Goal: Task Accomplishment & Management: Manage account settings

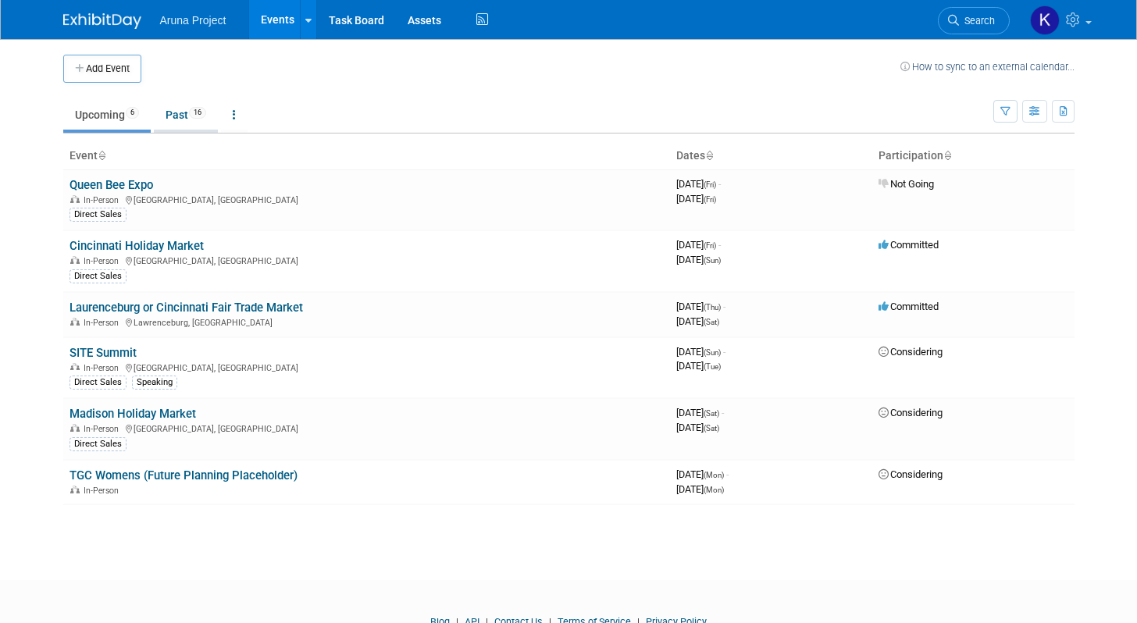
click at [173, 117] on link "Past 16" at bounding box center [186, 115] width 64 height 30
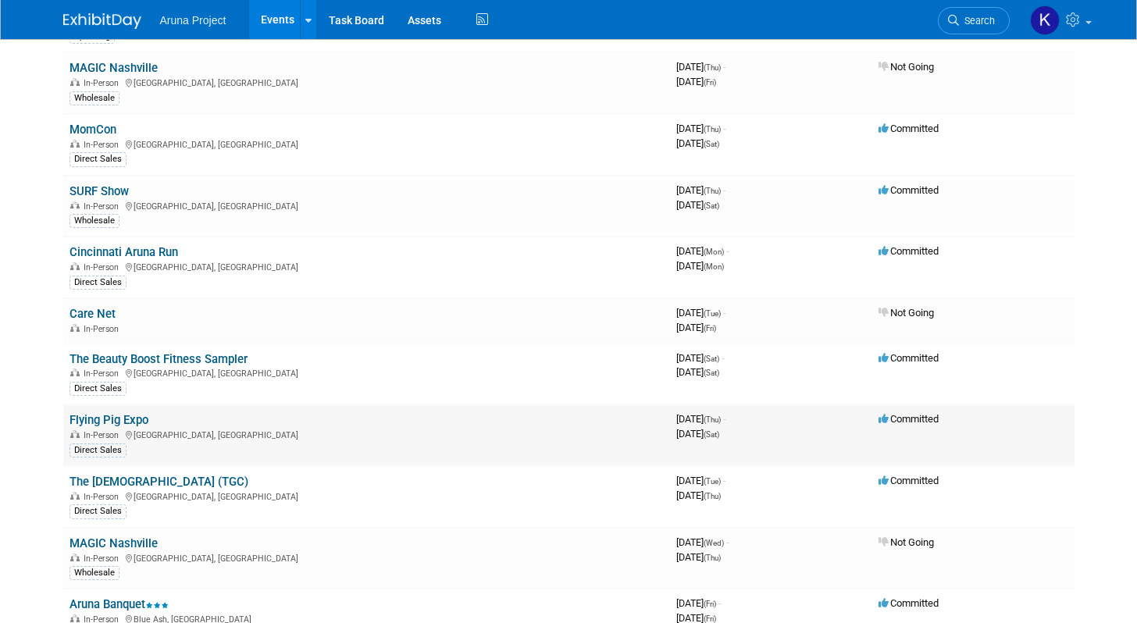
scroll to position [262, 0]
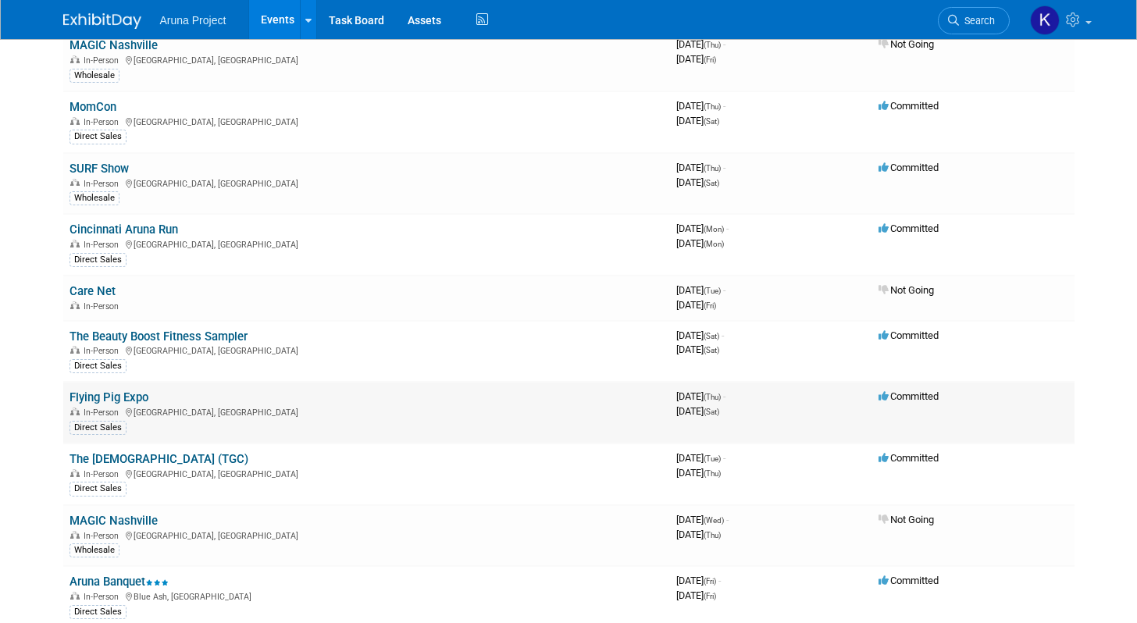
click at [130, 400] on link "Flying Pig Expo" at bounding box center [109, 397] width 79 height 14
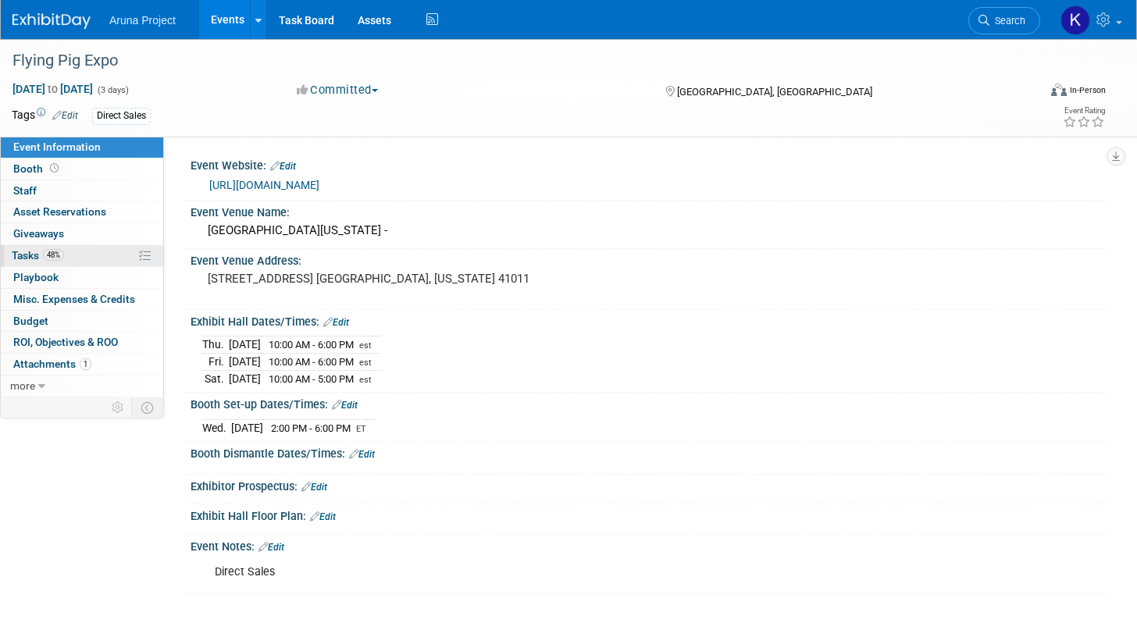
click at [80, 252] on link "48% Tasks 48%" at bounding box center [82, 255] width 162 height 21
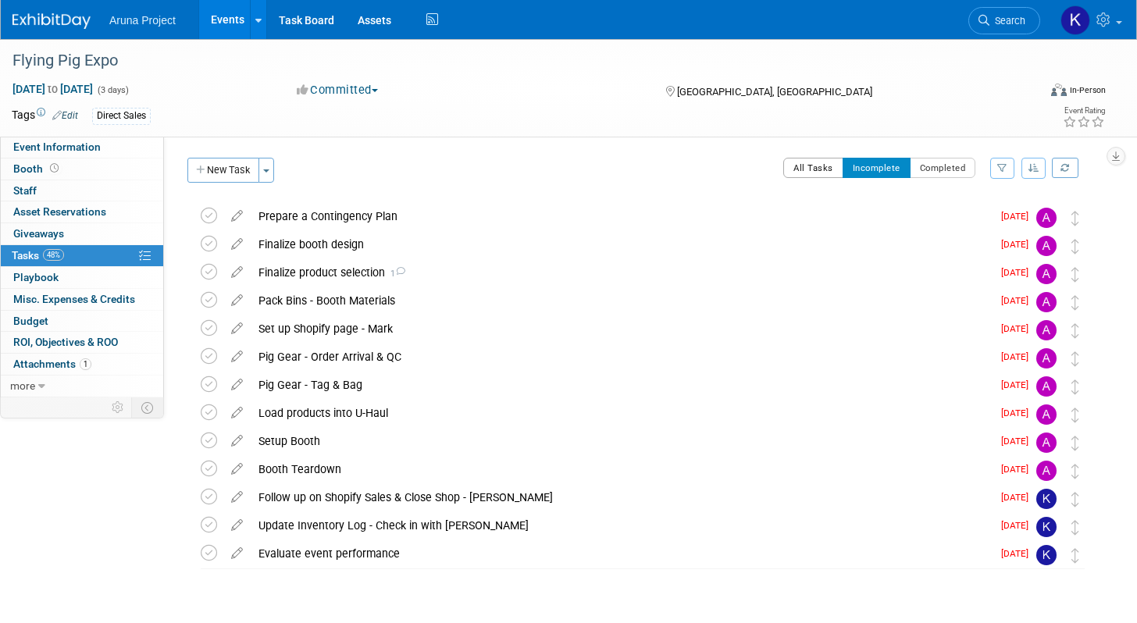
click at [811, 173] on button "All Tasks" at bounding box center [813, 168] width 60 height 20
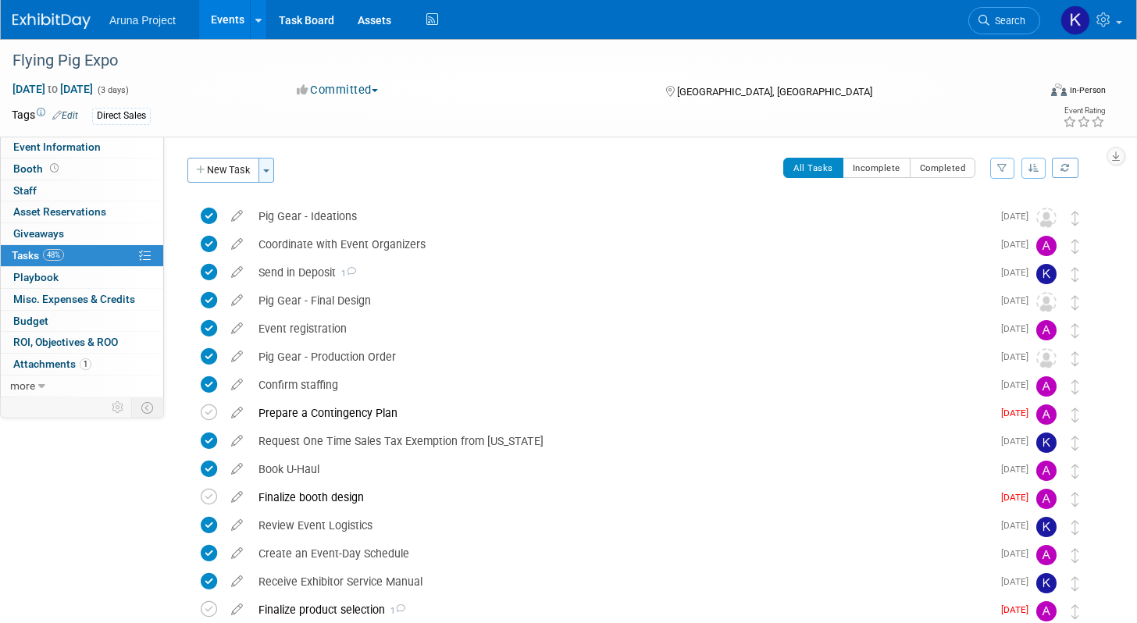
click at [273, 165] on button "Toggle Dropdown" at bounding box center [266, 170] width 16 height 25
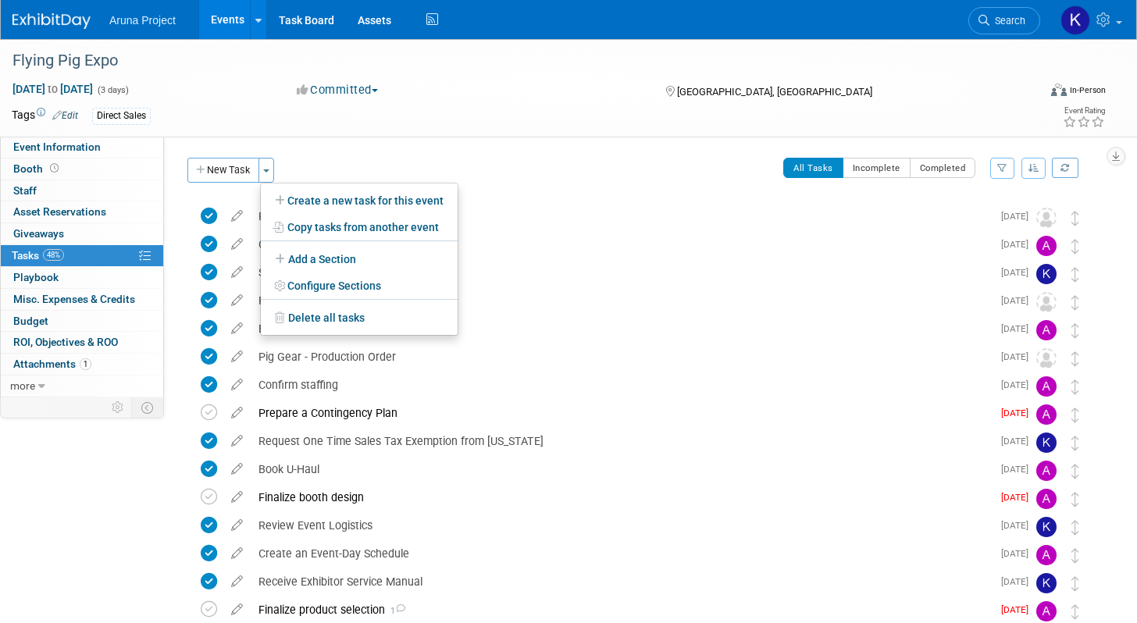
click at [249, 133] on div "Flying Pig Expo May 1, 2025 to May 3, 2025 (3 days) May 1, 2025 to May 3, 2025 …" at bounding box center [568, 88] width 1137 height 98
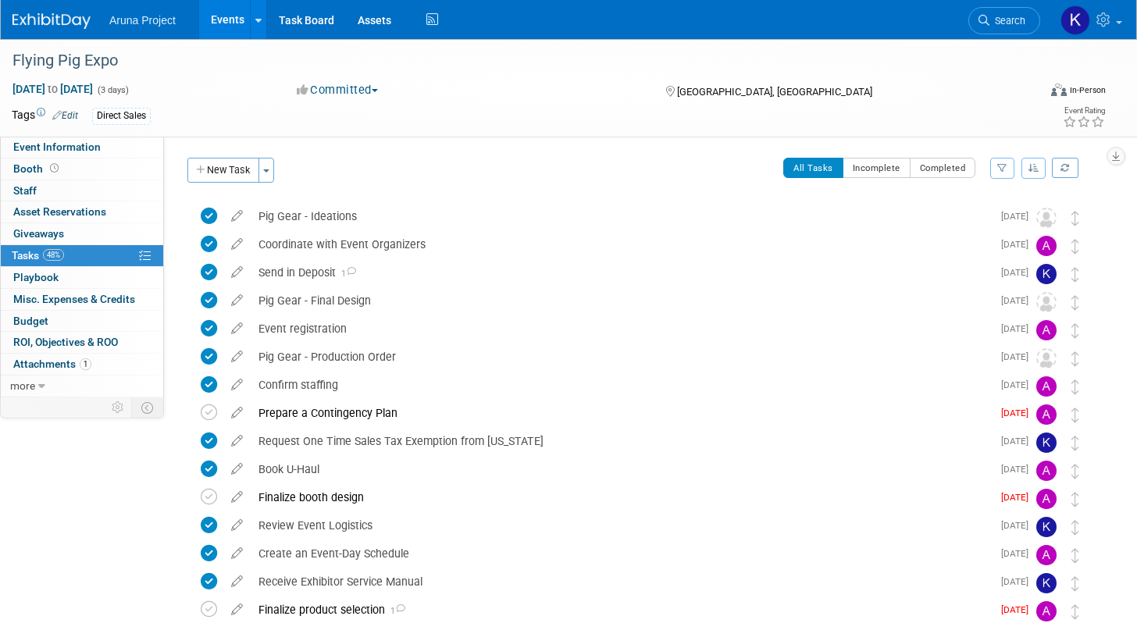
click at [226, 18] on link "Events" at bounding box center [227, 19] width 57 height 39
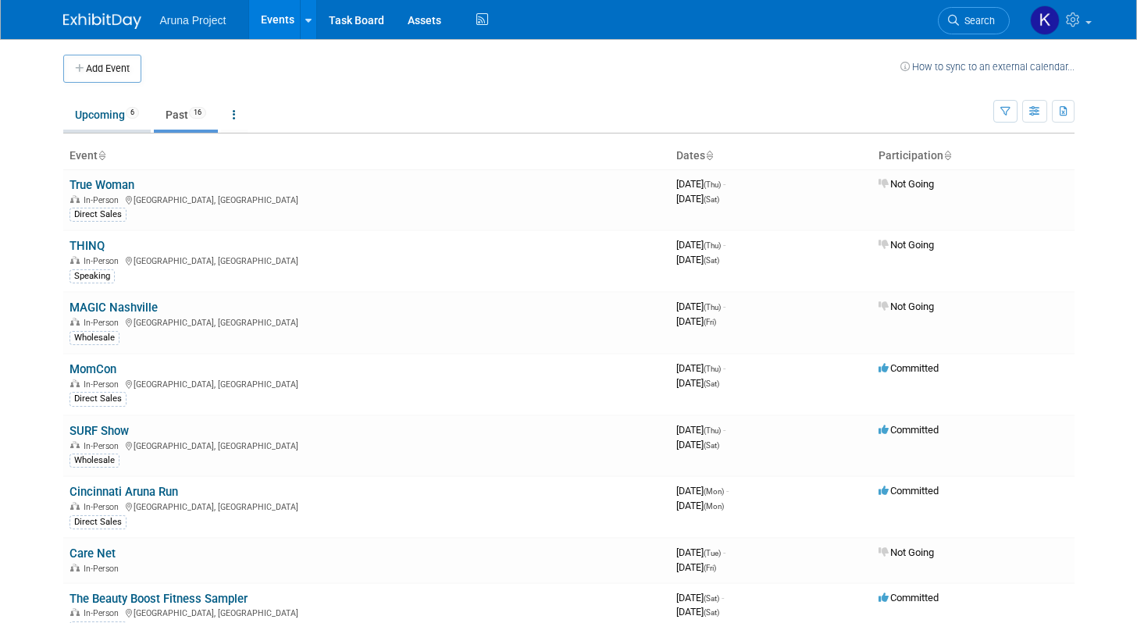
click at [112, 121] on link "Upcoming 6" at bounding box center [106, 115] width 87 height 30
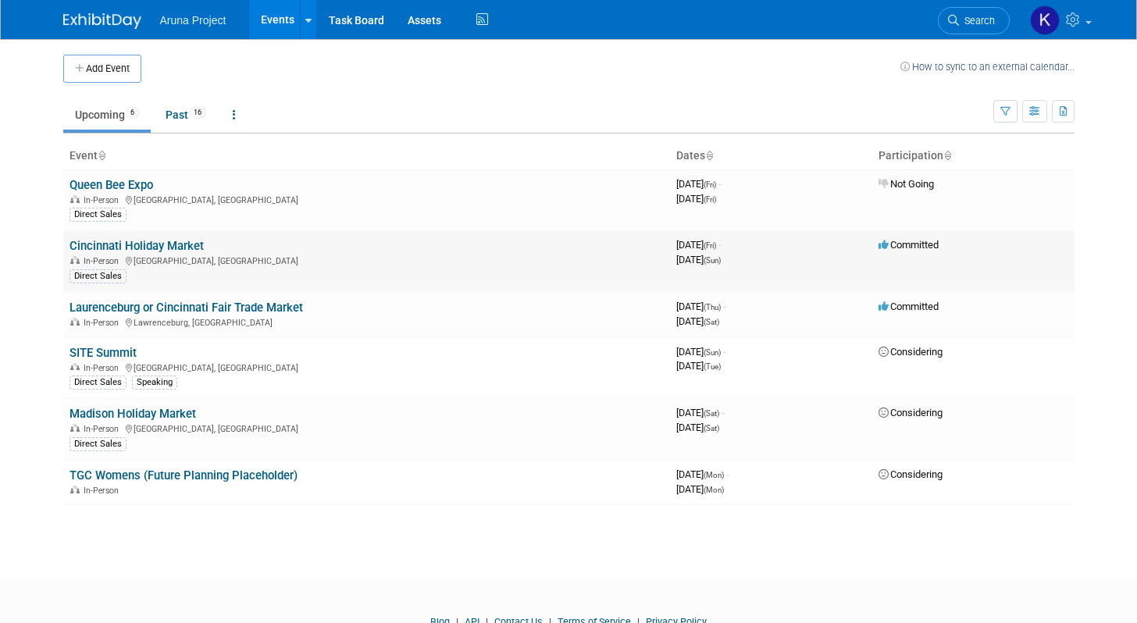
click at [167, 251] on link "Cincinnati Holiday Market" at bounding box center [137, 246] width 134 height 14
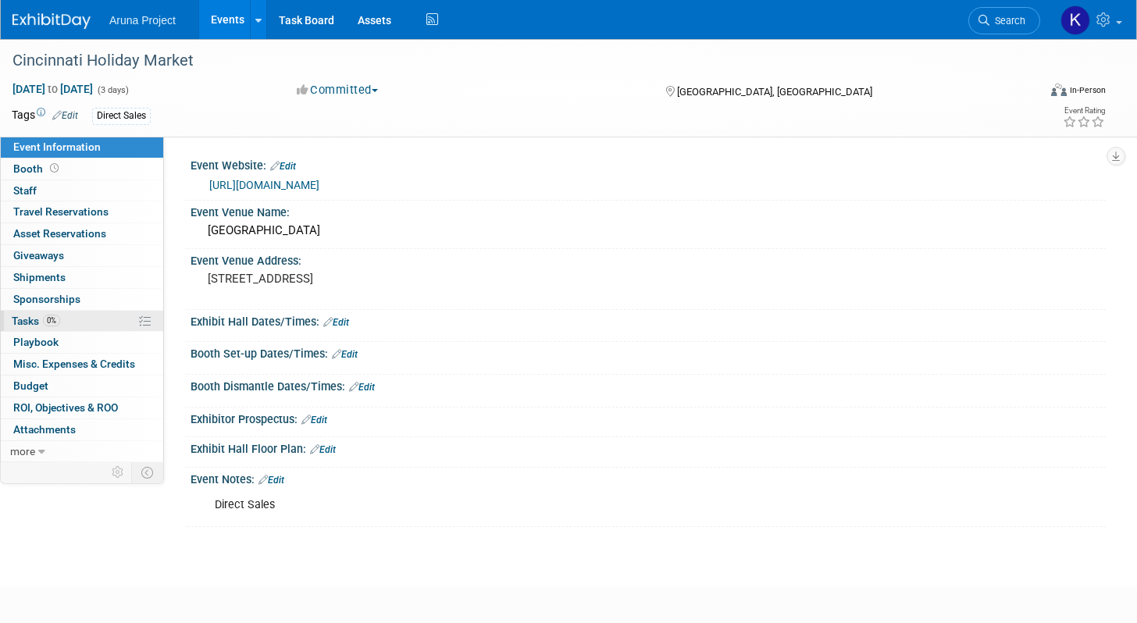
click at [92, 326] on link "0% Tasks 0%" at bounding box center [82, 321] width 162 height 21
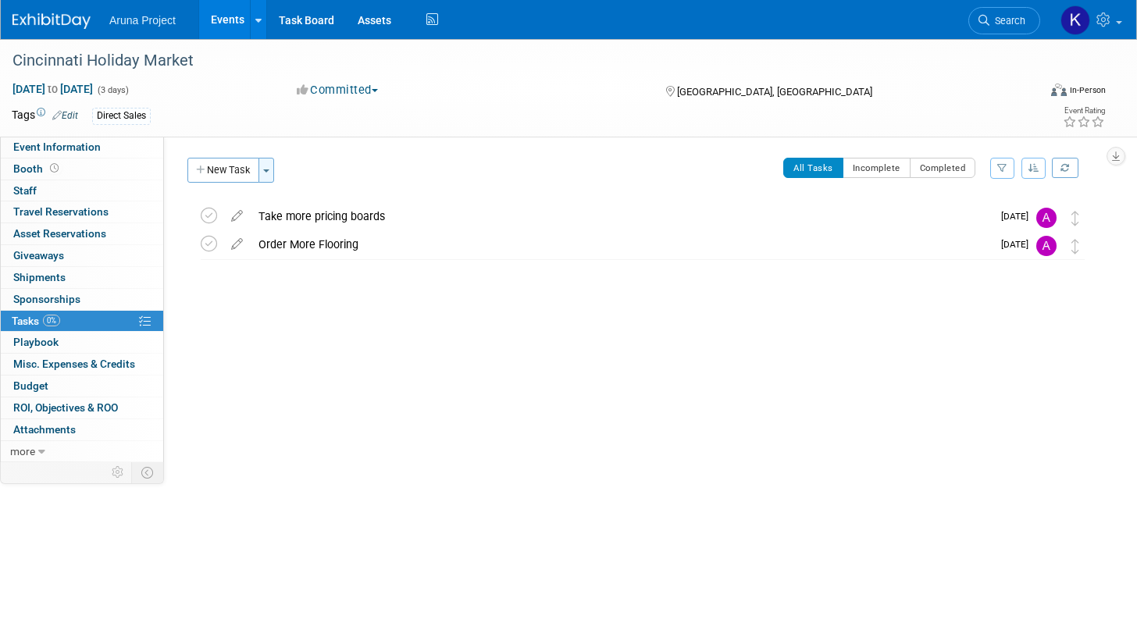
click at [274, 173] on button "Toggle Dropdown" at bounding box center [266, 170] width 16 height 25
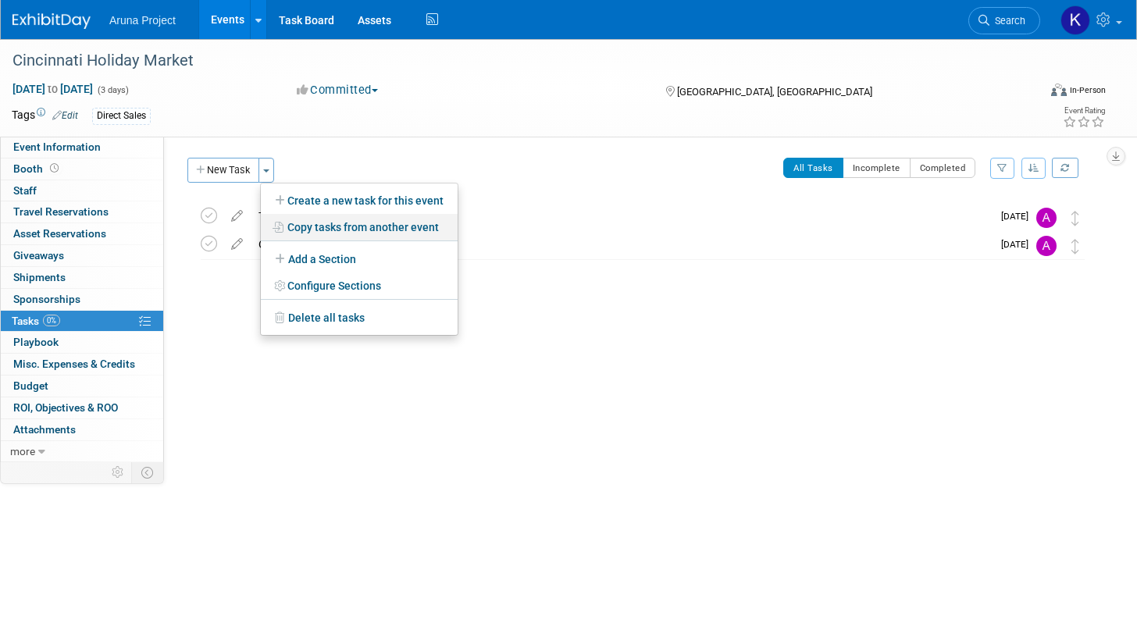
click at [310, 224] on link "Copy tasks from another event" at bounding box center [359, 227] width 197 height 27
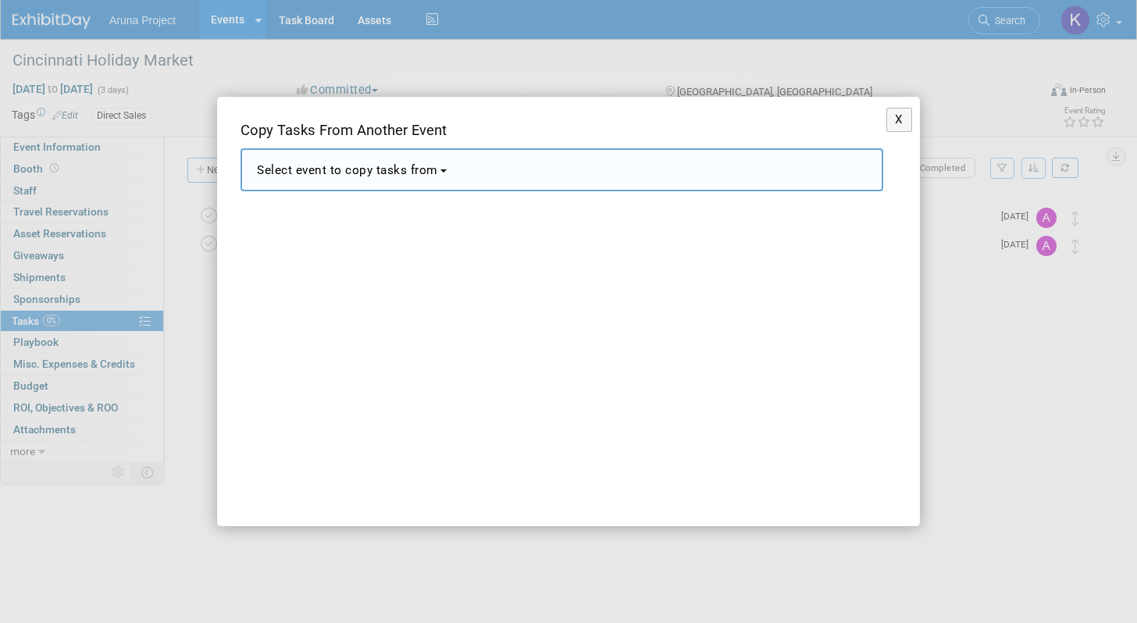
click at [379, 173] on span "Select event to copy tasks from" at bounding box center [347, 170] width 181 height 14
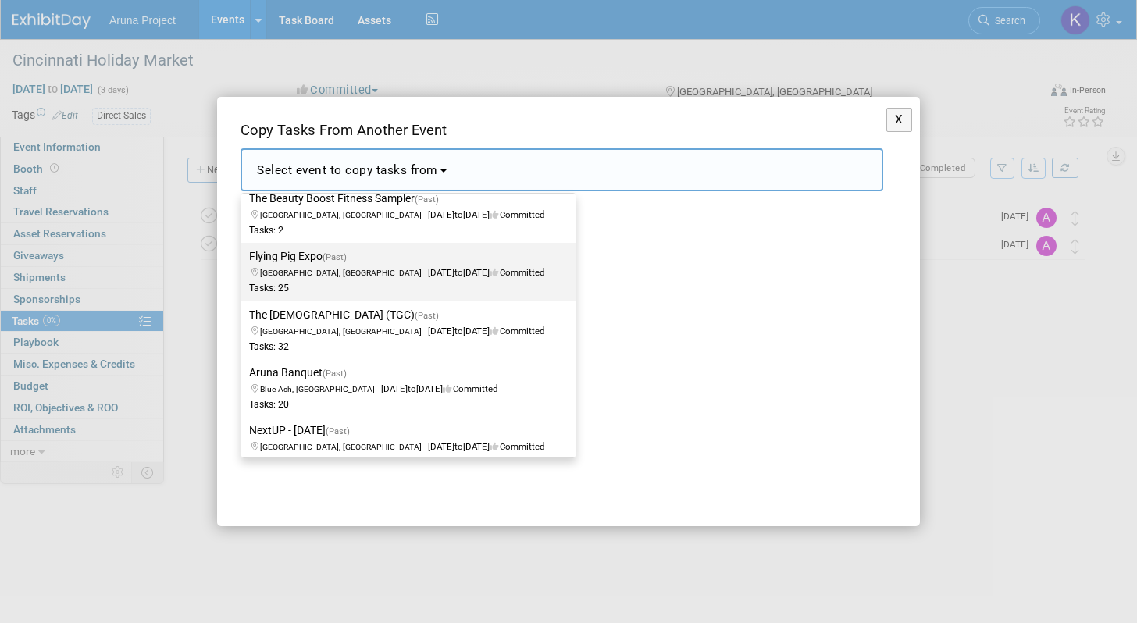
scroll to position [424, 0]
click at [353, 273] on span "Covington, KY May 1, 2025 to May 3, 2025 Committed" at bounding box center [396, 264] width 295 height 27
click at [244, 262] on input "Flying Pig Expo (Past) Covington, KY May 1, 2025 to May 3, 2025 Committed Tasks…" at bounding box center [238, 256] width 10 height 10
select select "11137397"
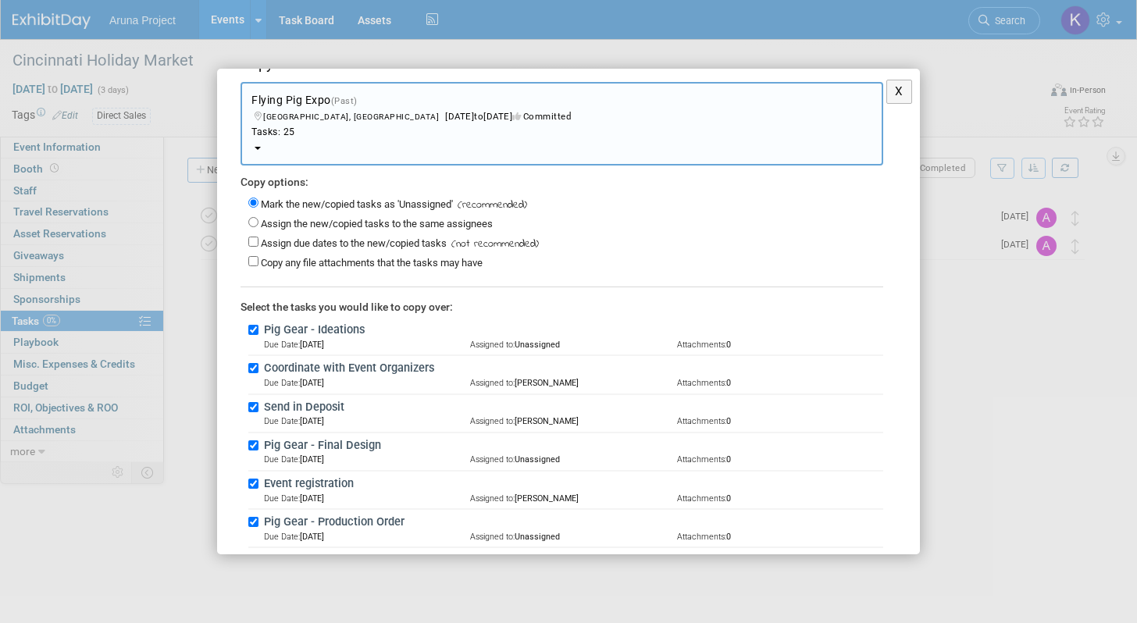
scroll to position [45, 0]
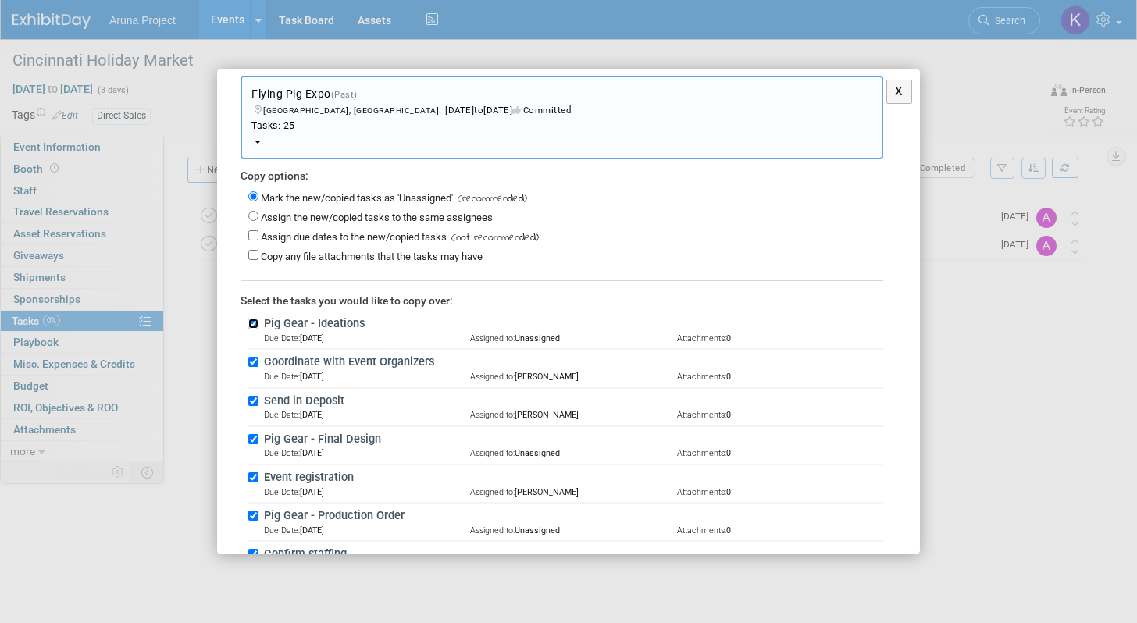
click at [255, 322] on input "Pig Gear - Ideations" at bounding box center [253, 324] width 10 height 10
checkbox input "false"
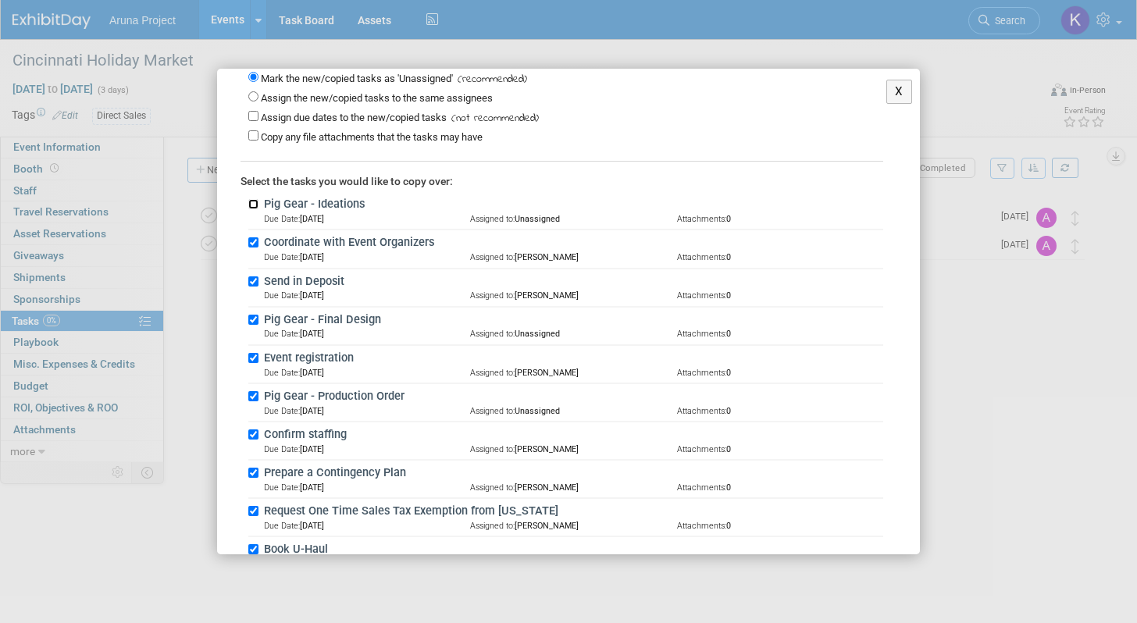
scroll to position [173, 0]
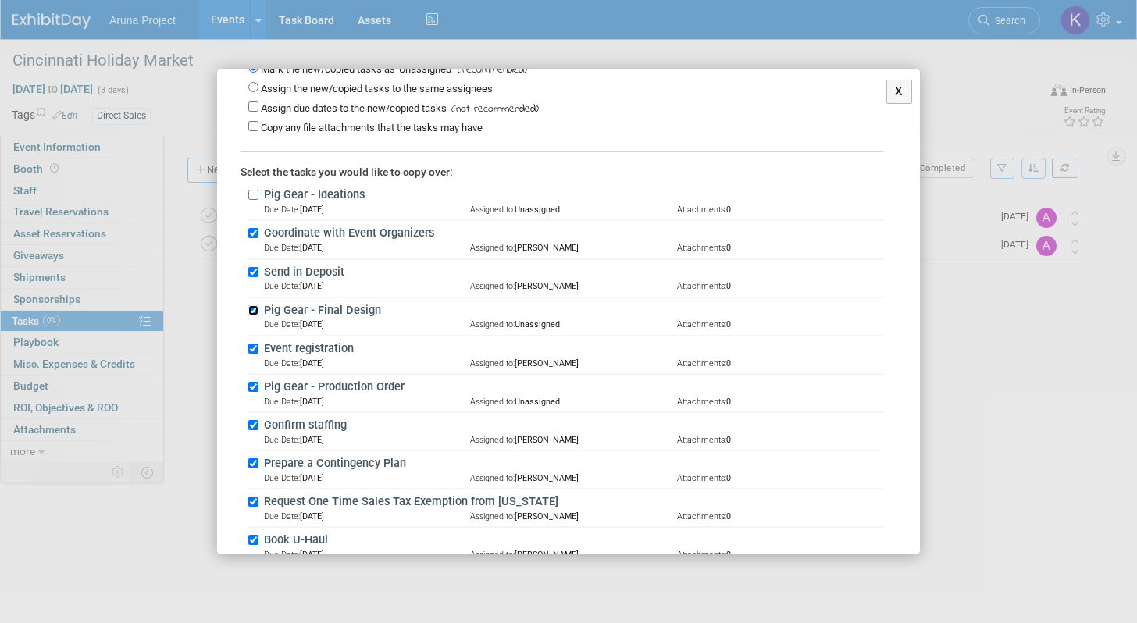
click at [255, 308] on input "Pig Gear - Final Design" at bounding box center [253, 310] width 10 height 10
checkbox input "false"
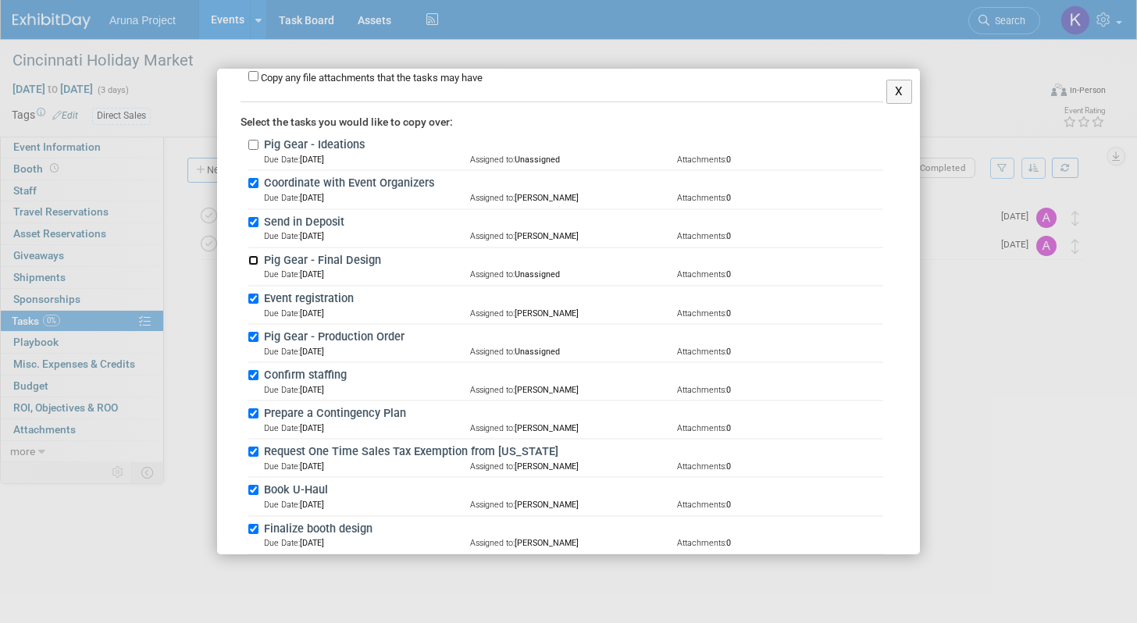
scroll to position [248, 0]
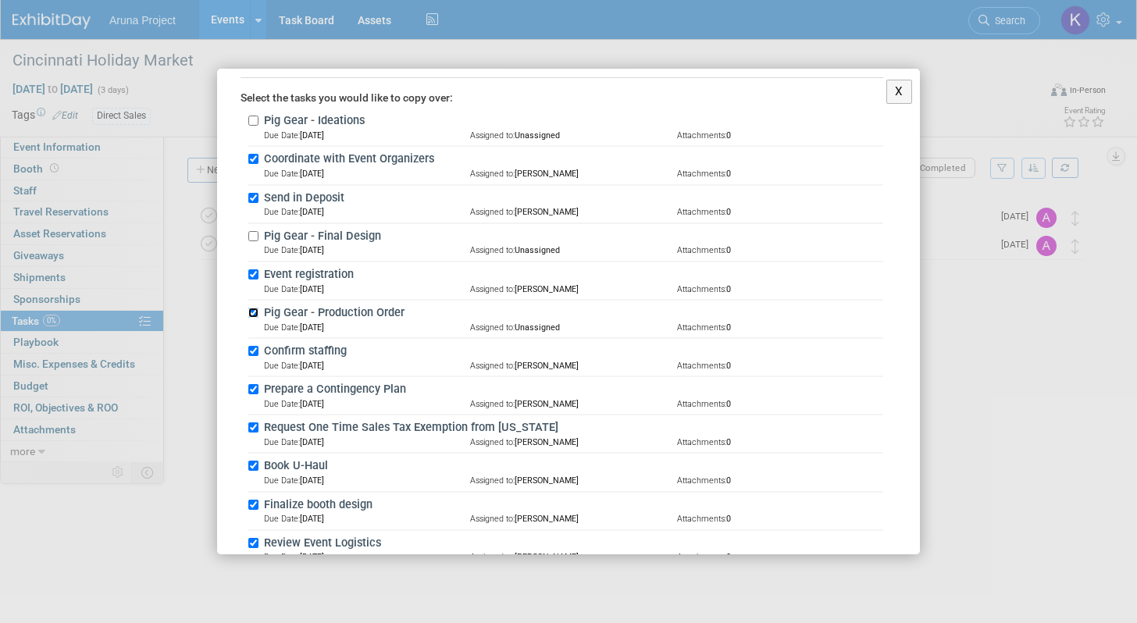
click at [255, 315] on input "Pig Gear - Production Order" at bounding box center [253, 313] width 10 height 10
checkbox input "false"
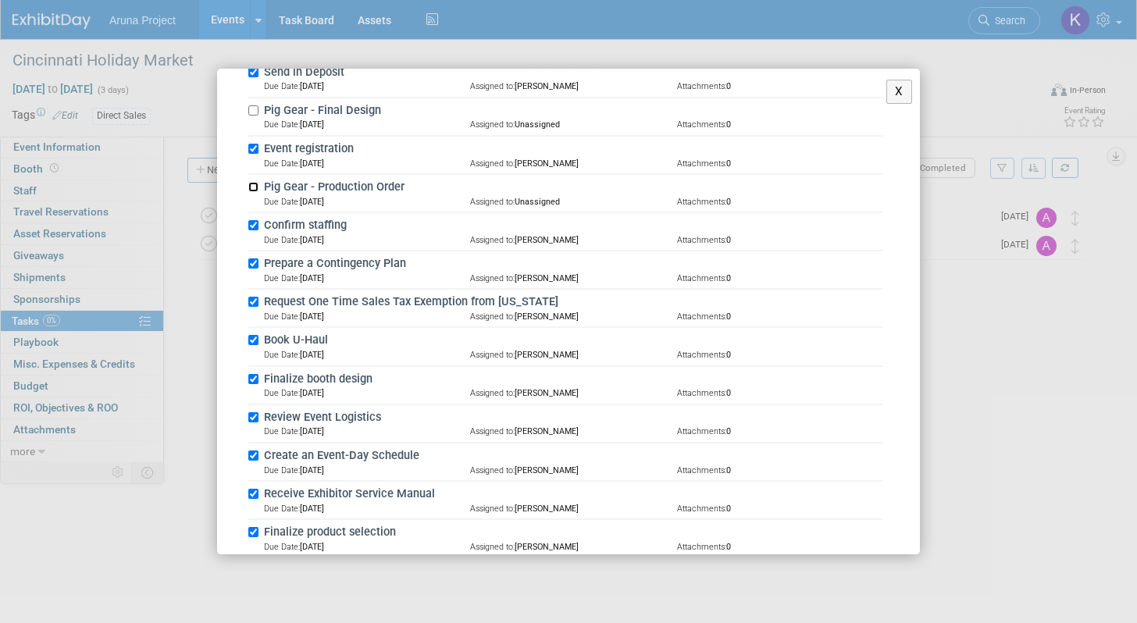
scroll to position [379, 0]
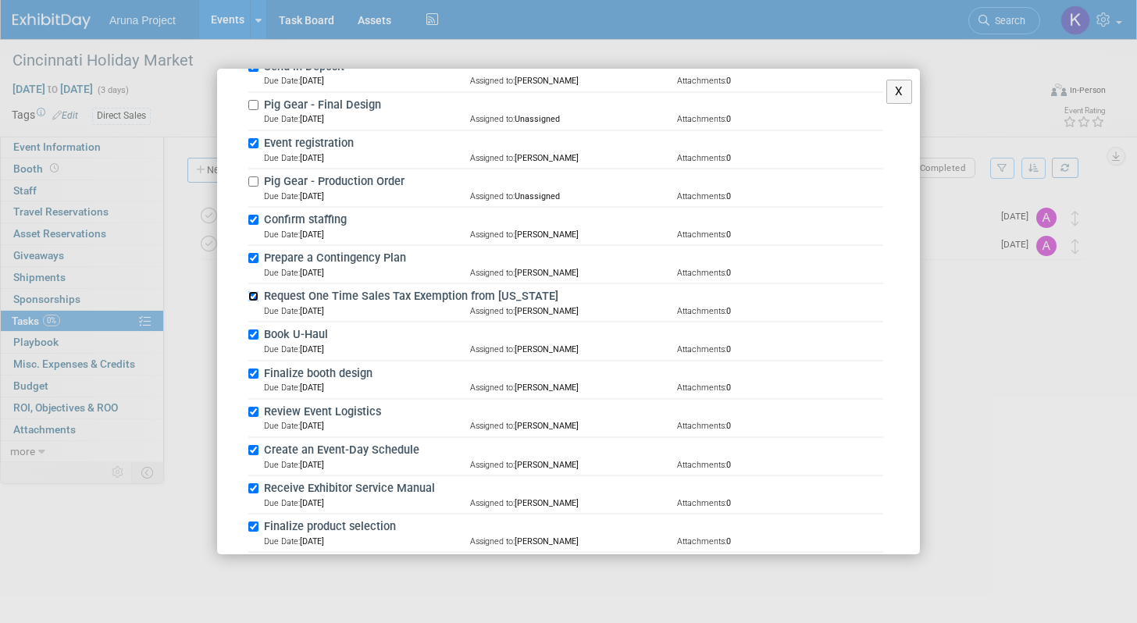
click at [253, 300] on input "Request One Time Sales Tax Exemption from Kentucky" at bounding box center [253, 296] width 10 height 10
click at [251, 299] on input "Request One Time Sales Tax Exemption from Kentucky" at bounding box center [253, 296] width 10 height 10
checkbox input "false"
click at [258, 265] on div "Prepare a Contingency Plan Due Date: Mar 28 Assigned to: April Berg Attachments…" at bounding box center [565, 265] width 635 height 38
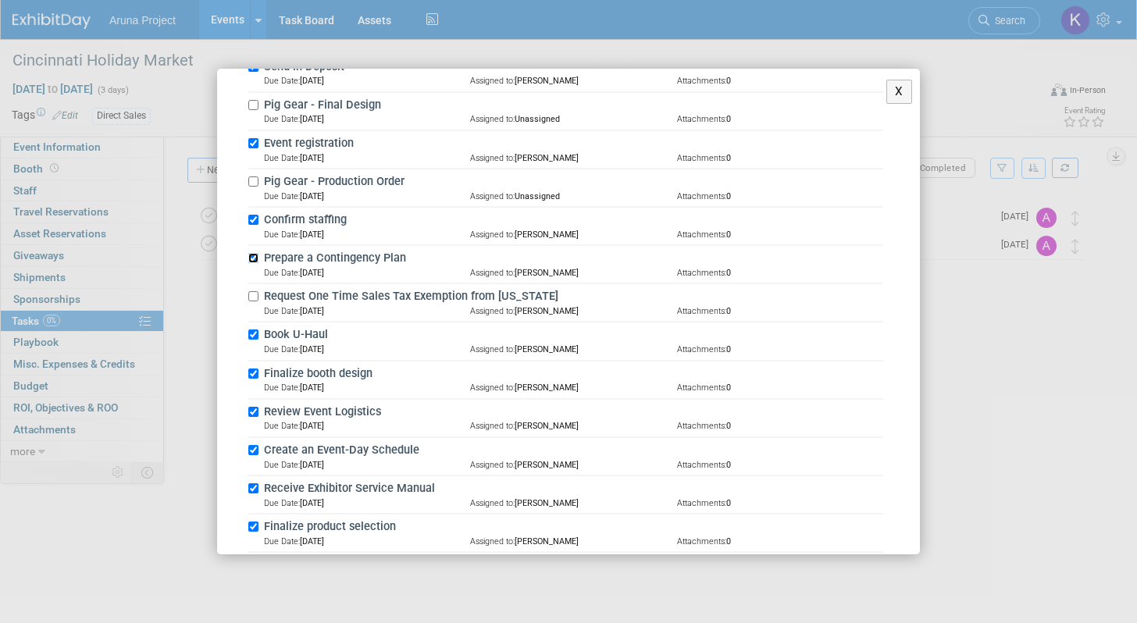
click at [256, 259] on input "Prepare a Contingency Plan" at bounding box center [253, 258] width 10 height 10
checkbox input "false"
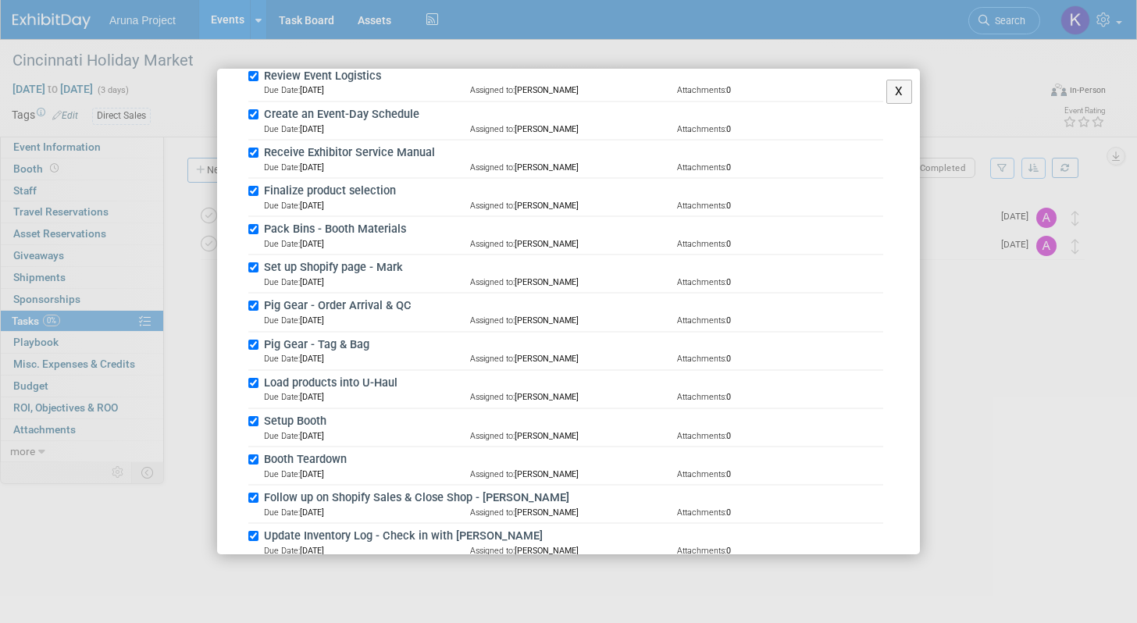
scroll to position [721, 0]
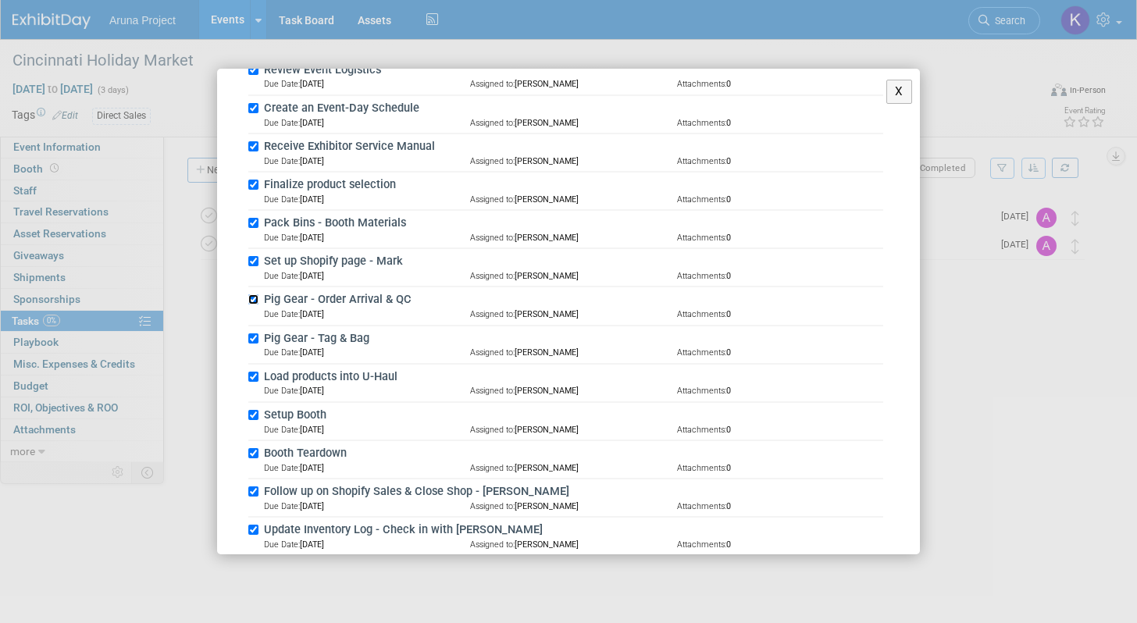
click at [252, 301] on input "Pig Gear - Order Arrival & QC" at bounding box center [253, 299] width 10 height 10
checkbox input "false"
click at [256, 343] on input "Pig Gear - Tag & Bag" at bounding box center [253, 338] width 10 height 10
checkbox input "false"
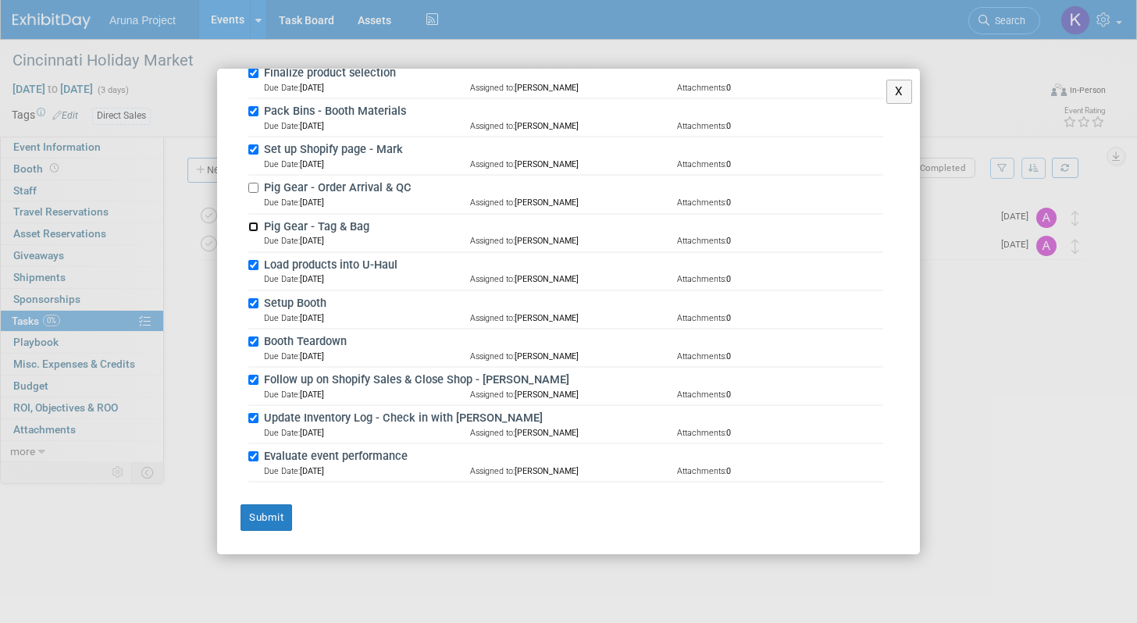
scroll to position [837, 0]
click at [253, 457] on input "Evaluate event performance" at bounding box center [253, 456] width 10 height 10
checkbox input "false"
click at [252, 418] on input "Update Inventory Log - Check in with Marie" at bounding box center [253, 418] width 10 height 10
checkbox input "false"
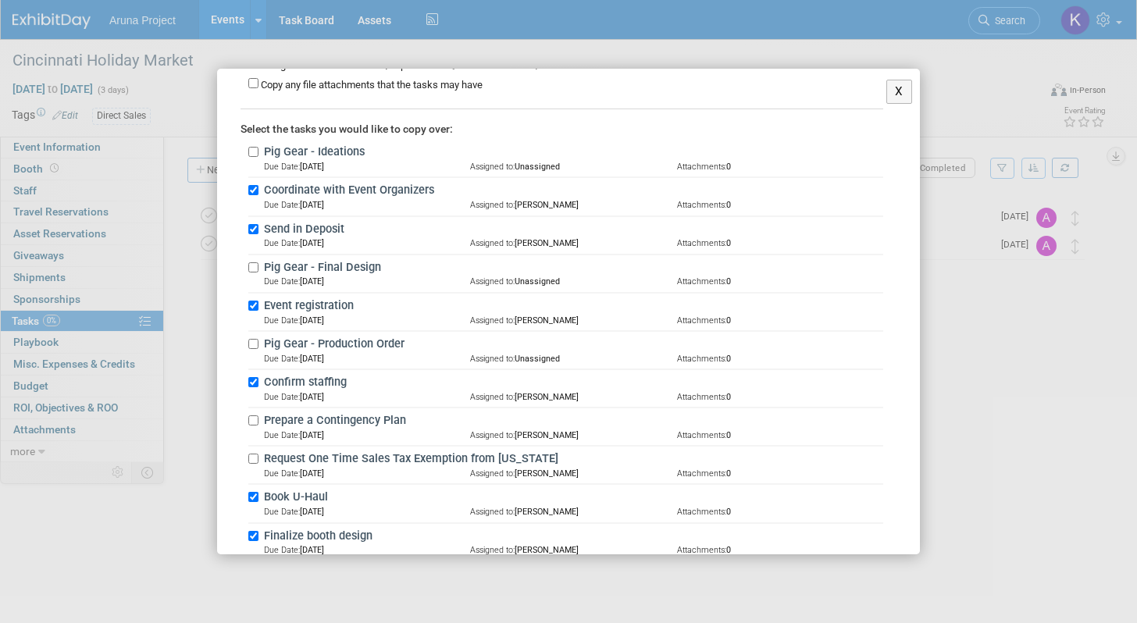
scroll to position [0, 0]
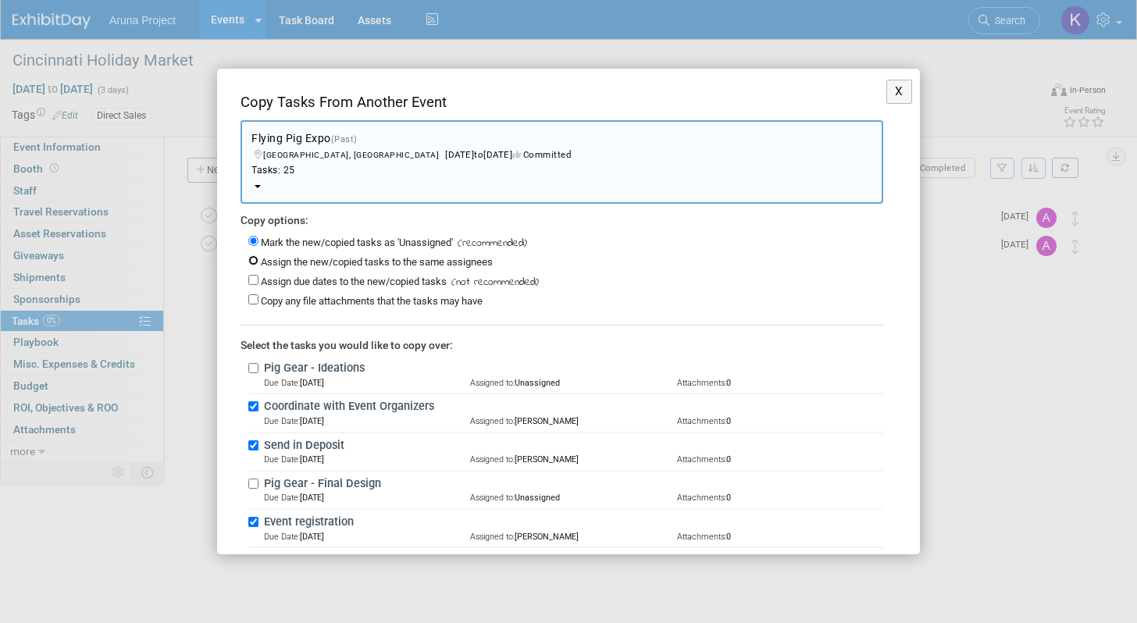
click at [255, 261] on input "Assign the new/copied tasks to the same assignees" at bounding box center [253, 260] width 10 height 10
radio input "true"
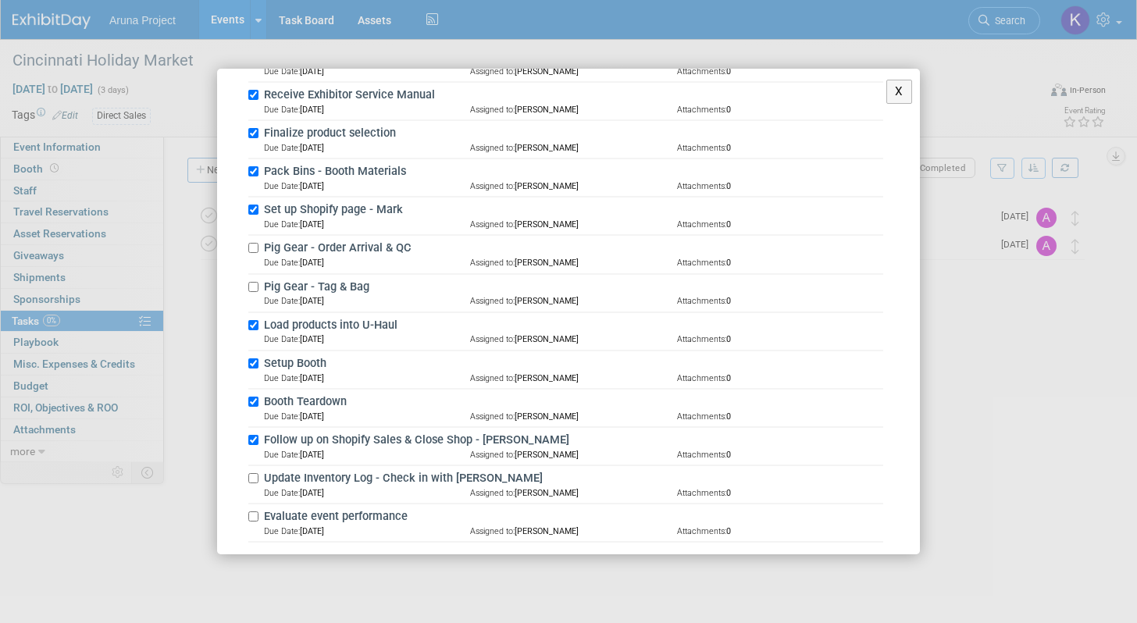
scroll to position [837, 0]
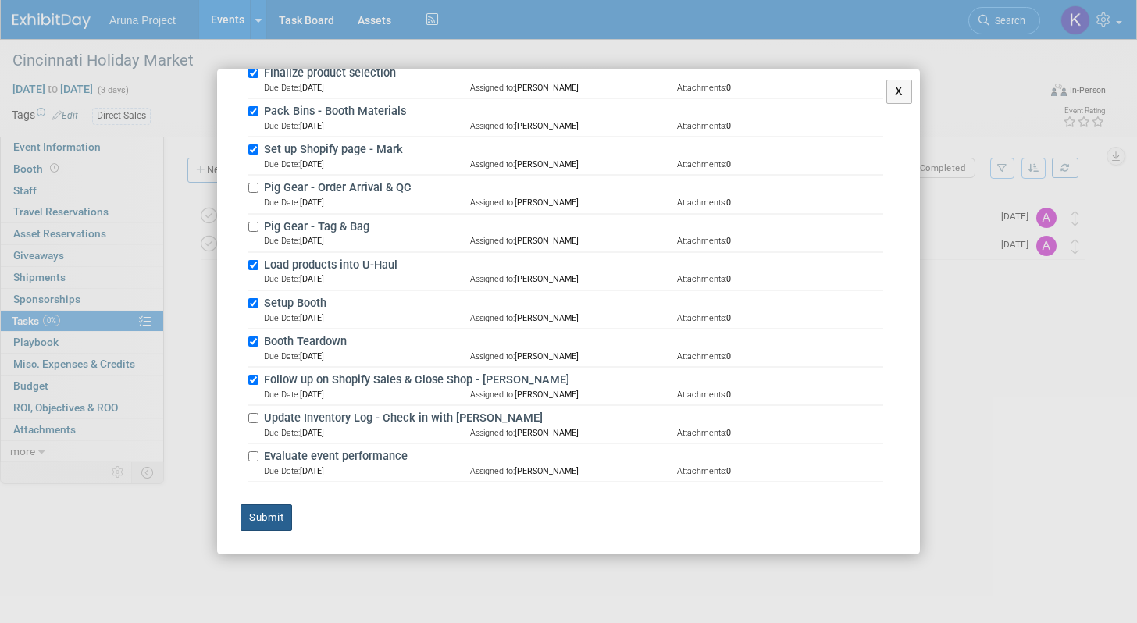
click at [276, 522] on button "Submit" at bounding box center [267, 517] width 52 height 27
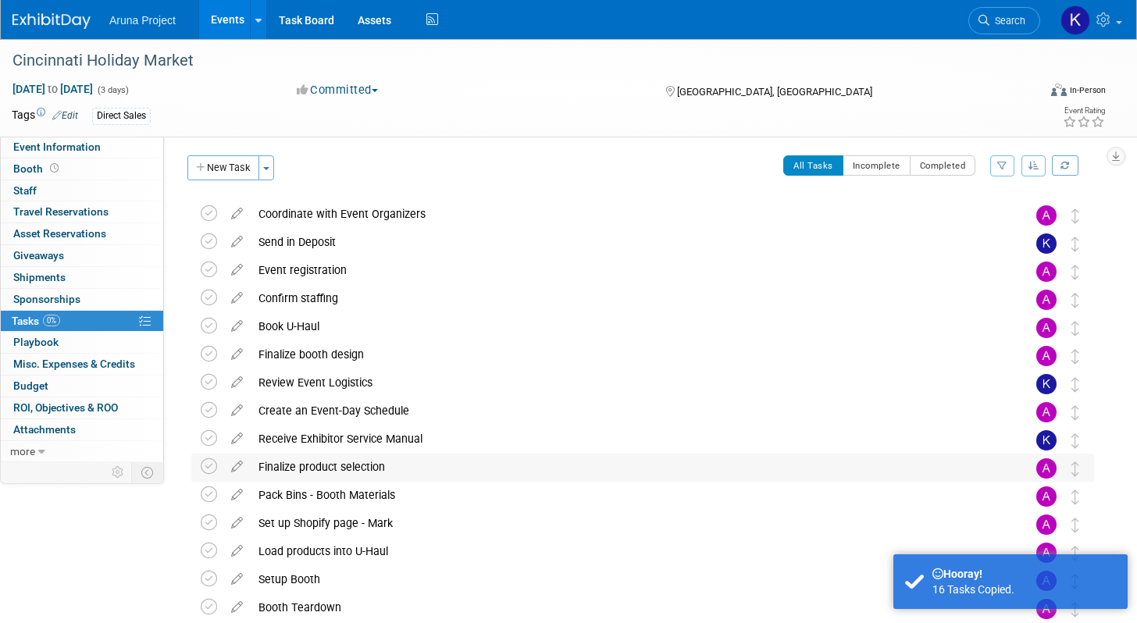
scroll to position [3, 0]
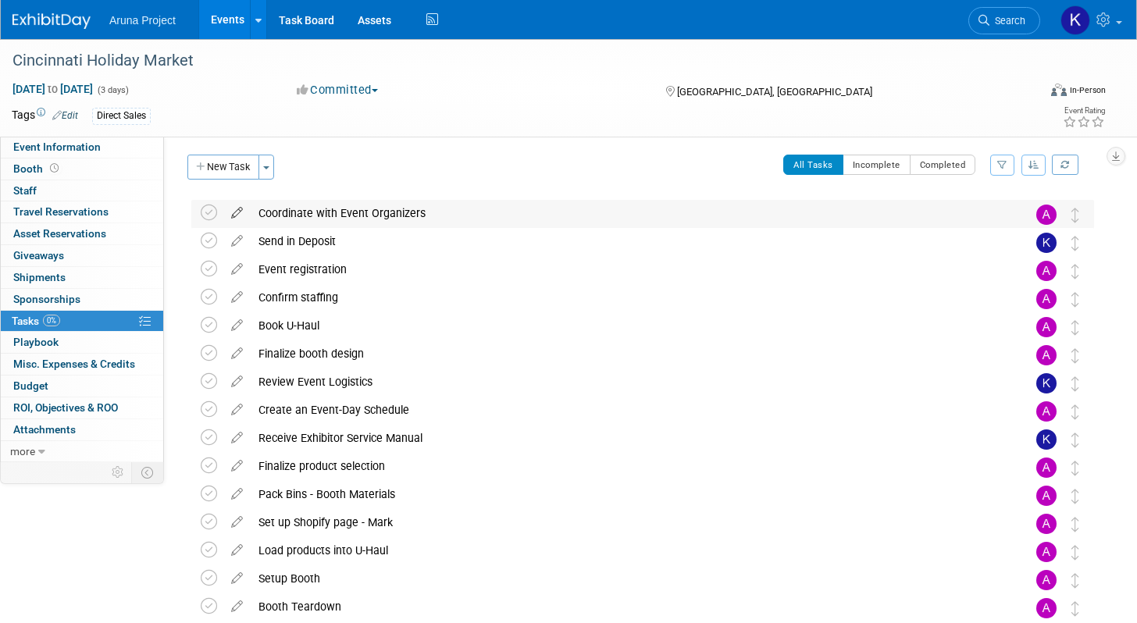
click at [234, 219] on link at bounding box center [236, 213] width 27 height 14
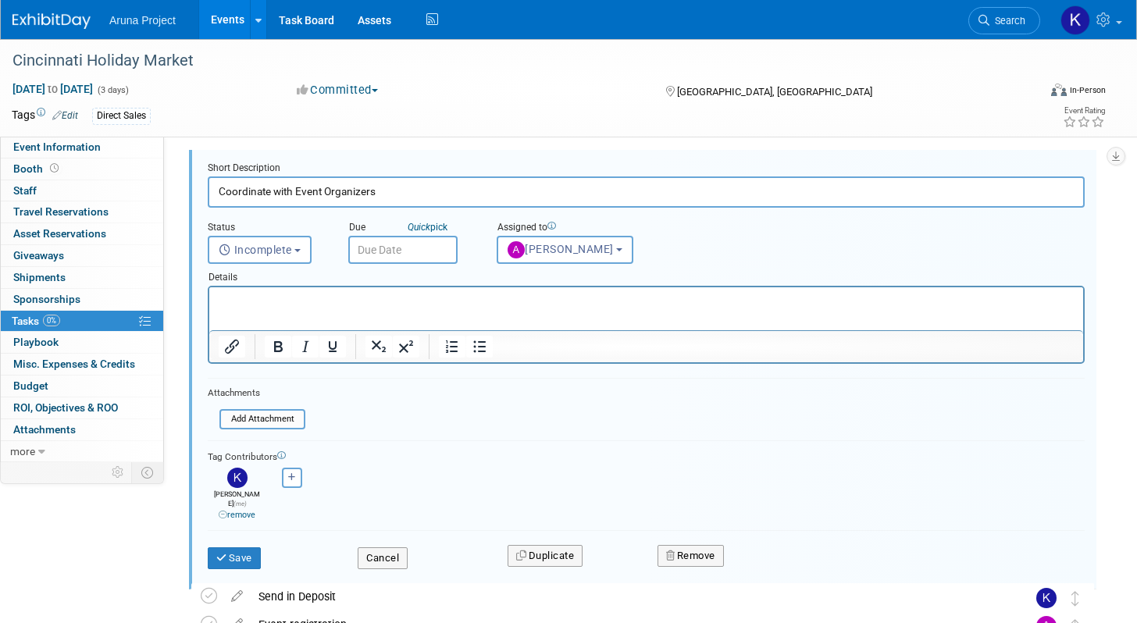
scroll to position [55, 0]
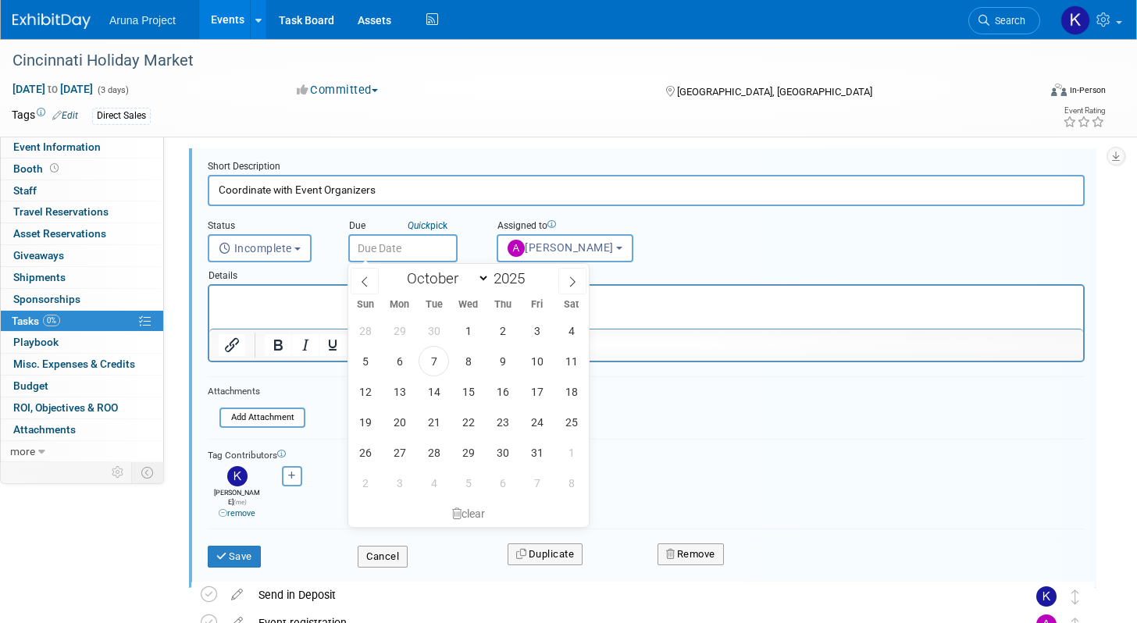
click at [381, 243] on input "text" at bounding box center [402, 248] width 109 height 28
click at [367, 546] on button "Cancel" at bounding box center [383, 557] width 50 height 22
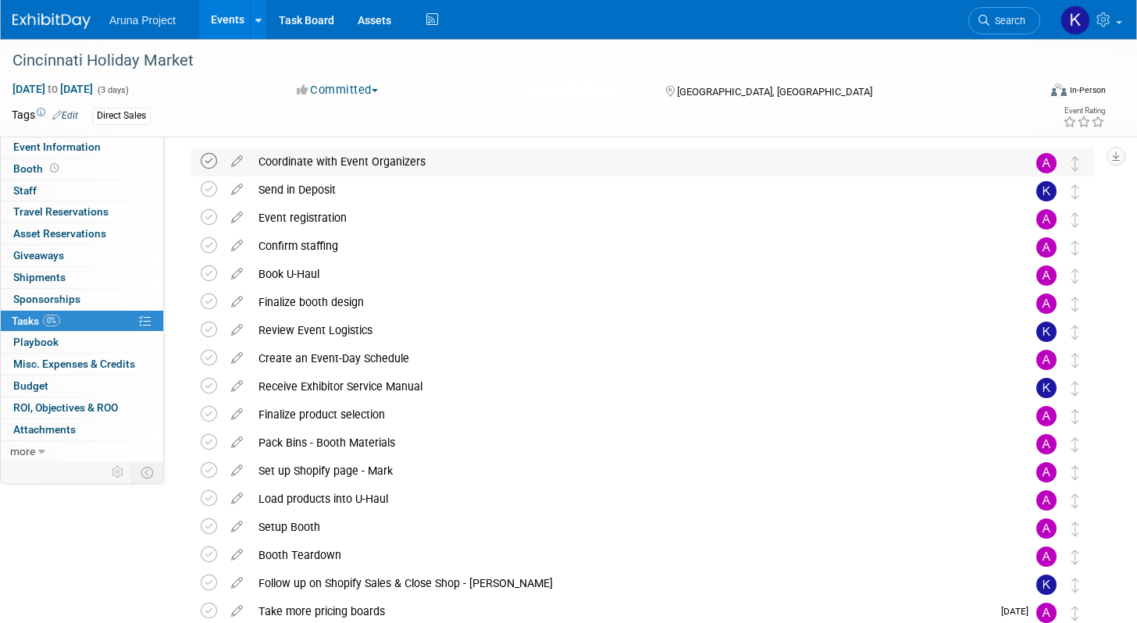
click at [208, 156] on icon at bounding box center [209, 161] width 16 height 16
click at [213, 186] on icon at bounding box center [209, 189] width 16 height 16
click at [216, 219] on icon at bounding box center [209, 217] width 16 height 16
click at [241, 246] on icon at bounding box center [236, 243] width 27 height 20
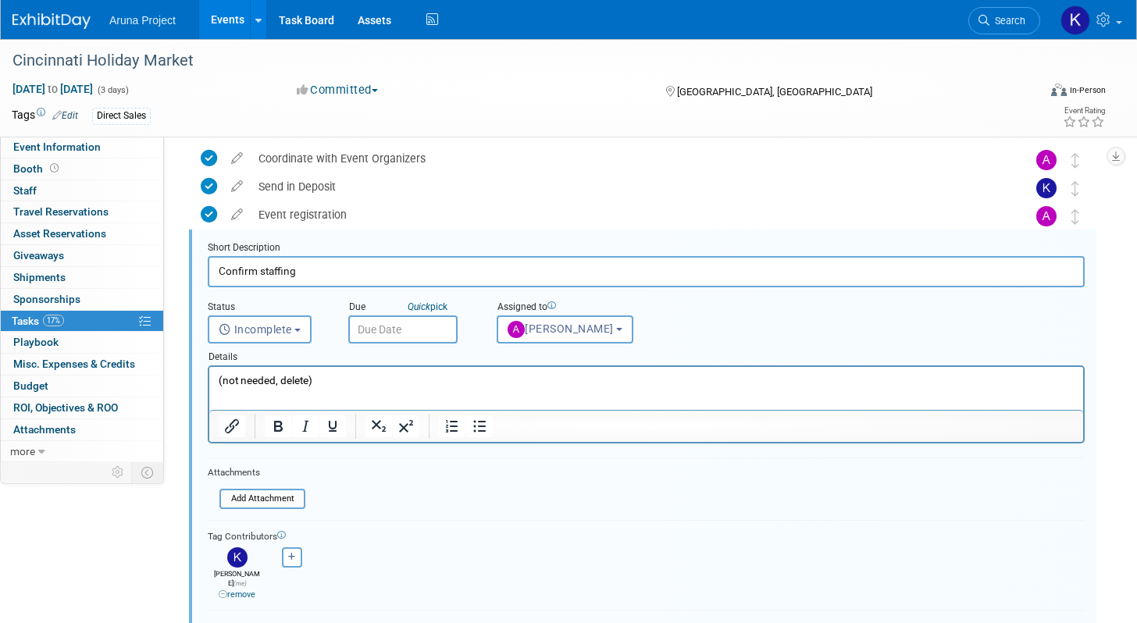
scroll to position [59, 0]
drag, startPoint x: 323, startPoint y: 386, endPoint x: 181, endPoint y: 372, distance: 142.7
click at [209, 372] on html "(not needed, delete)" at bounding box center [646, 376] width 874 height 21
click at [272, 380] on p "Jen Loving as of Oct" at bounding box center [647, 379] width 856 height 15
click at [345, 376] on p "Jen Loving as of Oct" at bounding box center [647, 379] width 856 height 15
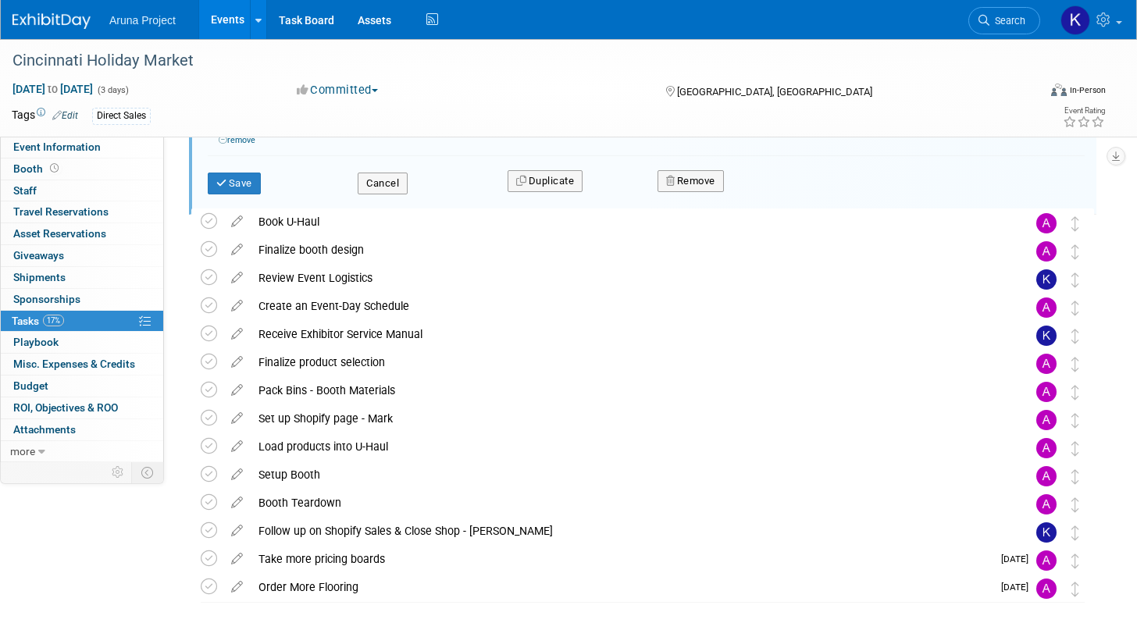
scroll to position [522, 0]
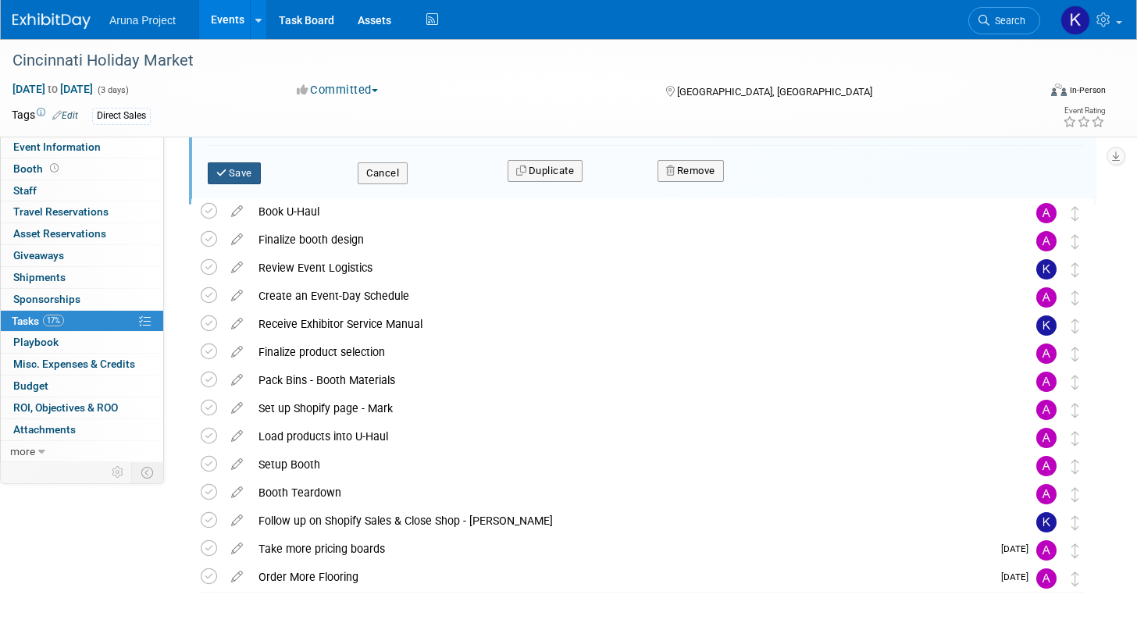
click at [250, 166] on button "Save" at bounding box center [234, 173] width 53 height 22
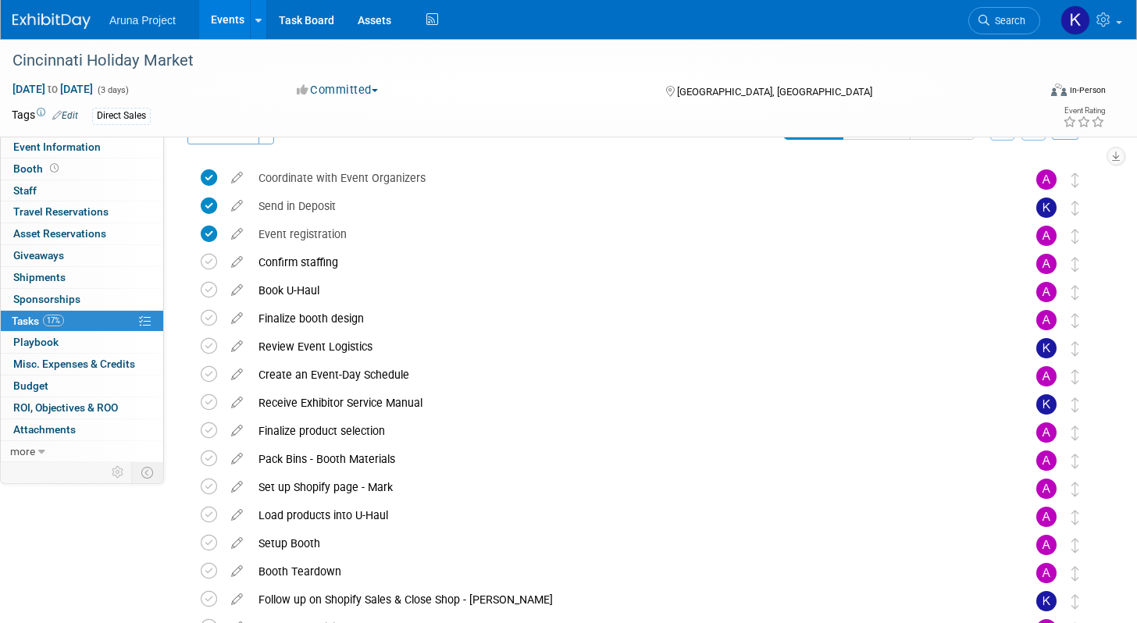
scroll to position [40, 0]
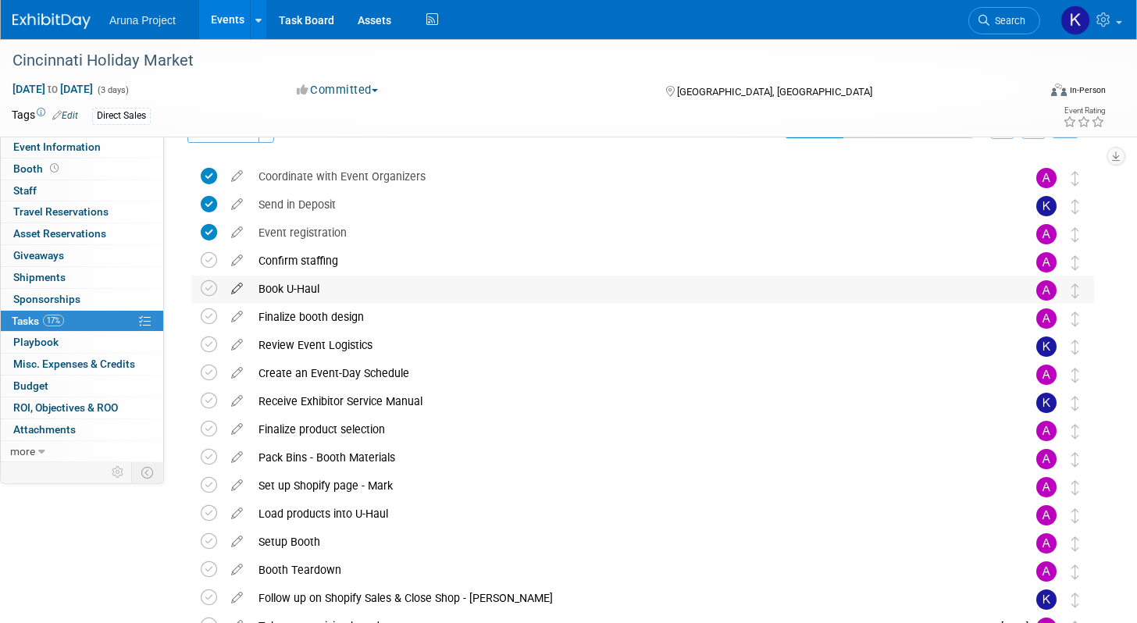
click at [237, 289] on icon at bounding box center [236, 286] width 27 height 20
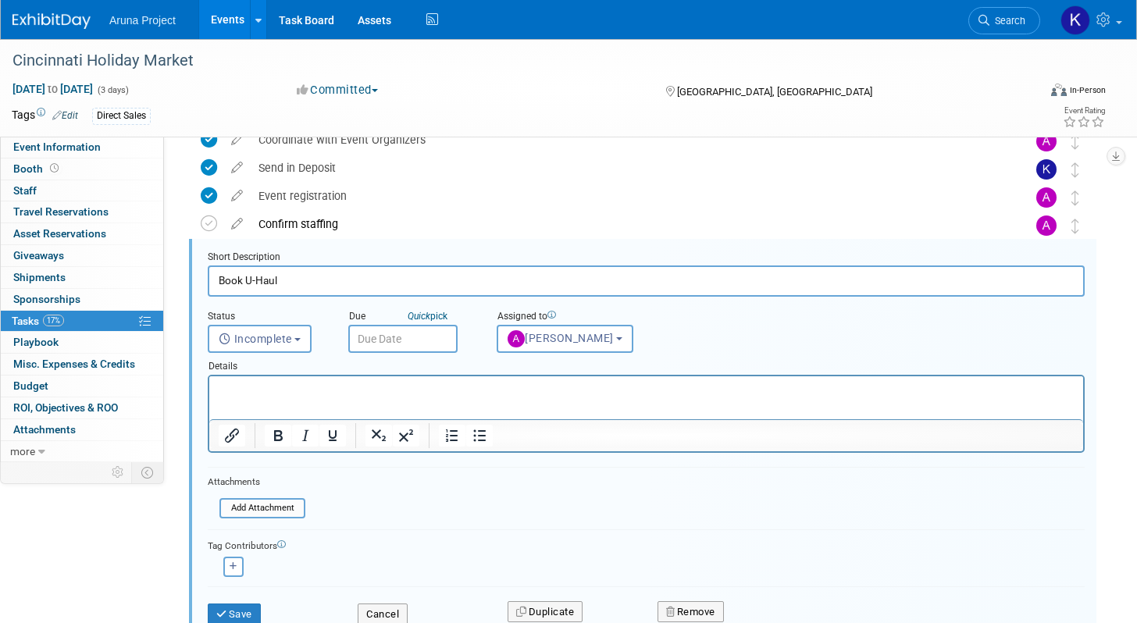
scroll to position [87, 0]
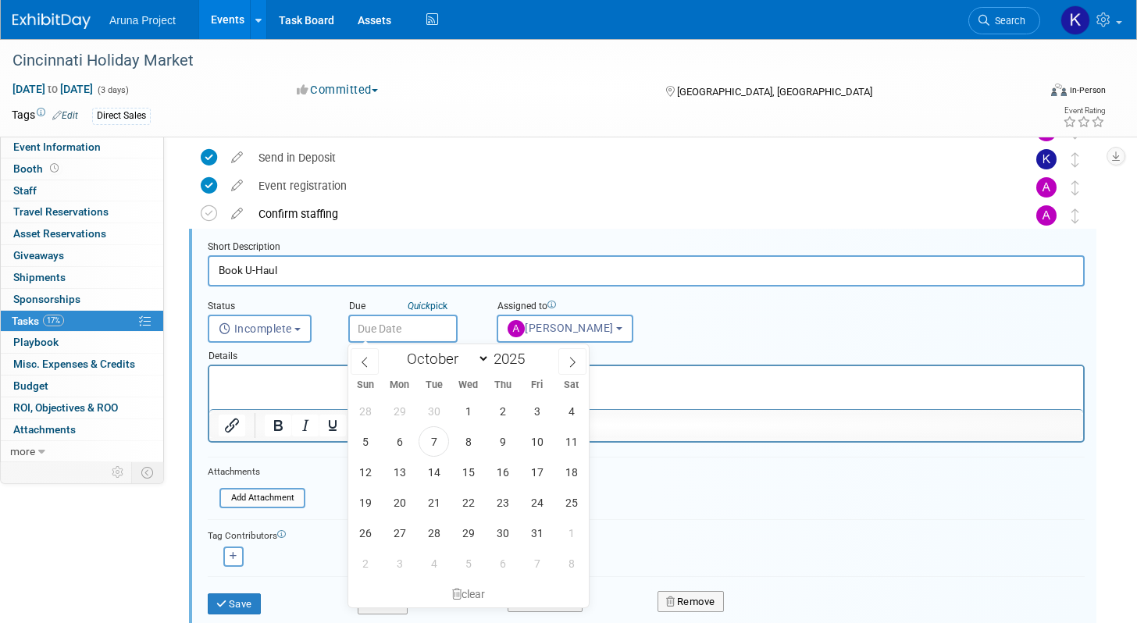
click at [369, 330] on input "text" at bounding box center [402, 329] width 109 height 28
click at [501, 440] on span "9" at bounding box center [502, 441] width 30 height 30
type input "Oct 9, 2025"
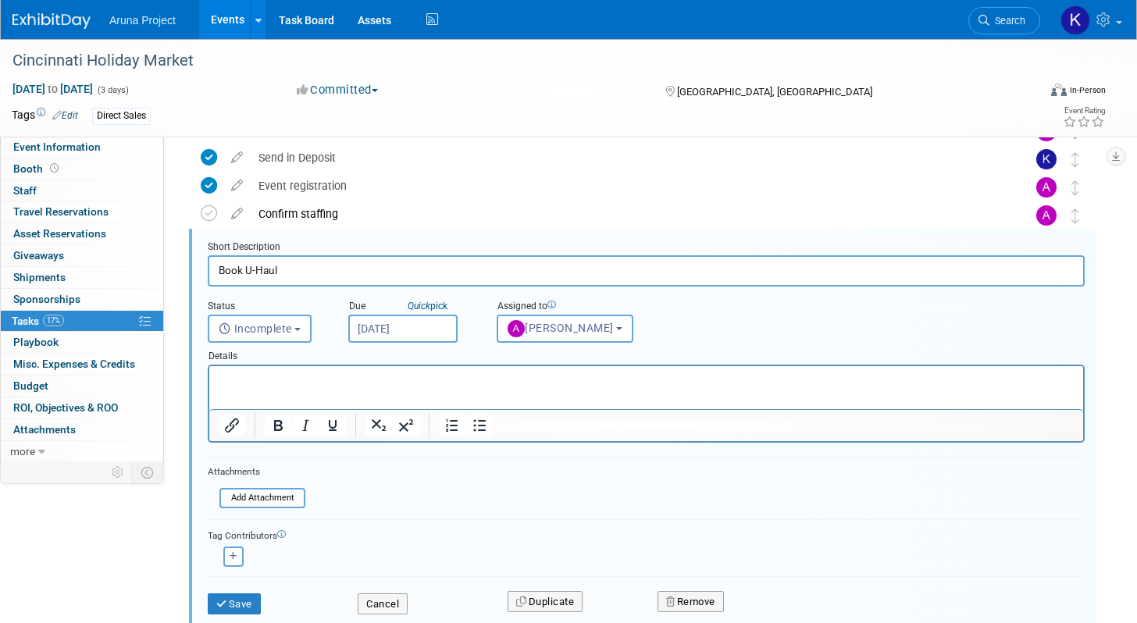
click at [230, 616] on div "Save Cancel Duplicate Remove" at bounding box center [646, 601] width 900 height 37
click at [230, 608] on button "Save" at bounding box center [234, 604] width 53 height 22
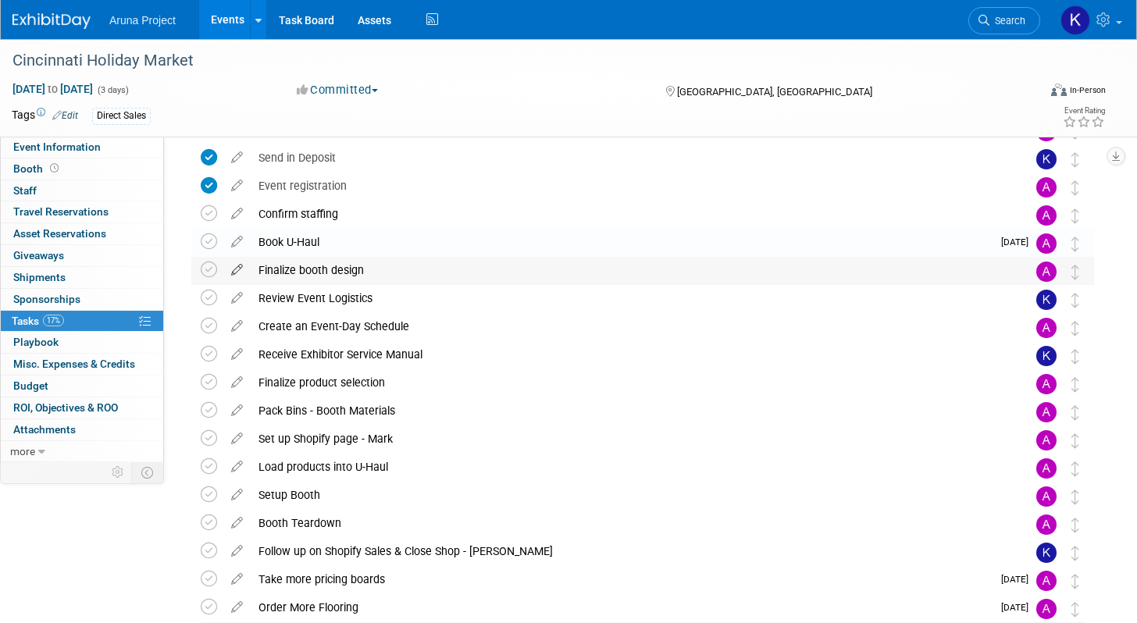
click at [234, 273] on icon at bounding box center [236, 267] width 27 height 20
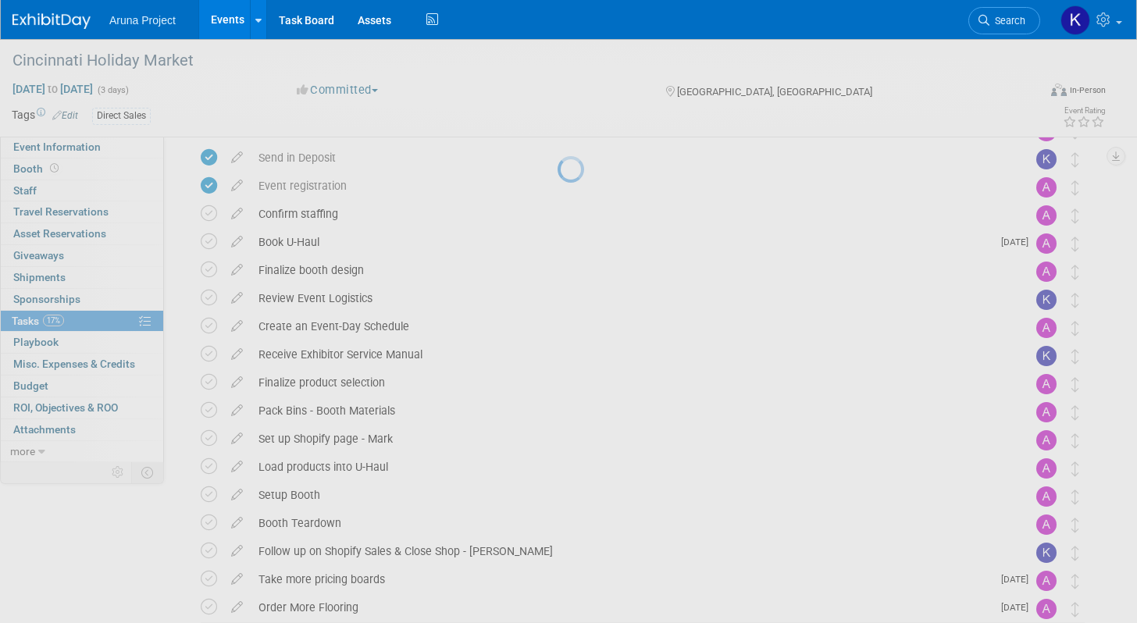
select select "9"
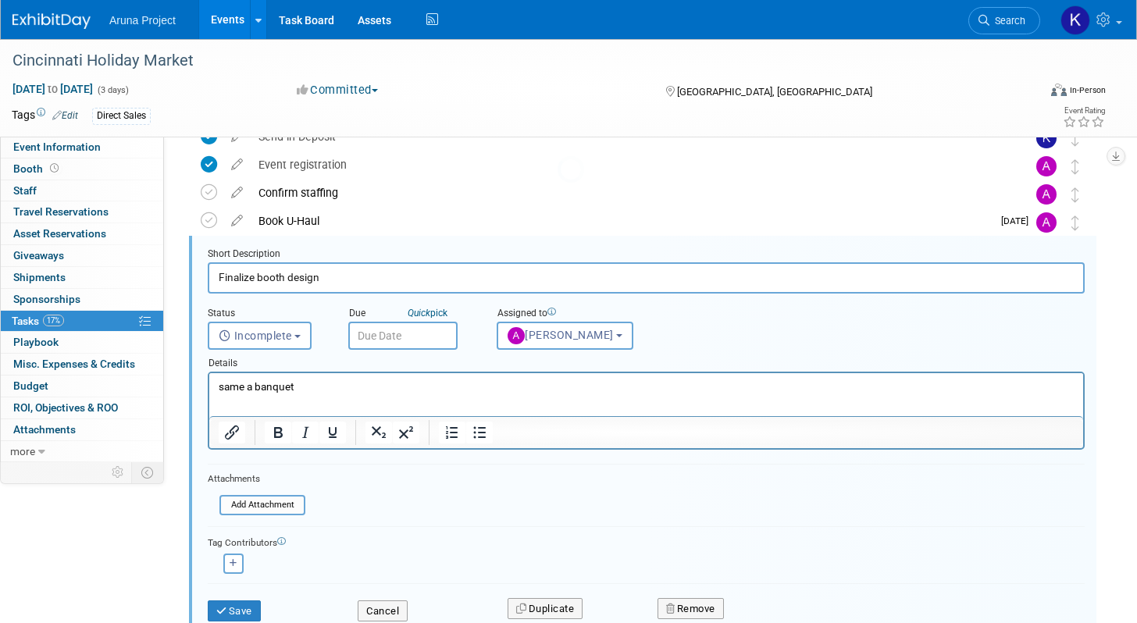
scroll to position [115, 0]
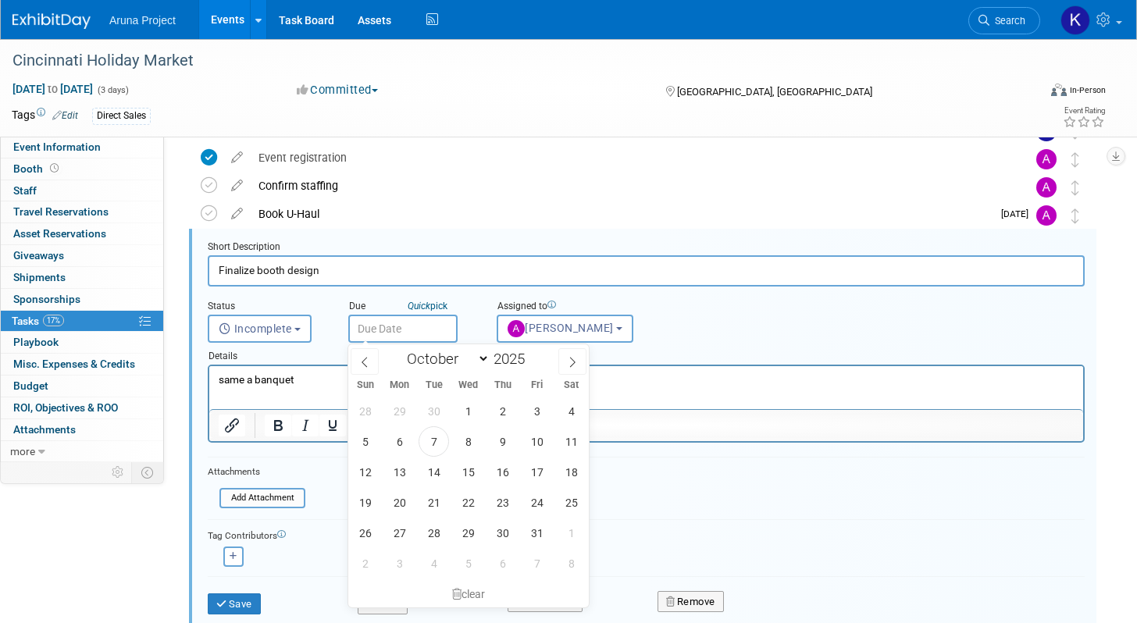
click at [399, 325] on input "text" at bounding box center [402, 329] width 109 height 28
click at [429, 472] on span "14" at bounding box center [434, 472] width 30 height 30
type input "Oct 14, 2025"
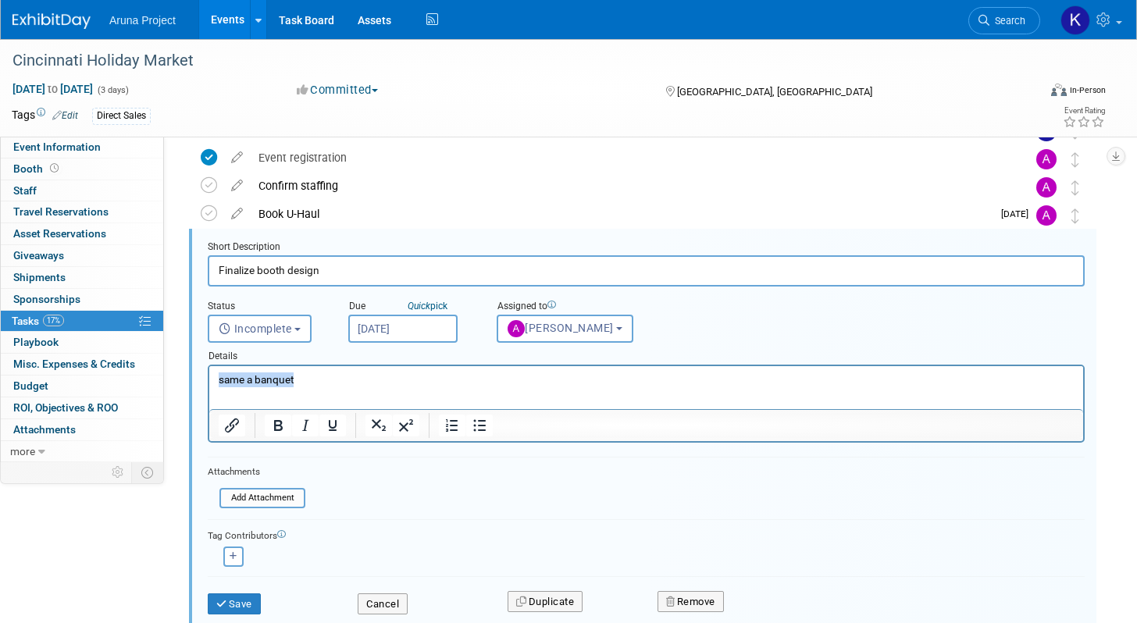
drag, startPoint x: 305, startPoint y: 377, endPoint x: 102, endPoint y: 379, distance: 203.8
click at [209, 379] on html "same a banquet" at bounding box center [646, 376] width 874 height 21
click at [255, 601] on button "Save" at bounding box center [234, 604] width 53 height 22
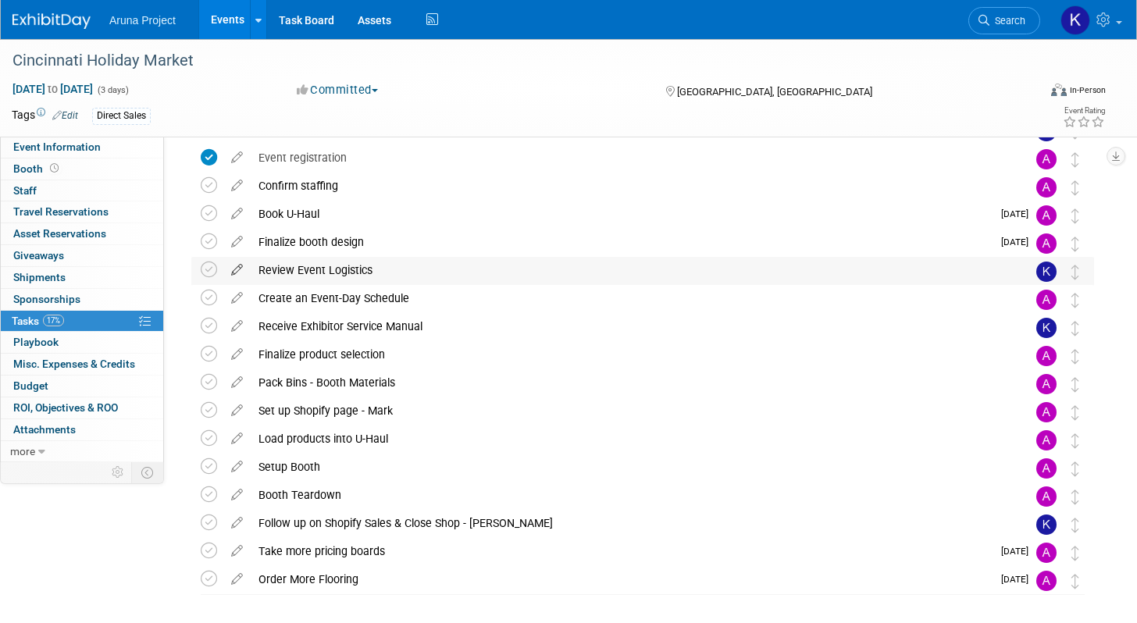
click at [233, 271] on icon at bounding box center [236, 267] width 27 height 20
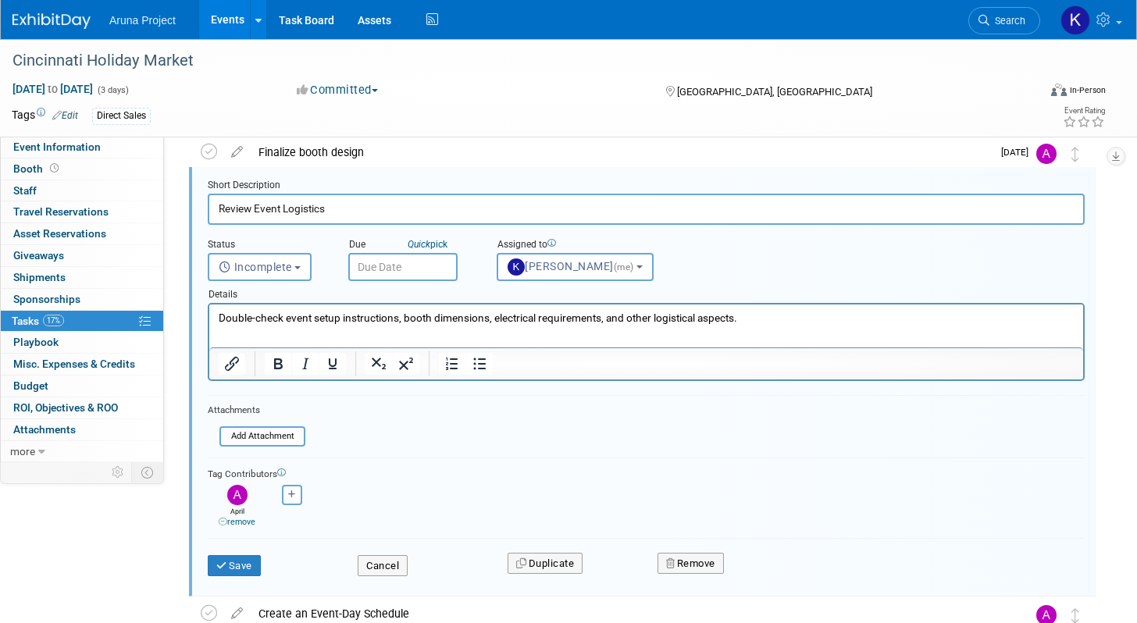
scroll to position [221, 0]
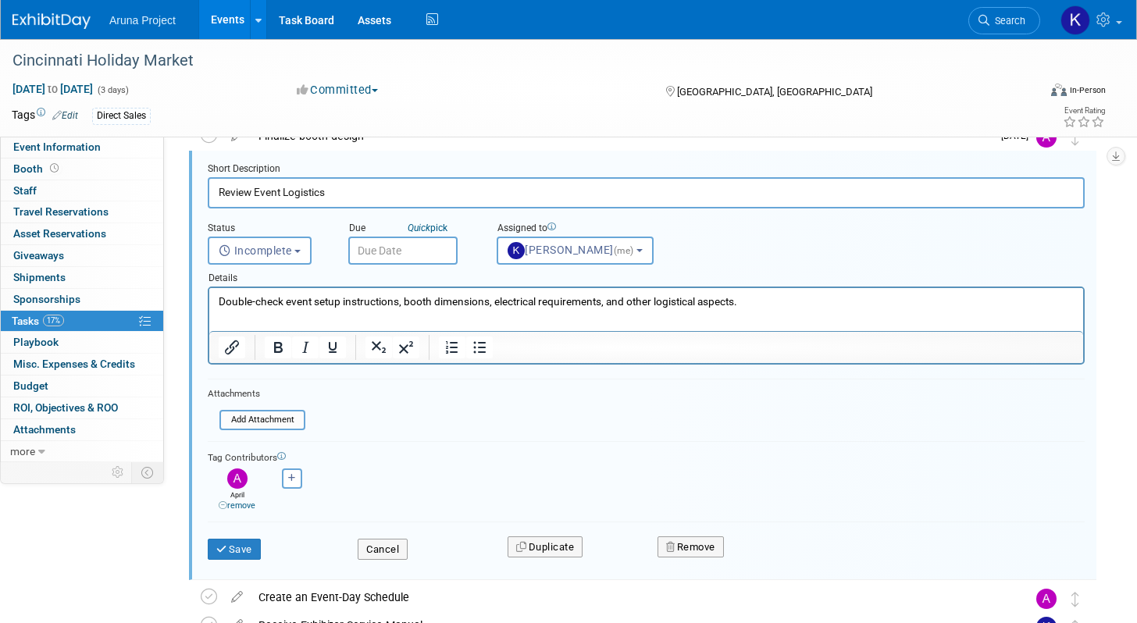
click at [385, 256] on input "text" at bounding box center [402, 251] width 109 height 28
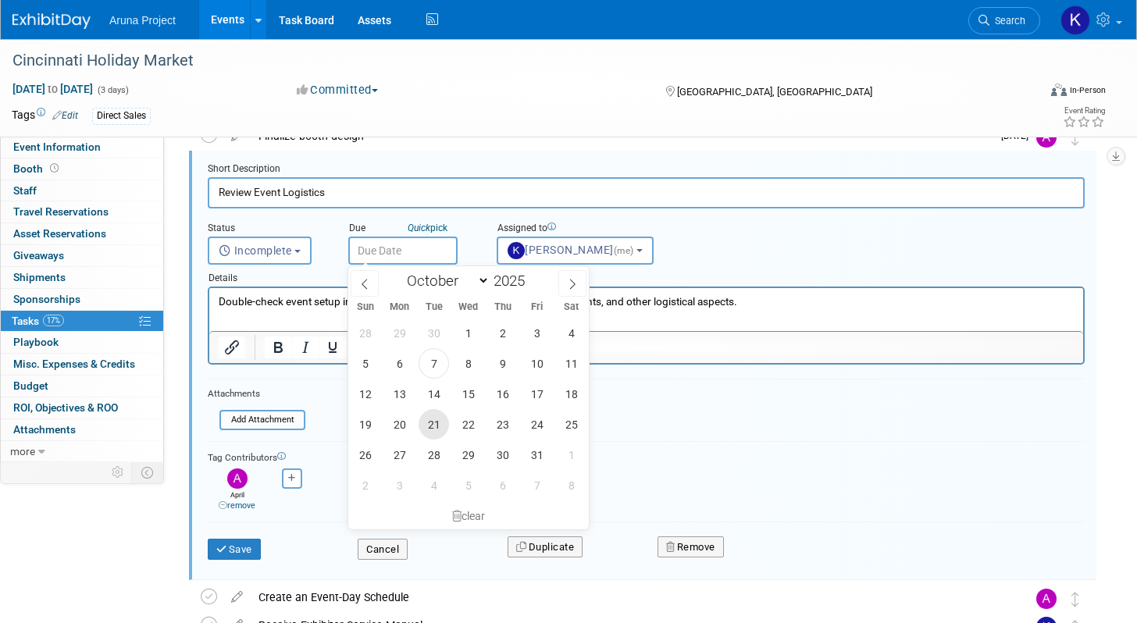
click at [426, 418] on span "21" at bounding box center [434, 424] width 30 height 30
type input "Oct 21, 2025"
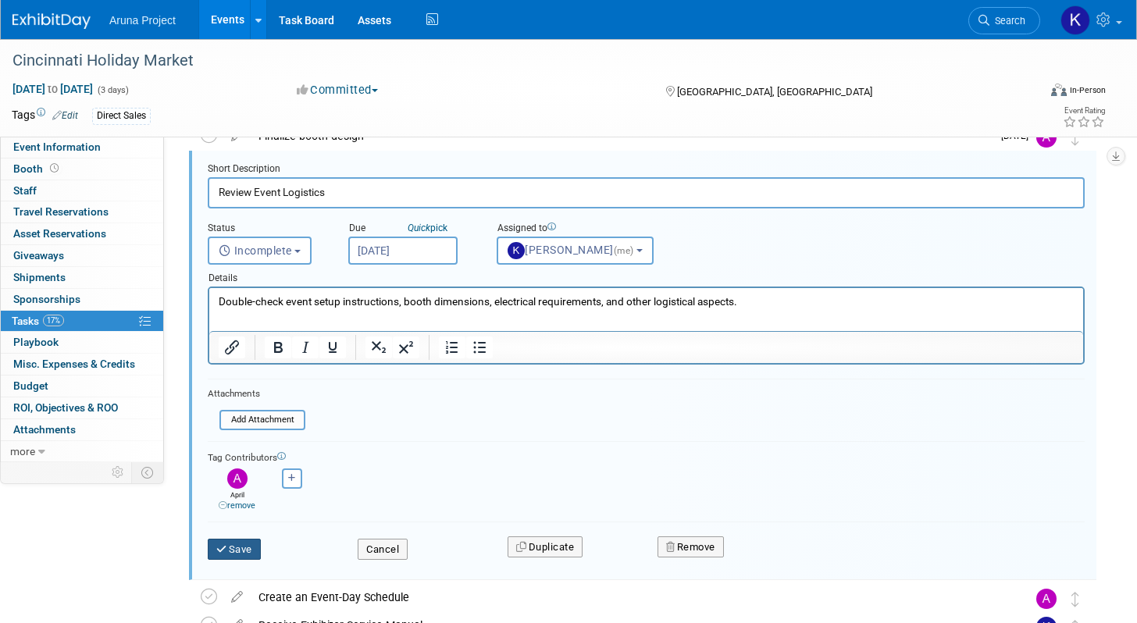
click at [228, 559] on button "Save" at bounding box center [234, 550] width 53 height 22
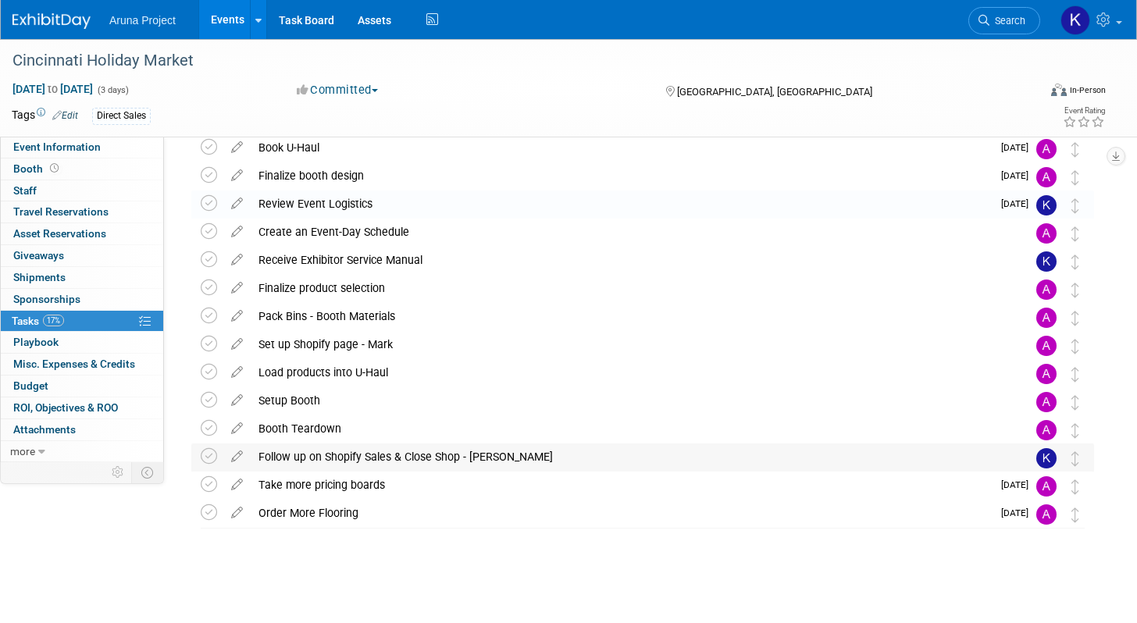
scroll to position [181, 0]
click at [210, 235] on icon at bounding box center [209, 231] width 16 height 16
click at [237, 258] on icon at bounding box center [236, 257] width 27 height 20
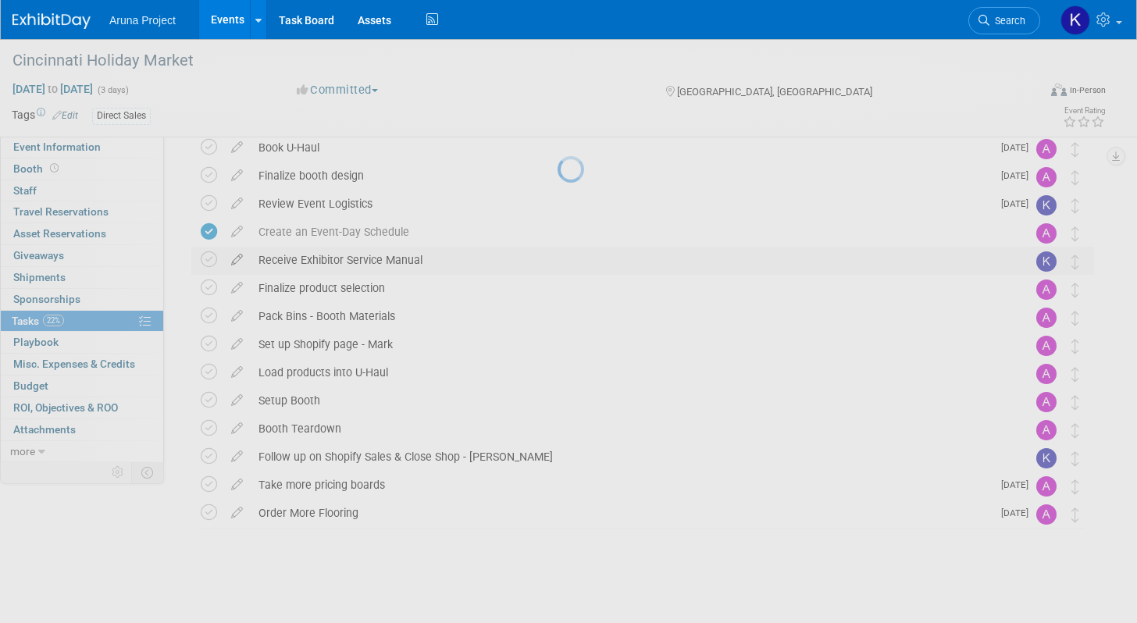
select select "9"
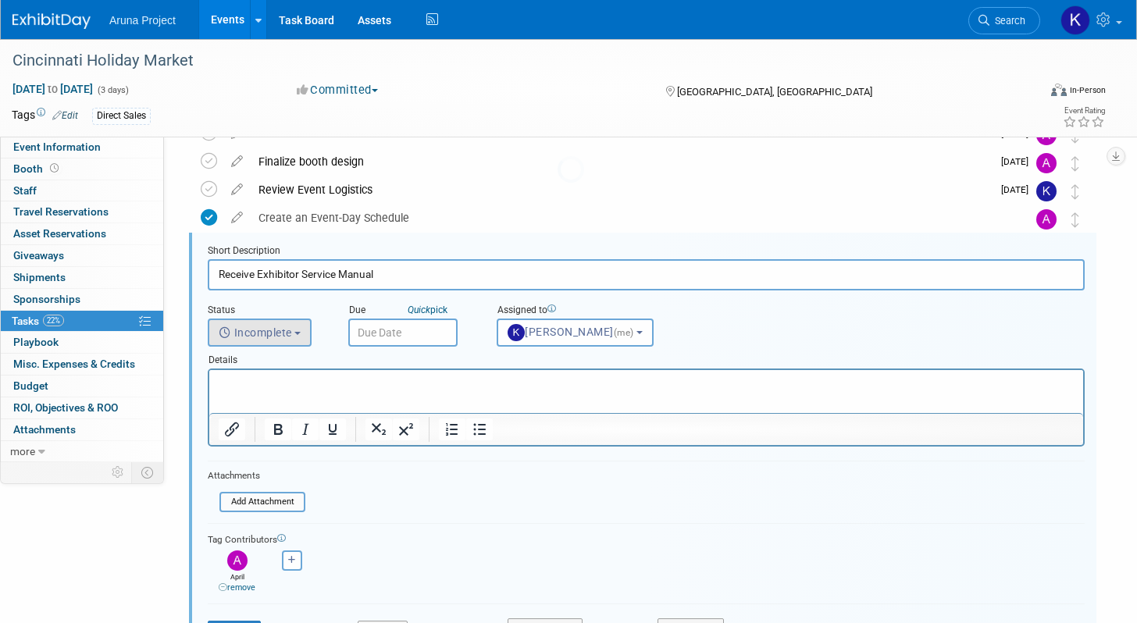
scroll to position [199, 0]
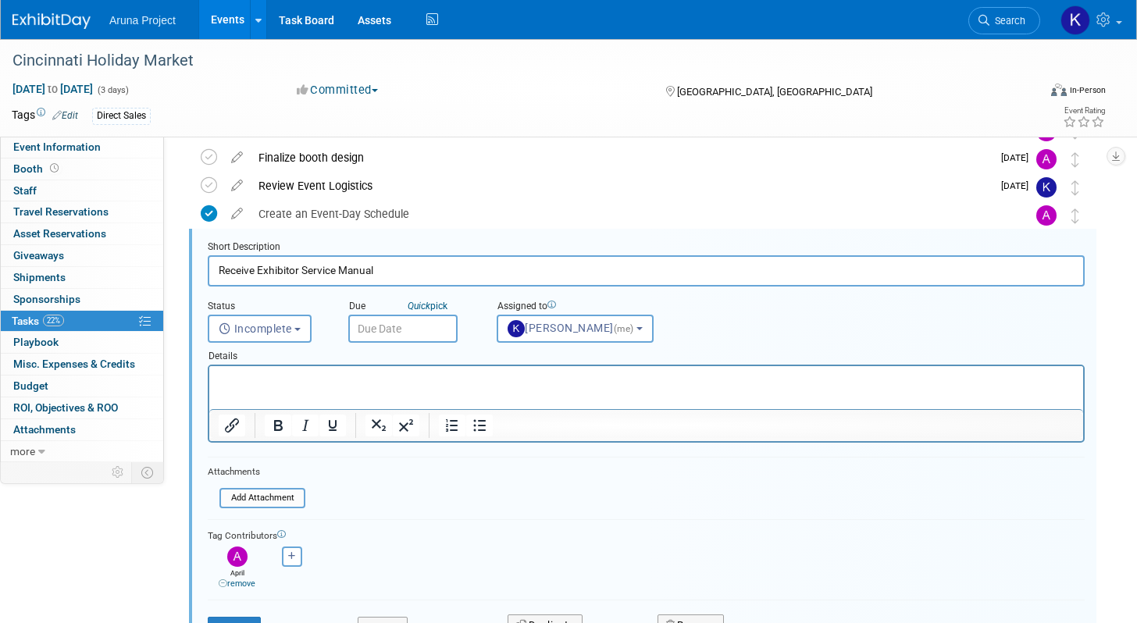
click at [397, 326] on input "text" at bounding box center [402, 329] width 109 height 28
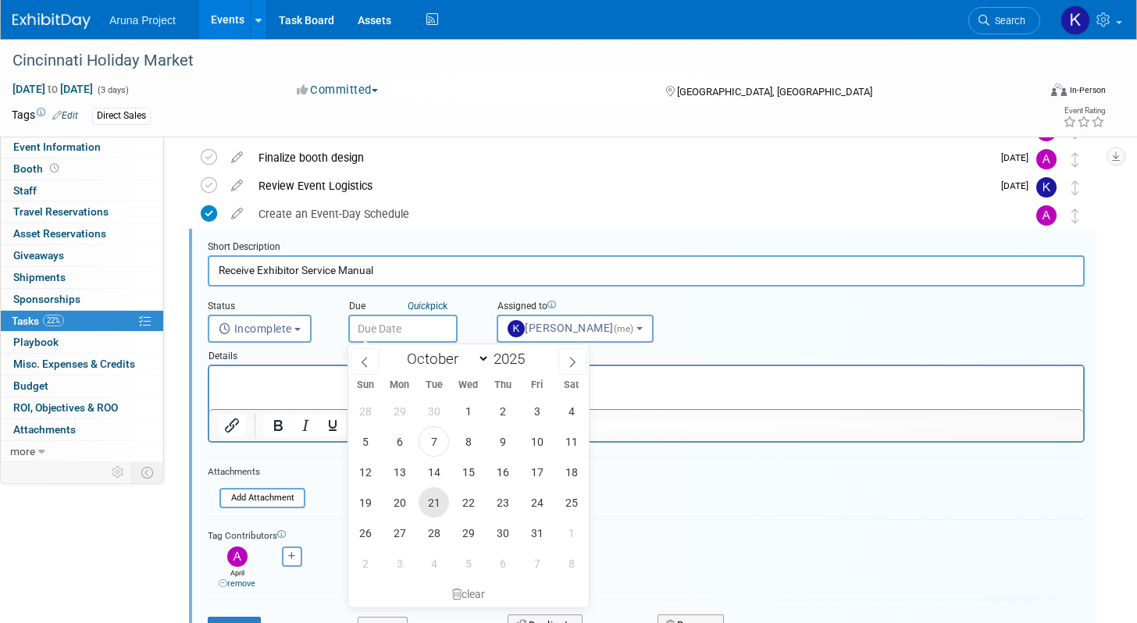
click at [431, 504] on span "21" at bounding box center [434, 502] width 30 height 30
type input "Oct 21, 2025"
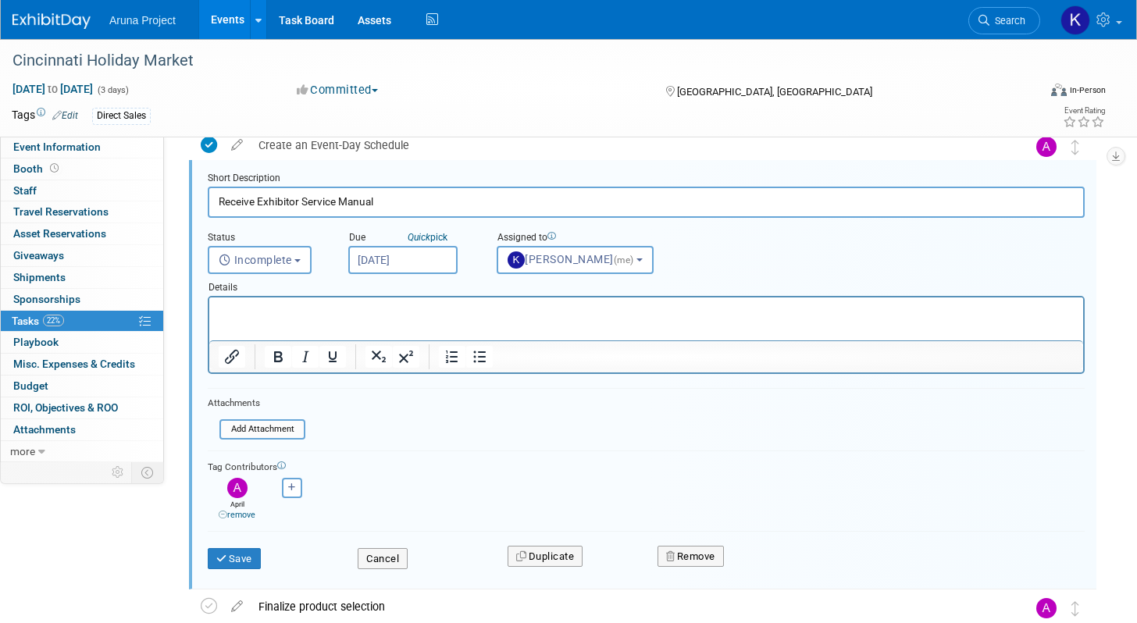
scroll to position [284, 0]
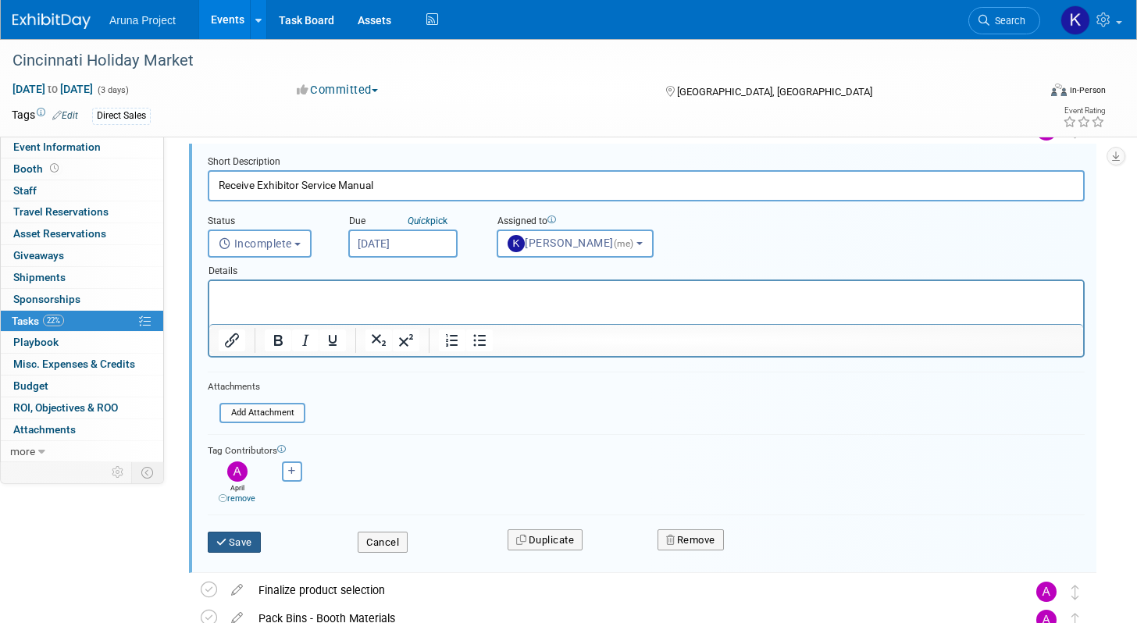
click at [229, 548] on button "Save" at bounding box center [234, 543] width 53 height 22
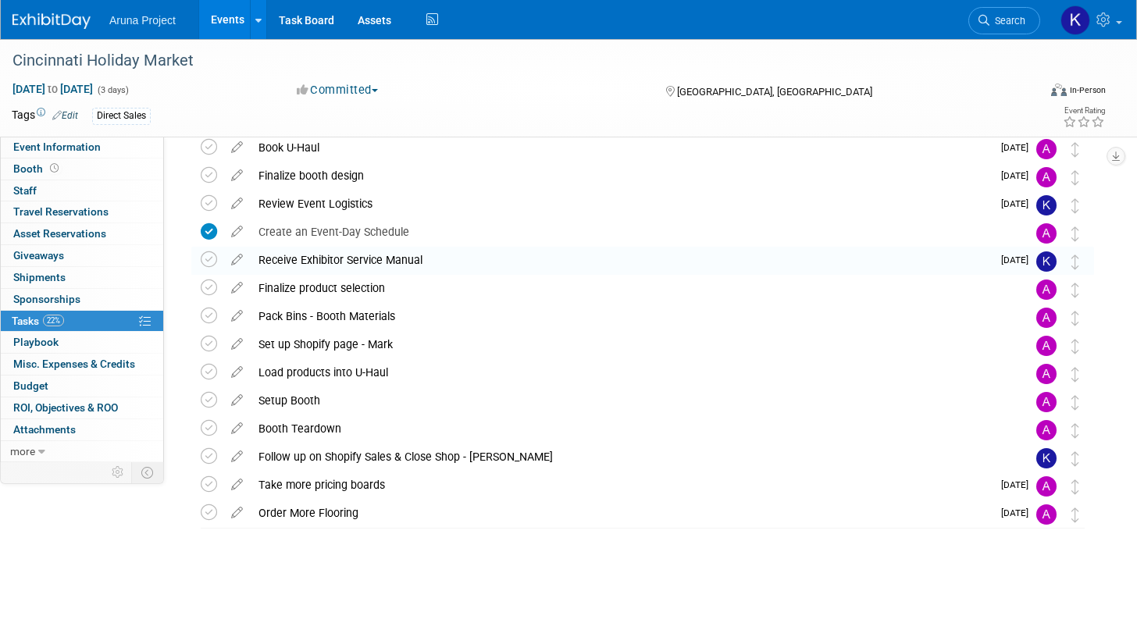
scroll to position [181, 0]
click at [210, 237] on icon at bounding box center [209, 231] width 16 height 16
click at [210, 233] on icon at bounding box center [209, 231] width 16 height 16
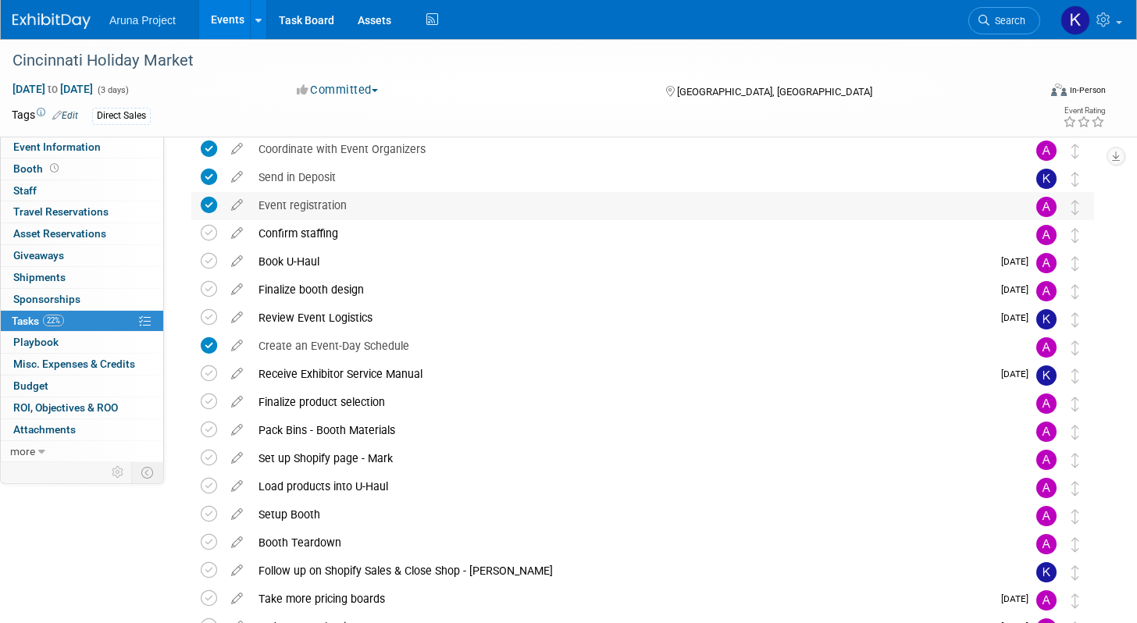
scroll to position [0, 0]
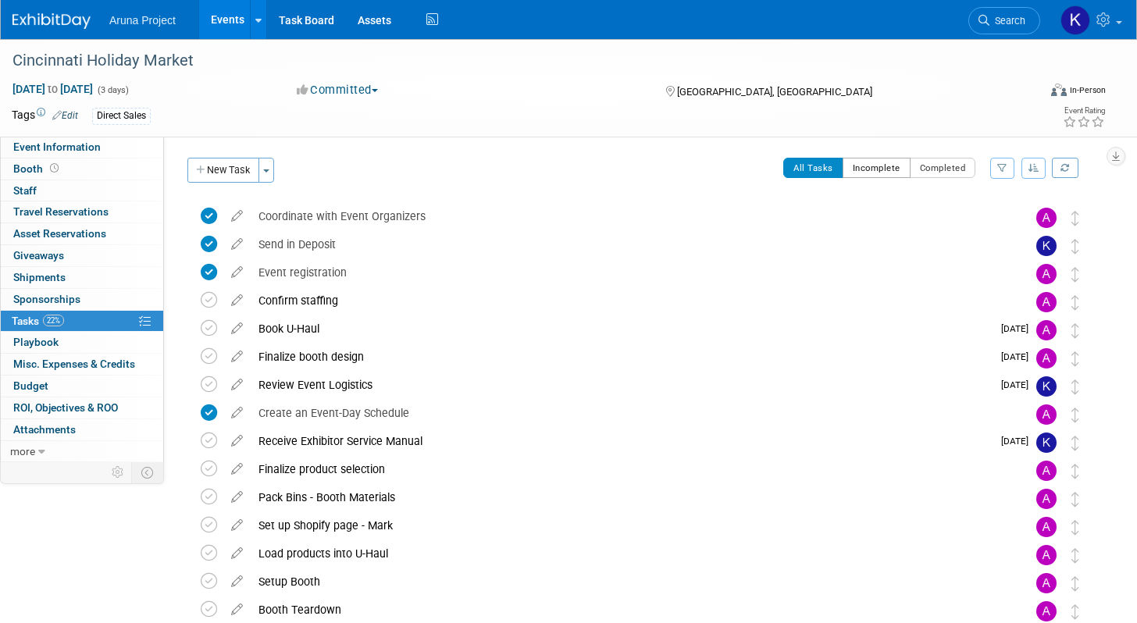
click at [871, 165] on button "Incomplete" at bounding box center [877, 168] width 68 height 20
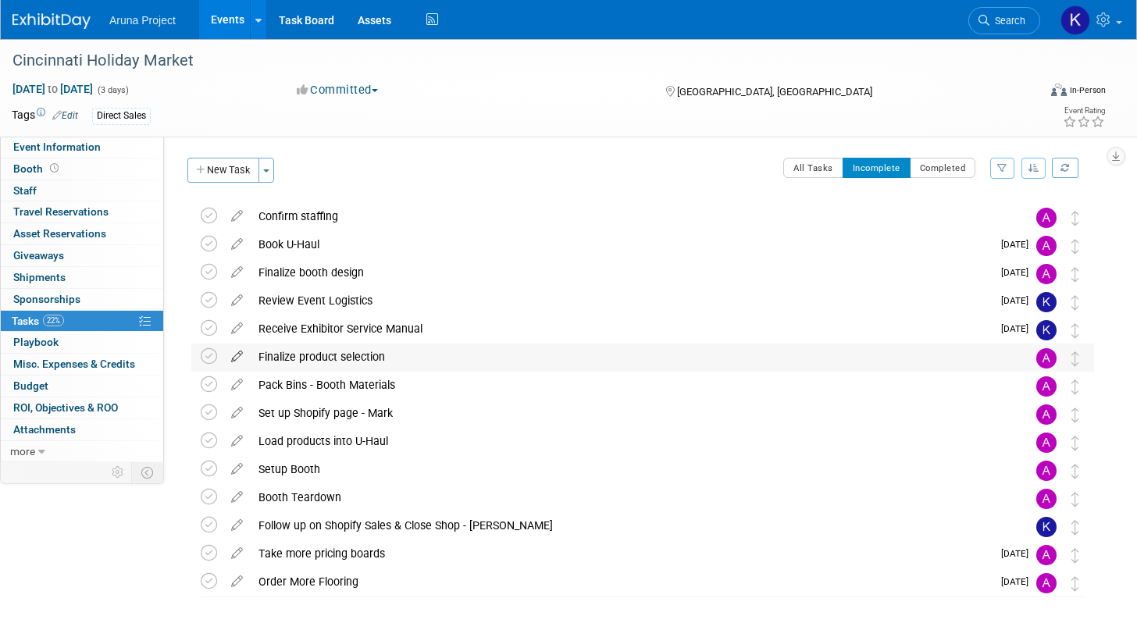
click at [234, 360] on icon at bounding box center [236, 354] width 27 height 20
select select "9"
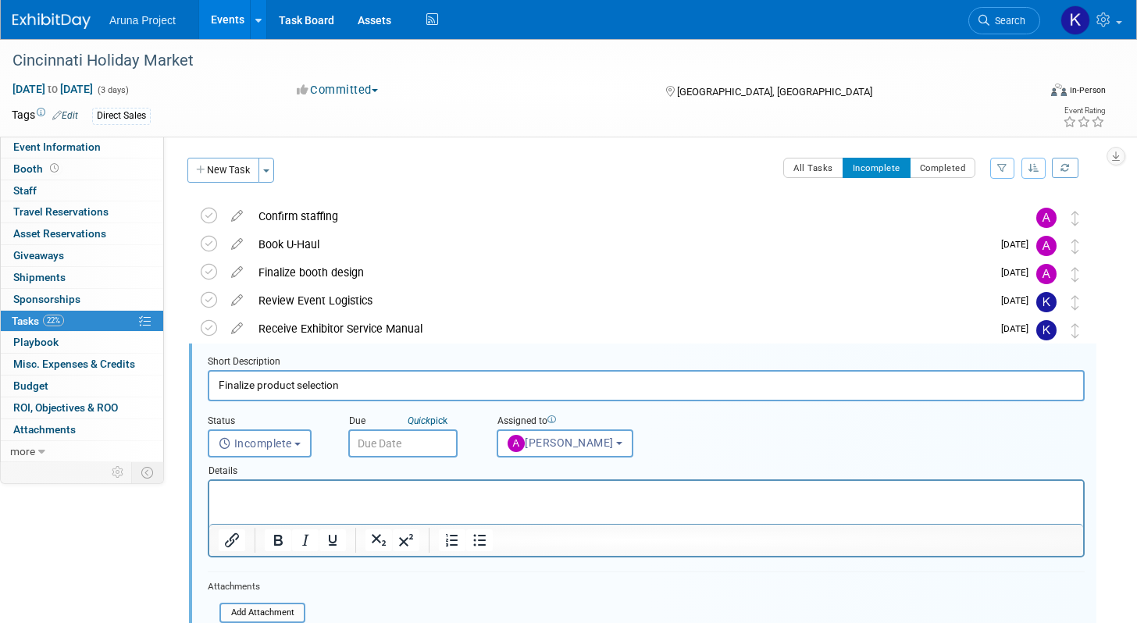
scroll to position [115, 0]
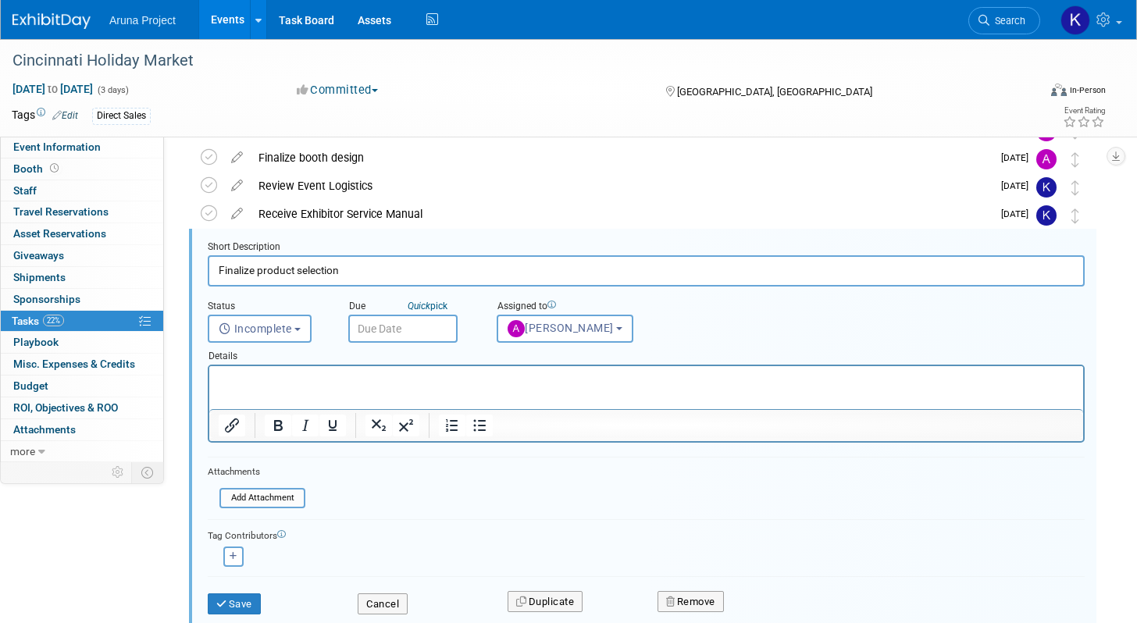
click at [405, 333] on input "text" at bounding box center [402, 329] width 109 height 28
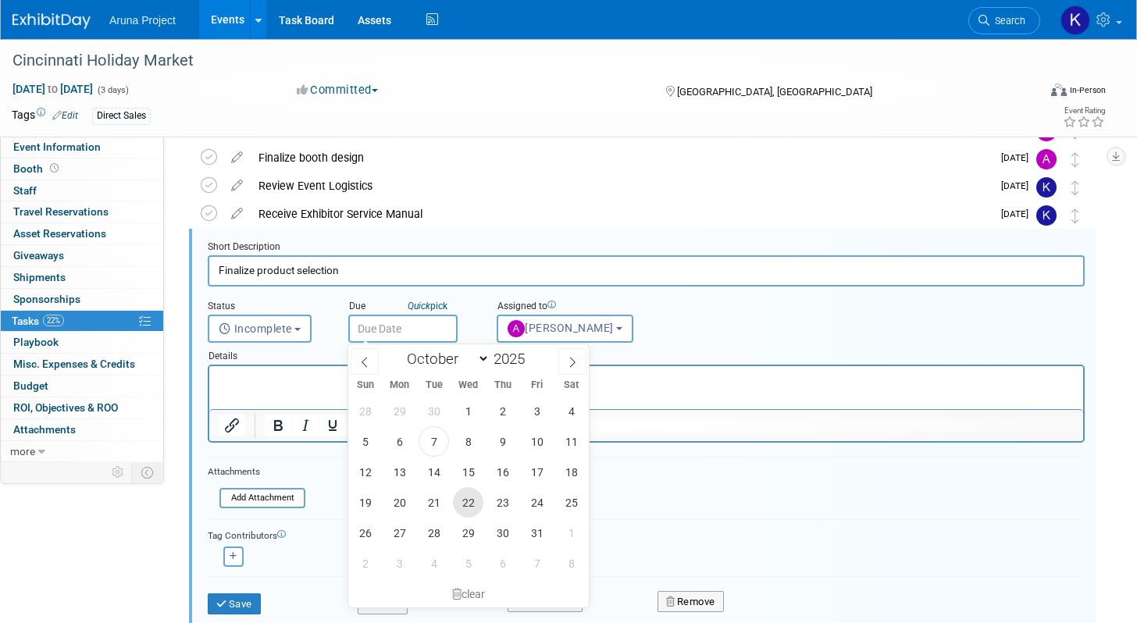
click at [465, 498] on span "22" at bounding box center [468, 502] width 30 height 30
type input "Oct 22, 2025"
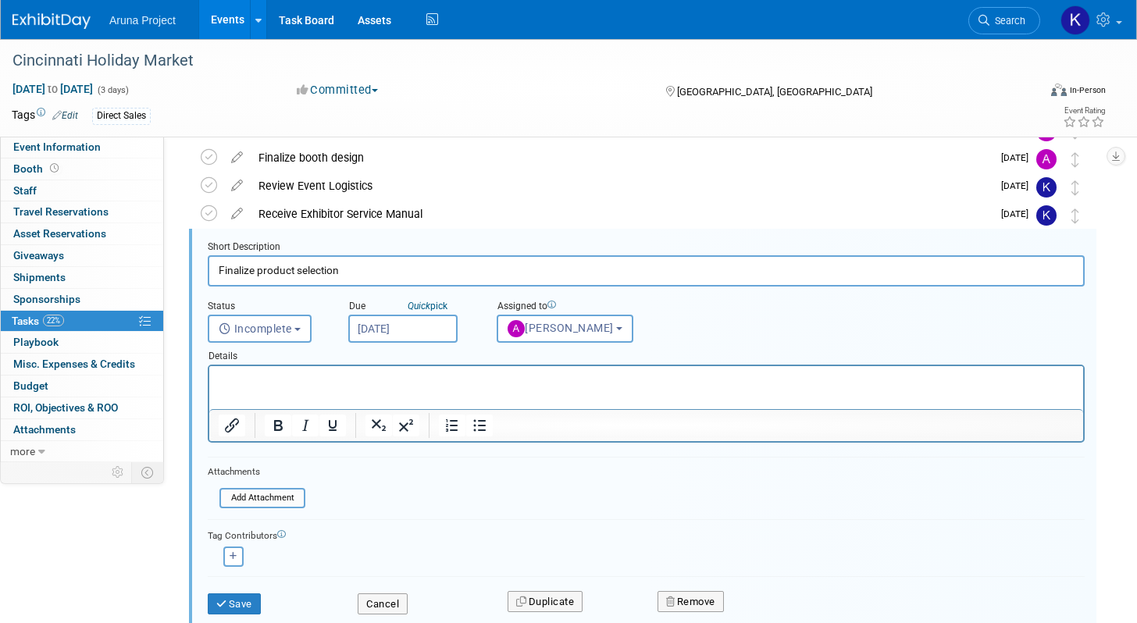
click at [244, 377] on p "Rich Text Area. Press ALT-0 for help." at bounding box center [647, 379] width 856 height 15
click at [239, 601] on button "Save" at bounding box center [234, 604] width 53 height 22
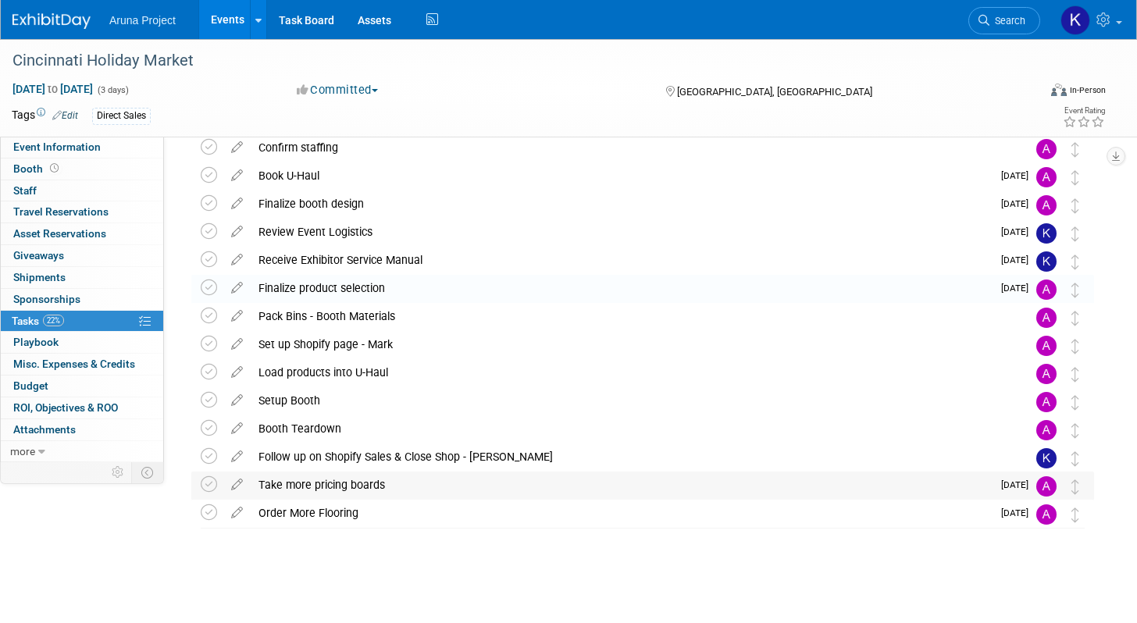
scroll to position [69, 0]
click at [236, 316] on icon at bounding box center [236, 313] width 27 height 20
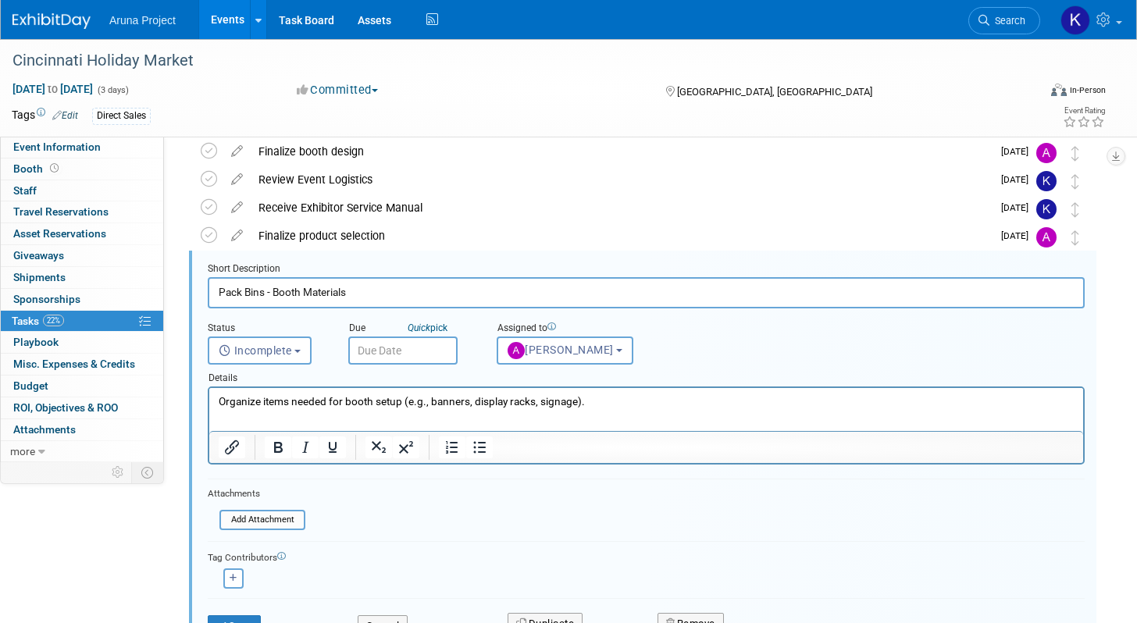
scroll to position [143, 0]
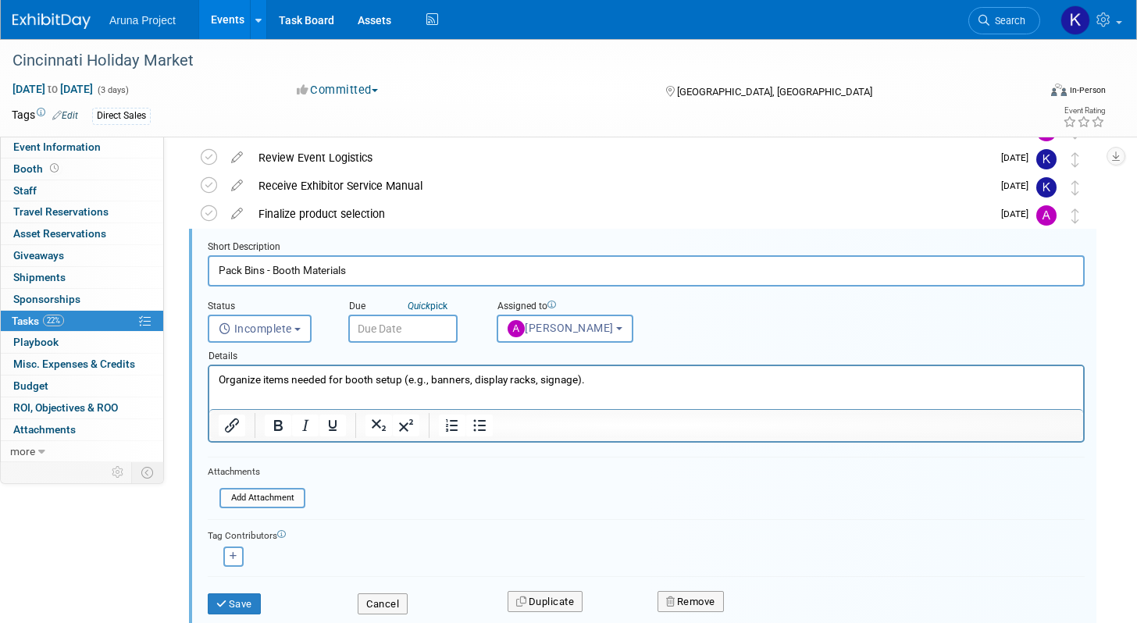
click at [390, 335] on input "text" at bounding box center [402, 329] width 109 height 28
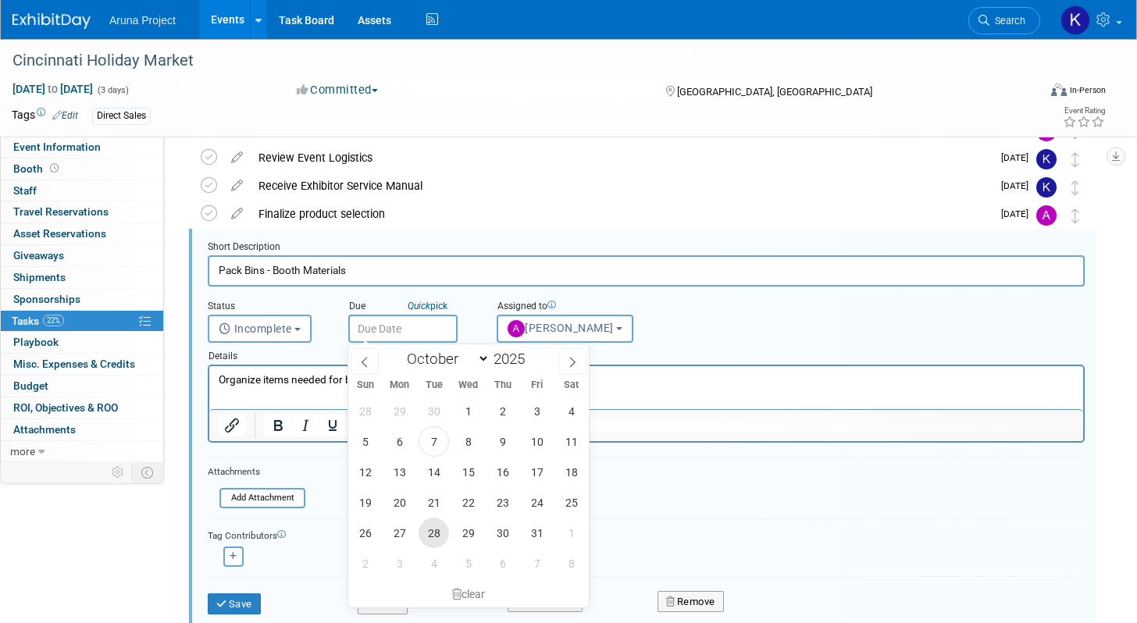
click at [433, 533] on span "28" at bounding box center [434, 533] width 30 height 30
type input "Oct 28, 2025"
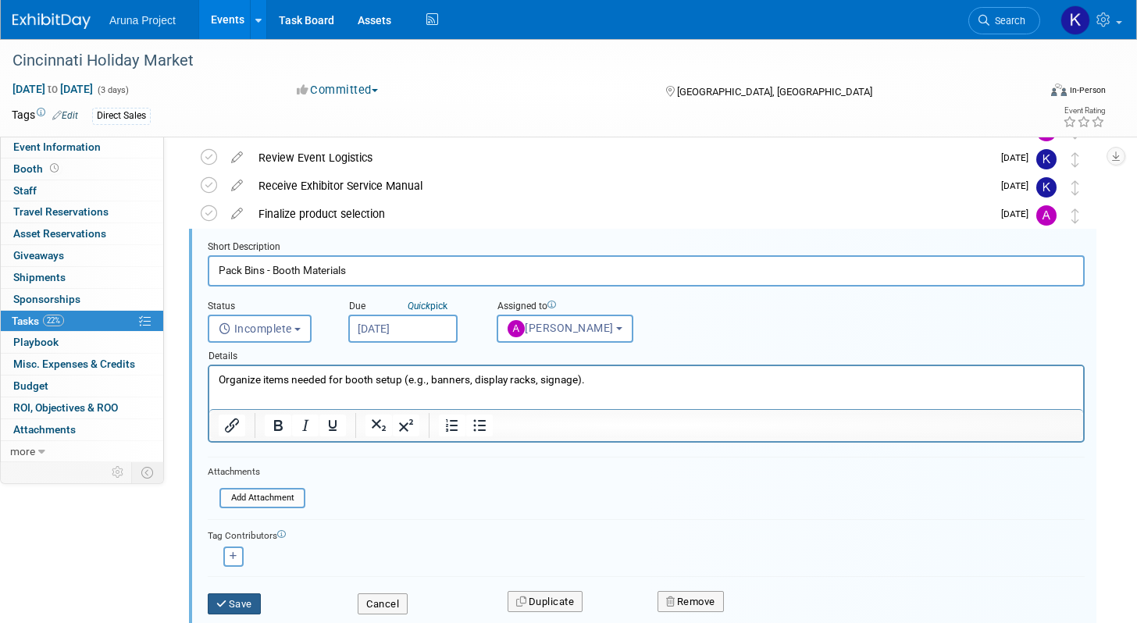
click at [241, 602] on button "Save" at bounding box center [234, 604] width 53 height 22
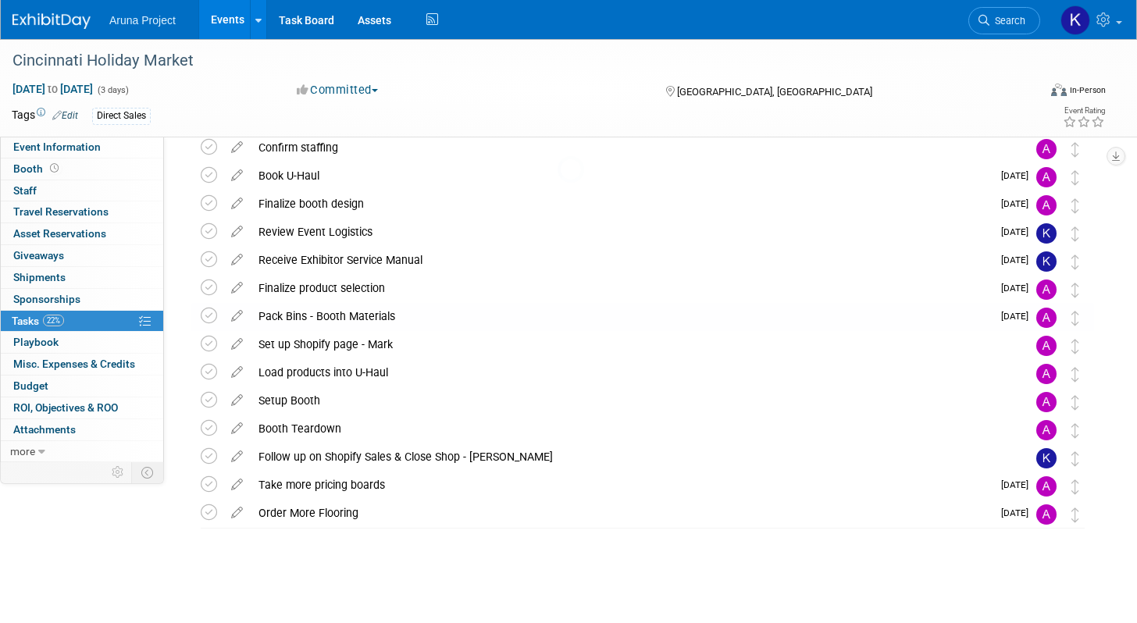
scroll to position [69, 0]
click at [242, 347] on icon at bounding box center [236, 341] width 27 height 20
select select "9"
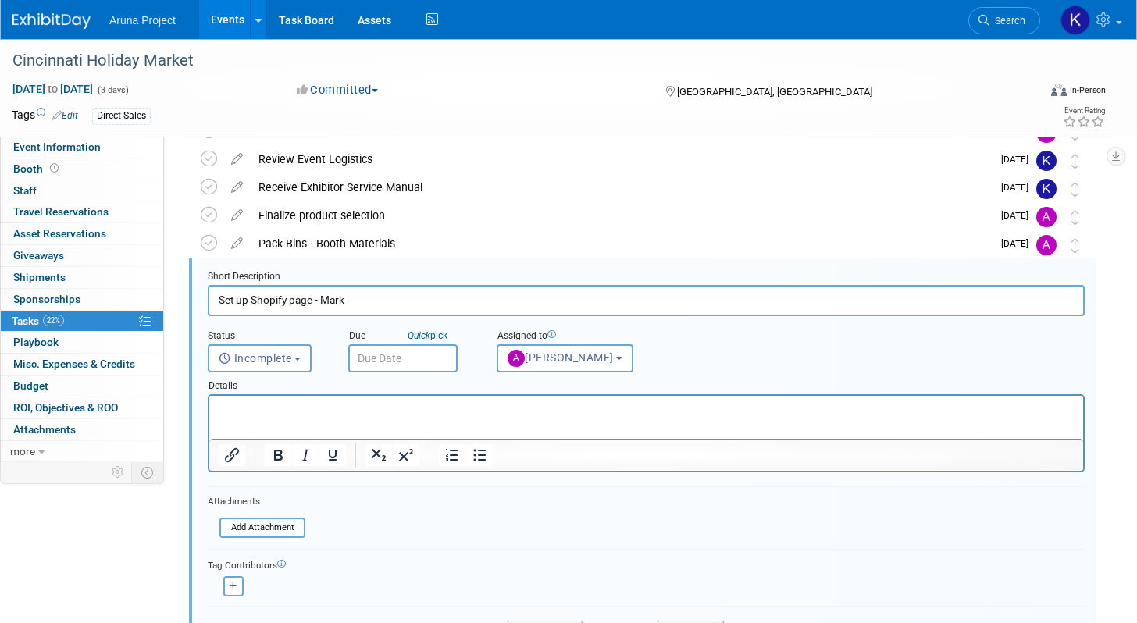
scroll to position [171, 0]
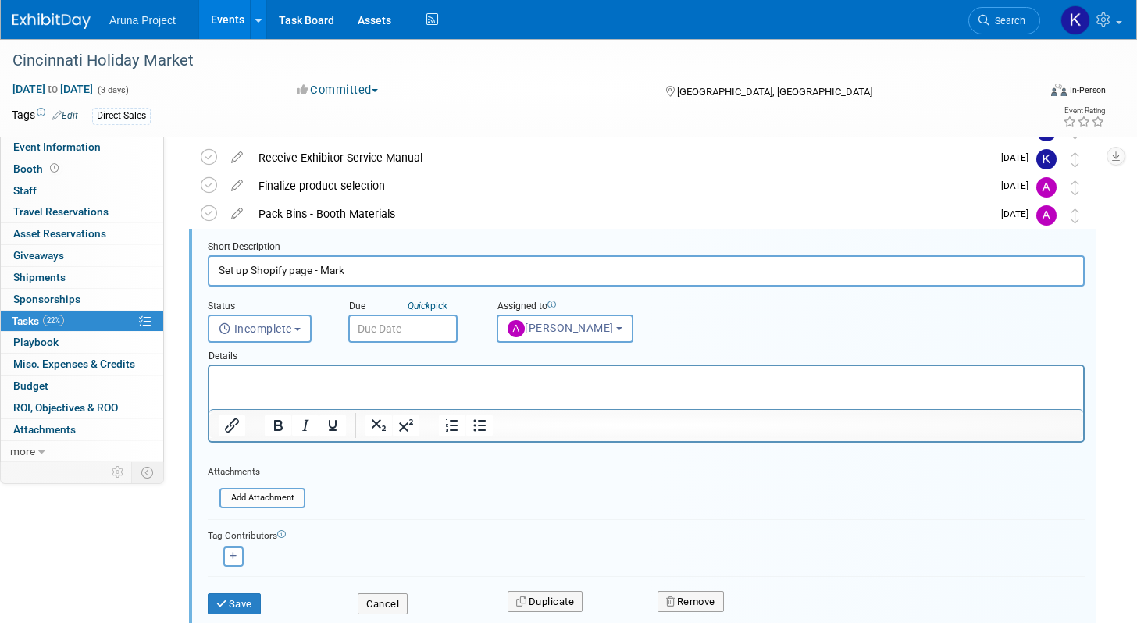
click at [387, 331] on input "text" at bounding box center [402, 329] width 109 height 28
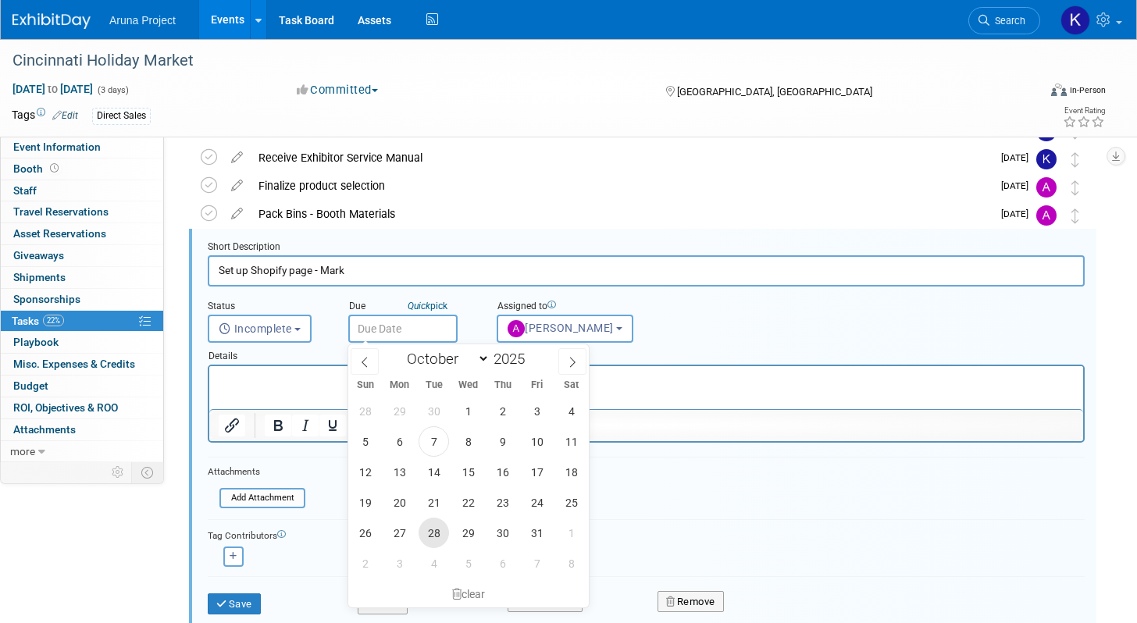
click at [436, 527] on span "28" at bounding box center [434, 533] width 30 height 30
type input "Oct 28, 2025"
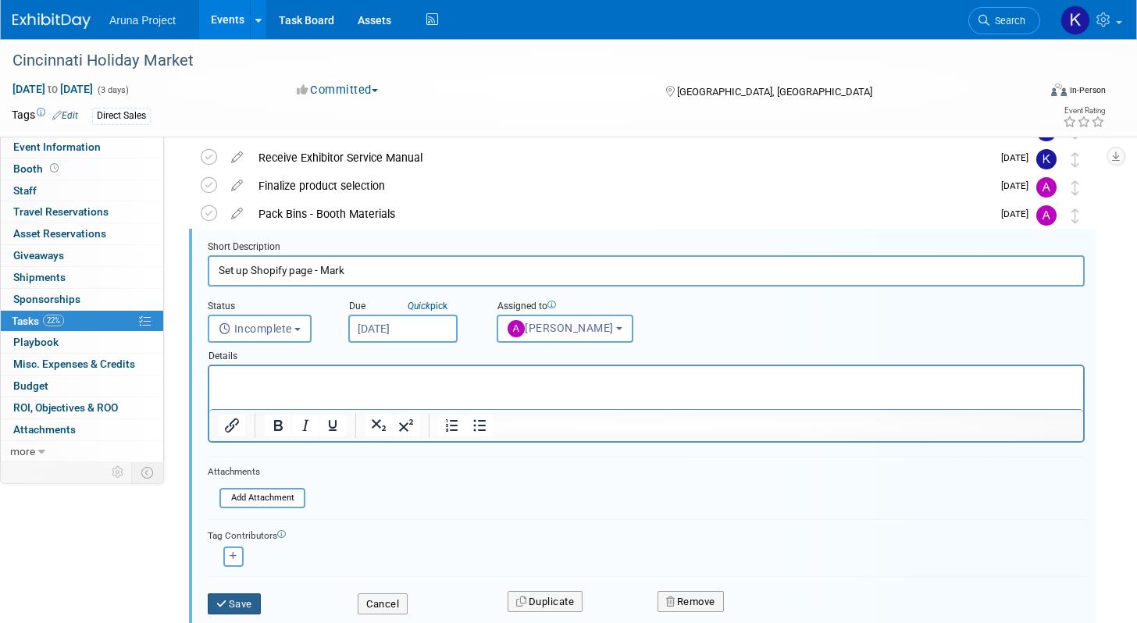
click at [228, 606] on button "Save" at bounding box center [234, 604] width 53 height 22
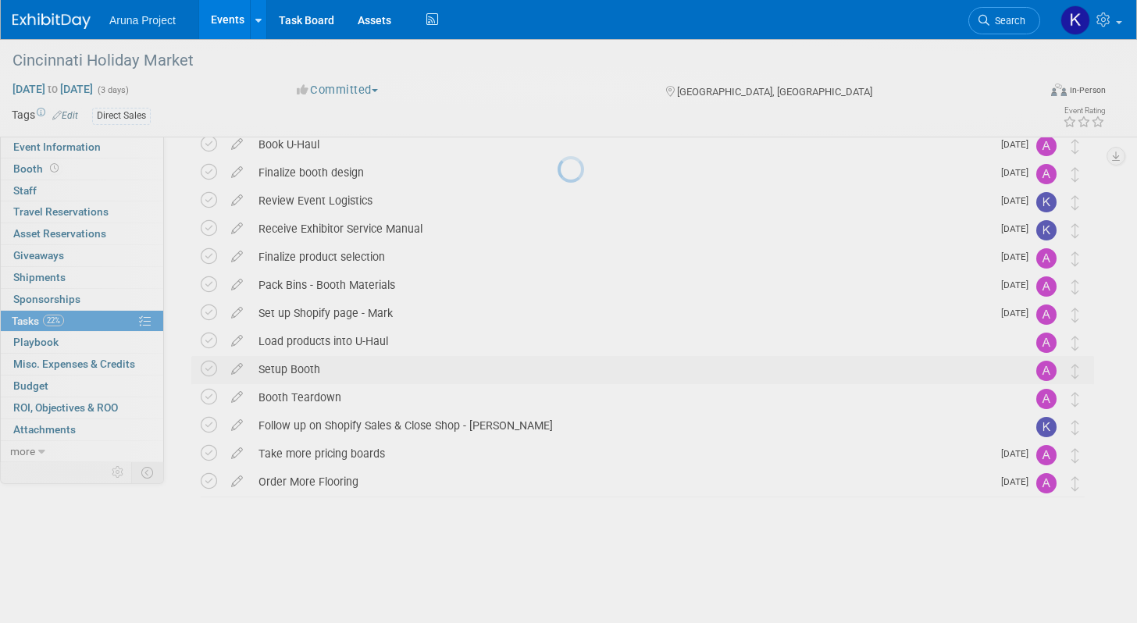
scroll to position [69, 0]
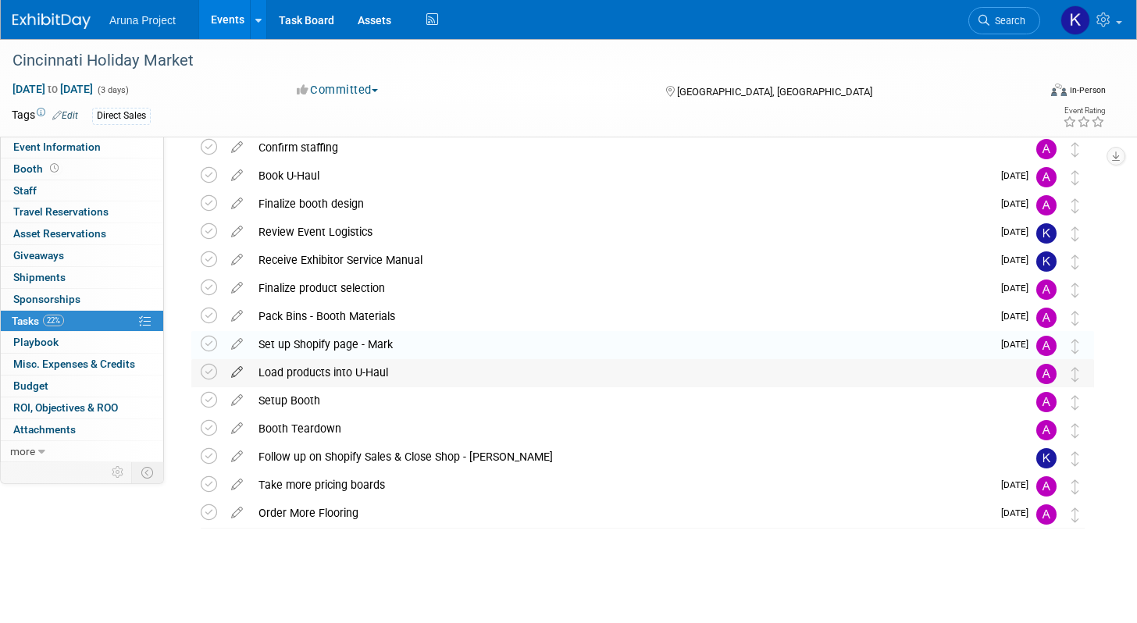
click at [228, 375] on icon at bounding box center [236, 369] width 27 height 20
select select "9"
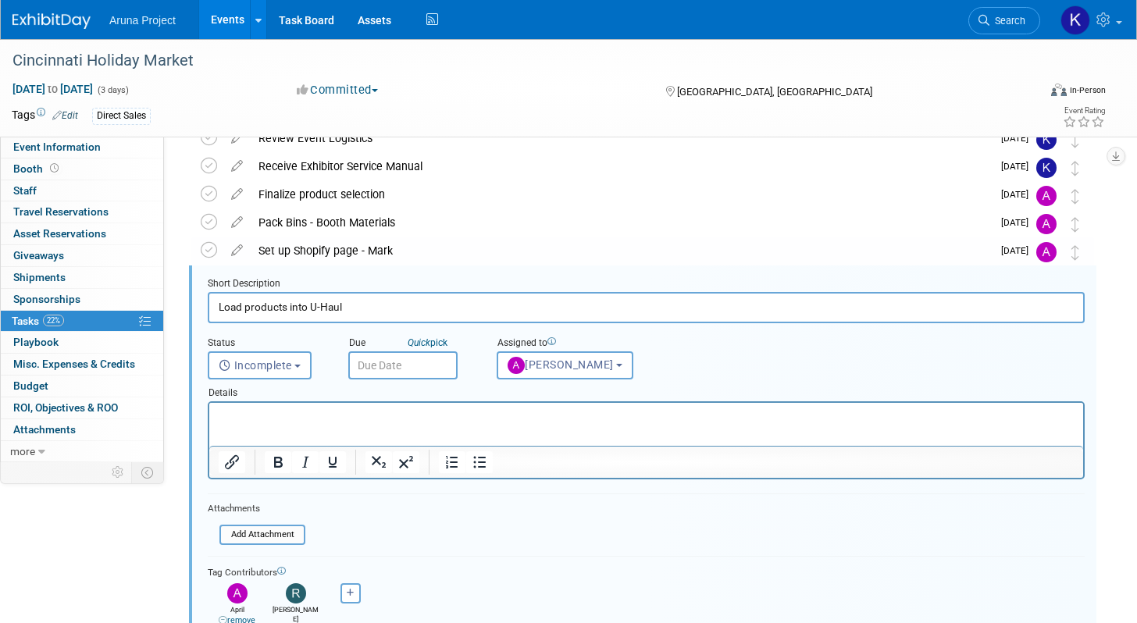
scroll to position [199, 0]
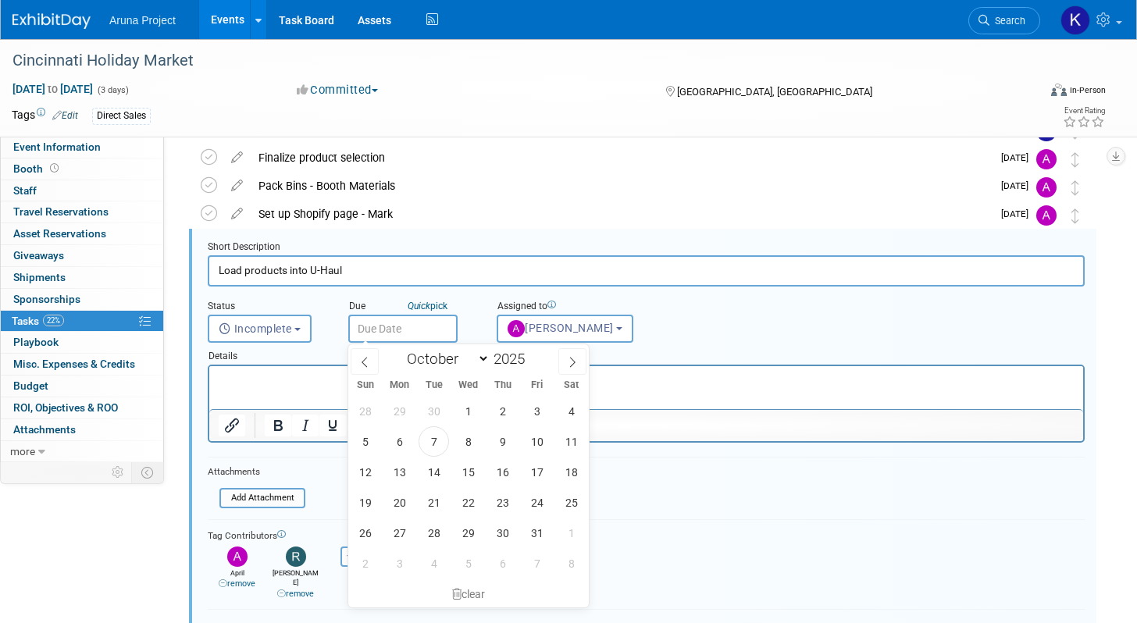
click at [369, 326] on input "text" at bounding box center [402, 329] width 109 height 28
click at [399, 566] on span "3" at bounding box center [399, 563] width 30 height 30
type input "Nov 3, 2025"
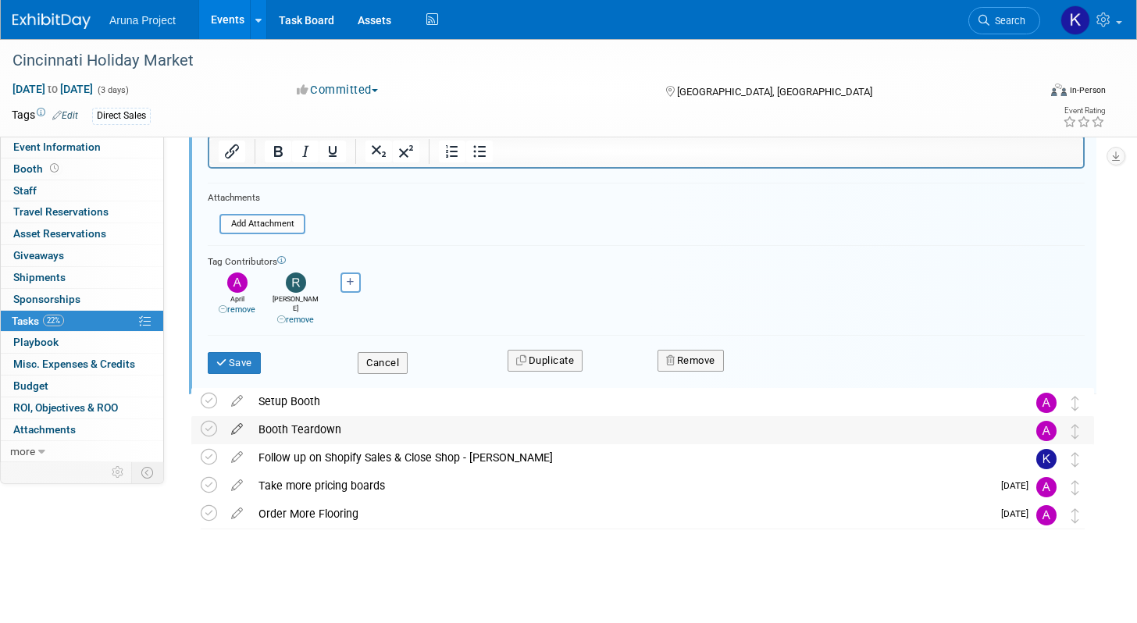
scroll to position [474, 0]
click at [230, 354] on button "Save" at bounding box center [234, 362] width 53 height 22
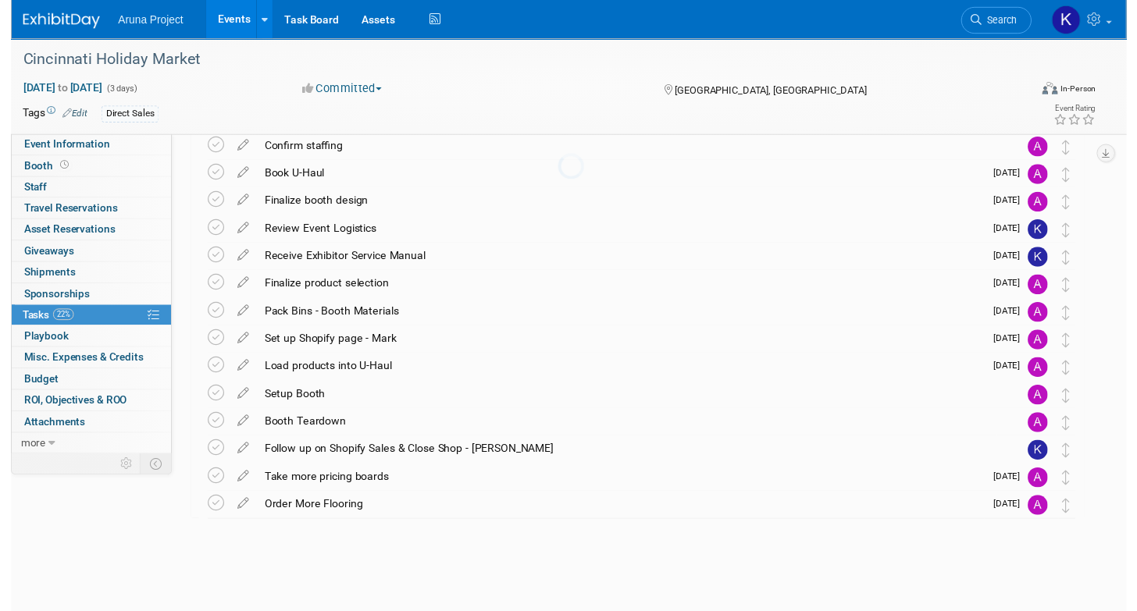
scroll to position [69, 0]
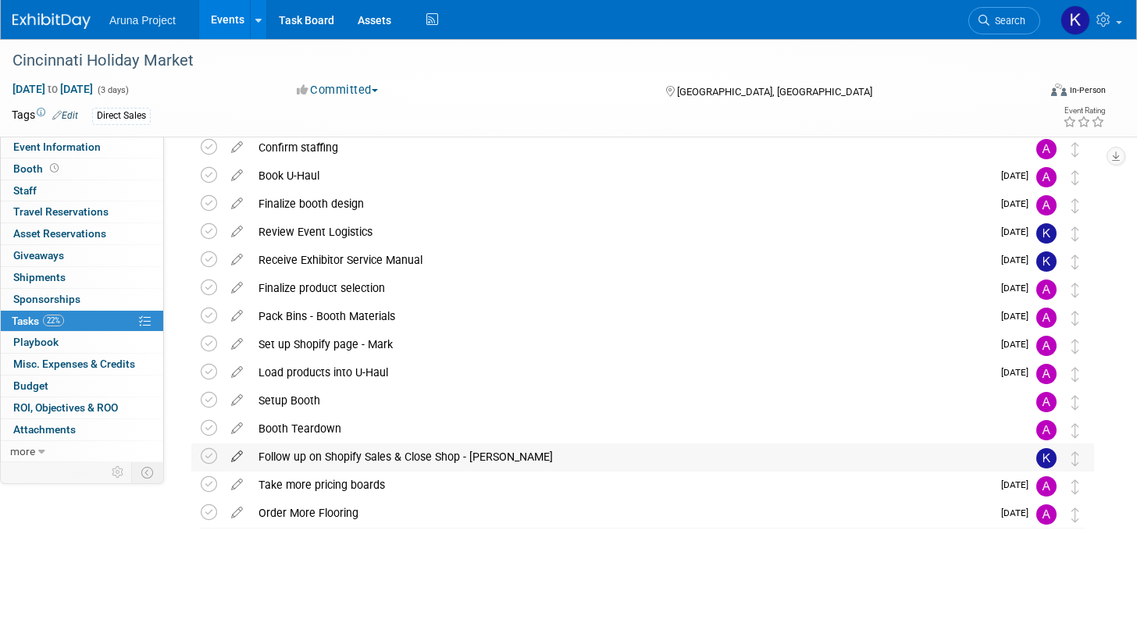
click at [238, 459] on icon at bounding box center [236, 454] width 27 height 20
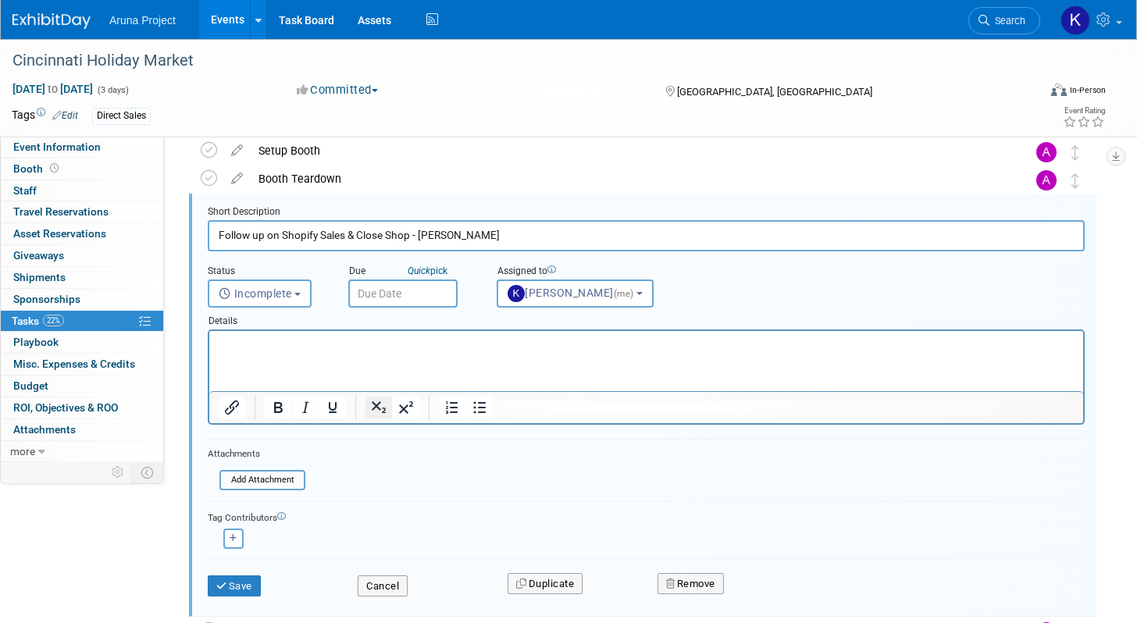
scroll to position [403, 0]
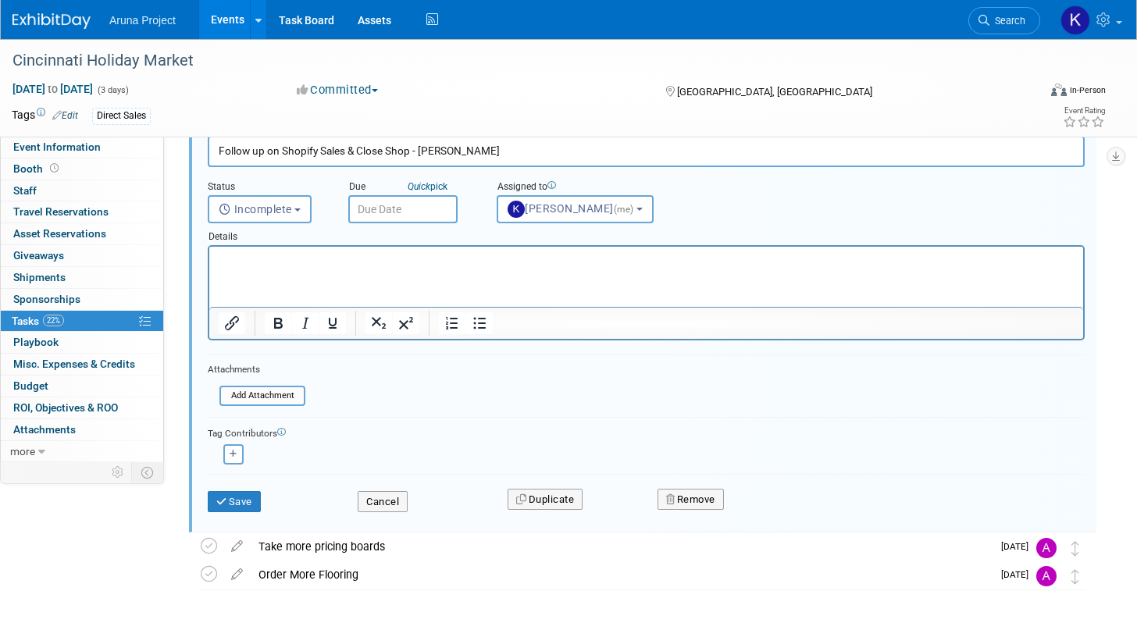
click at [651, 501] on div "Remove" at bounding box center [833, 499] width 375 height 37
click at [676, 497] on icon "button" at bounding box center [671, 499] width 11 height 10
click at [771, 517] on link "Yes" at bounding box center [778, 512] width 45 height 25
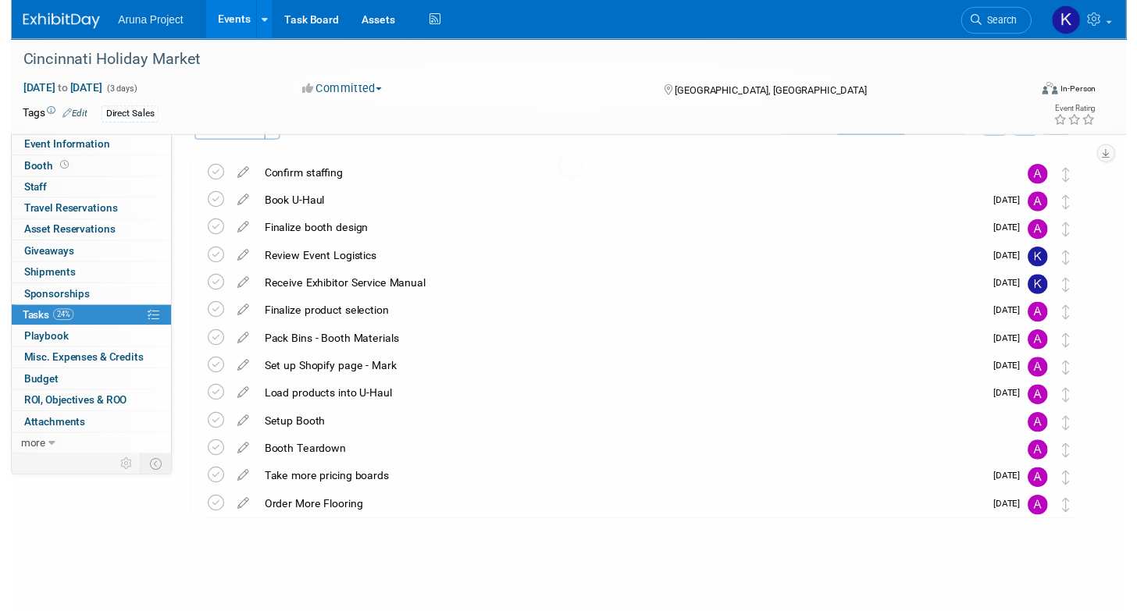
scroll to position [41, 0]
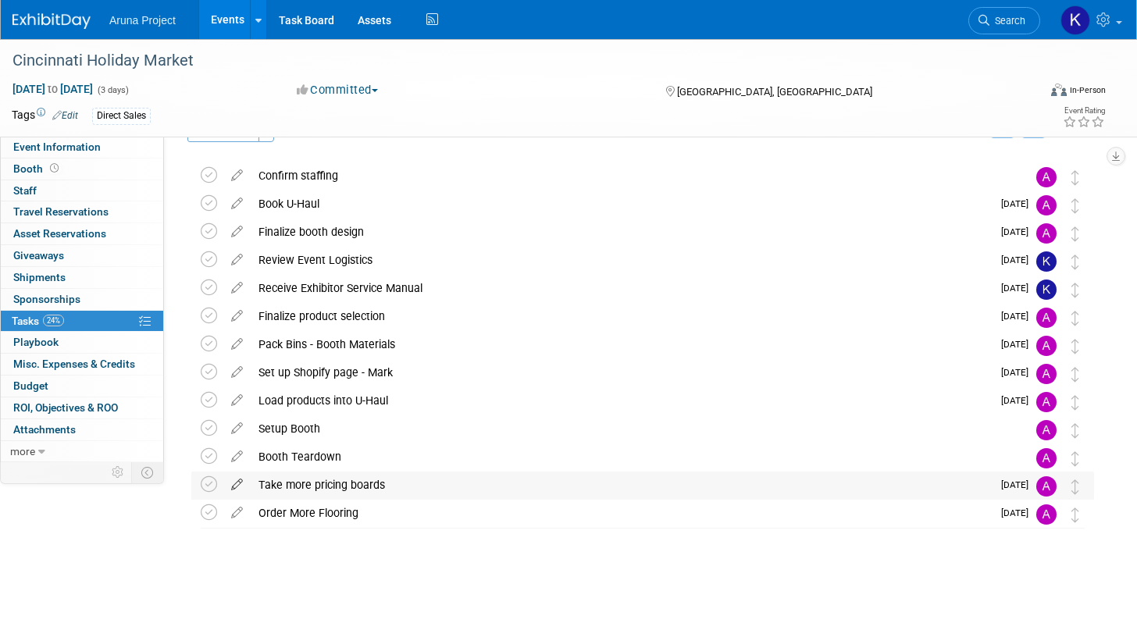
click at [235, 486] on icon at bounding box center [236, 482] width 27 height 20
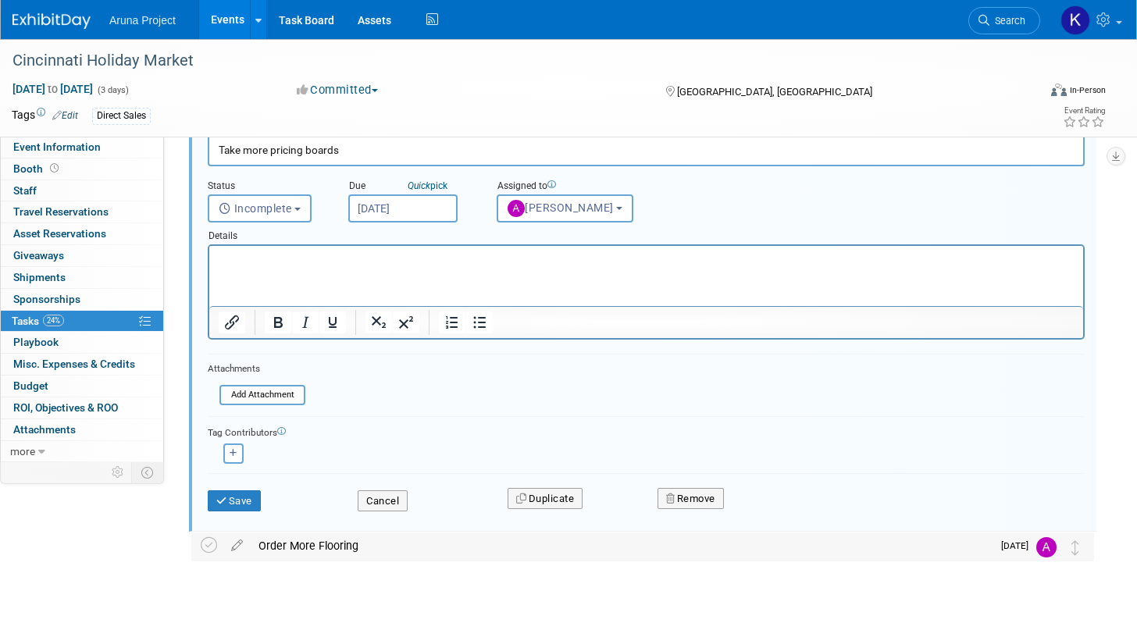
scroll to position [417, 0]
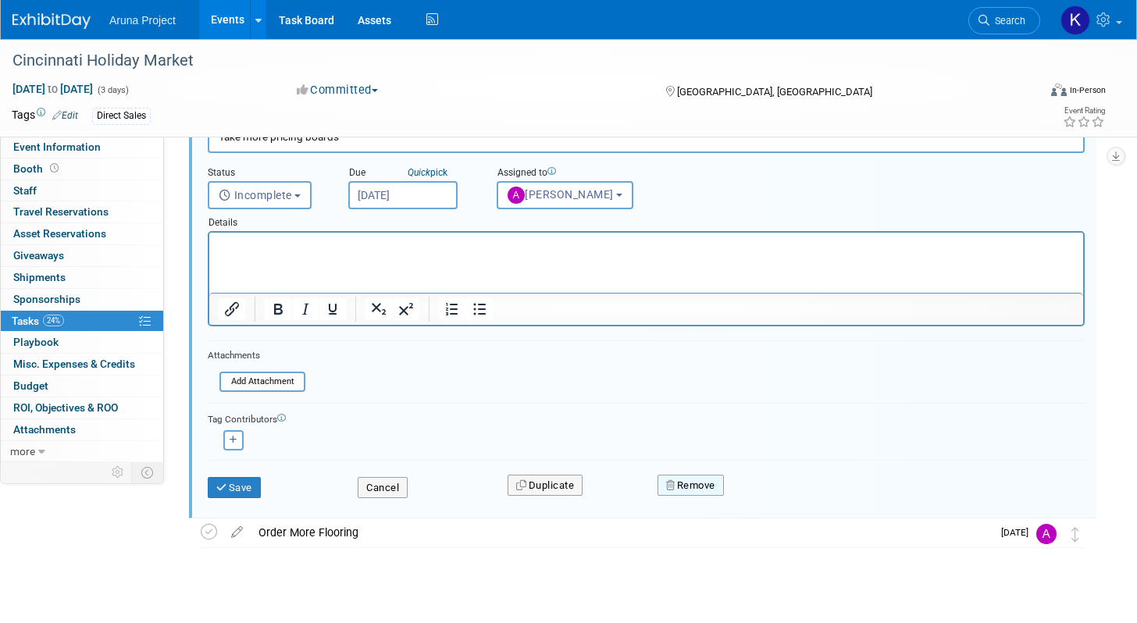
click at [684, 483] on button "Remove" at bounding box center [691, 486] width 66 height 22
click at [772, 498] on link "Yes" at bounding box center [778, 498] width 45 height 25
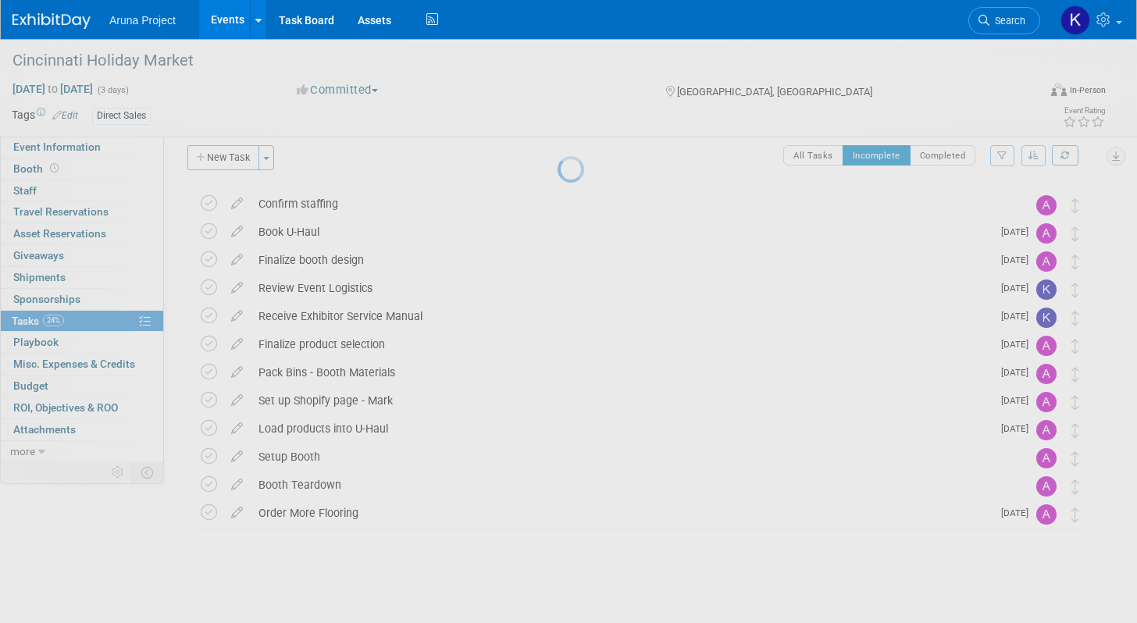
scroll to position [12, 0]
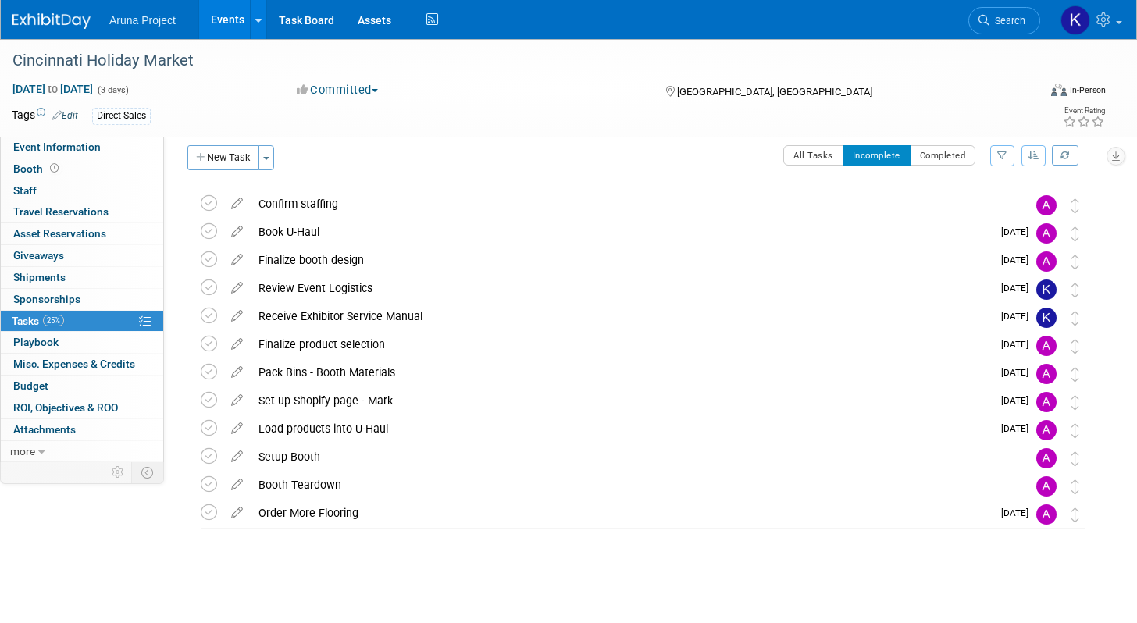
click at [414, 376] on div "Pack Bins - Booth Materials" at bounding box center [621, 372] width 741 height 27
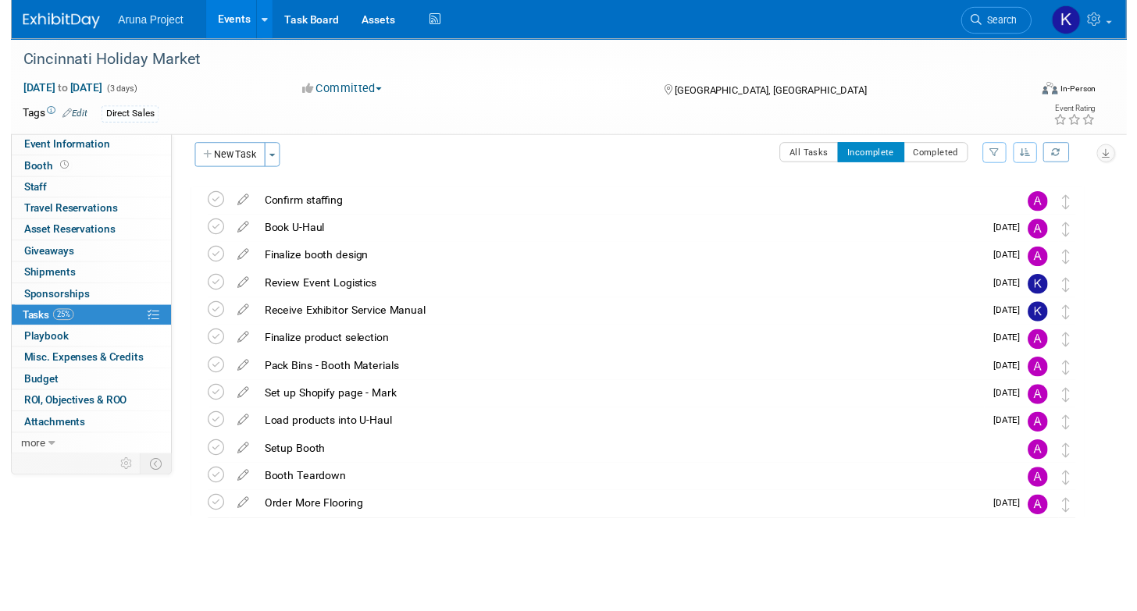
scroll to position [142, 0]
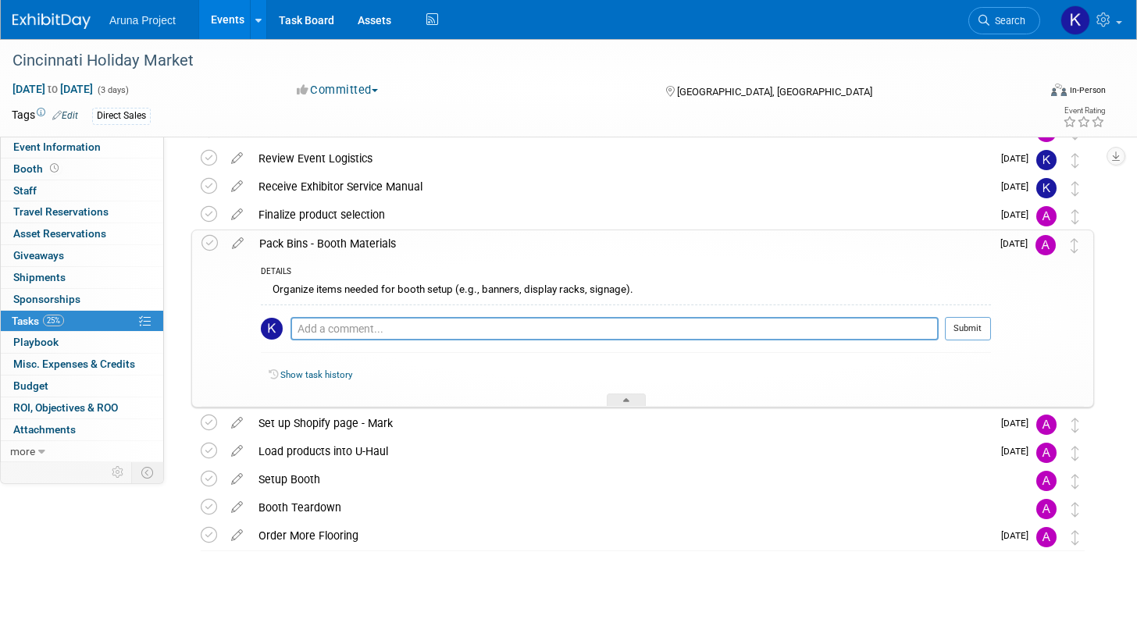
click at [348, 554] on div at bounding box center [639, 566] width 911 height 31
click at [235, 539] on icon at bounding box center [236, 532] width 27 height 20
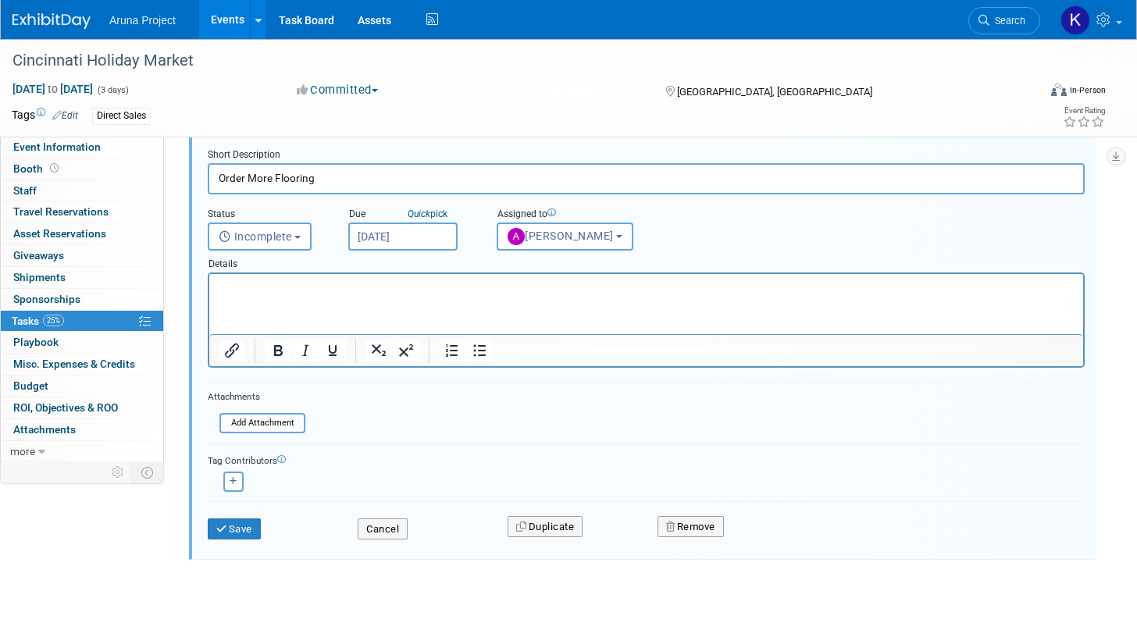
scroll to position [561, 0]
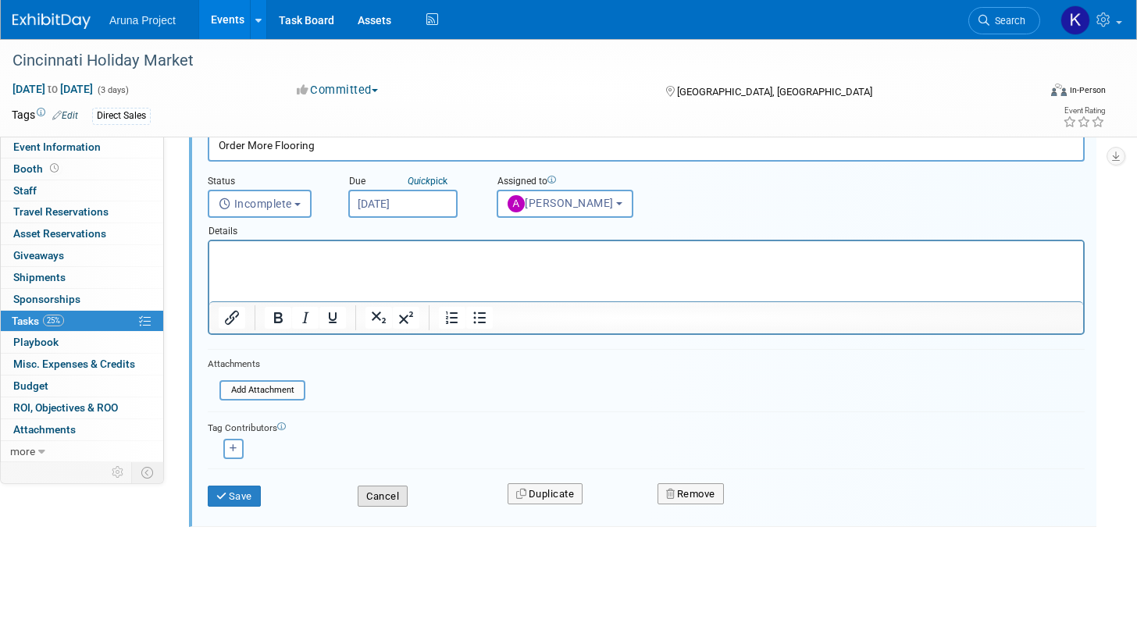
click at [380, 499] on button "Cancel" at bounding box center [383, 497] width 50 height 22
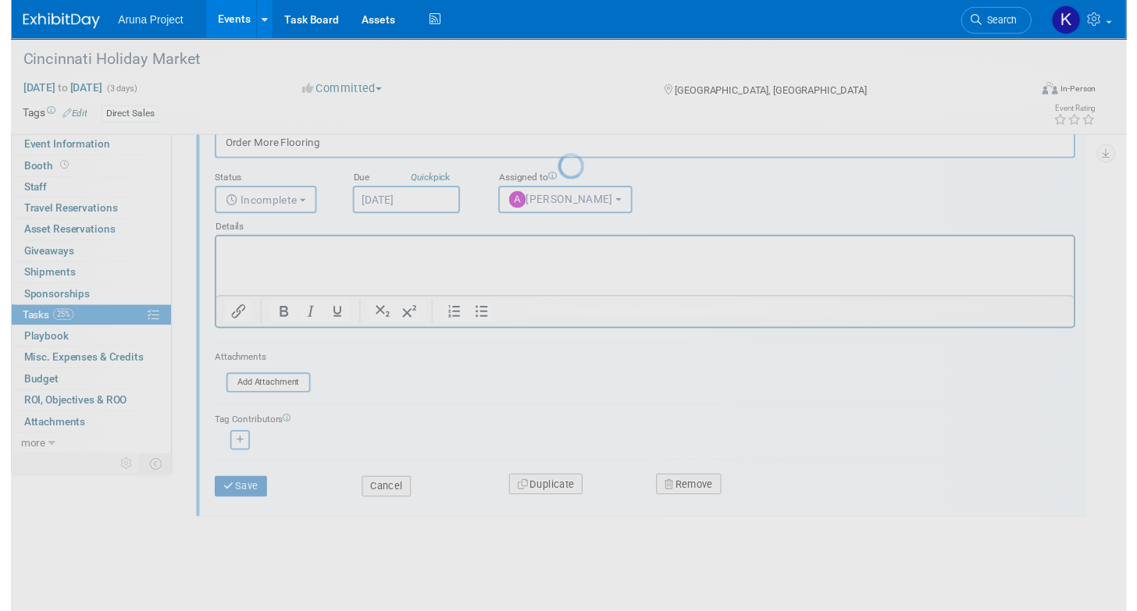
scroll to position [165, 0]
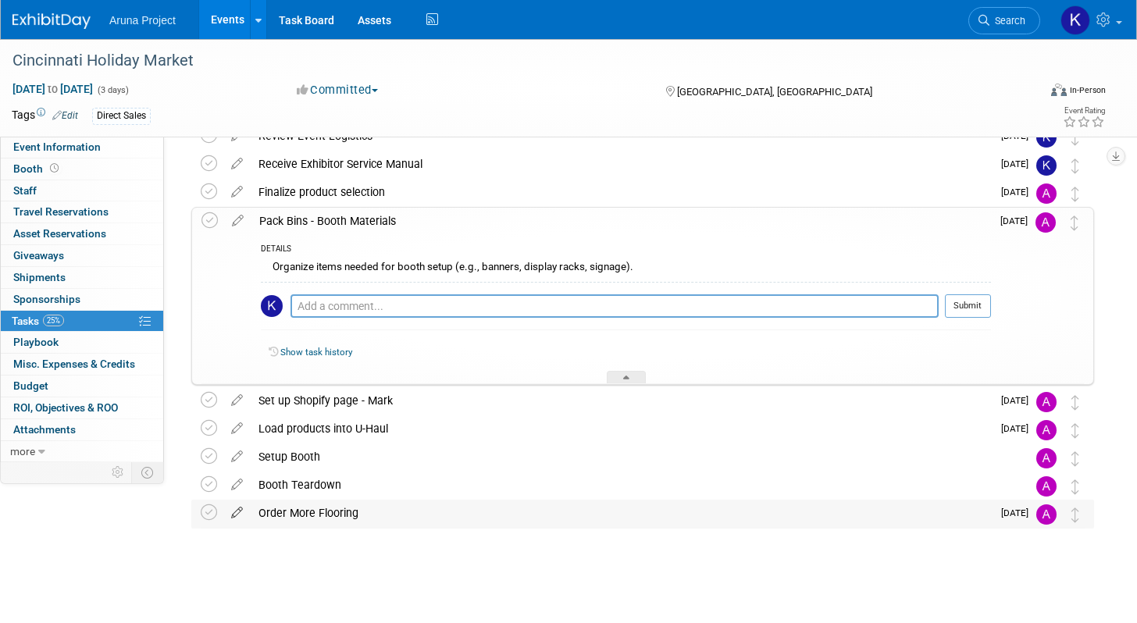
click at [235, 515] on icon at bounding box center [236, 510] width 27 height 20
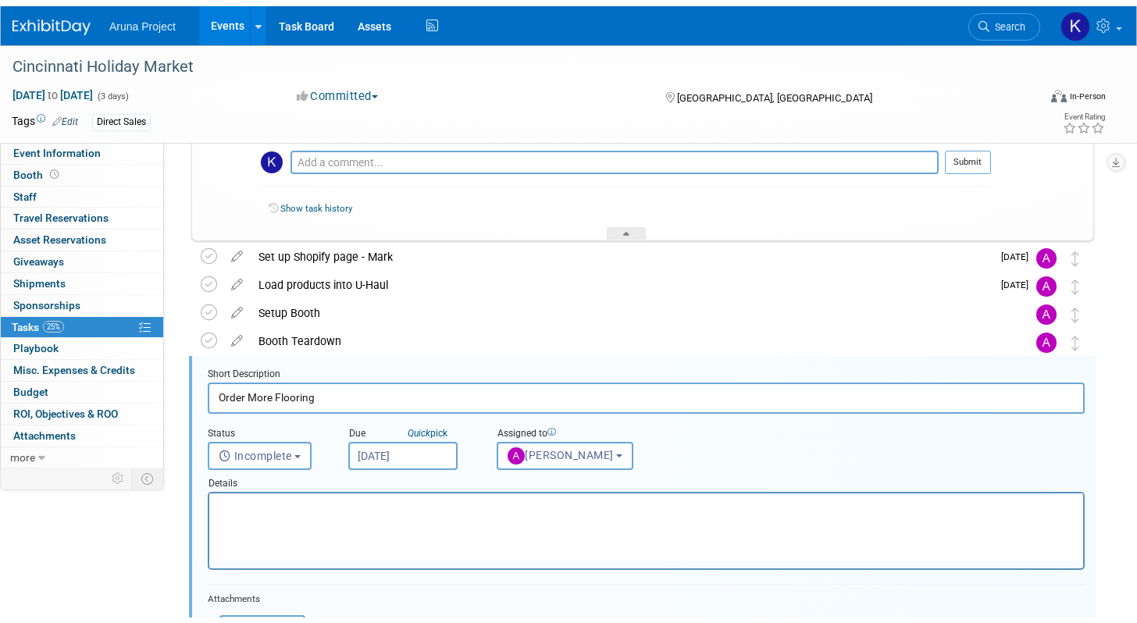
scroll to position [436, 0]
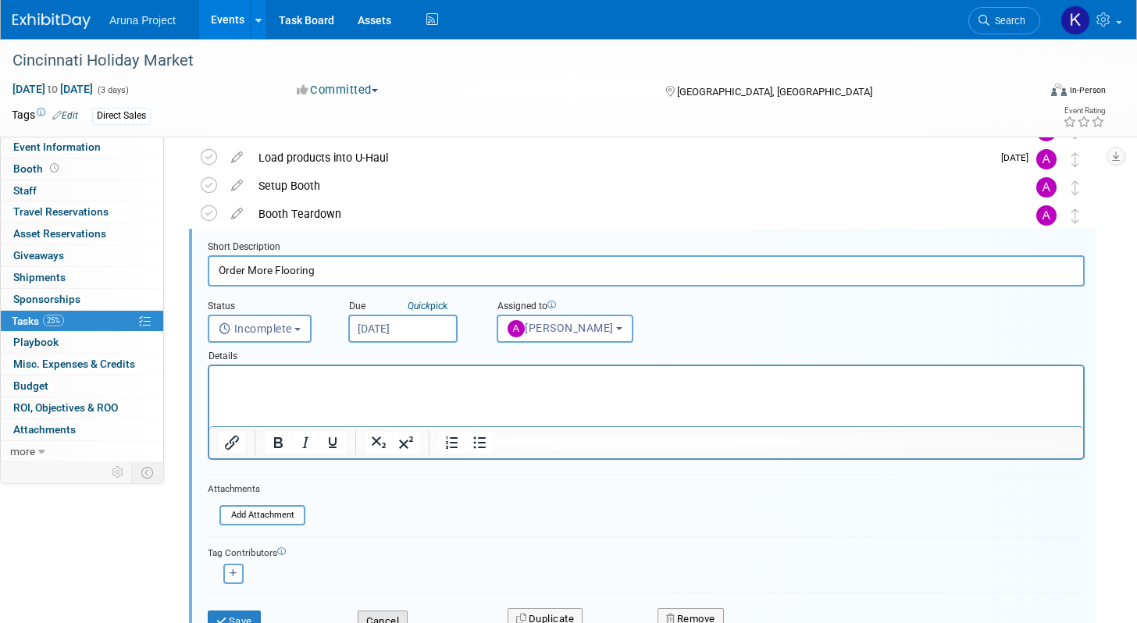
click at [378, 617] on button "Cancel" at bounding box center [383, 622] width 50 height 22
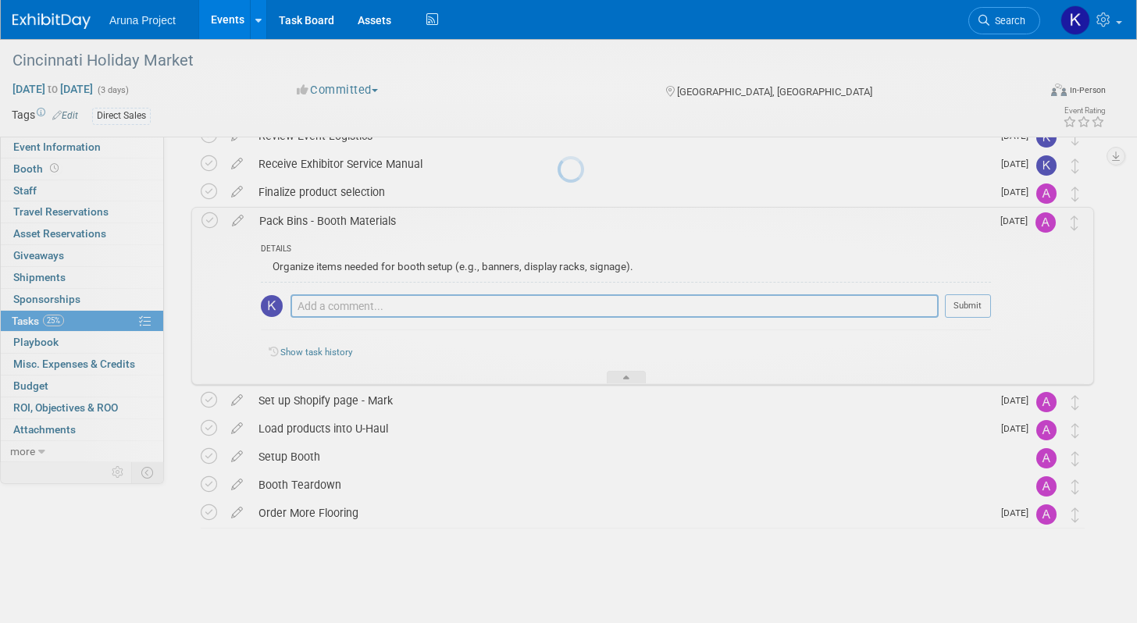
scroll to position [165, 0]
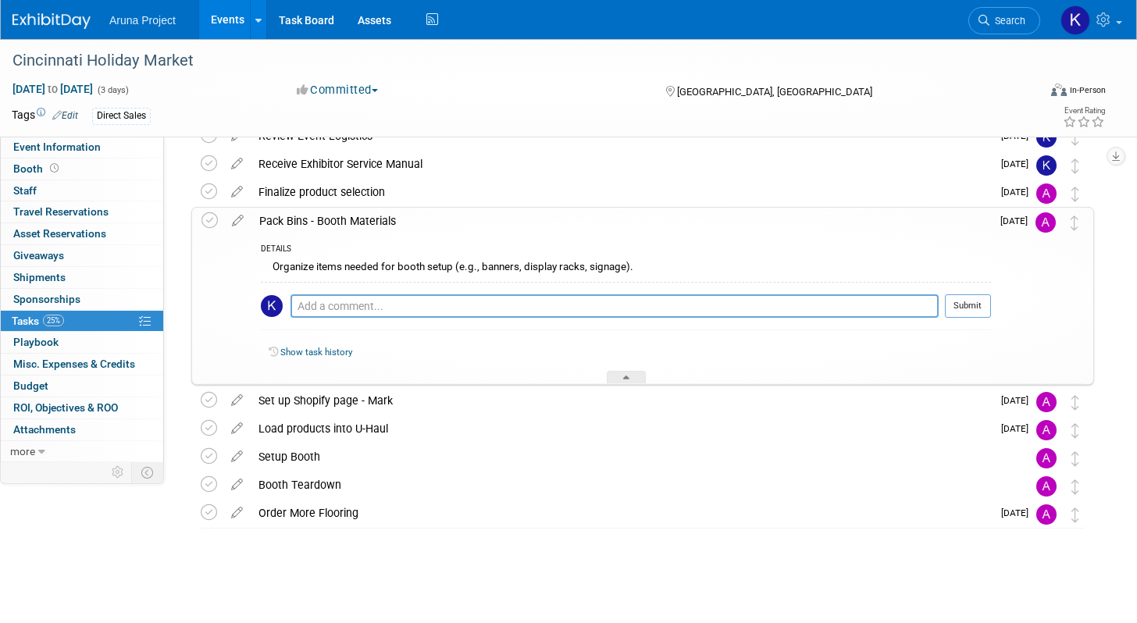
click at [588, 583] on div "Cincinnati Holiday Market Cincinnati, OH Nov 7, 2025 to Nov 9, 2025 (Going) Con…" at bounding box center [639, 313] width 911 height 553
click at [636, 379] on div at bounding box center [626, 377] width 39 height 13
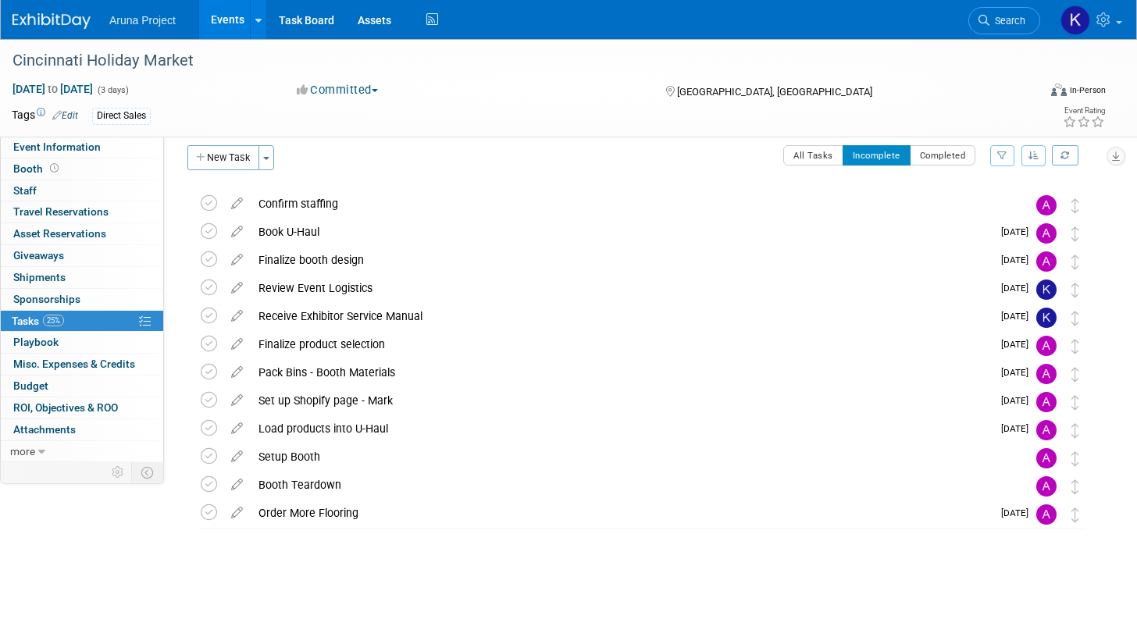
scroll to position [12, 0]
click at [1030, 149] on button "button" at bounding box center [1033, 155] width 25 height 21
click at [981, 232] on link "By Due Date" at bounding box center [989, 227] width 112 height 22
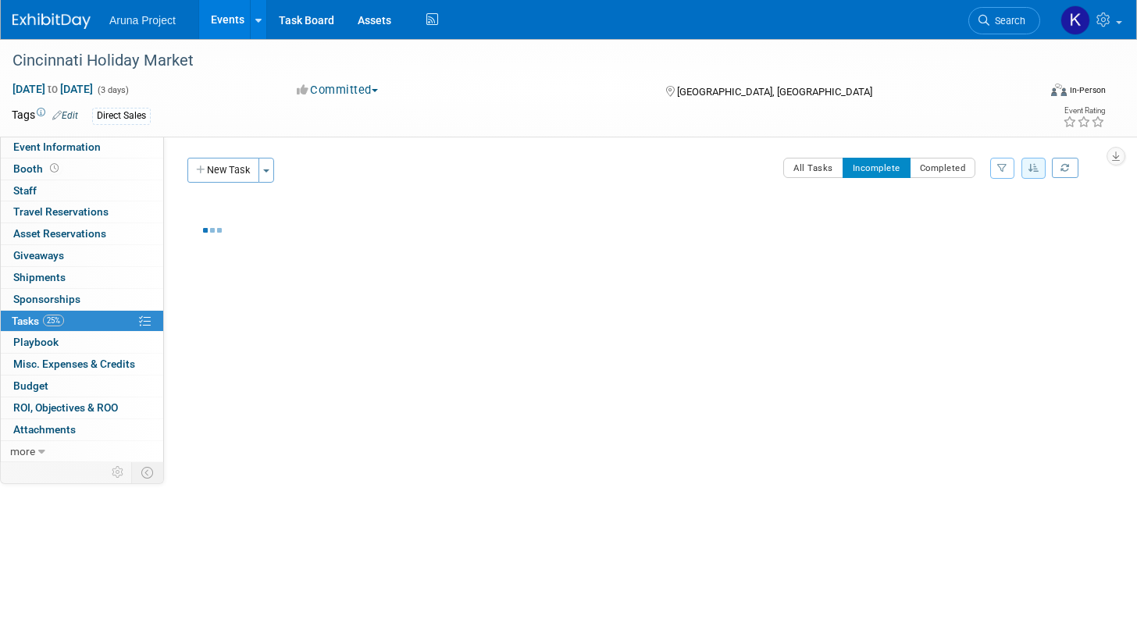
scroll to position [0, 0]
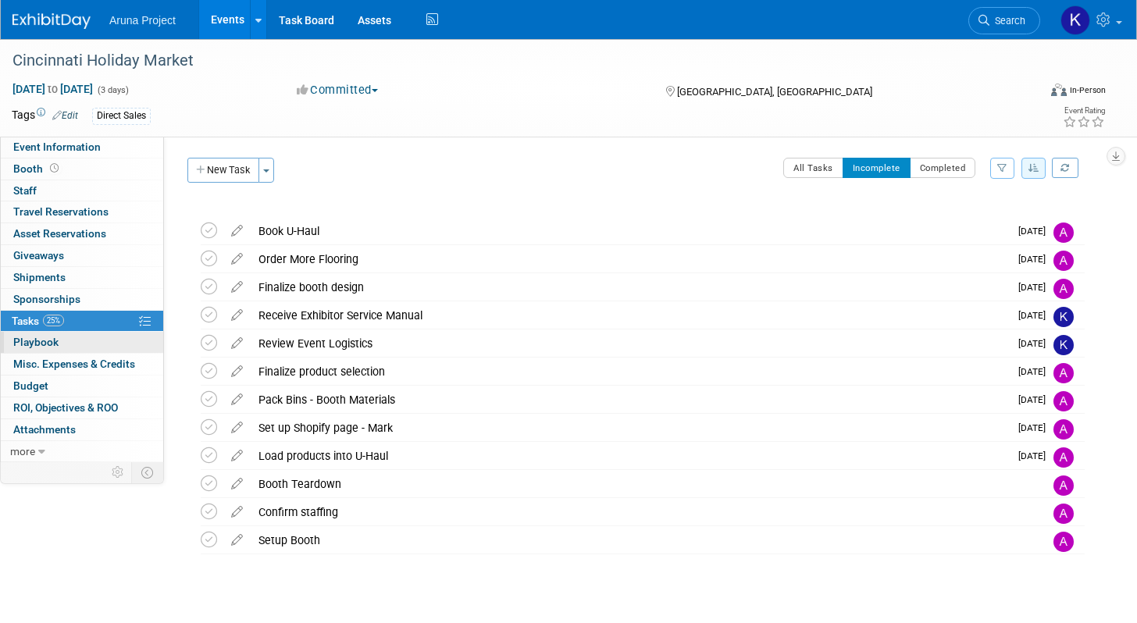
click at [73, 350] on link "0 Playbook 0" at bounding box center [82, 342] width 162 height 21
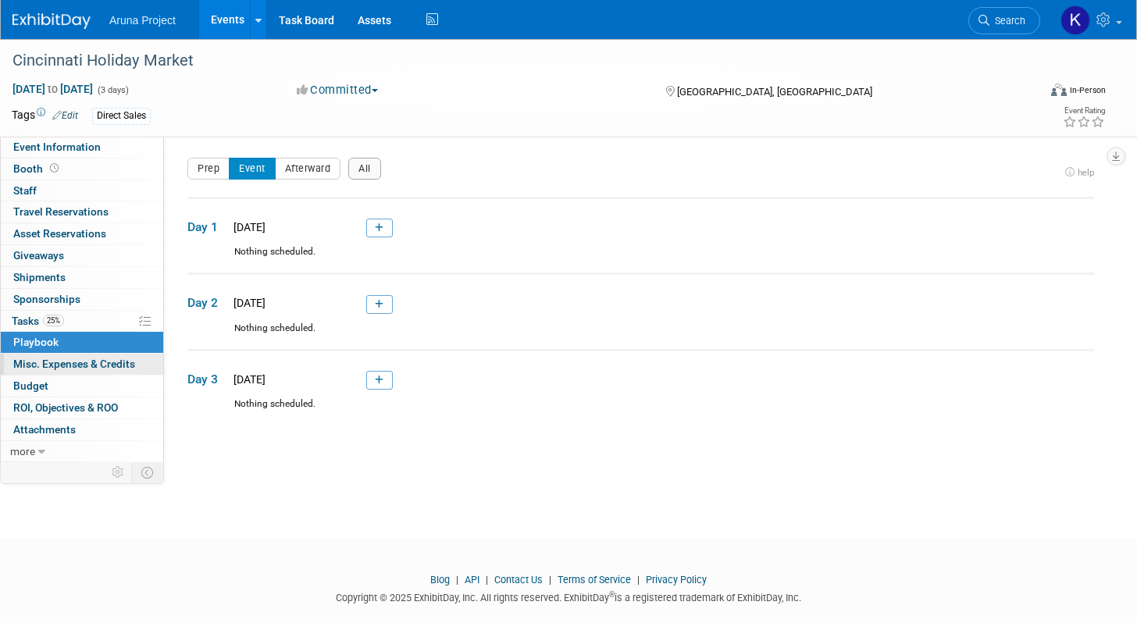
click at [77, 367] on span "Misc. Expenses & Credits 0" at bounding box center [74, 364] width 122 height 12
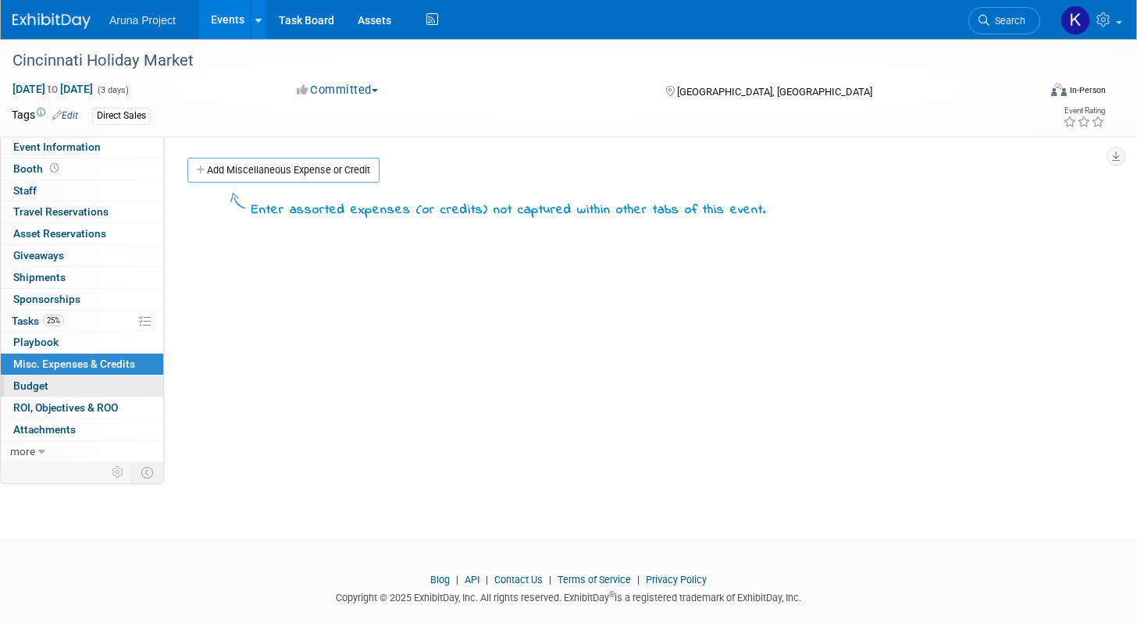
click at [80, 394] on link "Budget" at bounding box center [82, 386] width 162 height 21
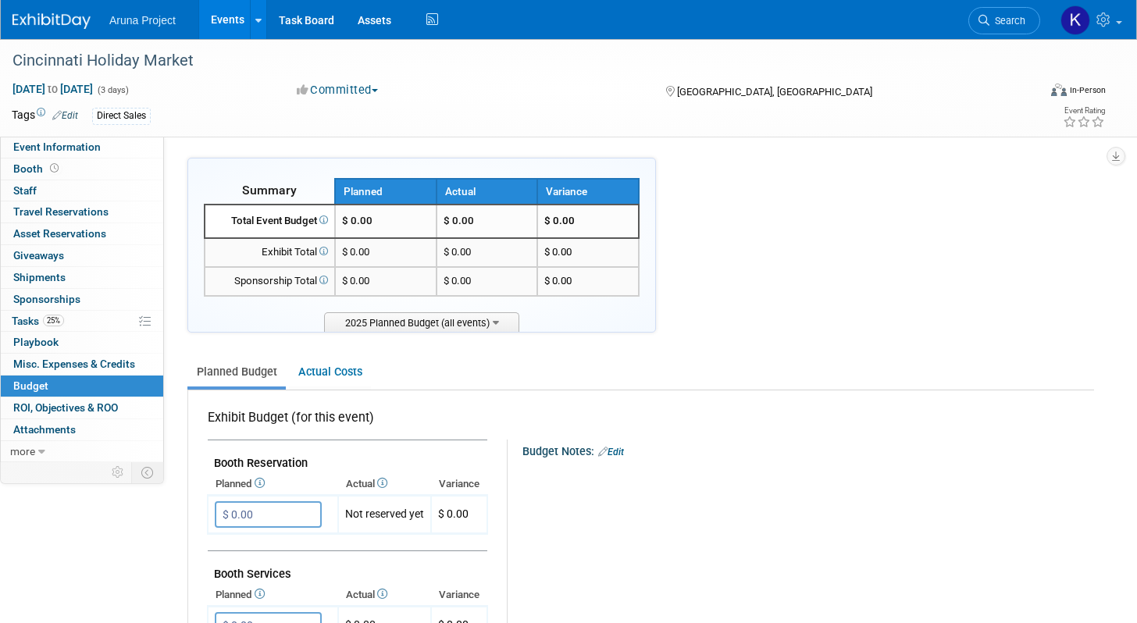
click at [227, 30] on link "Events" at bounding box center [227, 19] width 57 height 39
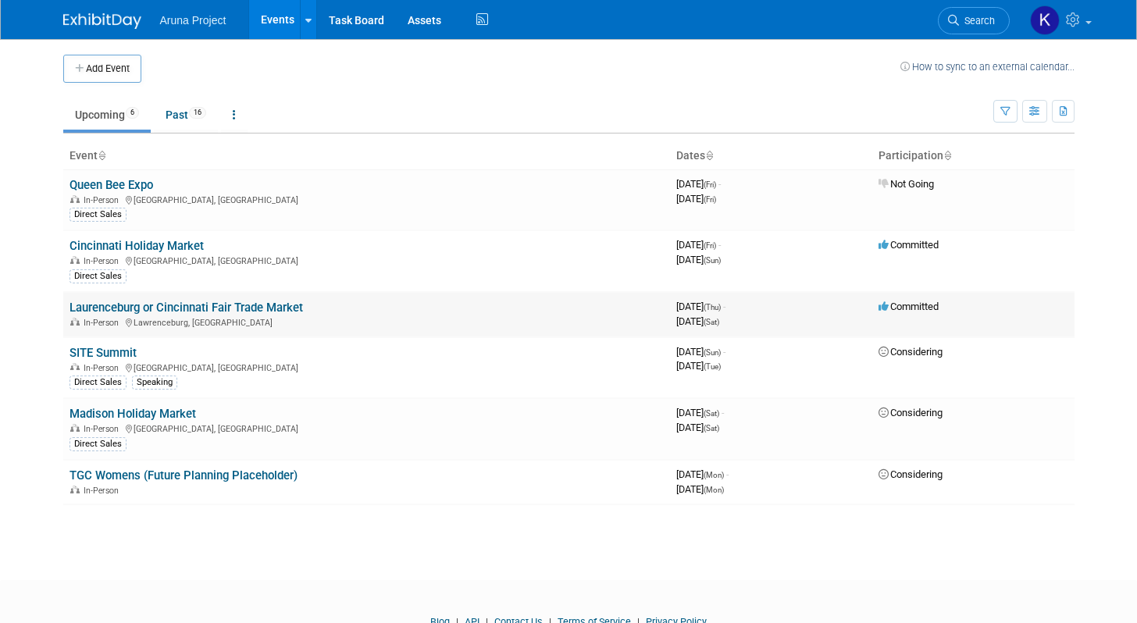
click at [189, 307] on link "Laurenceburg or Cincinnati Fair Trade Market" at bounding box center [186, 308] width 233 height 14
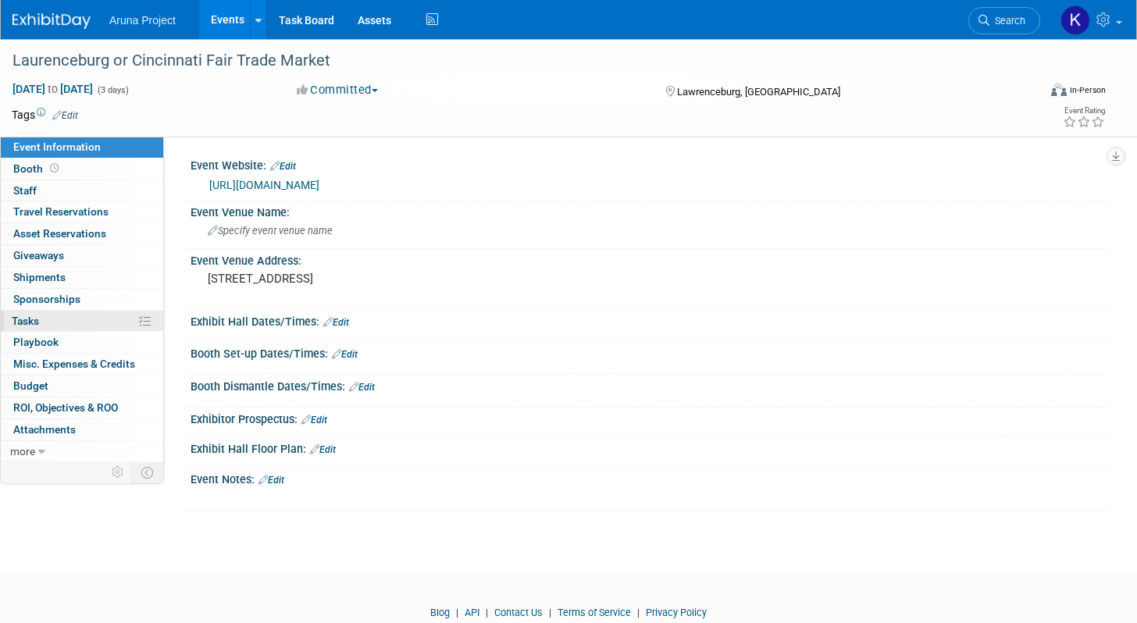
click at [41, 319] on link "0% Tasks 0%" at bounding box center [82, 321] width 162 height 21
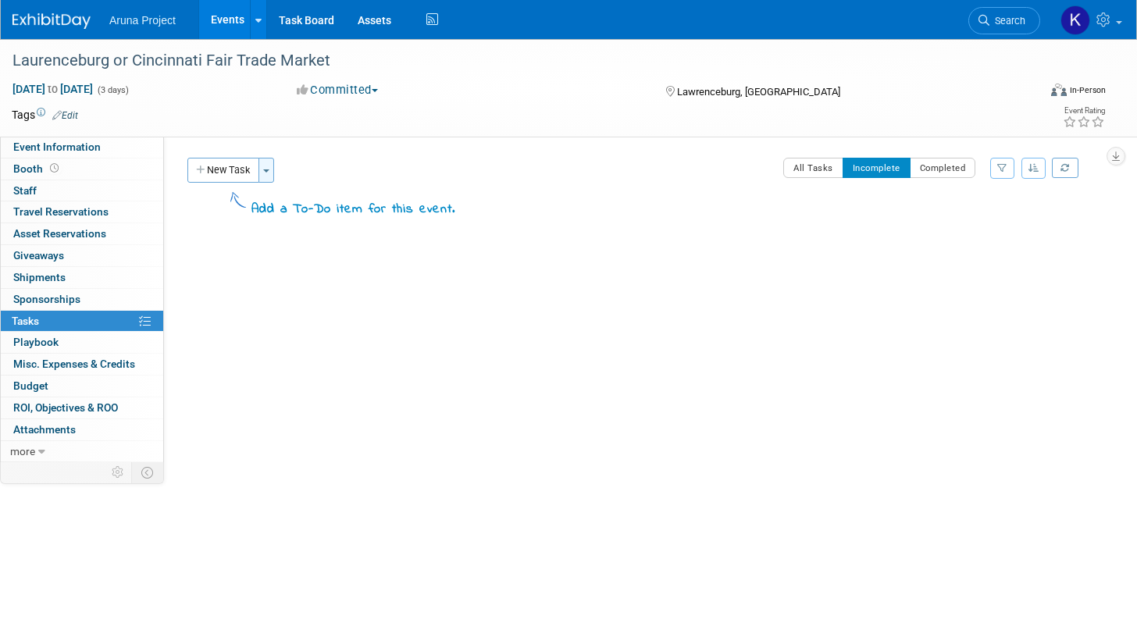
click at [273, 172] on button "Toggle Dropdown" at bounding box center [266, 170] width 16 height 25
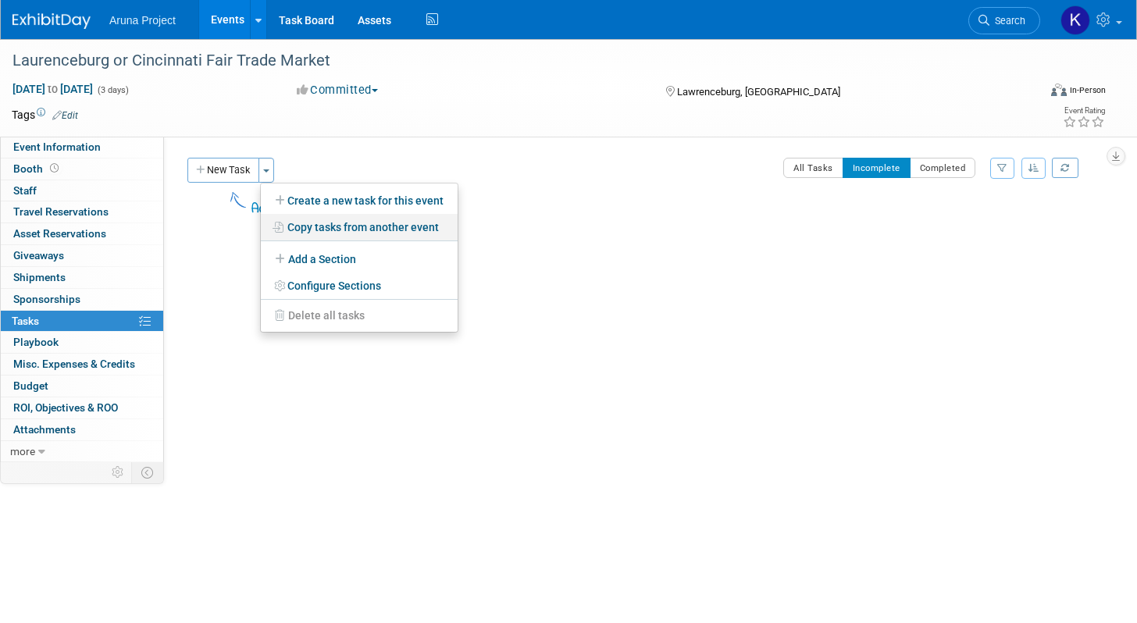
click at [301, 227] on link "Copy tasks from another event" at bounding box center [359, 227] width 197 height 27
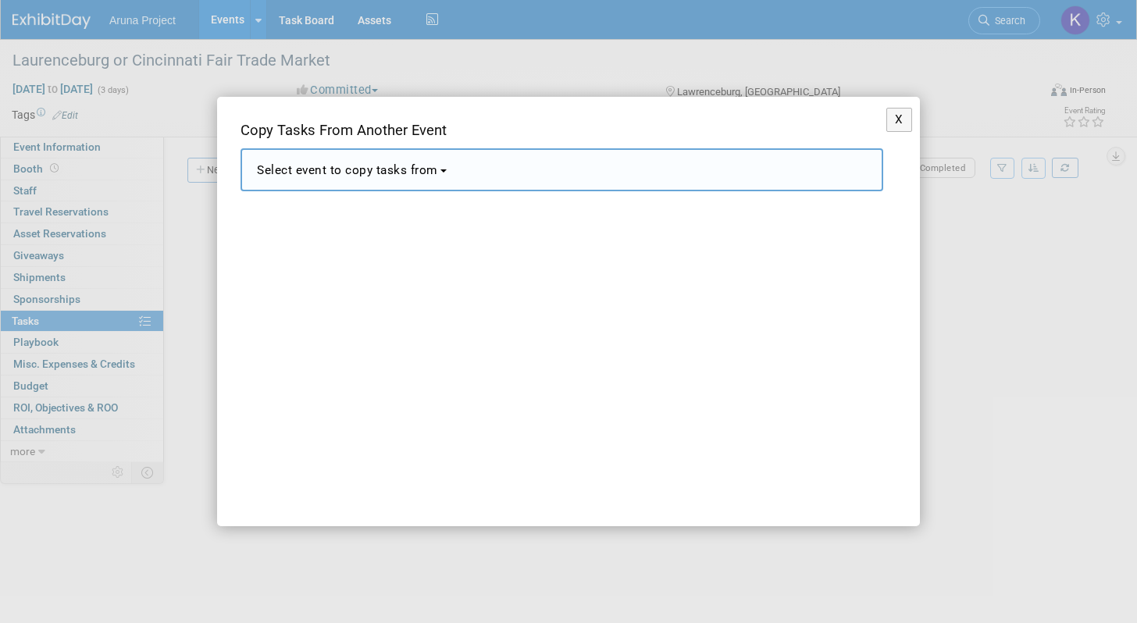
click at [392, 172] on span "Select event to copy tasks from" at bounding box center [347, 170] width 181 height 14
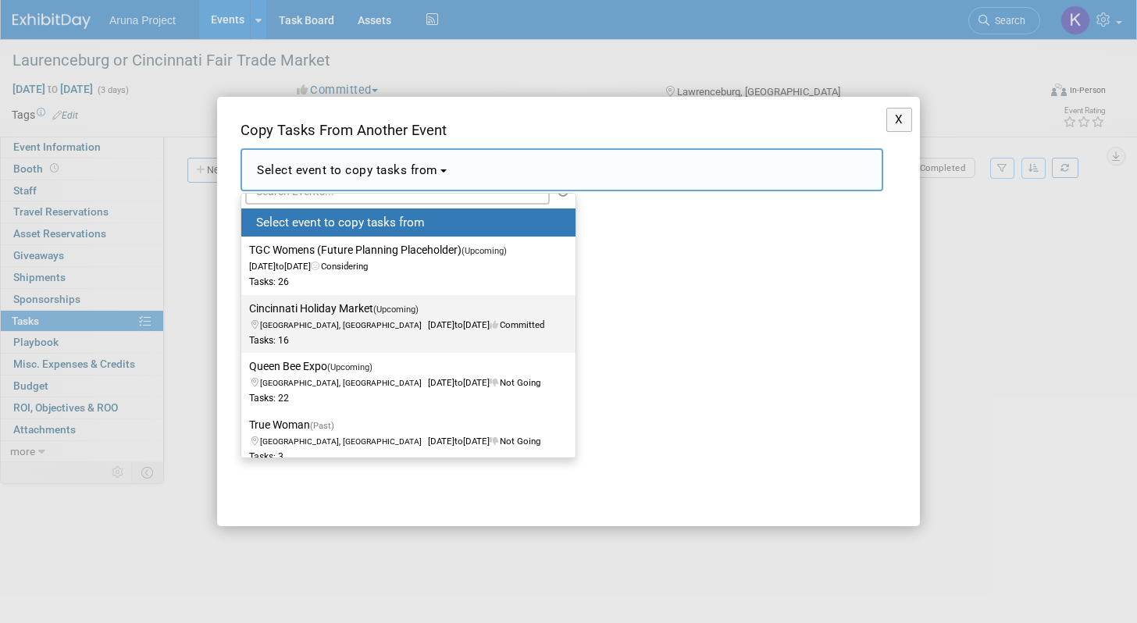
scroll to position [30, 0]
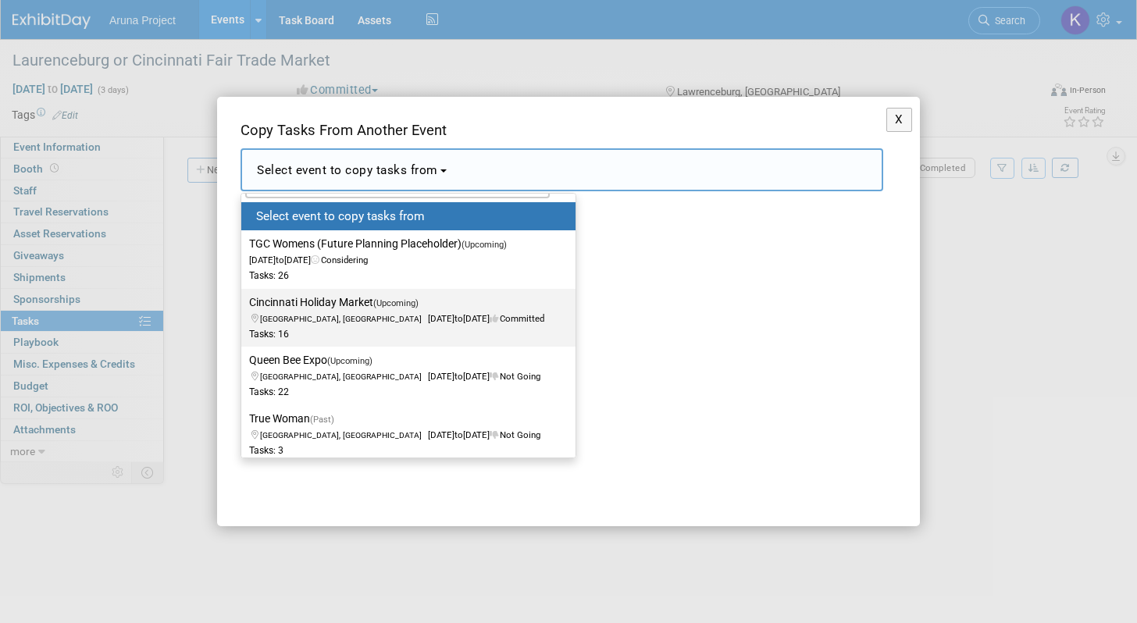
click at [326, 304] on label "Cincinnati Holiday Market (Upcoming) Cincinnati, OH Nov 7, 2025 to Nov 9, 2025 …" at bounding box center [404, 318] width 311 height 52
click at [244, 304] on input "Cincinnati Holiday Market (Upcoming) Cincinnati, OH Nov 7, 2025 to Nov 9, 2025 …" at bounding box center [238, 303] width 10 height 10
select select "11137405"
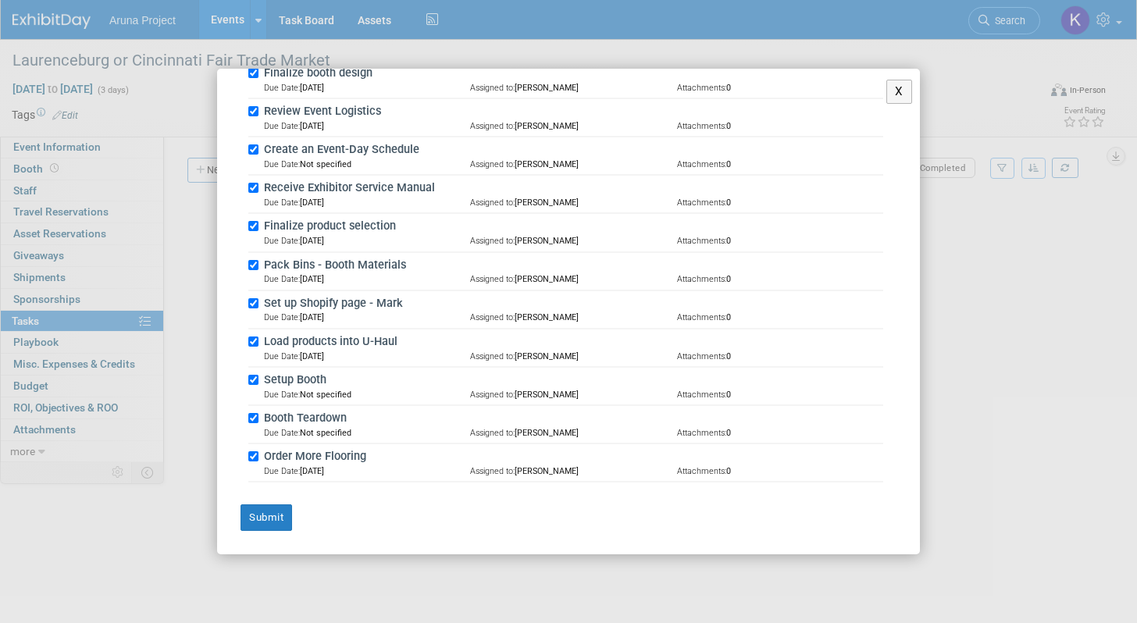
scroll to position [0, 0]
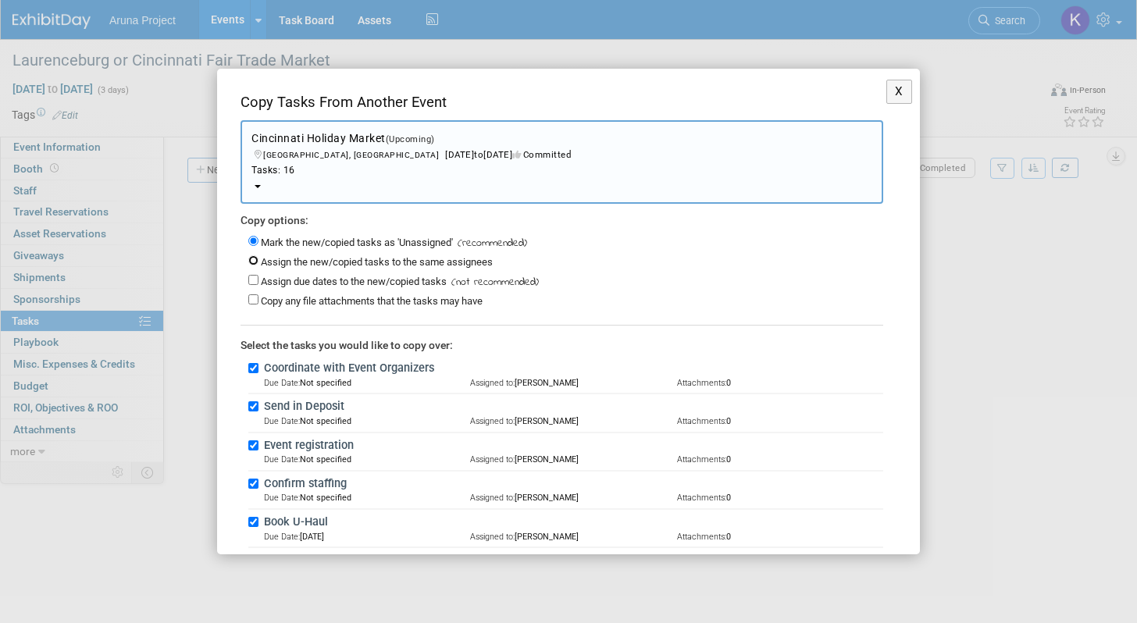
click at [255, 259] on input "Assign the new/copied tasks to the same assignees" at bounding box center [253, 260] width 10 height 10
radio input "true"
click at [255, 281] on input "Assign due dates to the new/copied tasks" at bounding box center [253, 280] width 10 height 10
checkbox input "true"
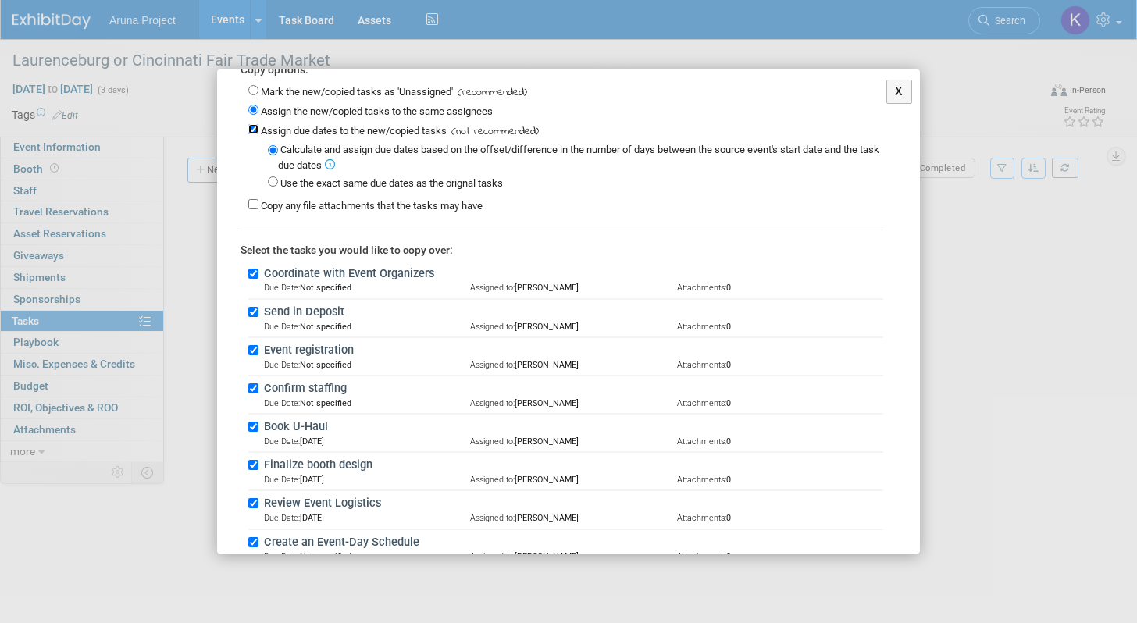
scroll to position [544, 0]
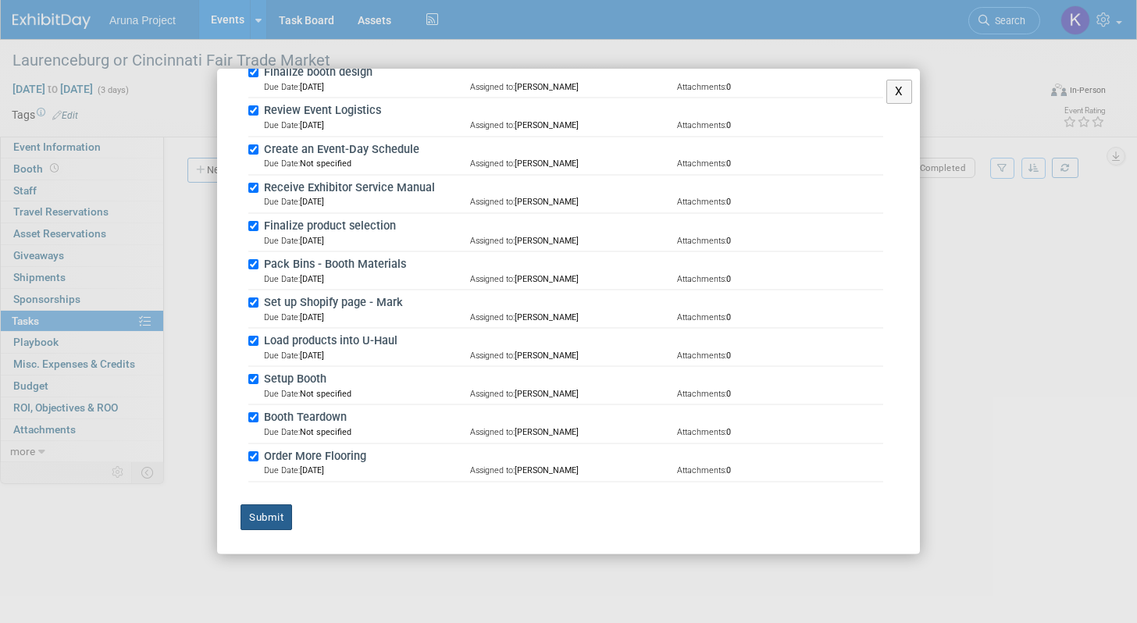
click at [279, 513] on button "Submit" at bounding box center [267, 517] width 52 height 27
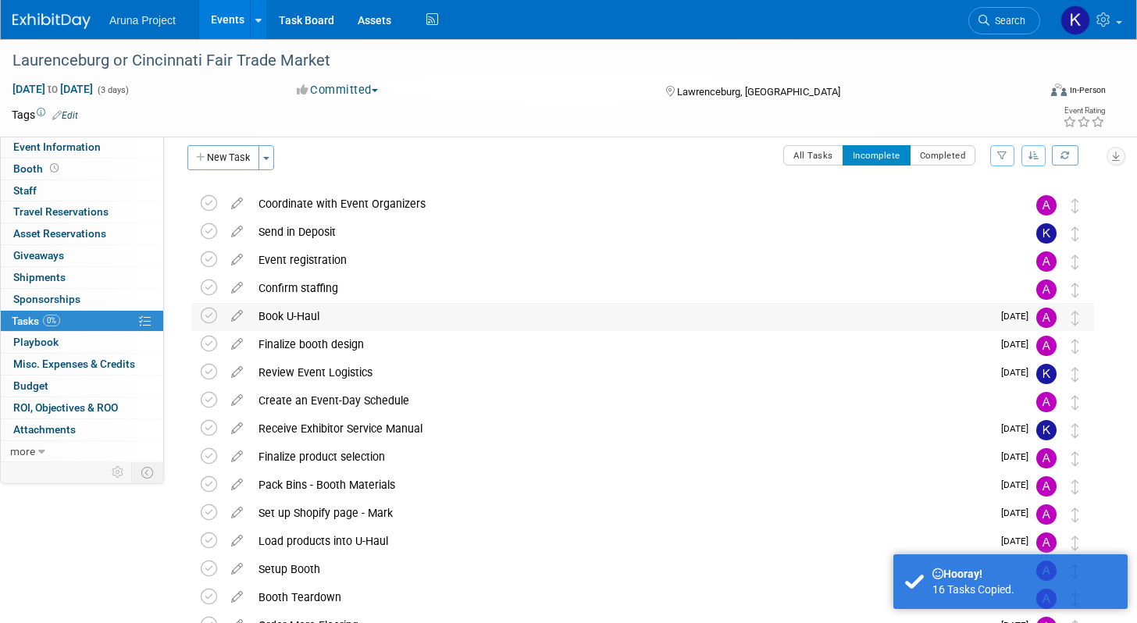
scroll to position [19, 0]
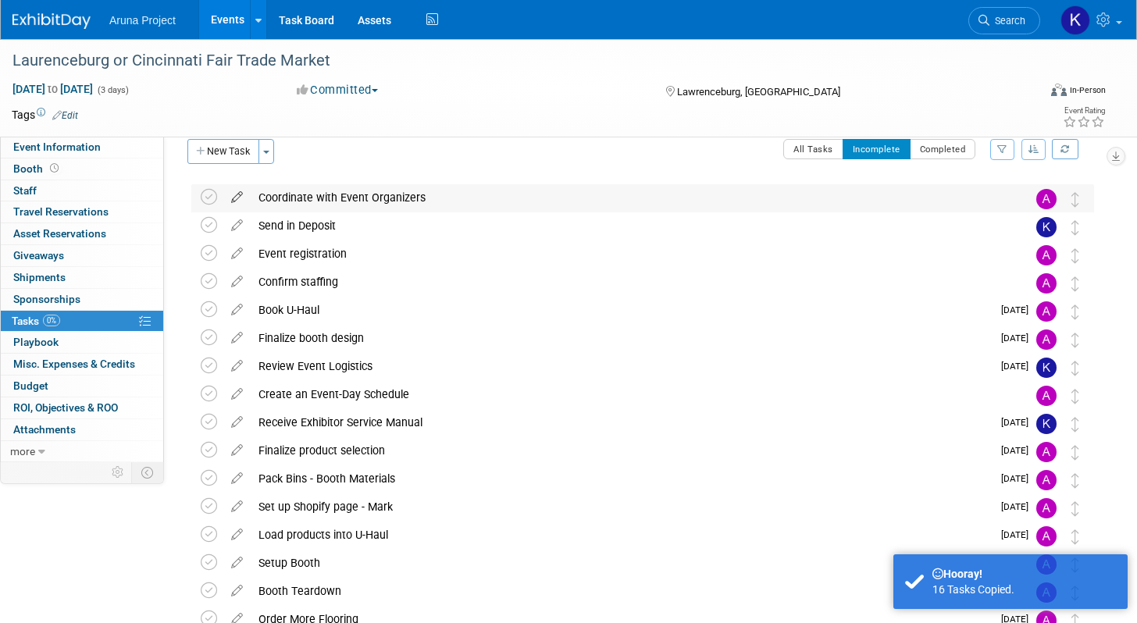
click at [234, 201] on icon at bounding box center [236, 194] width 27 height 20
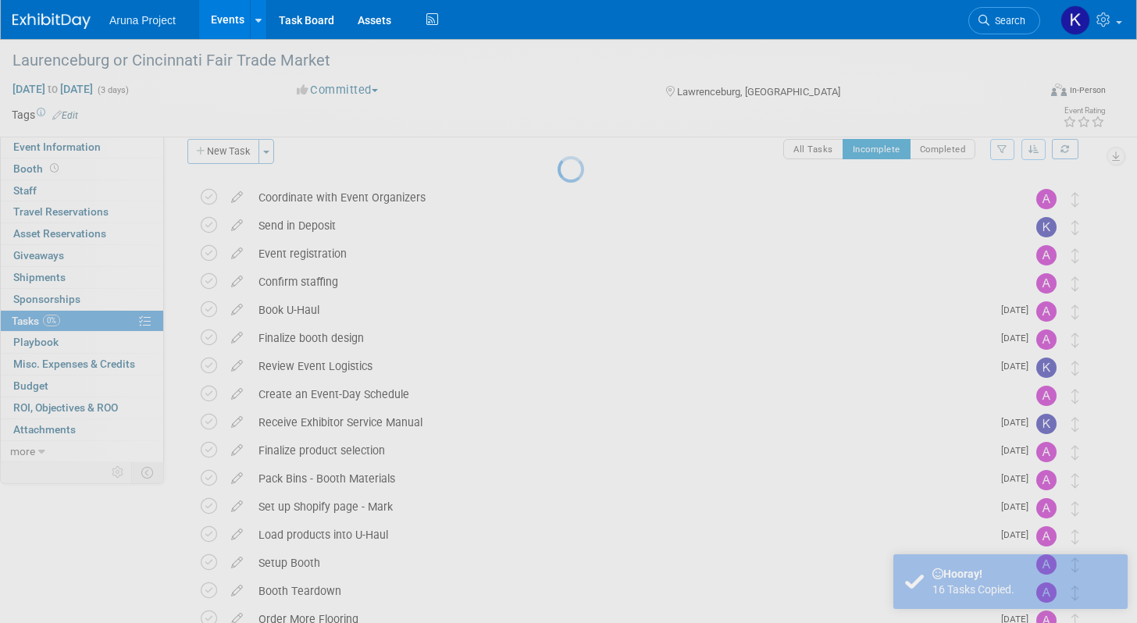
select select "9"
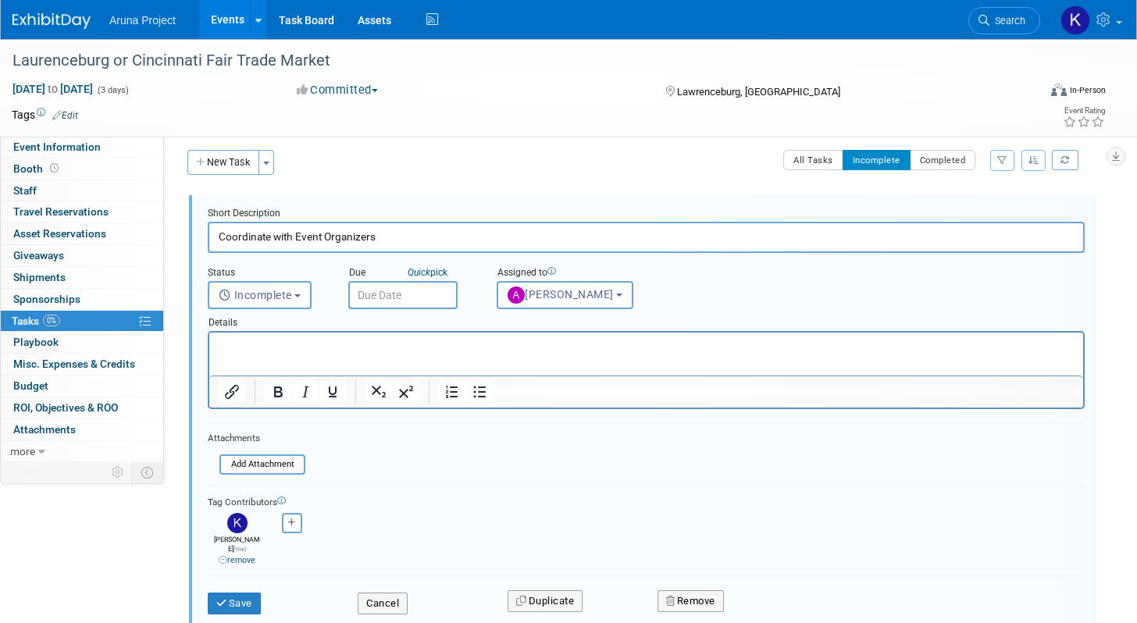
scroll to position [0, 0]
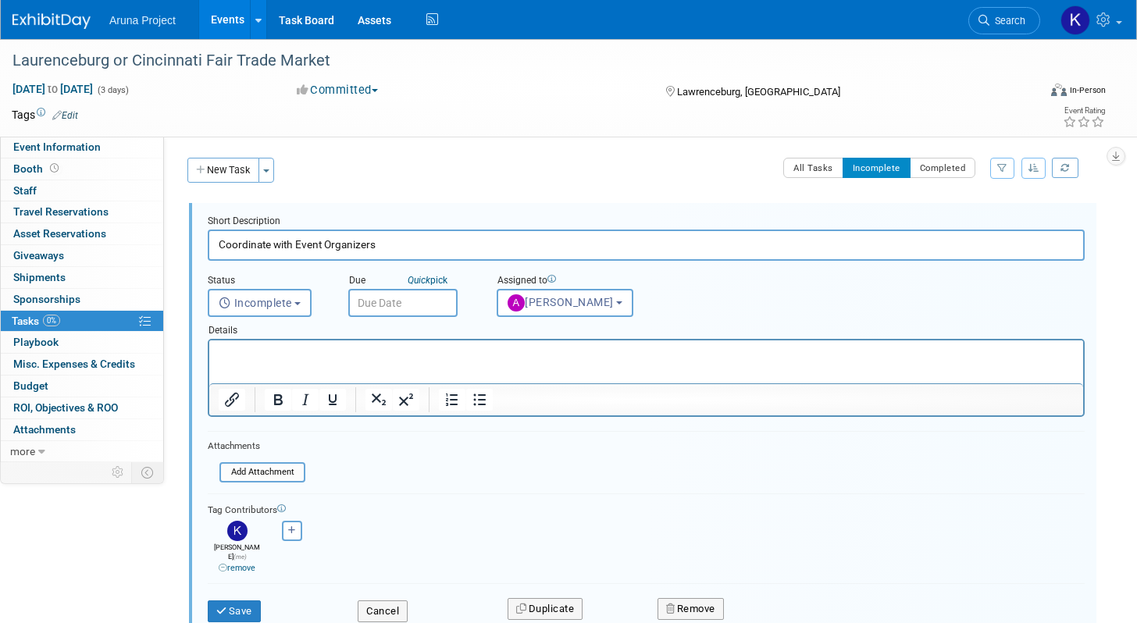
click at [394, 300] on input "text" at bounding box center [402, 303] width 109 height 28
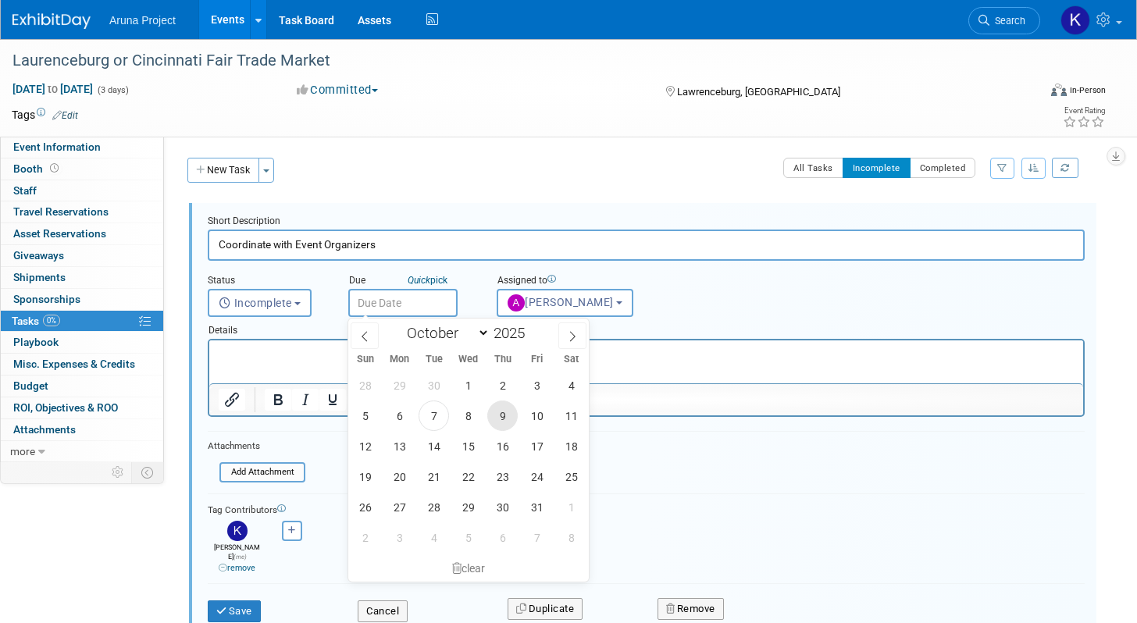
click at [501, 415] on span "9" at bounding box center [502, 416] width 30 height 30
type input "Oct 9, 2025"
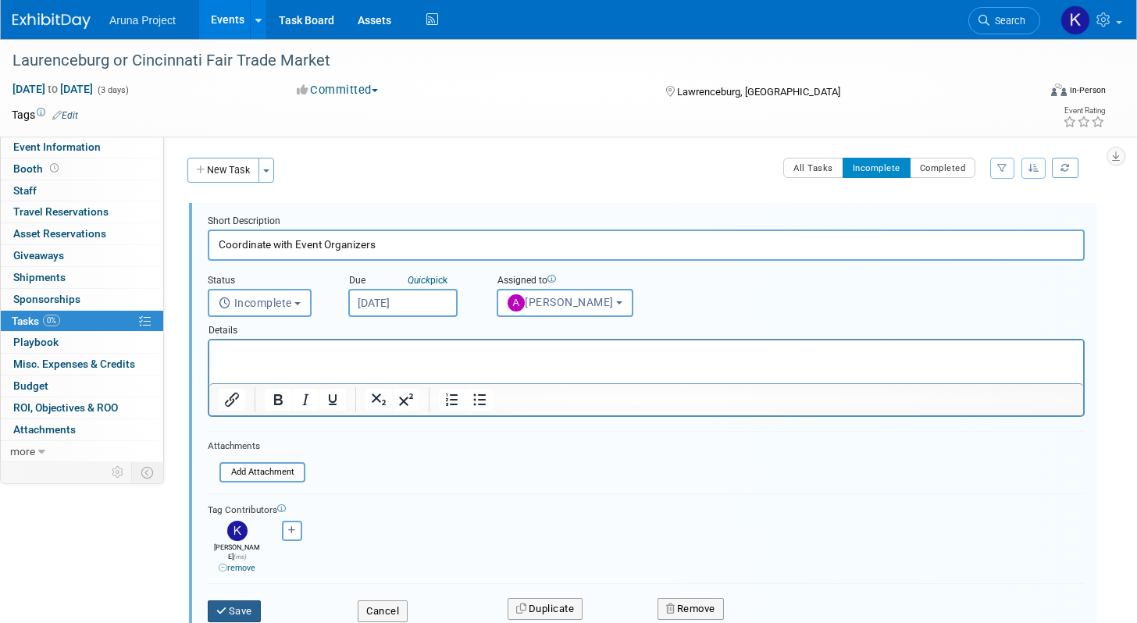
click at [243, 606] on button "Save" at bounding box center [234, 612] width 53 height 22
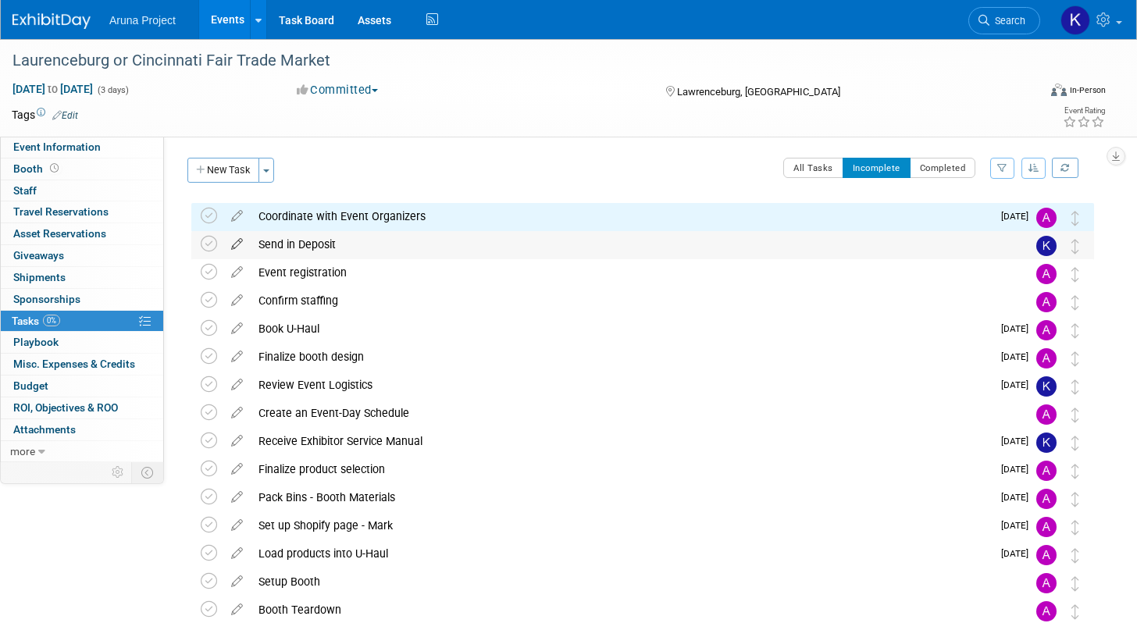
click at [233, 248] on icon at bounding box center [236, 241] width 27 height 20
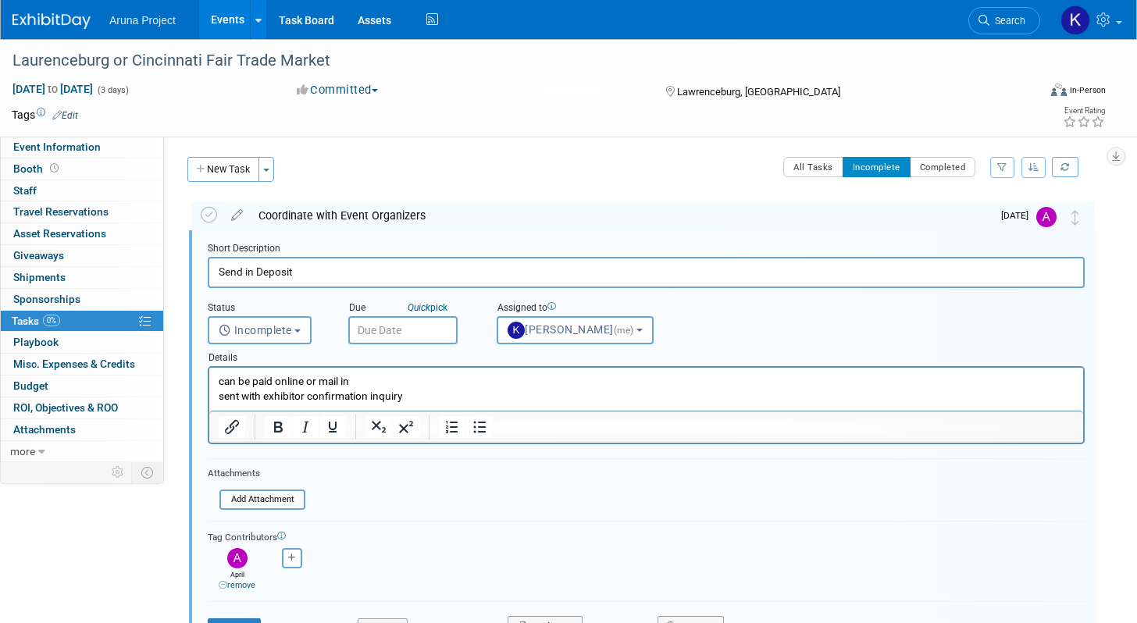
scroll to position [2, 0]
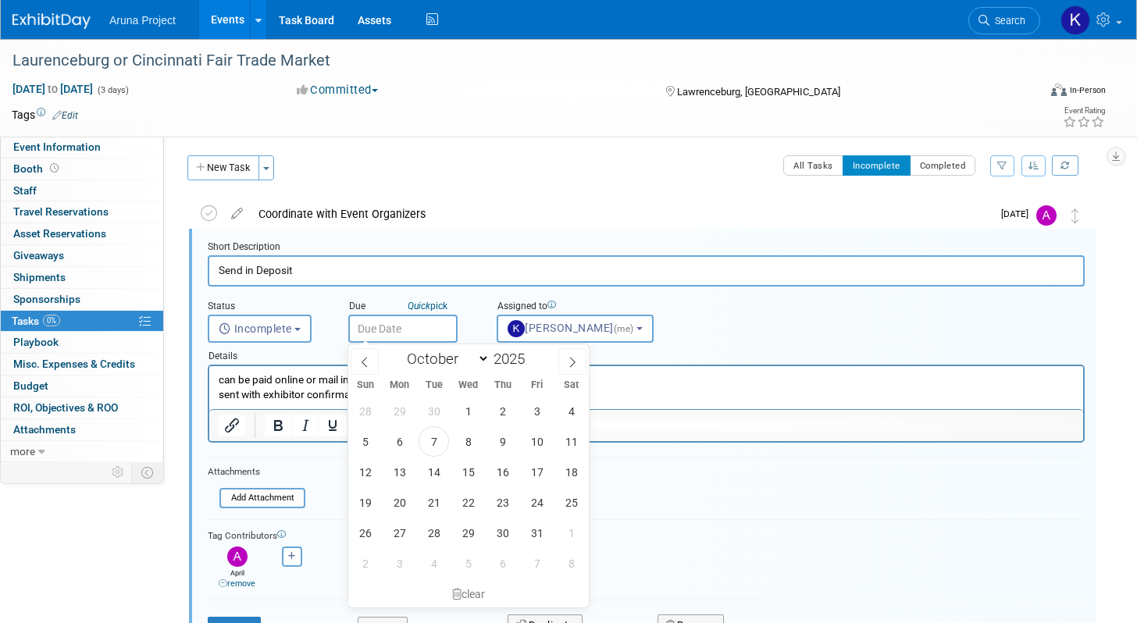
click at [396, 321] on input "text" at bounding box center [402, 329] width 109 height 28
click at [506, 506] on span "23" at bounding box center [502, 502] width 30 height 30
type input "Oct 23, 2025"
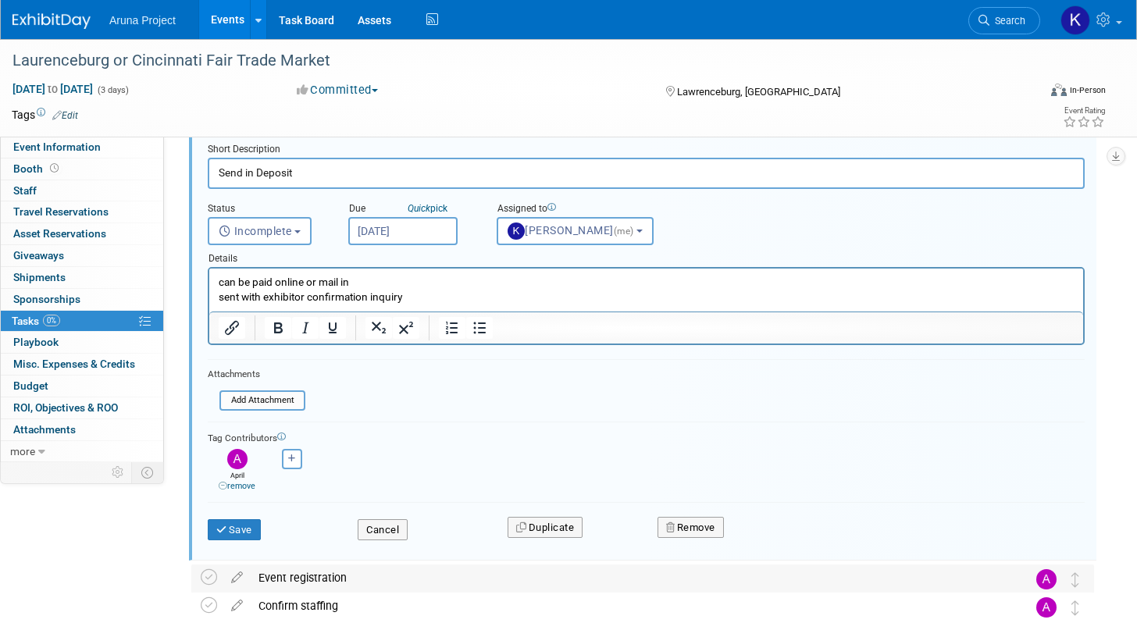
scroll to position [136, 0]
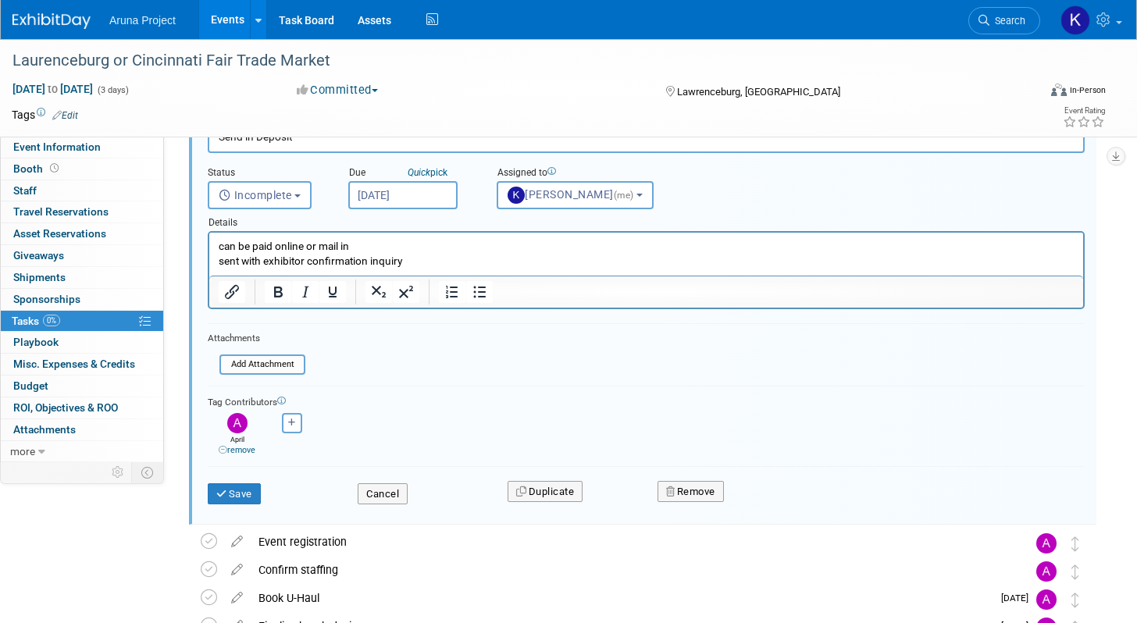
click at [239, 515] on div "Save Cancel Duplicate Remove" at bounding box center [646, 493] width 877 height 55
click at [240, 496] on button "Save" at bounding box center [234, 494] width 53 height 22
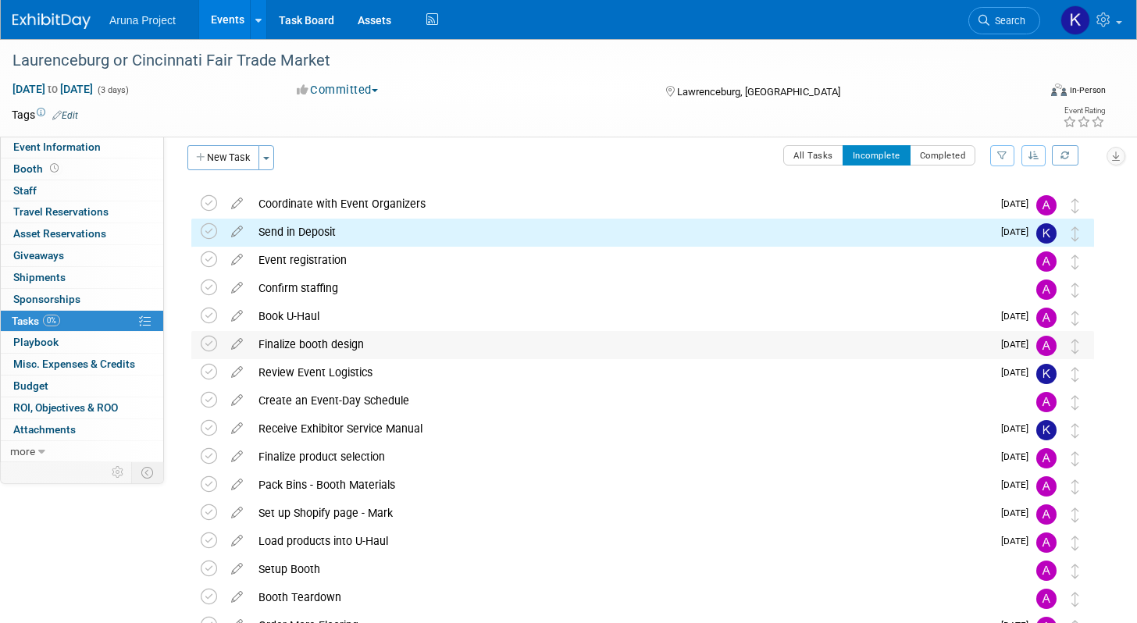
scroll to position [0, 0]
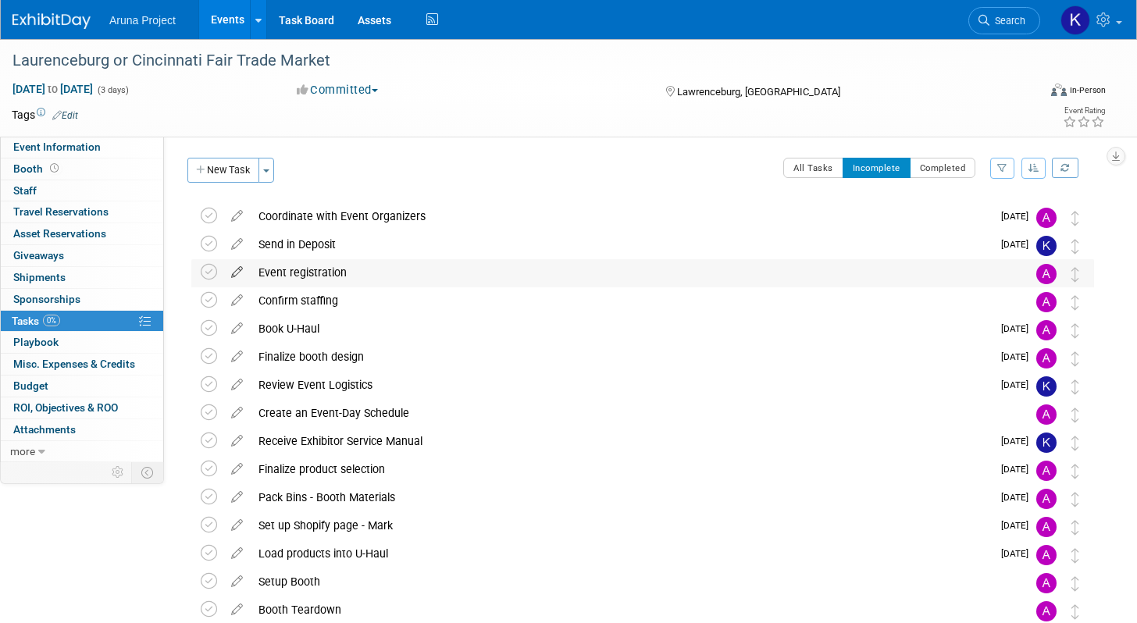
click at [237, 271] on icon at bounding box center [236, 269] width 27 height 20
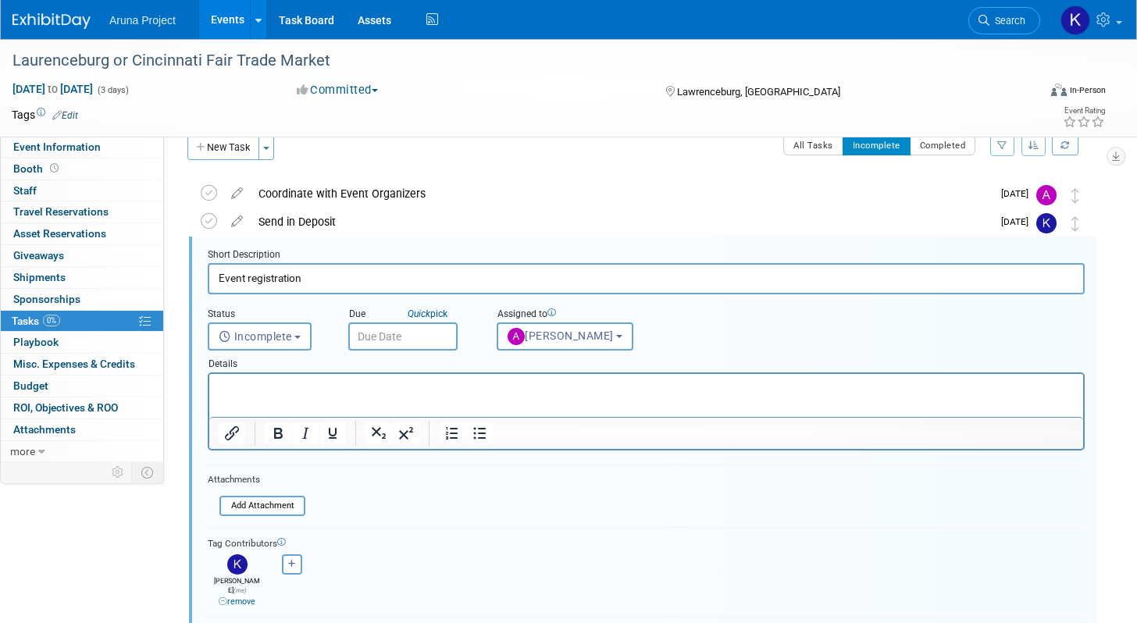
scroll to position [30, 0]
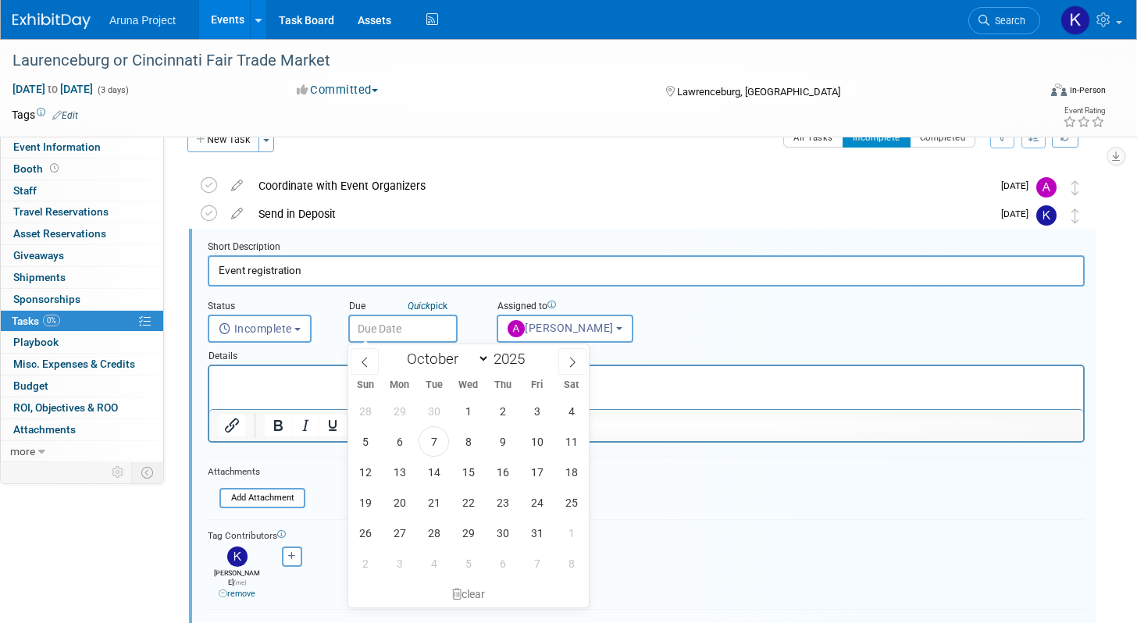
click at [390, 330] on input "text" at bounding box center [402, 329] width 109 height 28
click at [494, 473] on span "16" at bounding box center [502, 472] width 30 height 30
type input "Oct 16, 2025"
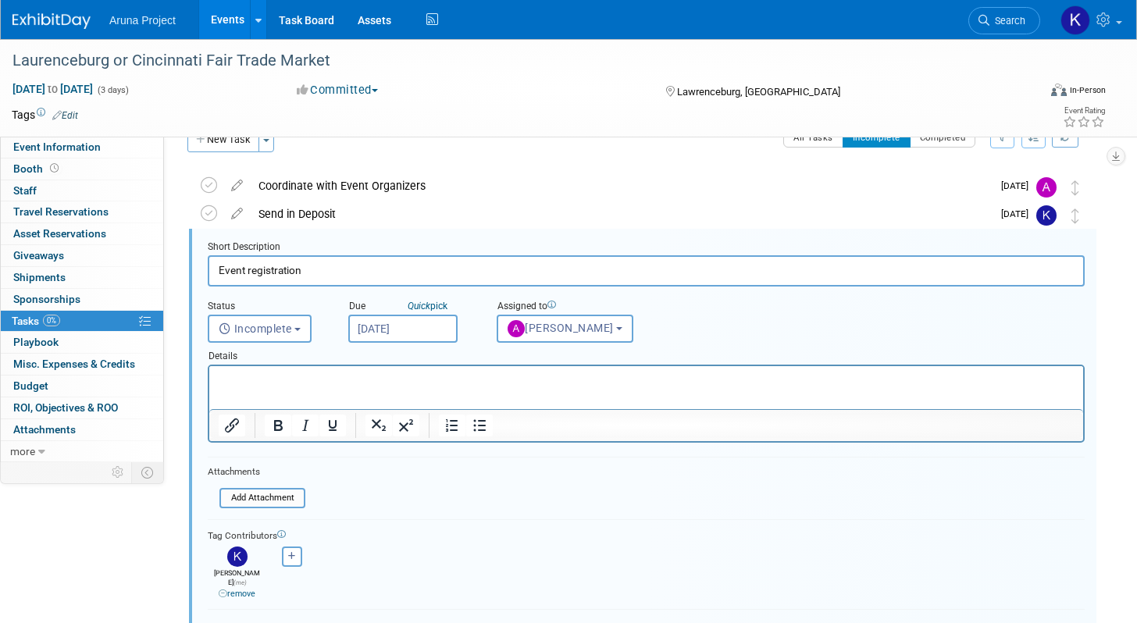
scroll to position [284, 0]
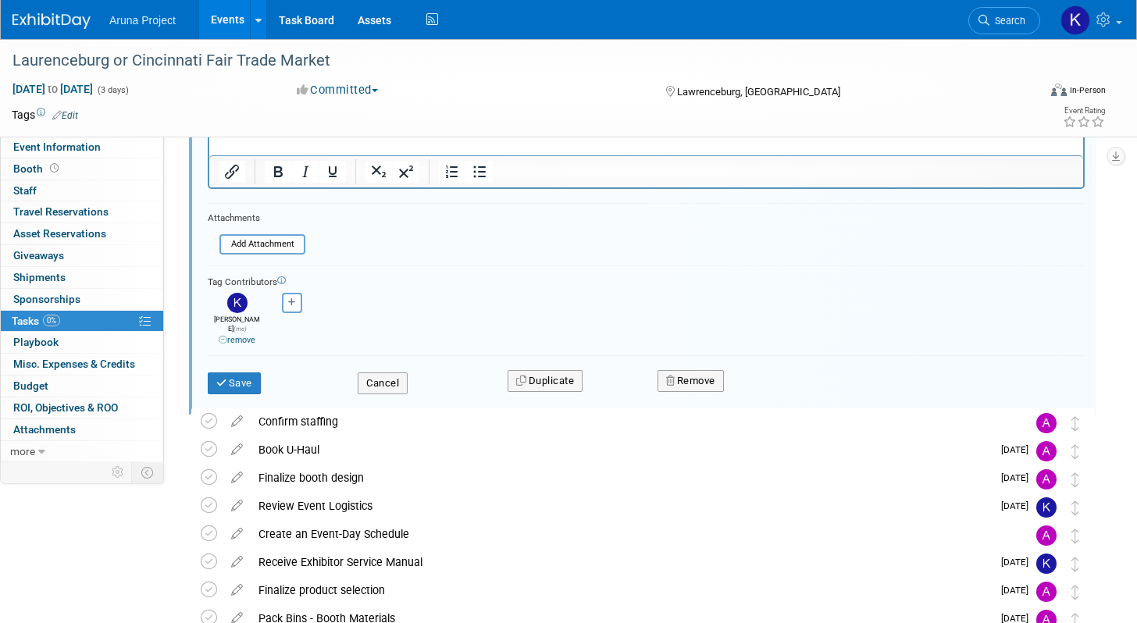
click at [233, 364] on div "Save" at bounding box center [271, 378] width 150 height 32
click at [234, 372] on button "Save" at bounding box center [234, 383] width 53 height 22
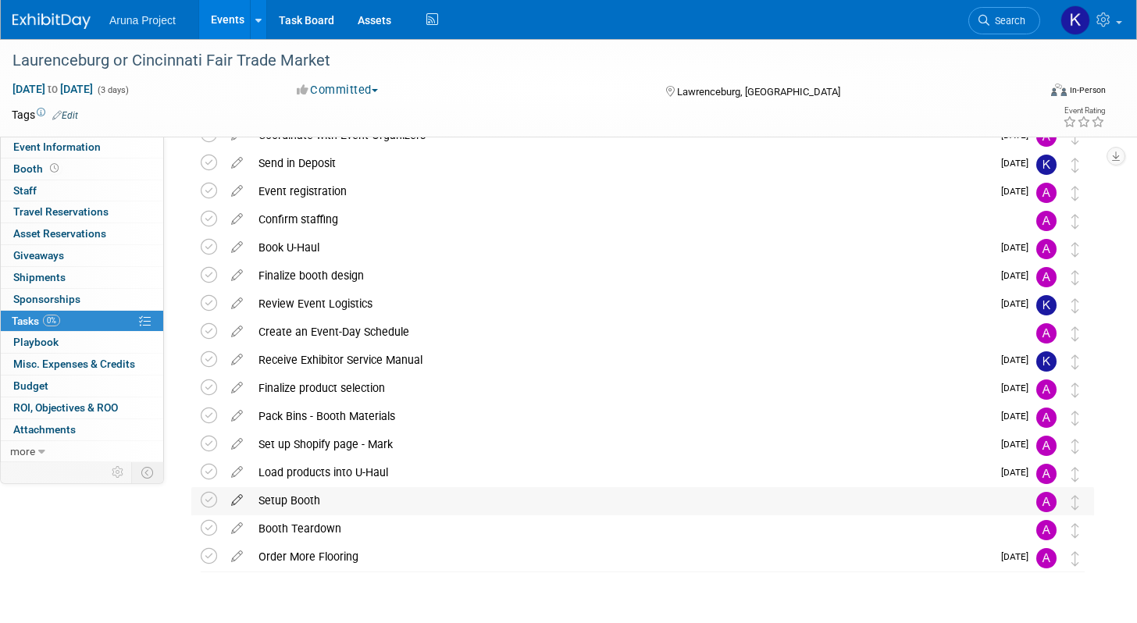
scroll to position [0, 0]
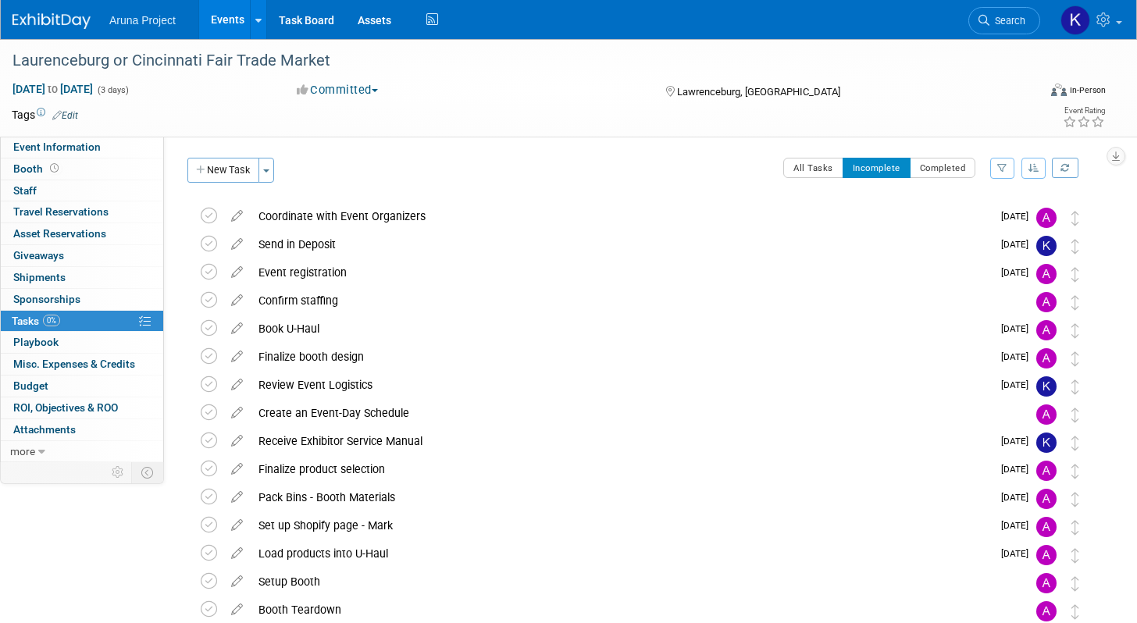
click at [218, 17] on link "Events" at bounding box center [227, 19] width 57 height 39
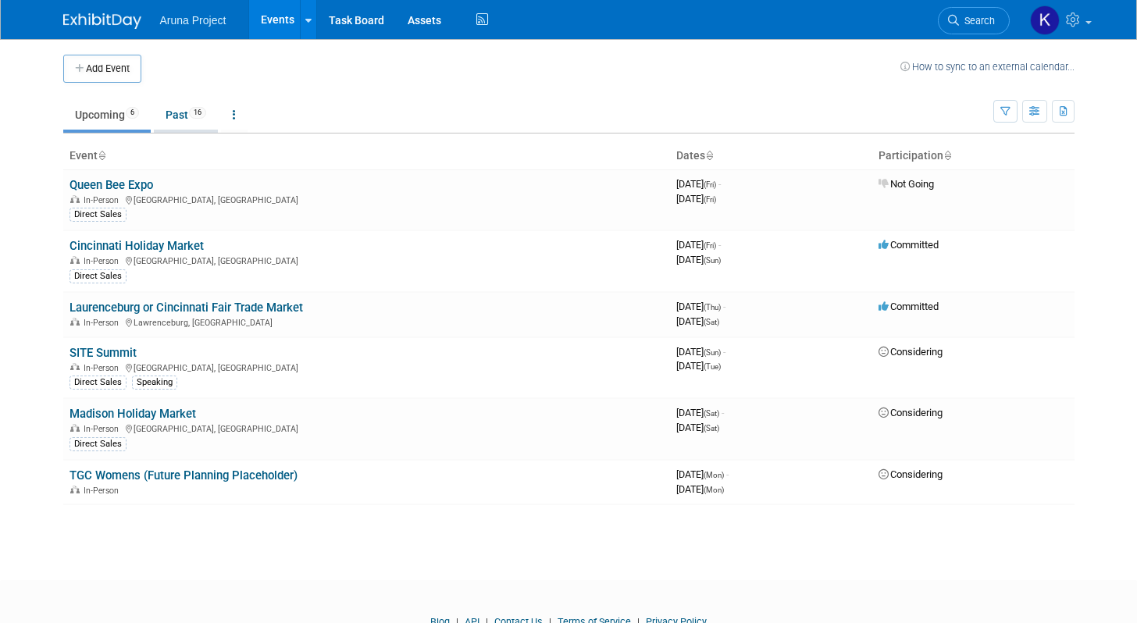
click at [189, 111] on link "Past 16" at bounding box center [186, 115] width 64 height 30
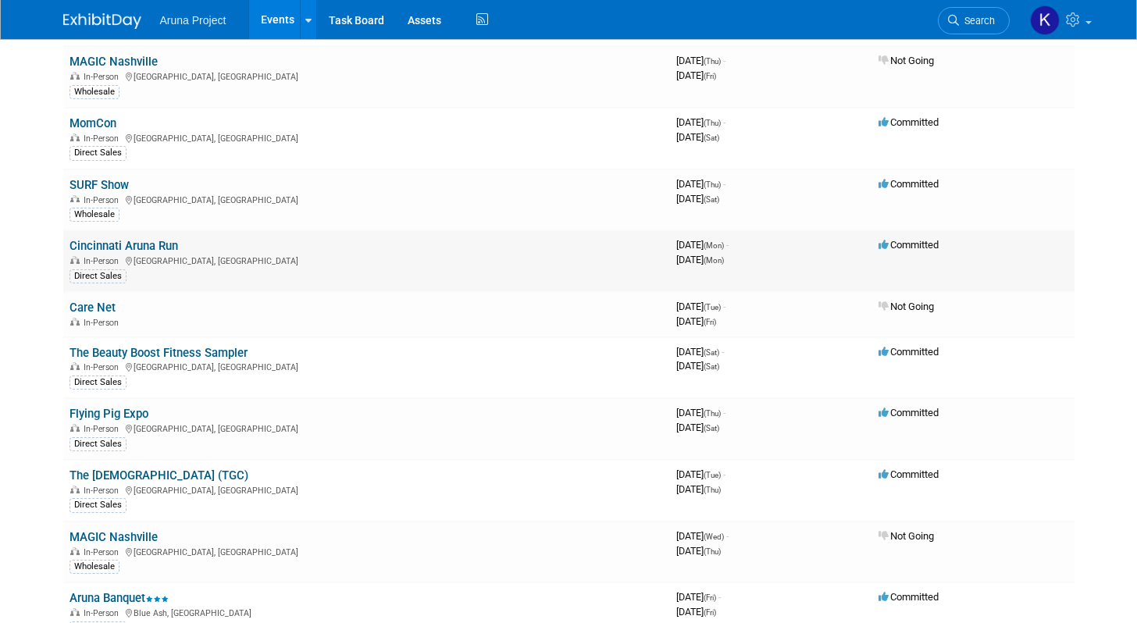
scroll to position [230, 0]
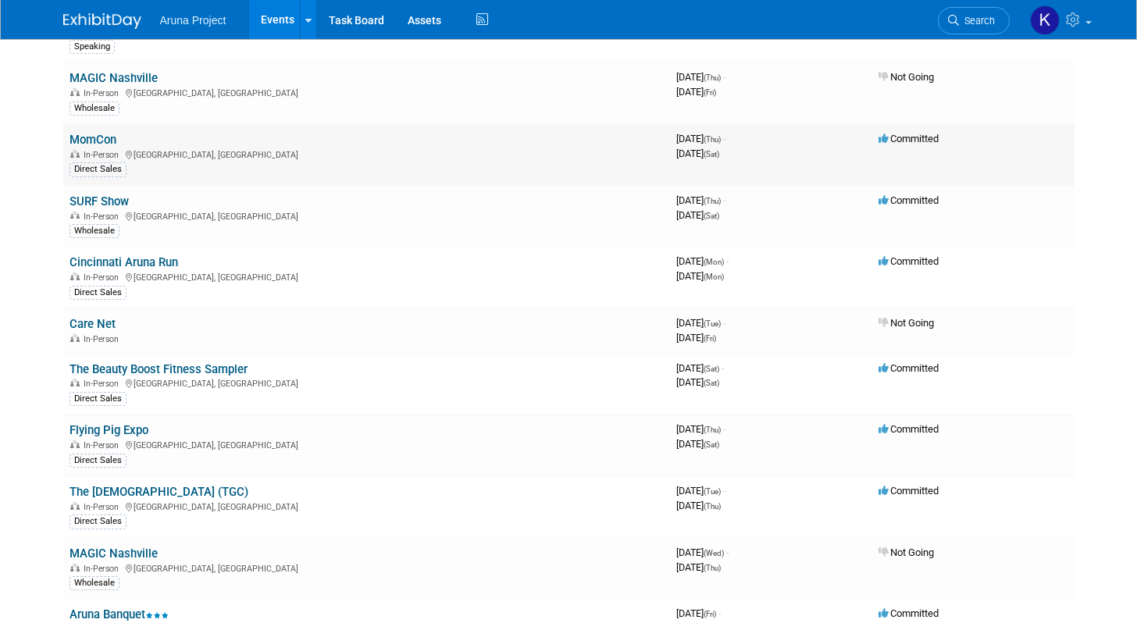
click at [105, 142] on link "MomCon" at bounding box center [93, 140] width 47 height 14
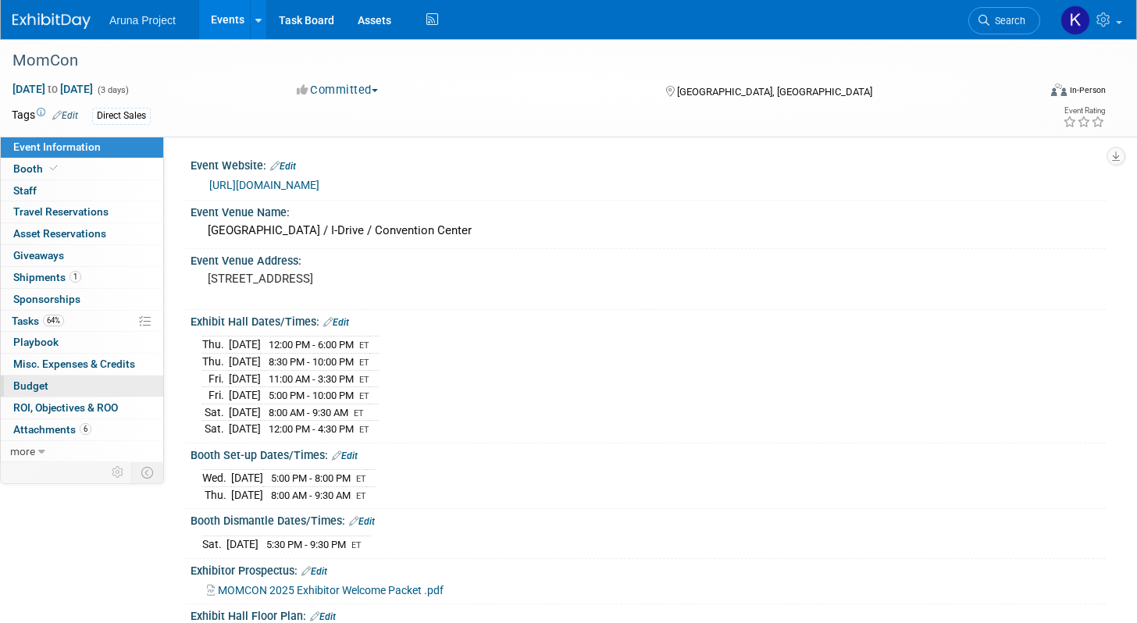
click at [53, 393] on link "Budget" at bounding box center [82, 386] width 162 height 21
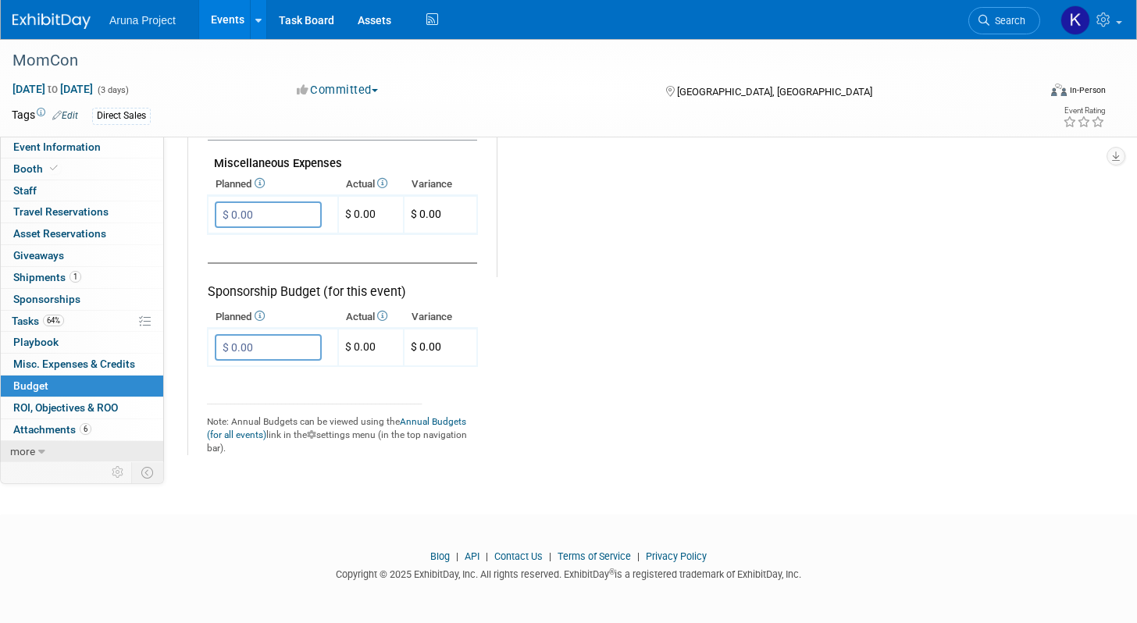
scroll to position [972, 0]
click at [65, 412] on span "ROI, Objectives & ROO 0" at bounding box center [65, 407] width 105 height 12
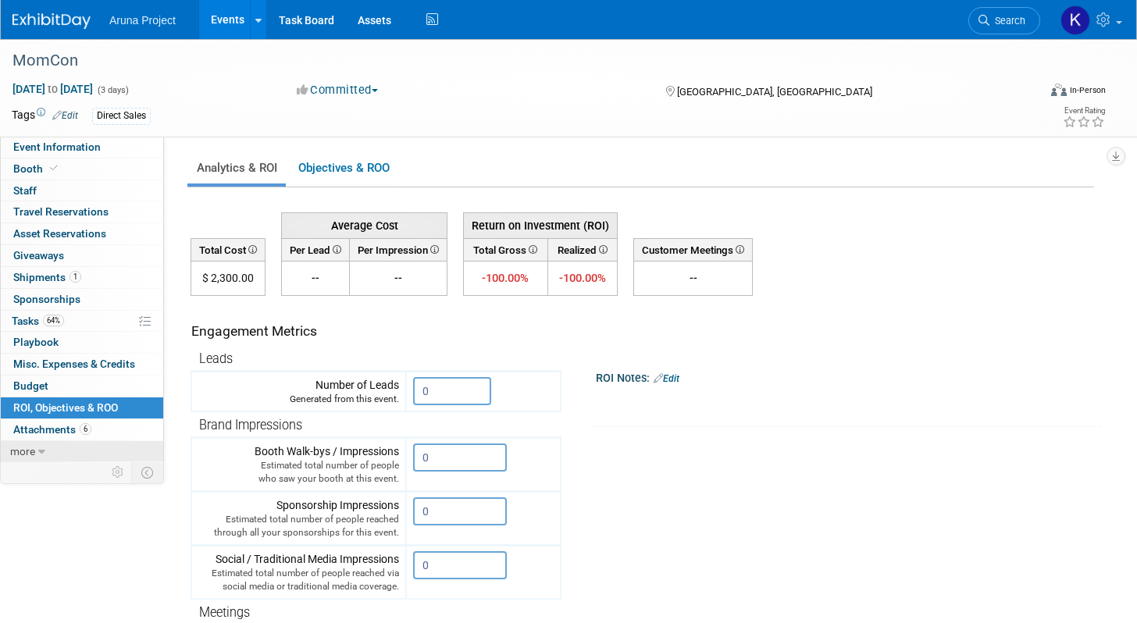
click at [47, 451] on link "more" at bounding box center [82, 451] width 162 height 21
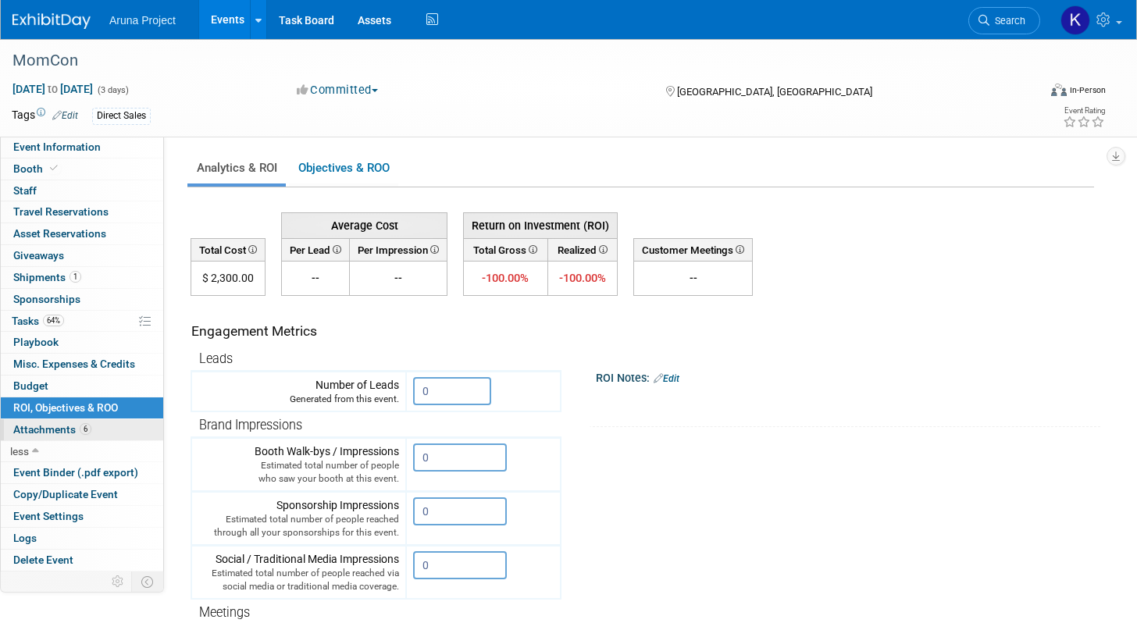
click at [59, 433] on span "Attachments 6" at bounding box center [52, 429] width 78 height 12
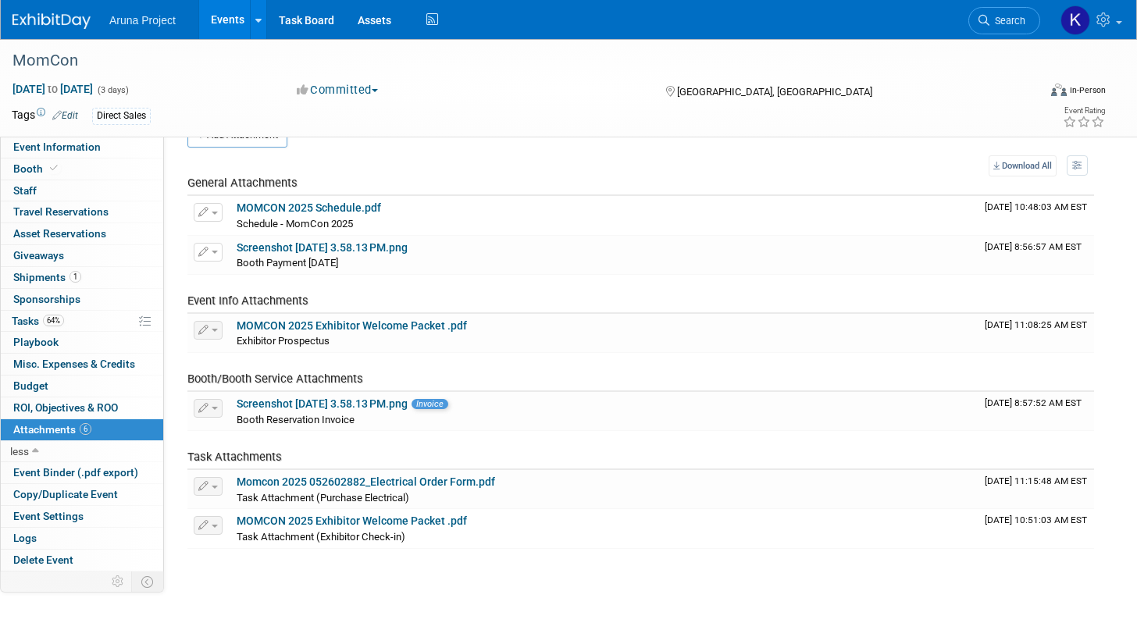
scroll to position [32, 0]
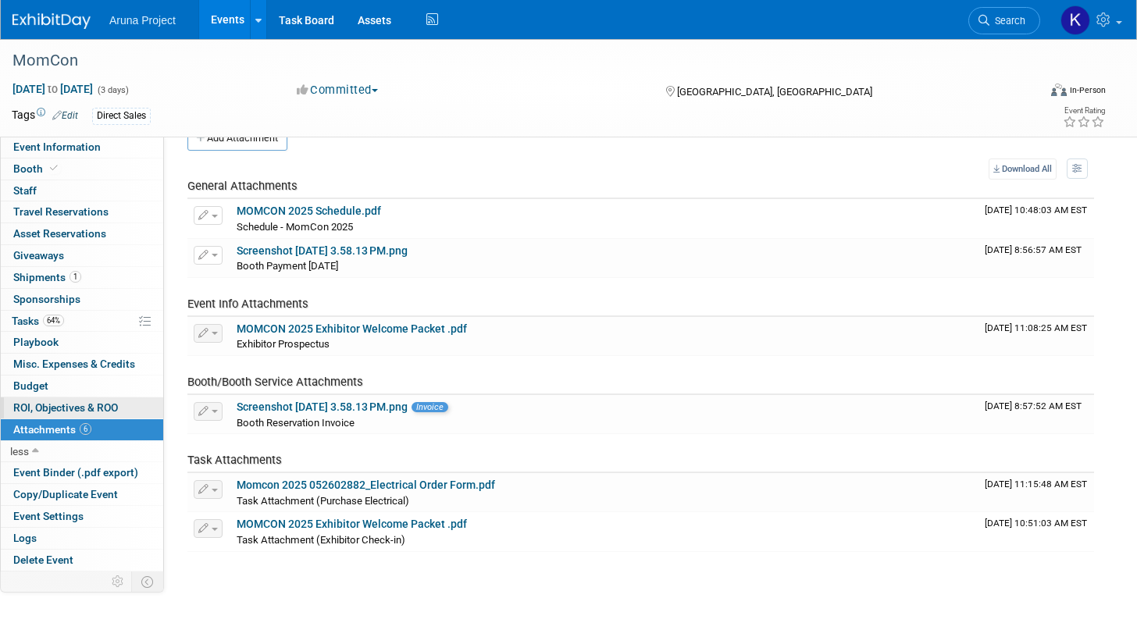
click at [55, 401] on span "ROI, Objectives & ROO 0" at bounding box center [65, 407] width 105 height 12
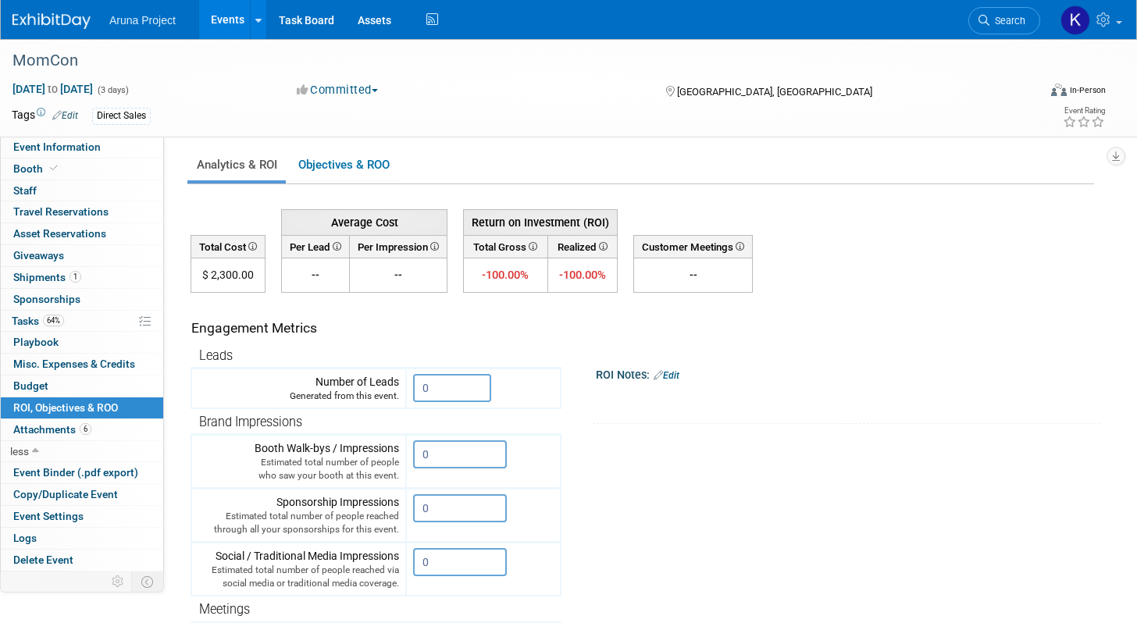
scroll to position [0, 0]
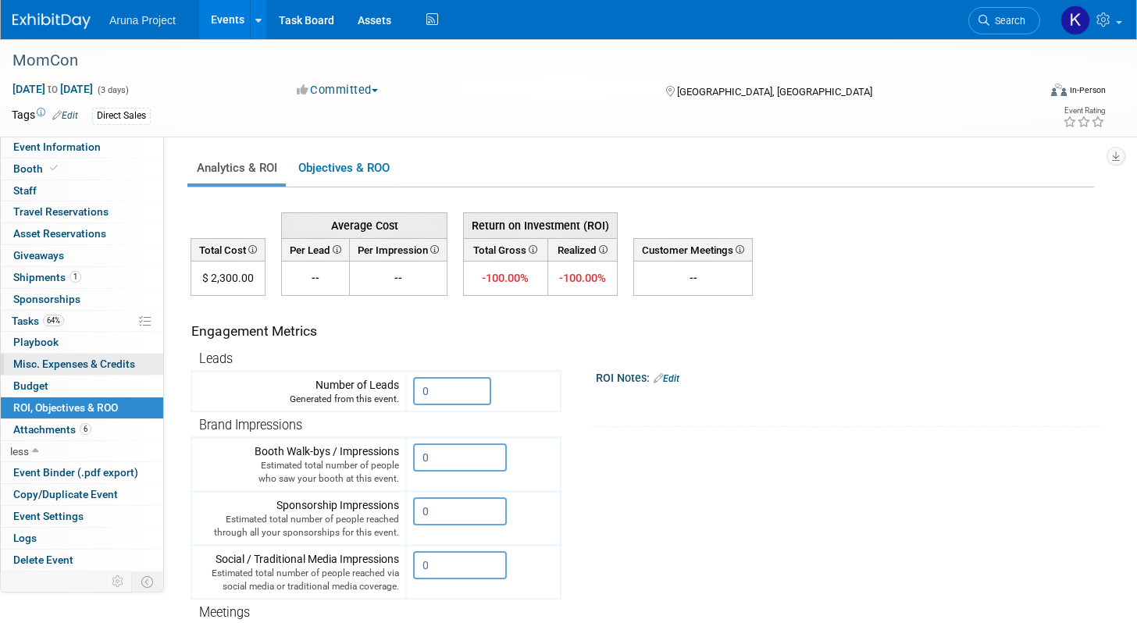
click at [76, 358] on span "Misc. Expenses & Credits 0" at bounding box center [74, 364] width 122 height 12
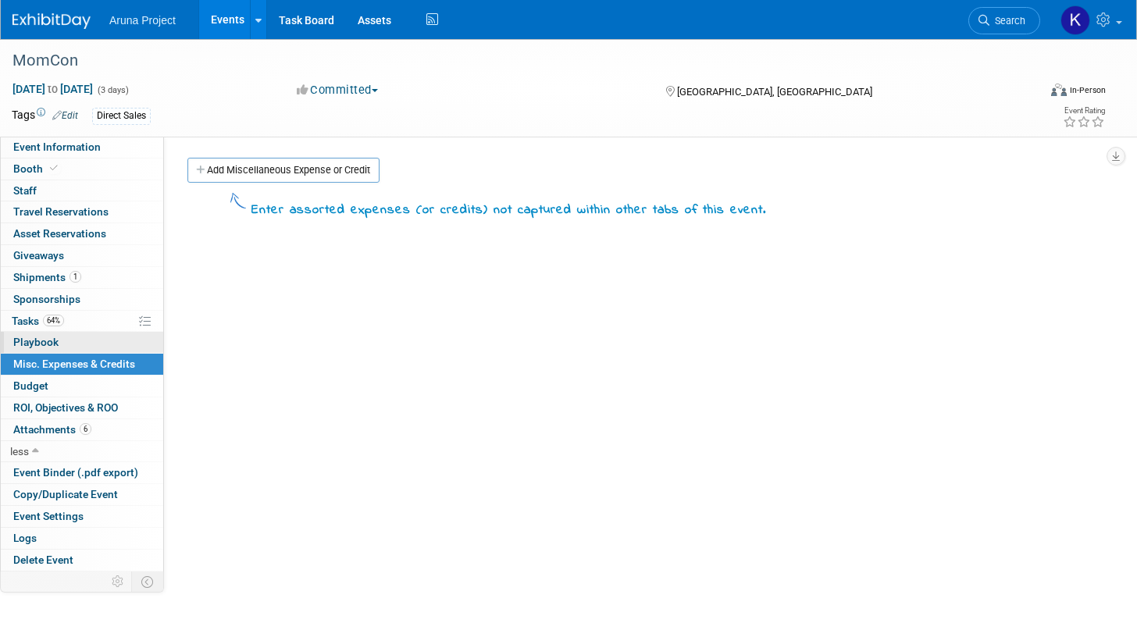
click at [59, 343] on link "0 Playbook 0" at bounding box center [82, 342] width 162 height 21
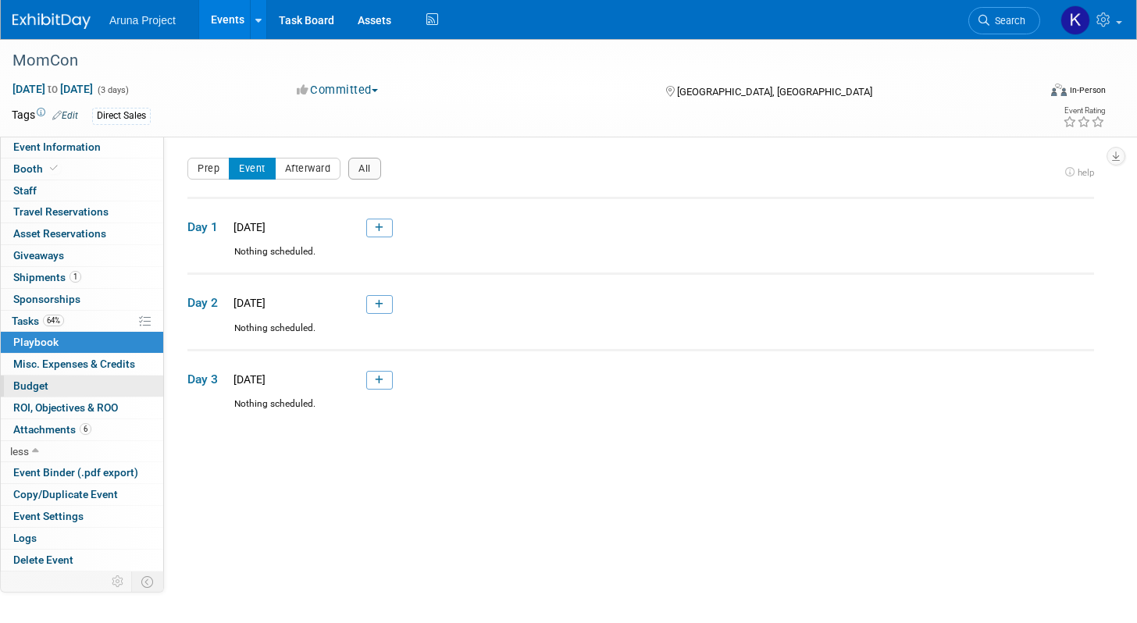
click at [60, 380] on link "Budget" at bounding box center [82, 386] width 162 height 21
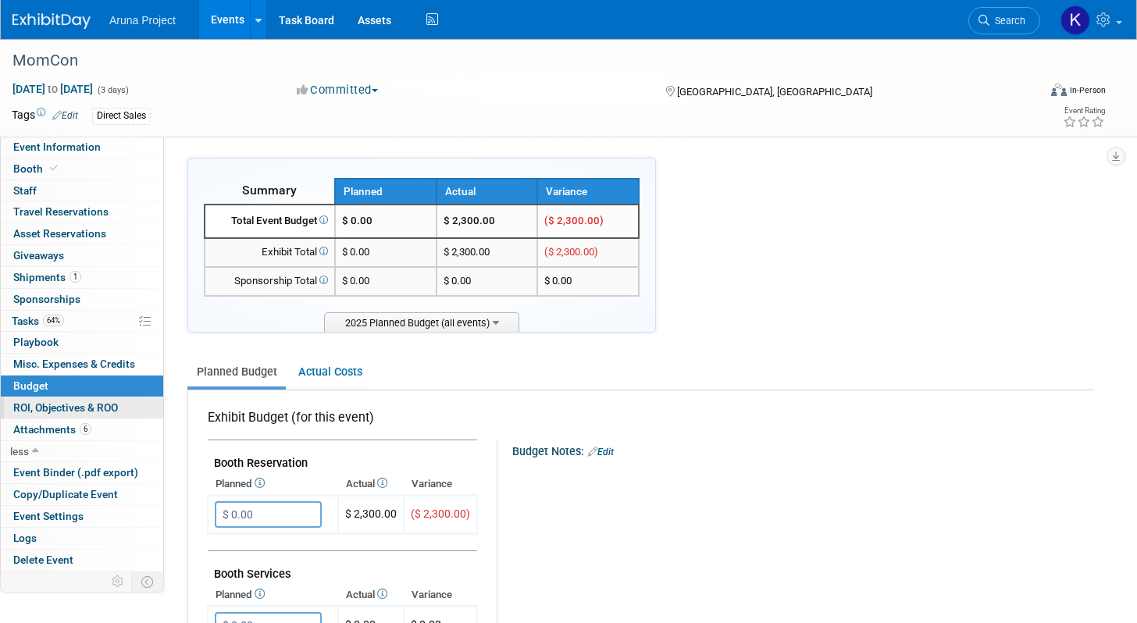
click at [70, 405] on span "ROI, Objectives & ROO 0" at bounding box center [65, 407] width 105 height 12
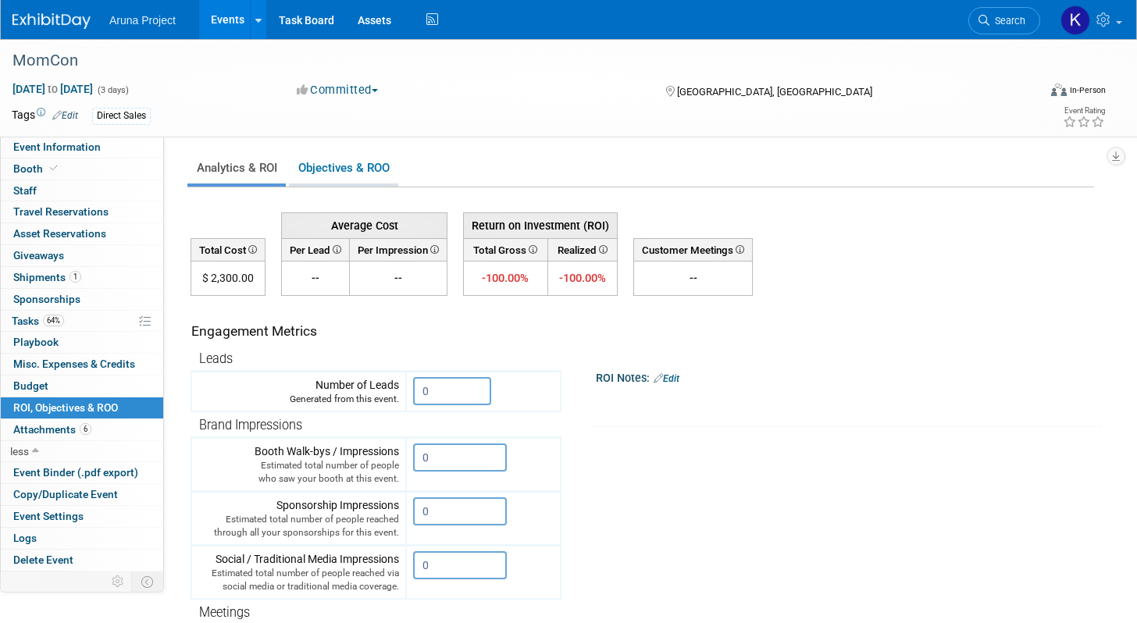
click at [330, 174] on link "Objectives & ROO 0" at bounding box center [343, 168] width 109 height 30
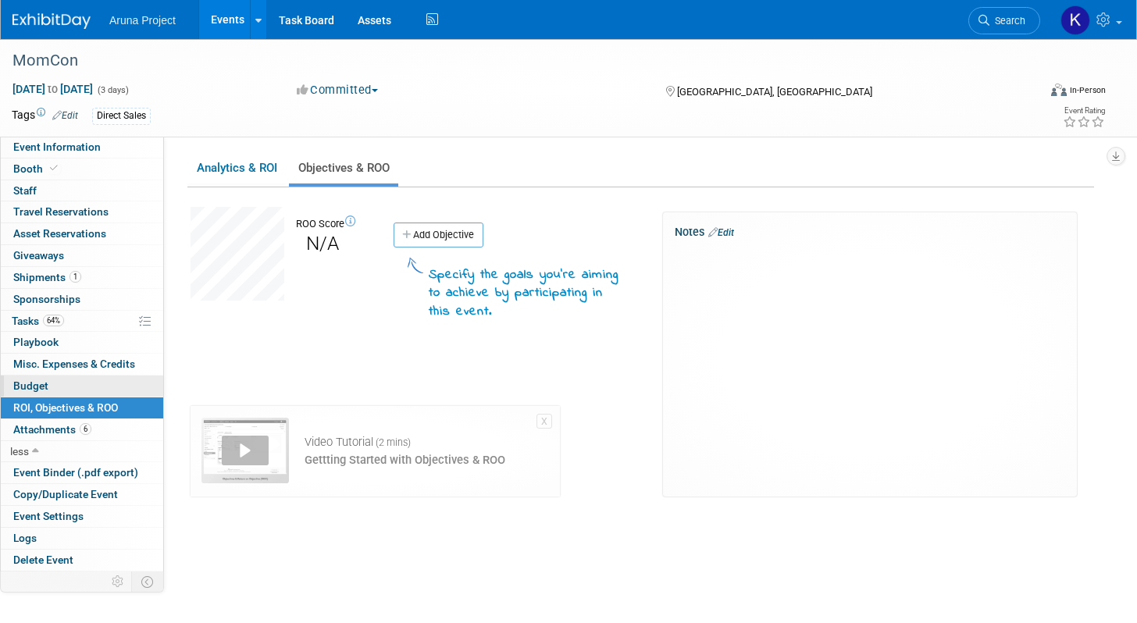
click at [54, 392] on link "Budget" at bounding box center [82, 386] width 162 height 21
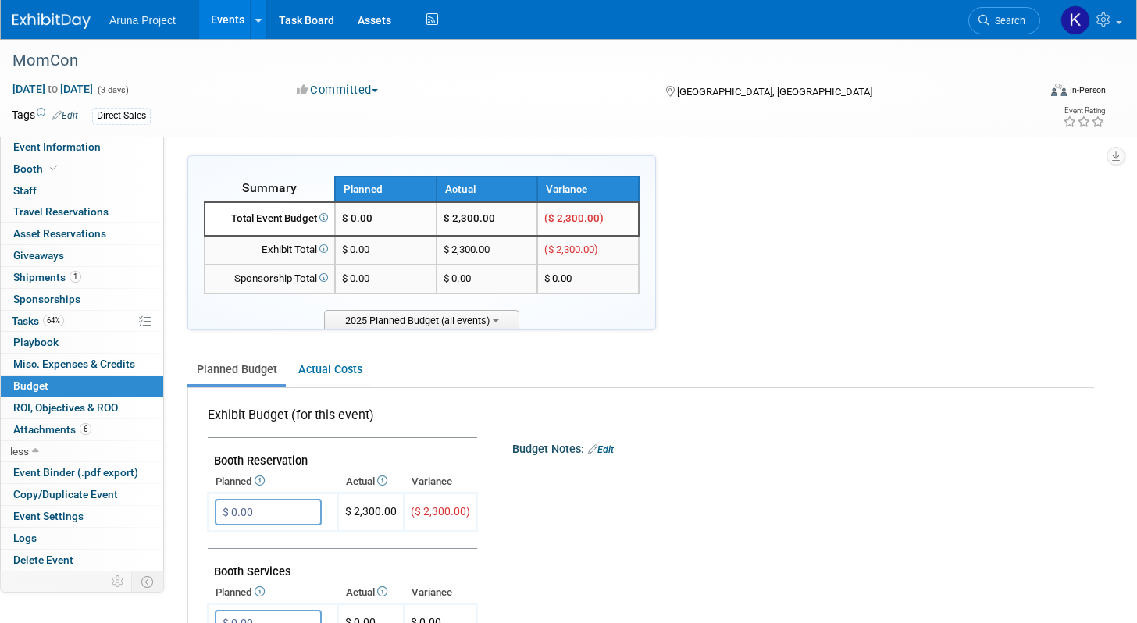
scroll to position [3, 0]
click at [319, 376] on link "Actual Costs" at bounding box center [330, 369] width 82 height 29
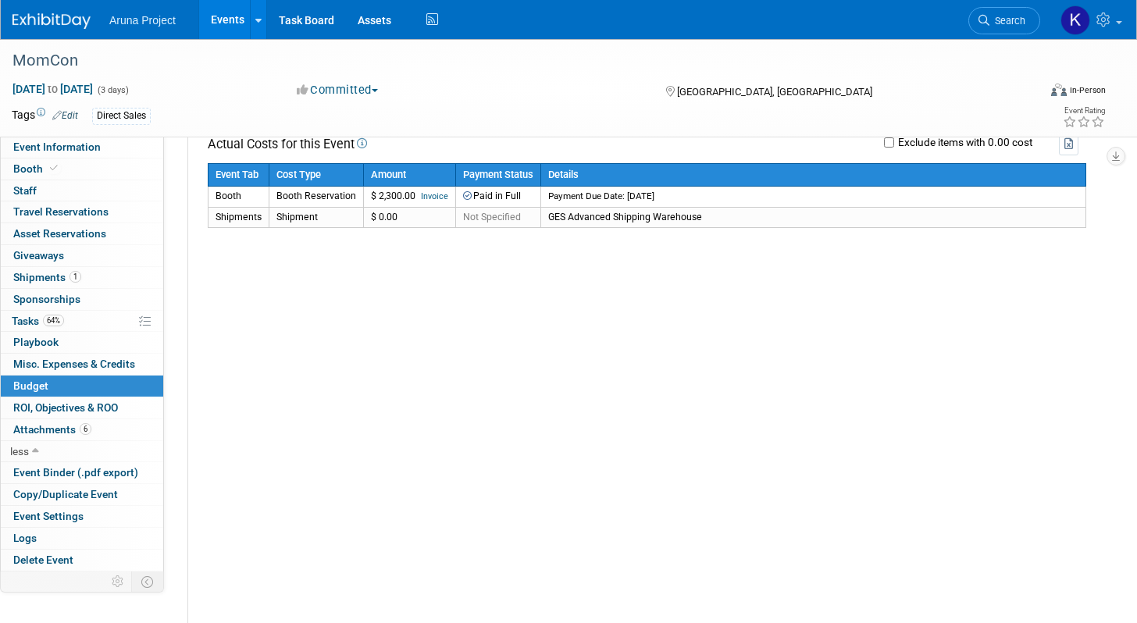
scroll to position [161, 0]
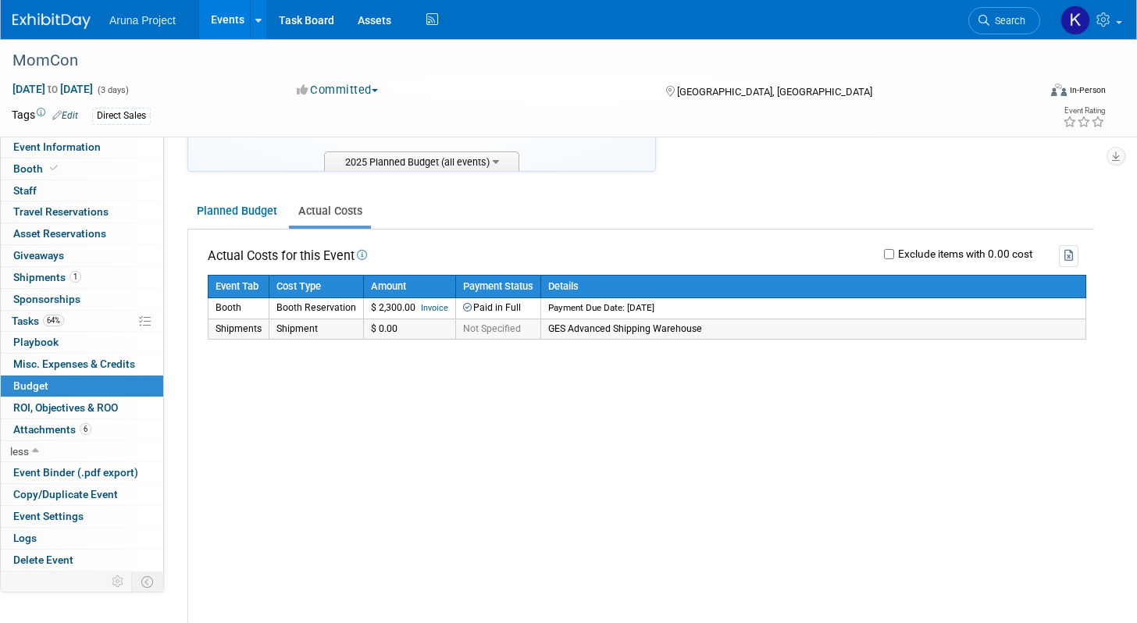
click at [414, 330] on td "$ 0.00" at bounding box center [410, 329] width 92 height 20
click at [308, 325] on td "Shipment" at bounding box center [316, 329] width 94 height 20
click at [621, 329] on td "GES Advanced Shipping Warehouse" at bounding box center [813, 329] width 545 height 20
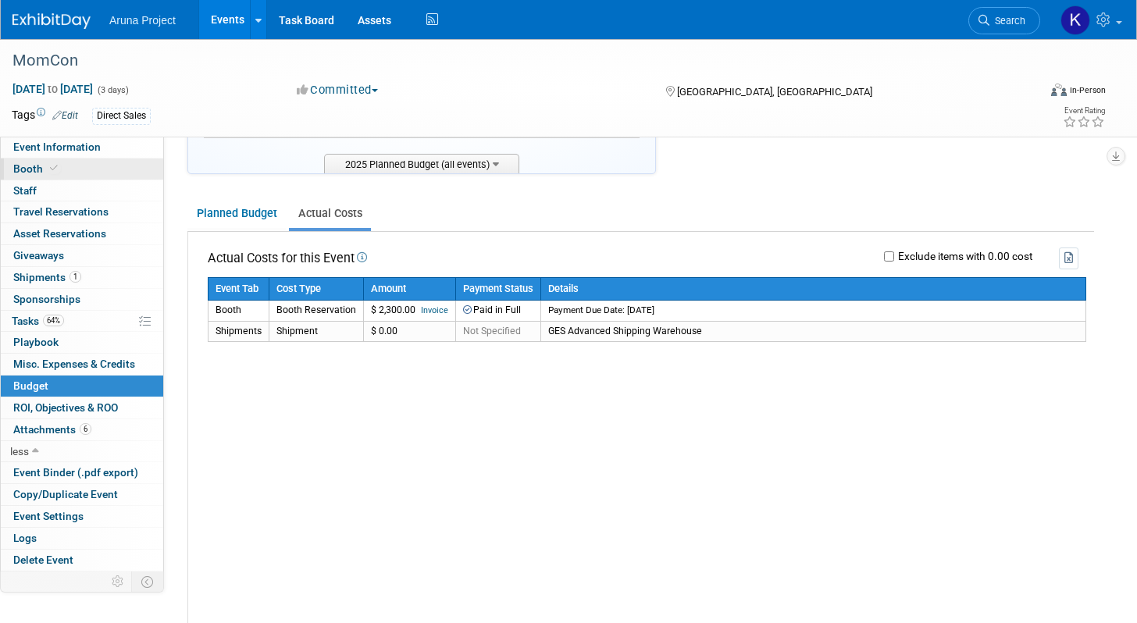
scroll to position [158, 0]
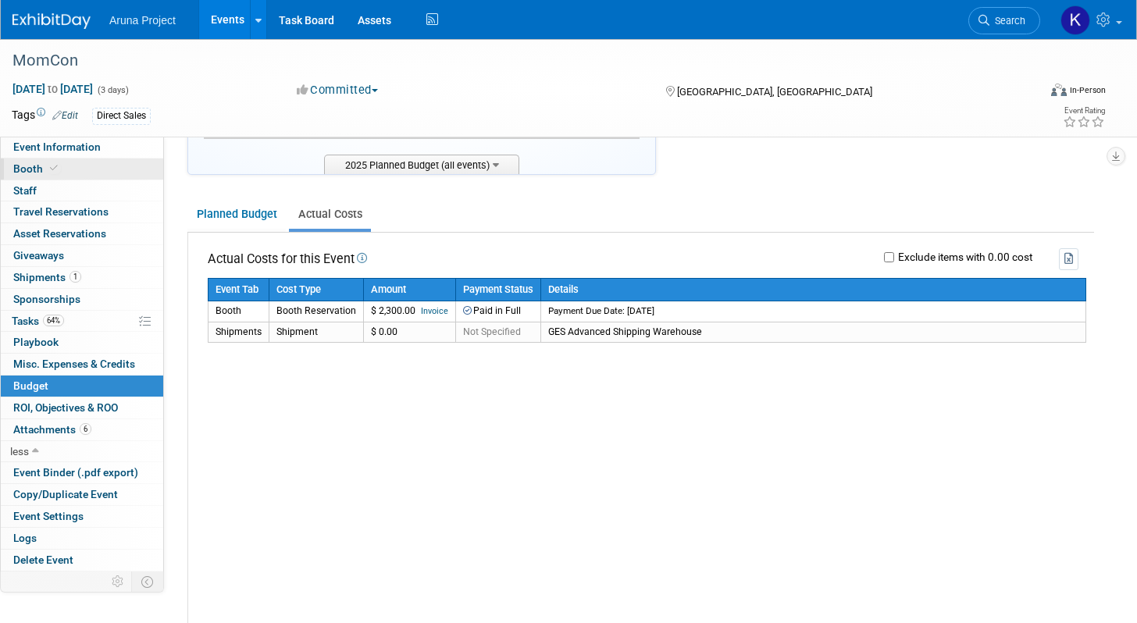
click at [64, 176] on link "Booth" at bounding box center [82, 169] width 162 height 21
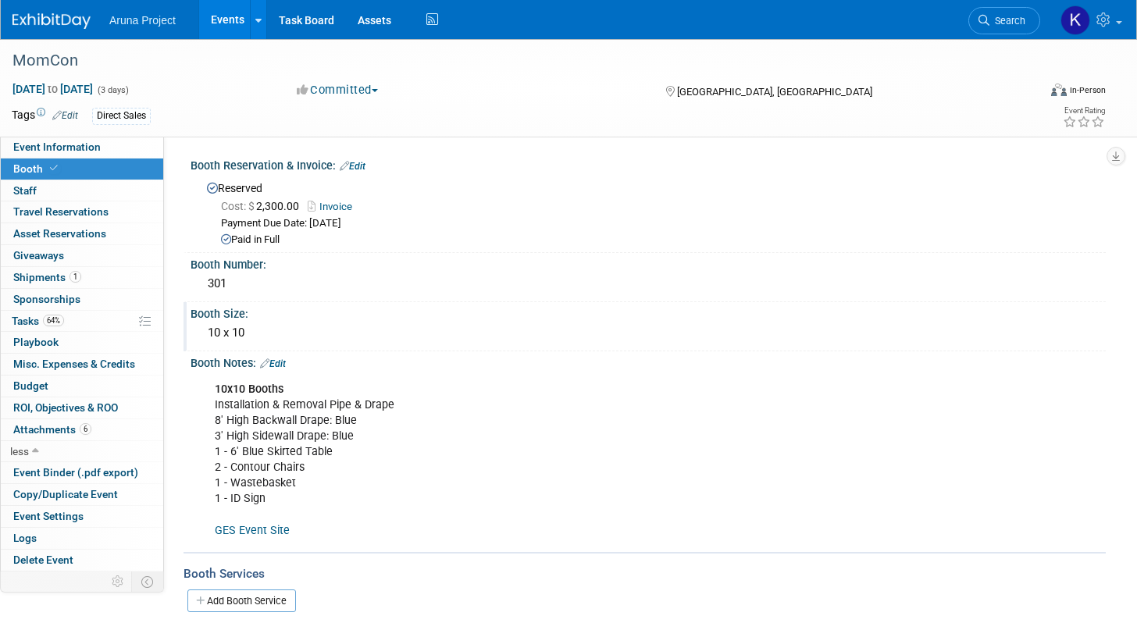
scroll to position [181, 0]
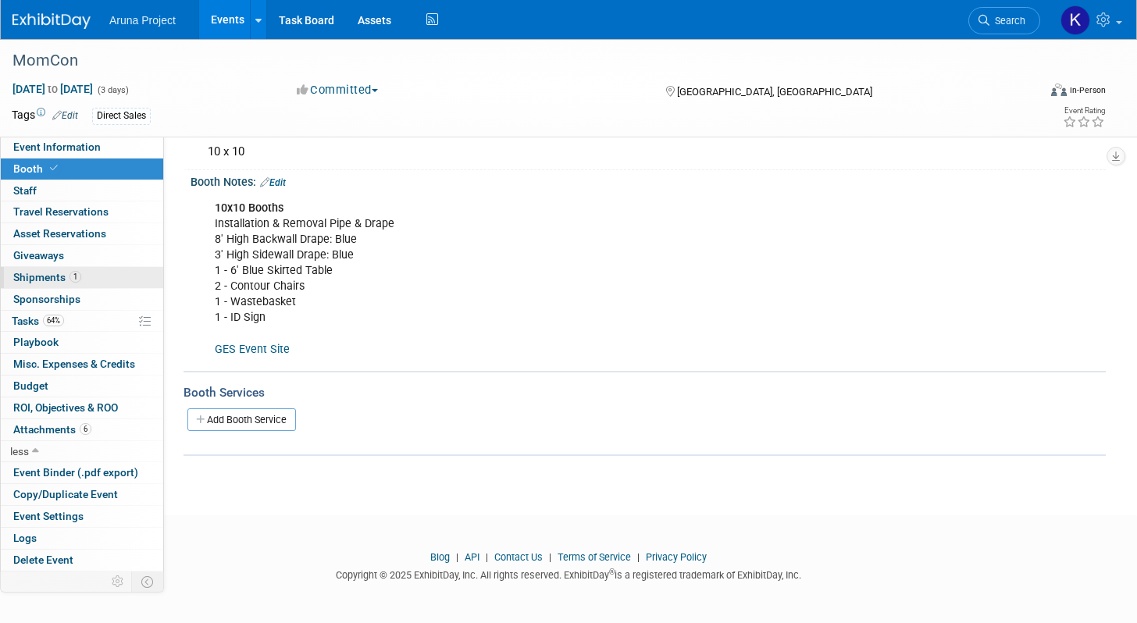
click at [103, 283] on link "1 Shipments 1" at bounding box center [82, 277] width 162 height 21
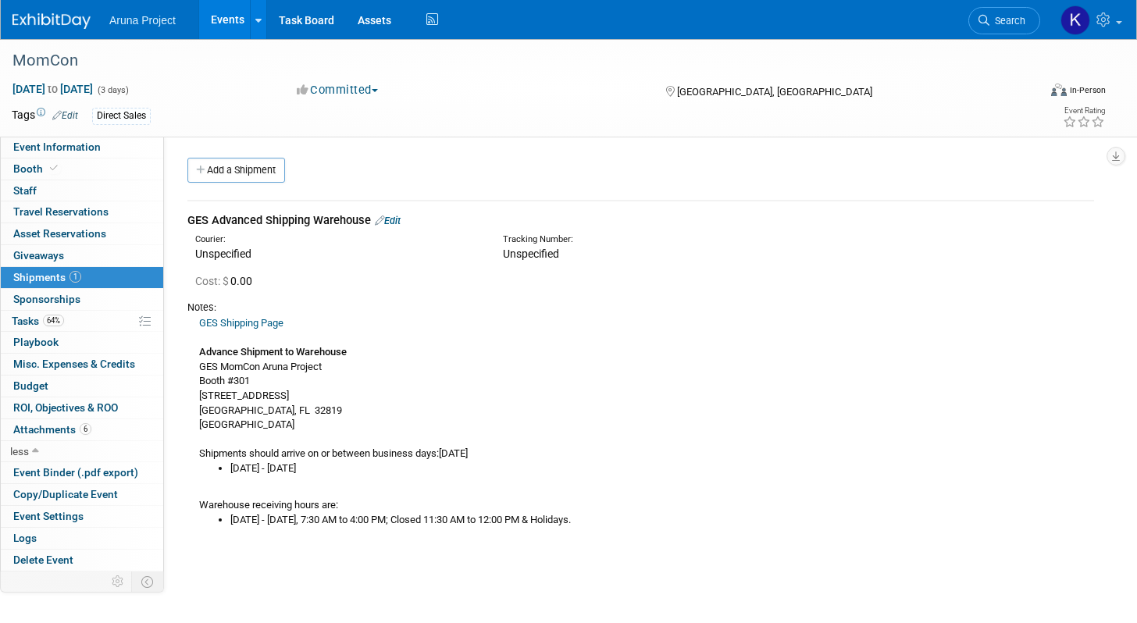
click at [397, 221] on link "Edit" at bounding box center [388, 221] width 26 height 12
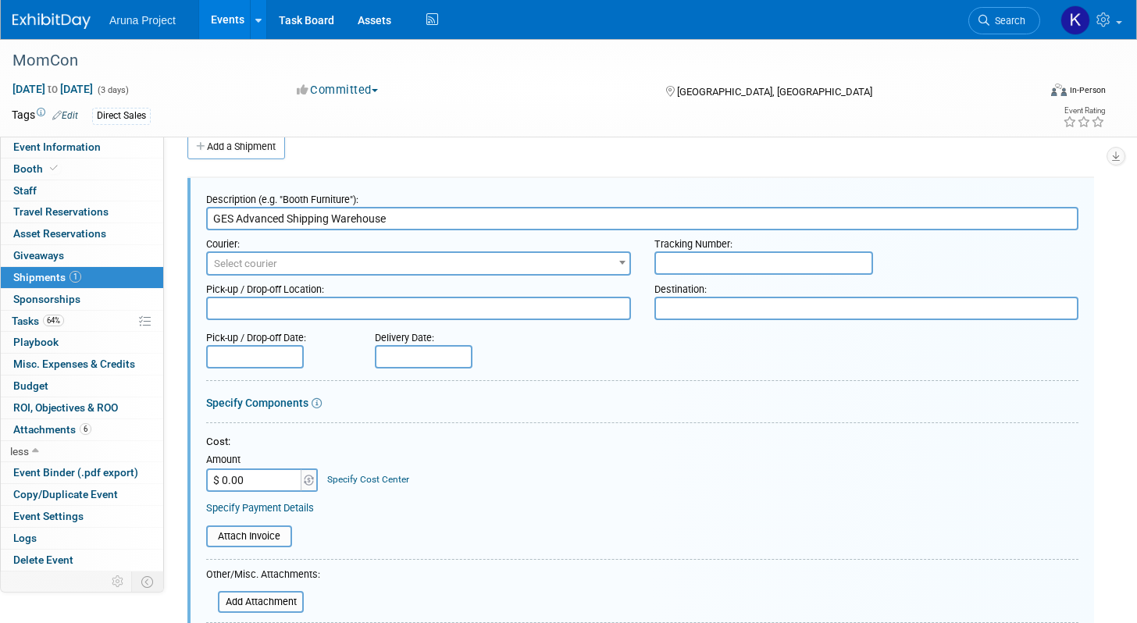
click at [255, 487] on input "$ 0.00" at bounding box center [255, 480] width 98 height 23
drag, startPoint x: 279, startPoint y: 484, endPoint x: 213, endPoint y: 471, distance: 66.9
click at [213, 471] on input "$ 1,223.05" at bounding box center [255, 480] width 98 height 23
type input "$ 1,148.40"
click at [472, 536] on table "Attach Invoice" at bounding box center [642, 537] width 872 height 22
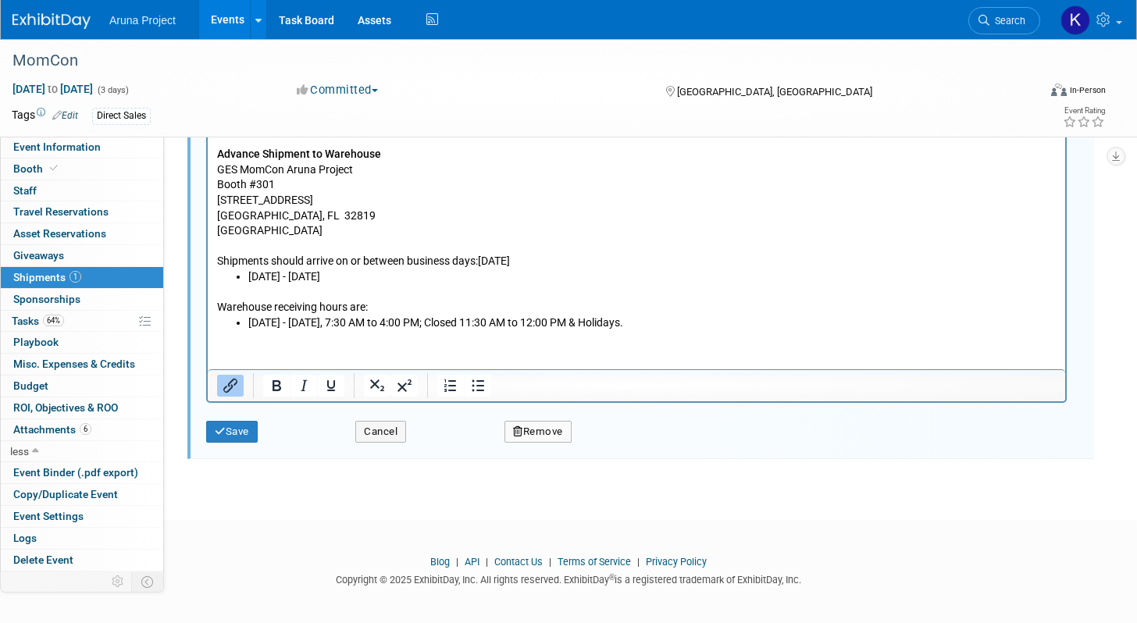
scroll to position [620, 0]
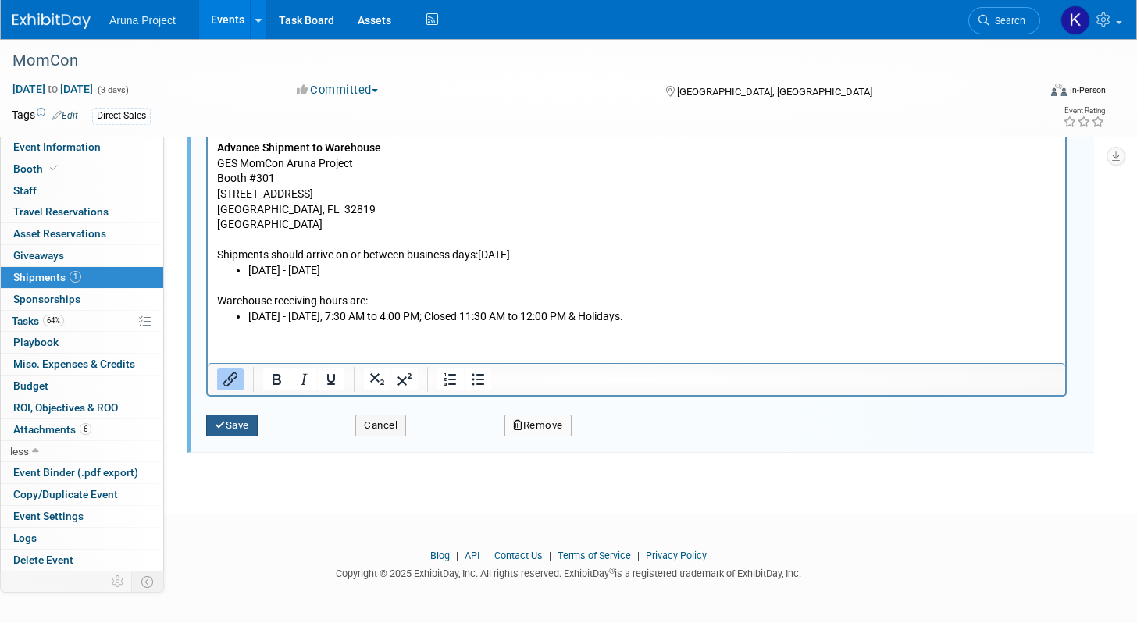
click at [243, 425] on button "Save" at bounding box center [232, 426] width 52 height 22
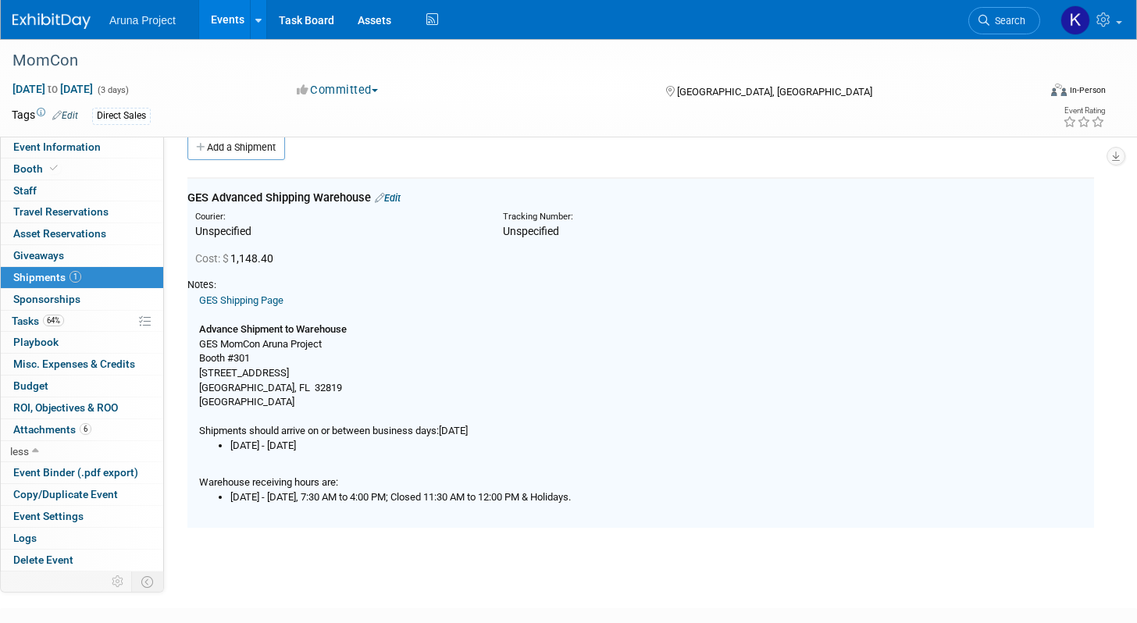
scroll to position [0, 0]
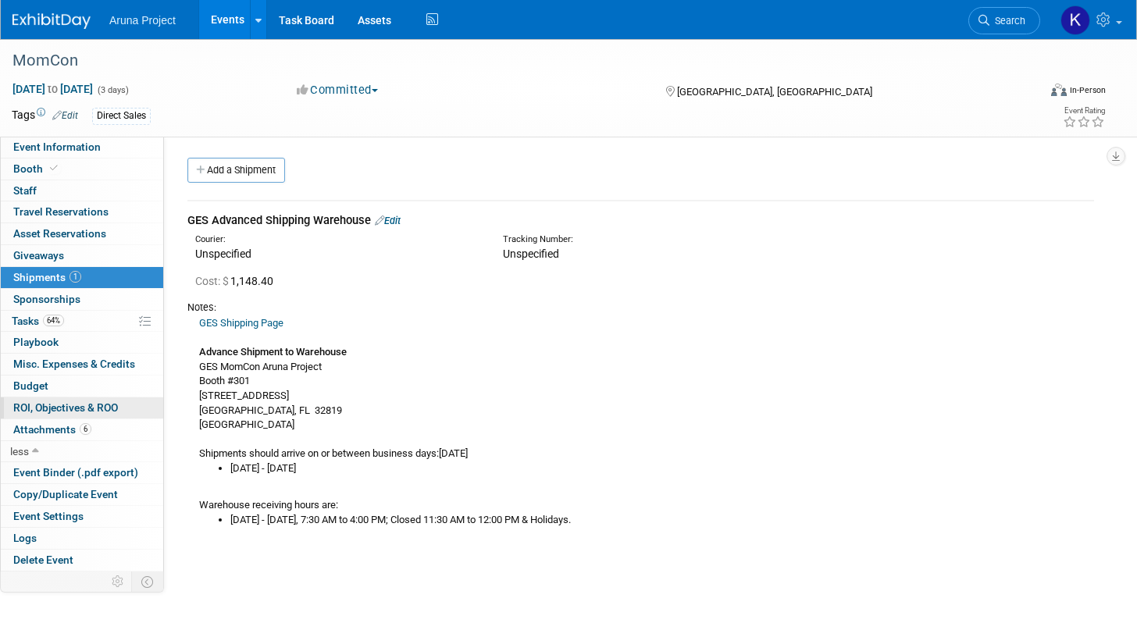
click at [70, 403] on span "ROI, Objectives & ROO 0" at bounding box center [65, 407] width 105 height 12
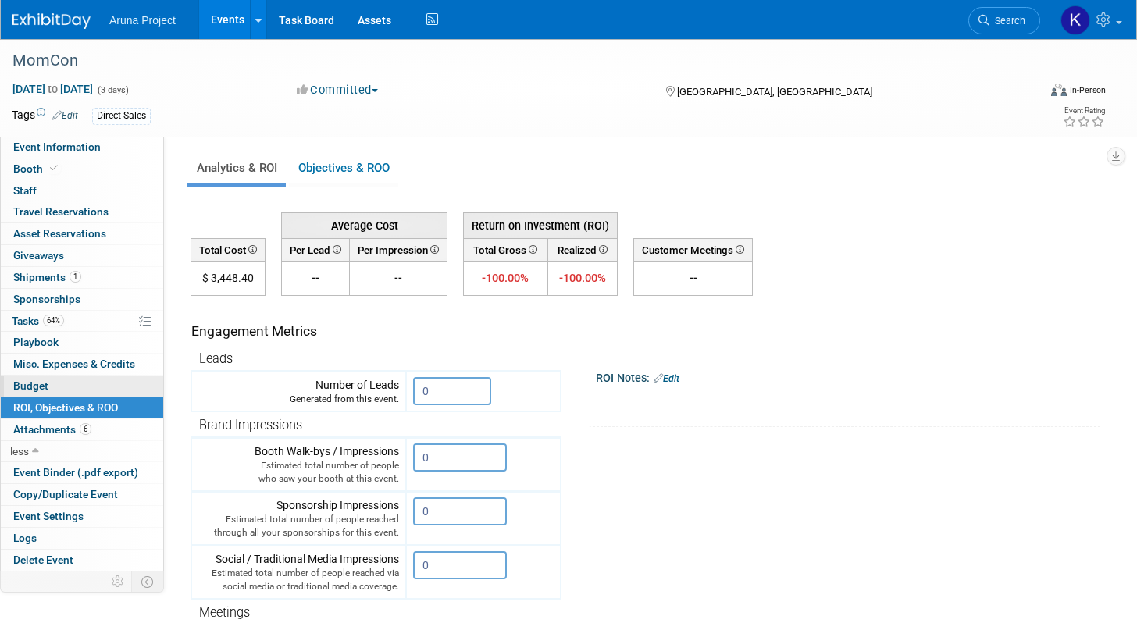
click at [65, 390] on link "Budget" at bounding box center [82, 386] width 162 height 21
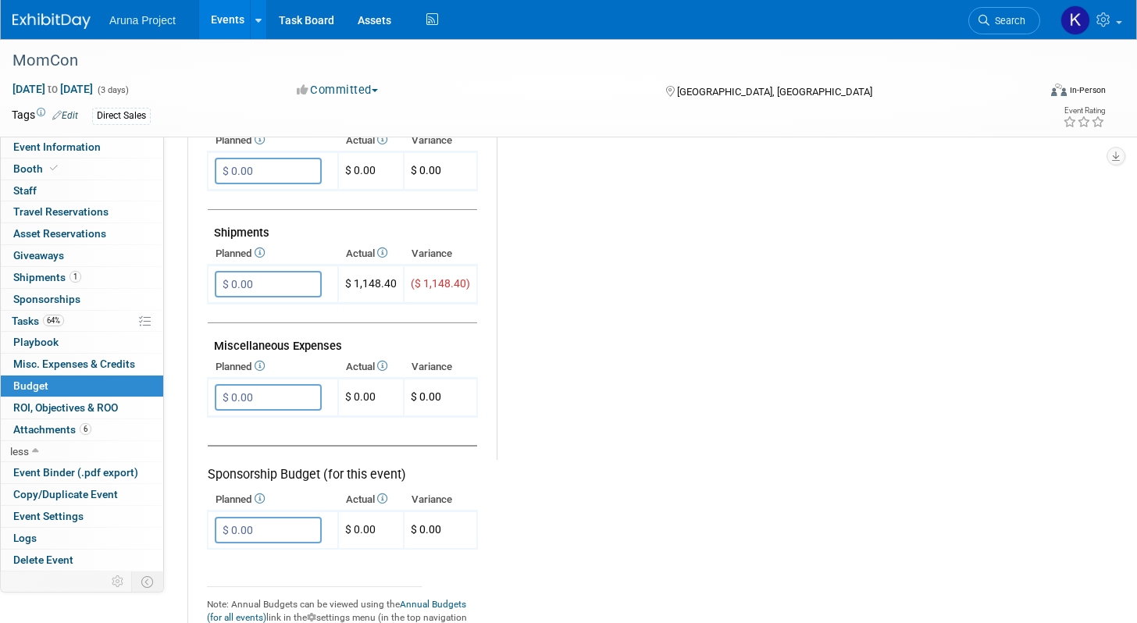
scroll to position [885, 0]
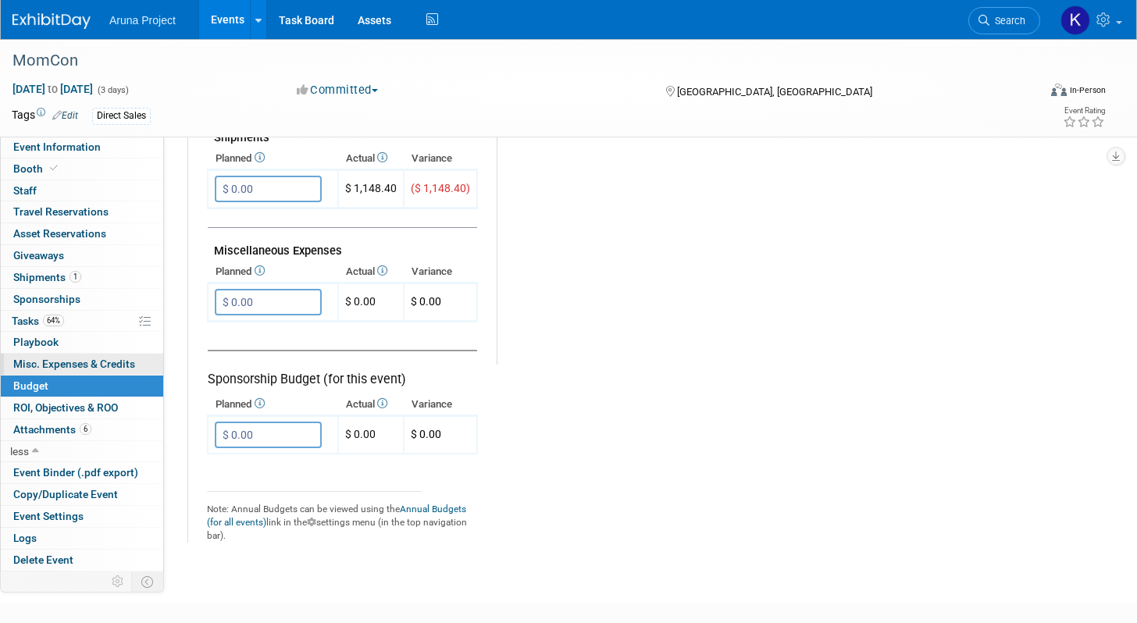
click at [60, 365] on span "Misc. Expenses & Credits 0" at bounding box center [74, 364] width 122 height 12
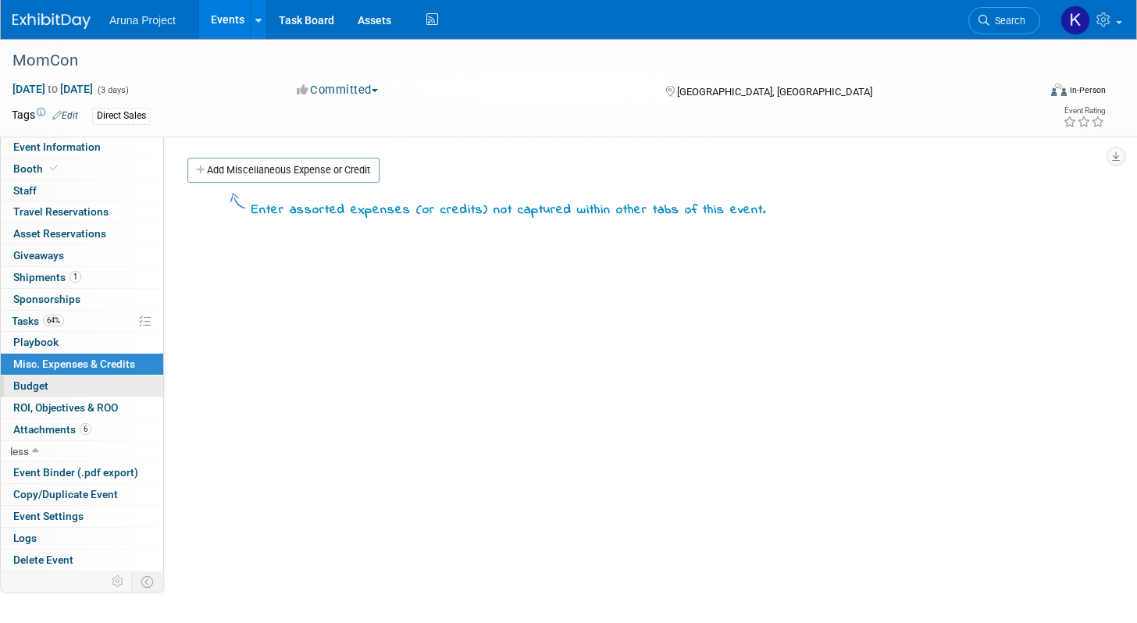
click at [79, 379] on link "Budget" at bounding box center [82, 386] width 162 height 21
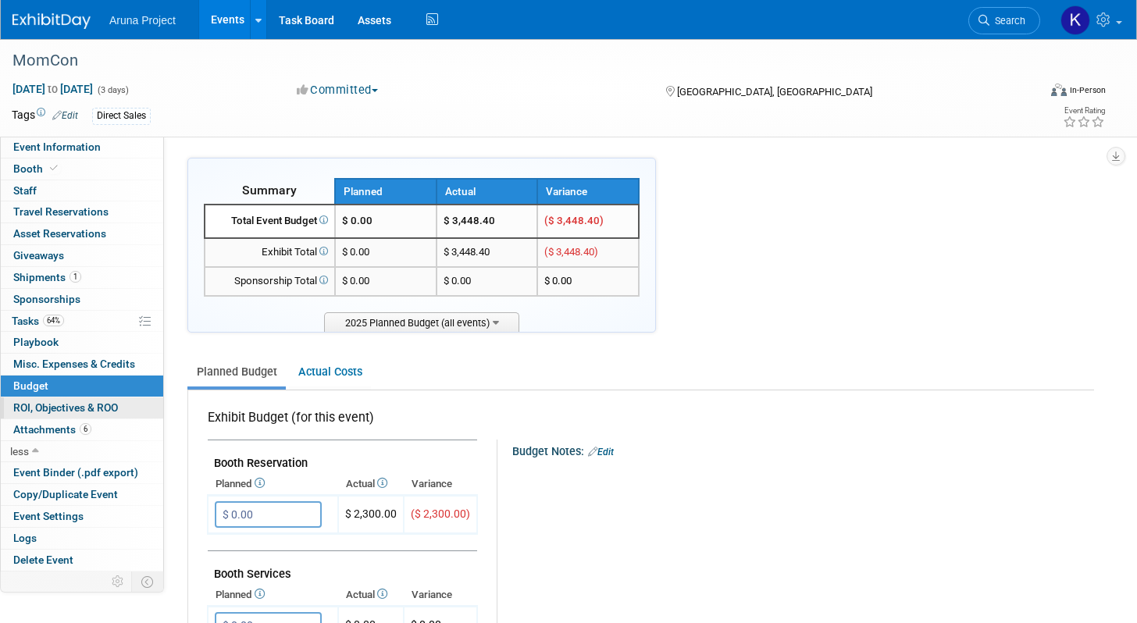
click at [73, 412] on span "ROI, Objectives & ROO 0" at bounding box center [65, 407] width 105 height 12
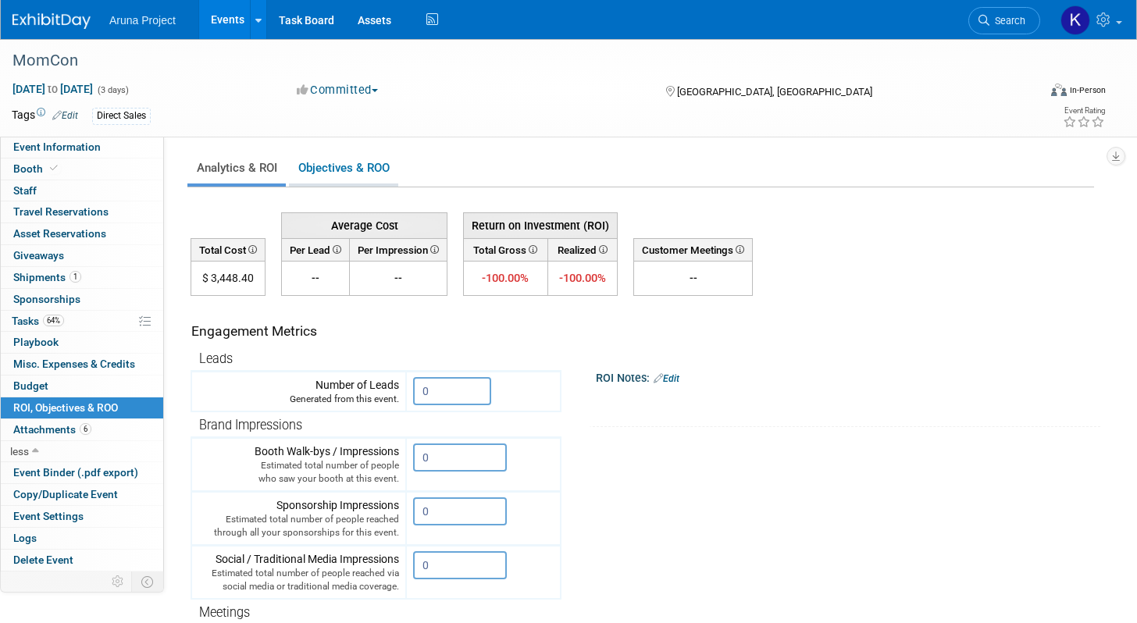
click at [352, 169] on link "Objectives & ROO 0" at bounding box center [343, 168] width 109 height 30
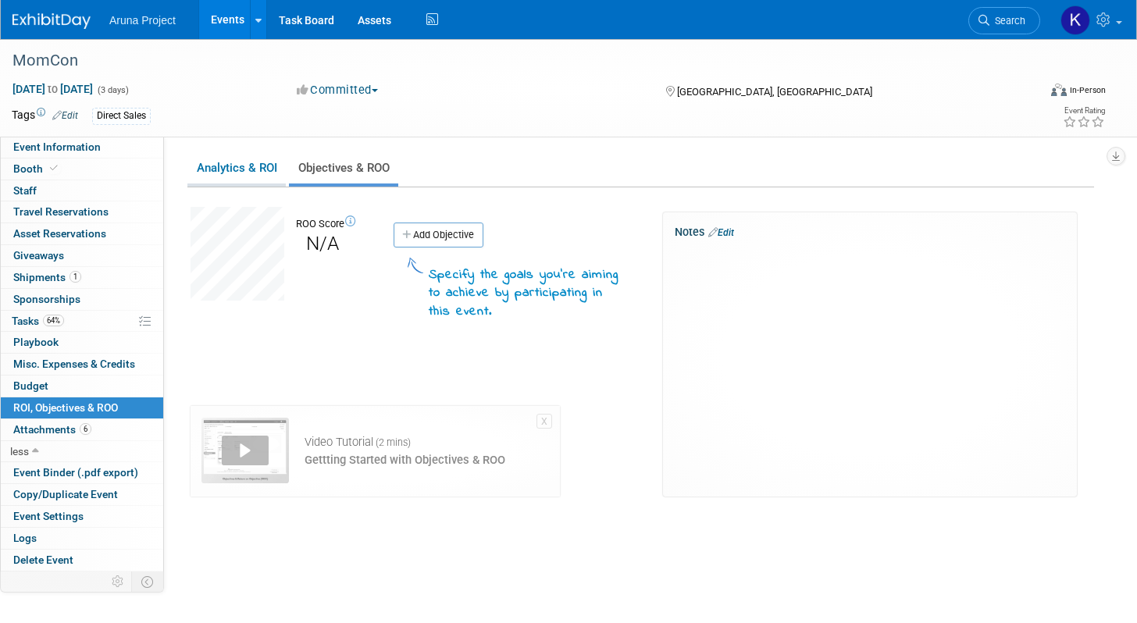
click at [210, 174] on link "Analytics & ROI" at bounding box center [236, 168] width 98 height 30
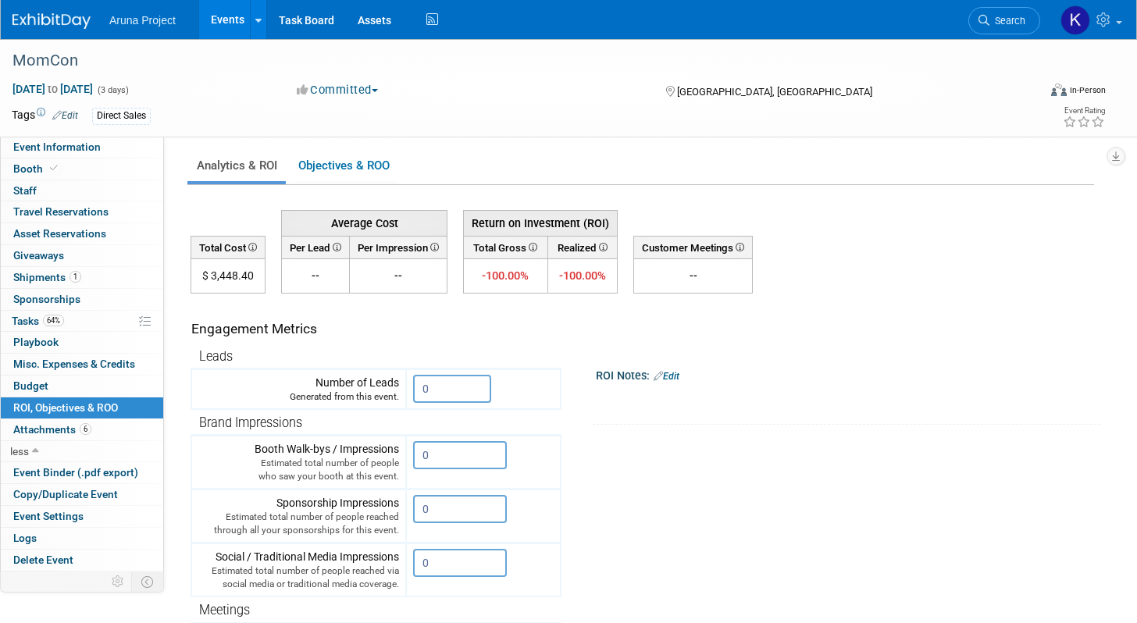
scroll to position [3, 0]
click at [99, 392] on link "Budget" at bounding box center [82, 386] width 162 height 21
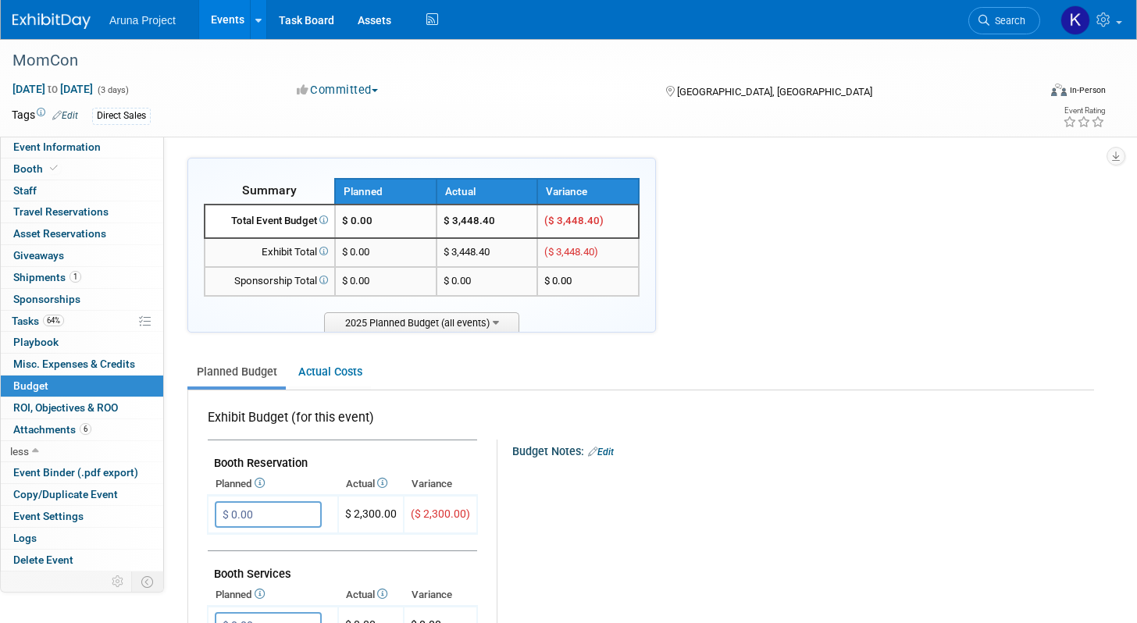
scroll to position [0, 0]
click at [337, 369] on link "Actual Costs" at bounding box center [330, 372] width 82 height 29
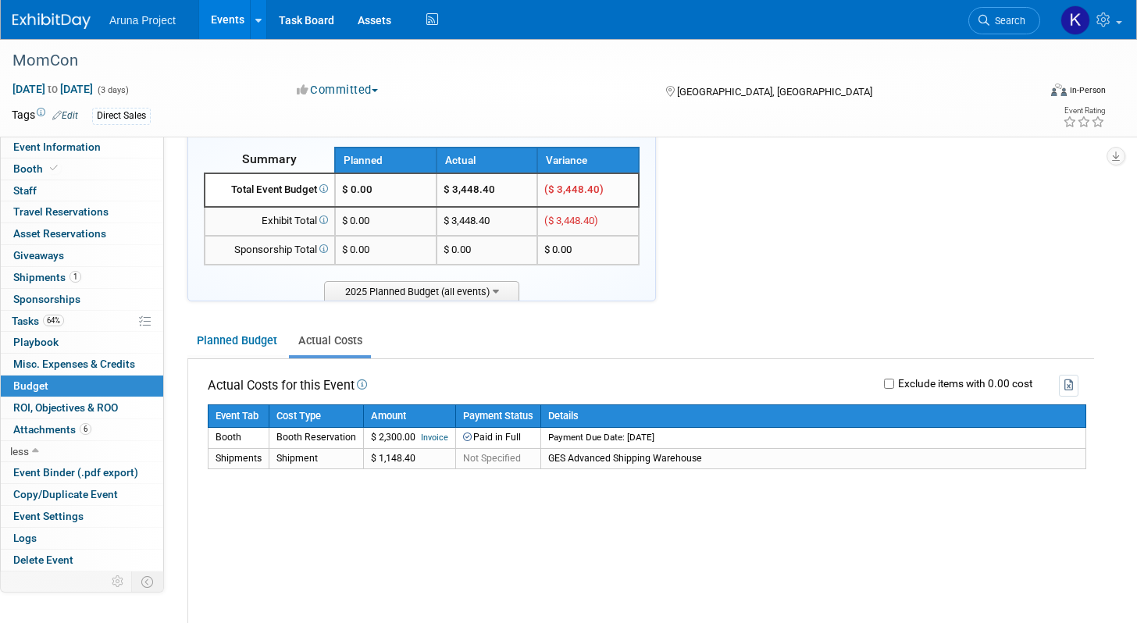
scroll to position [30, 0]
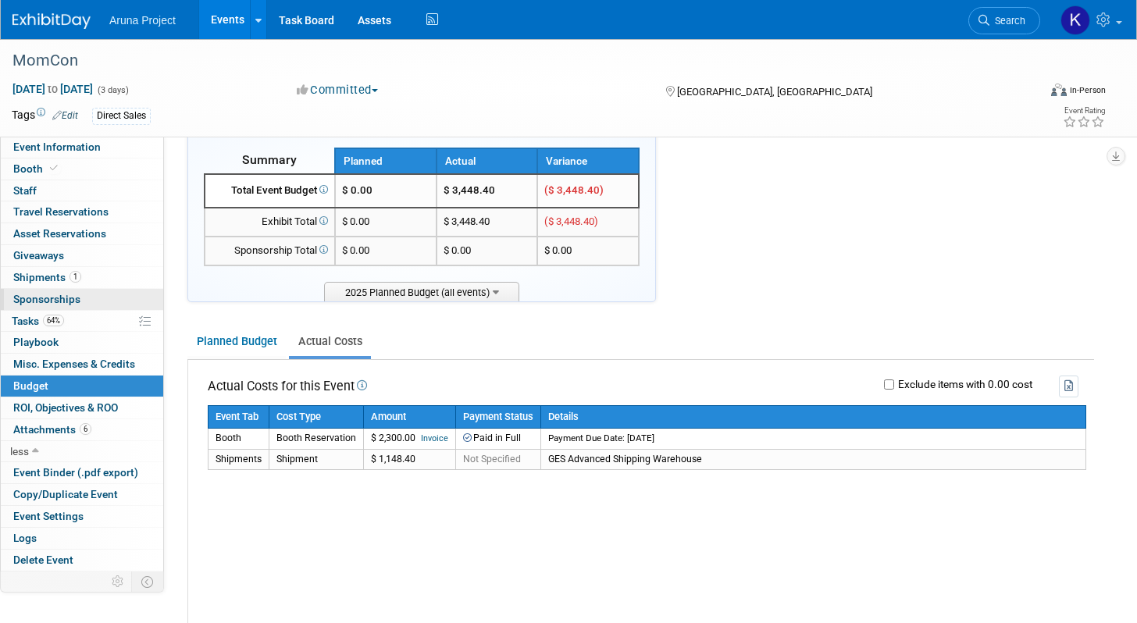
click at [105, 306] on link "0 Sponsorships 0" at bounding box center [82, 299] width 162 height 21
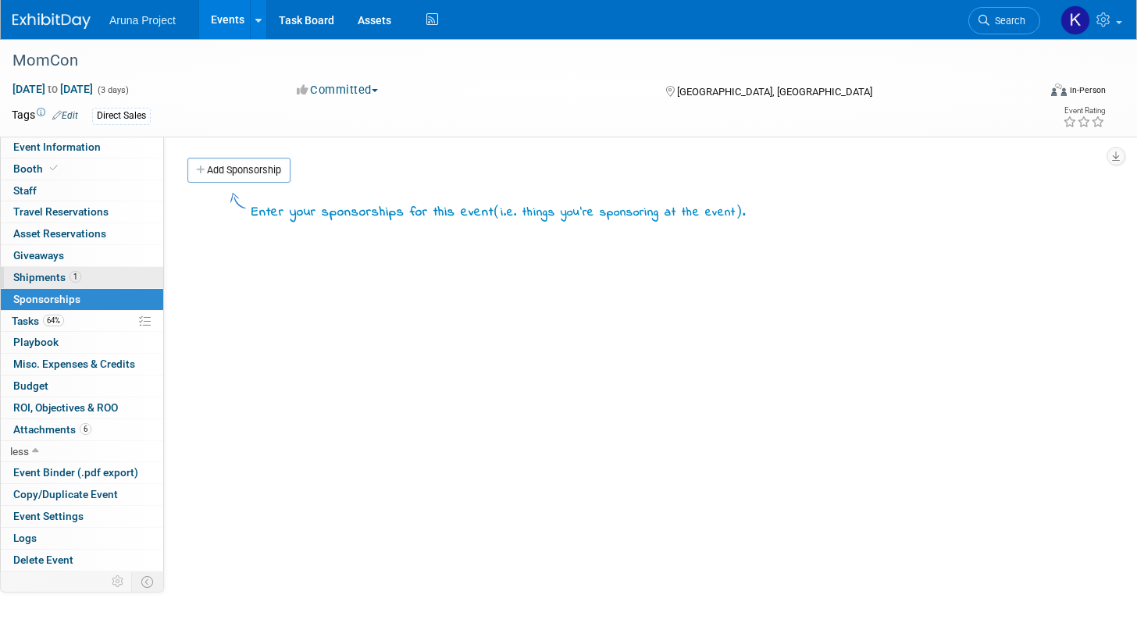
click at [100, 280] on link "1 Shipments 1" at bounding box center [82, 277] width 162 height 21
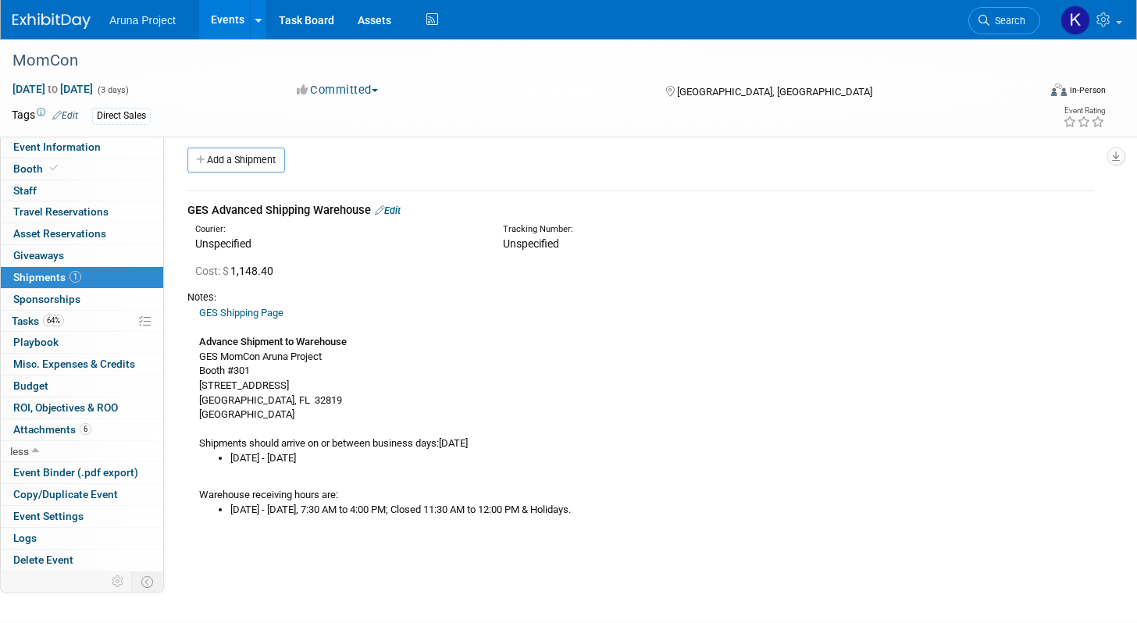
scroll to position [14, 0]
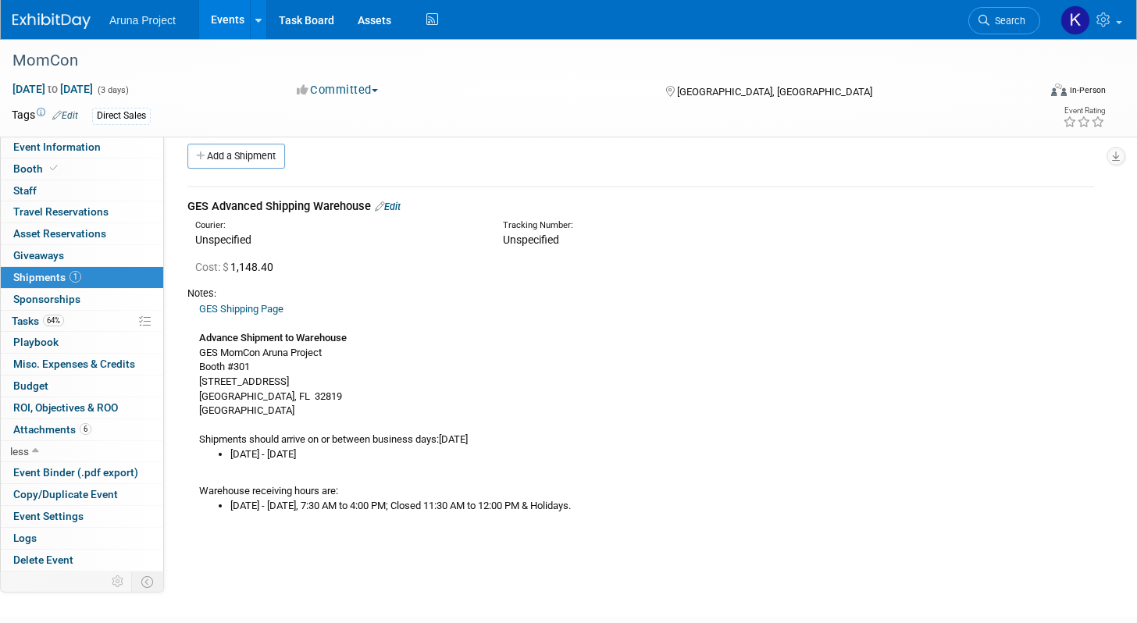
click at [384, 210] on icon at bounding box center [379, 206] width 9 height 10
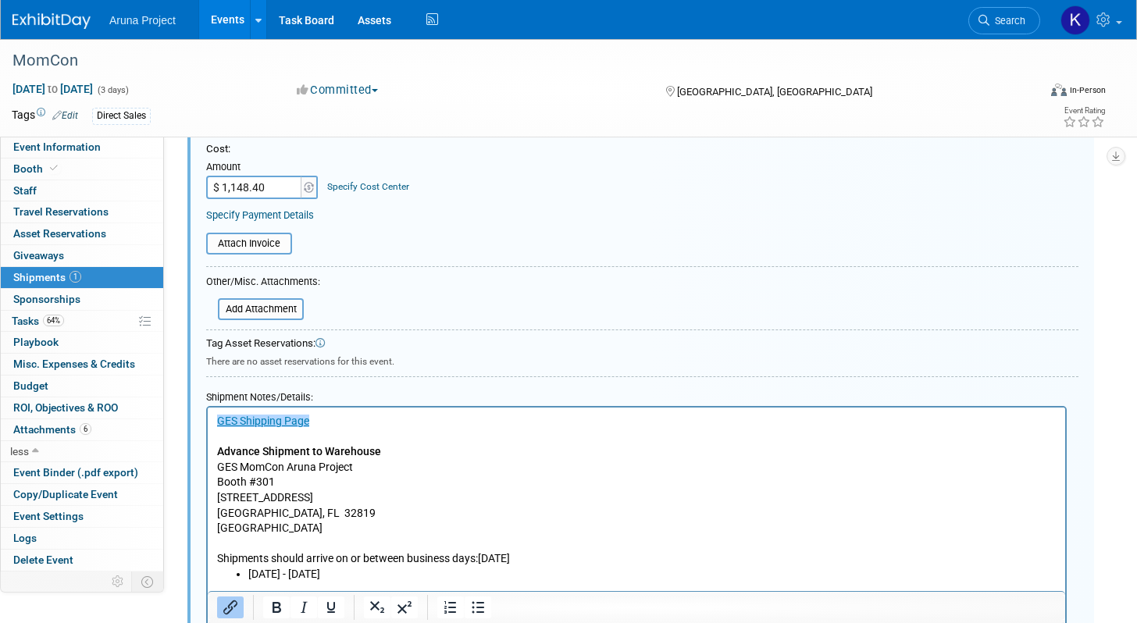
scroll to position [405, 0]
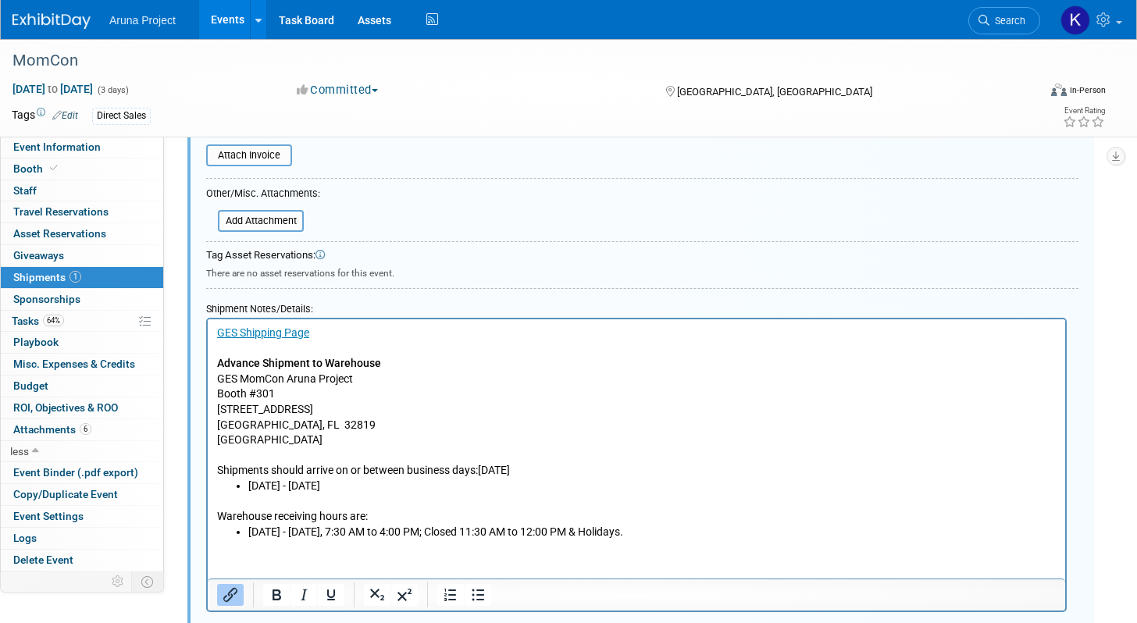
click at [419, 369] on p "GES Shipping Page Advance Shipment to Warehouse GES MomCon Aruna Project Booth …" at bounding box center [636, 402] width 839 height 153
click at [95, 258] on link "0 Giveaways 0" at bounding box center [82, 255] width 162 height 21
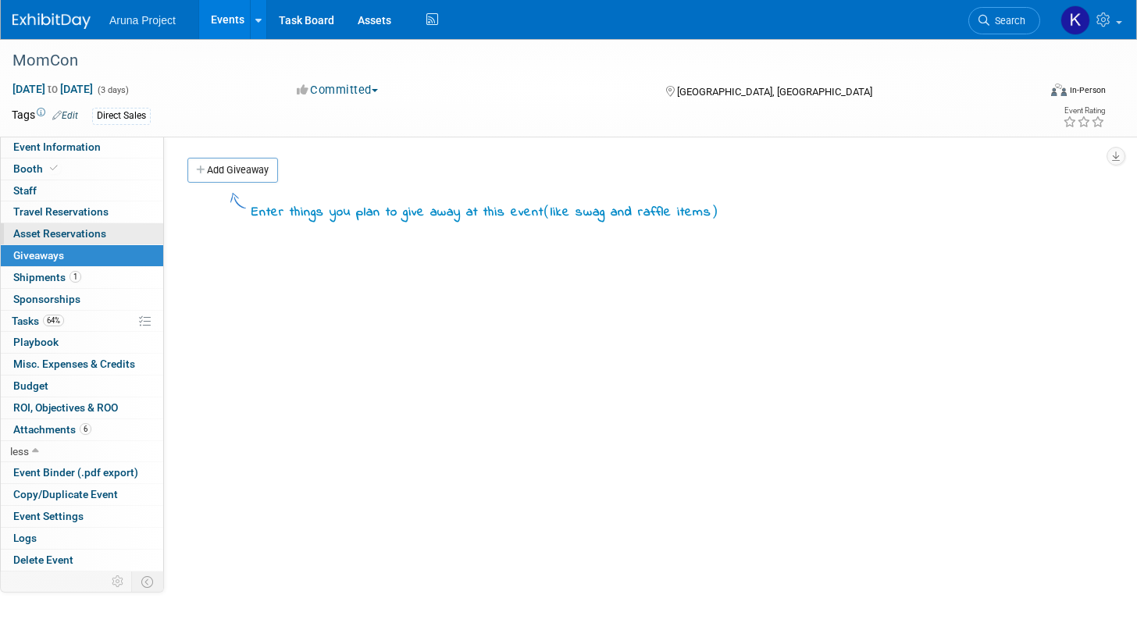
click at [74, 235] on span "Asset Reservations 0" at bounding box center [59, 233] width 93 height 12
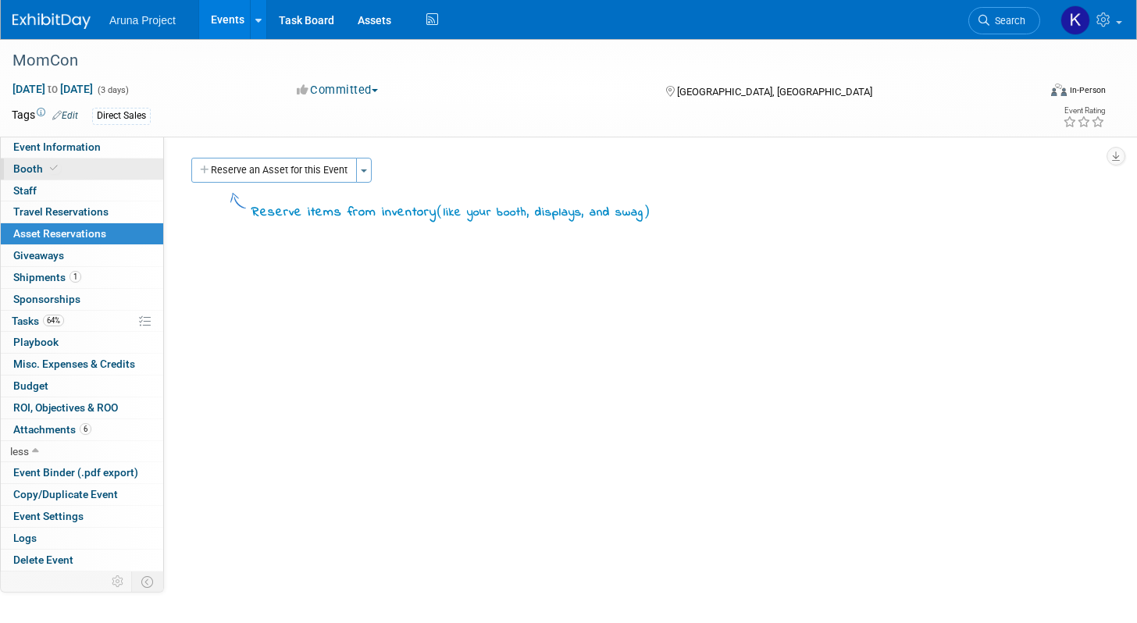
click at [63, 171] on link "Booth" at bounding box center [82, 169] width 162 height 21
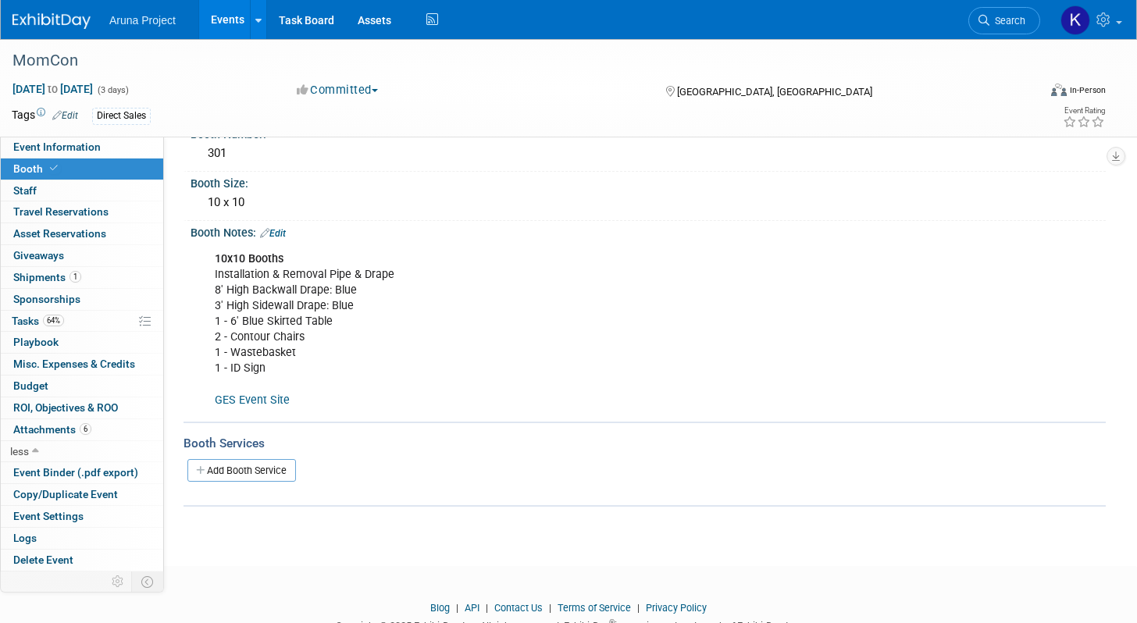
scroll to position [134, 0]
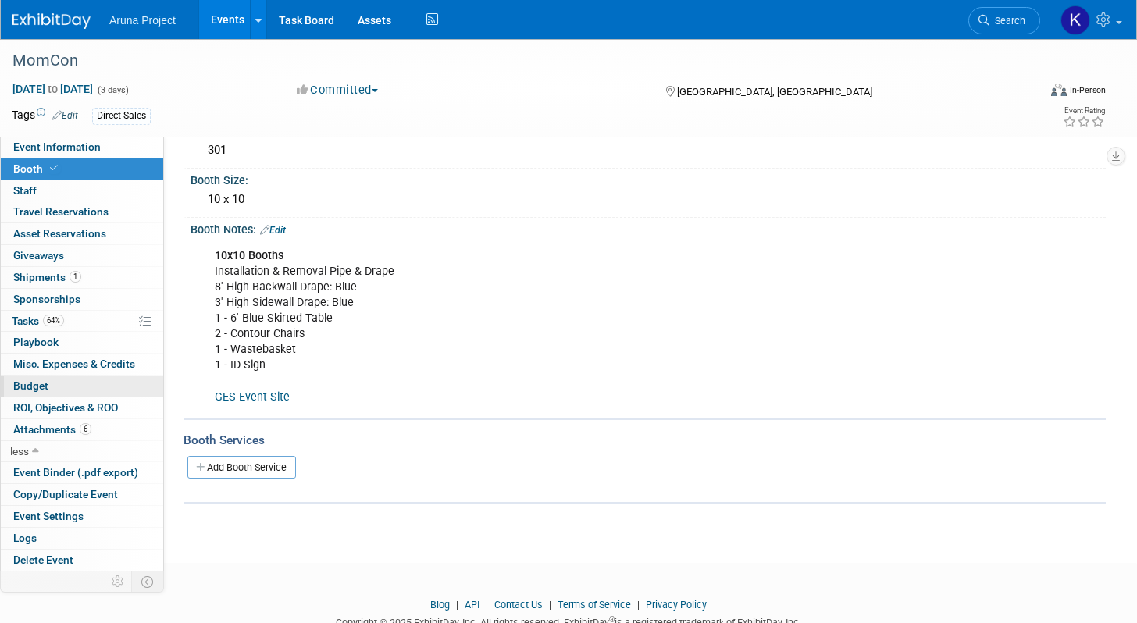
click at [91, 389] on link "Budget" at bounding box center [82, 386] width 162 height 21
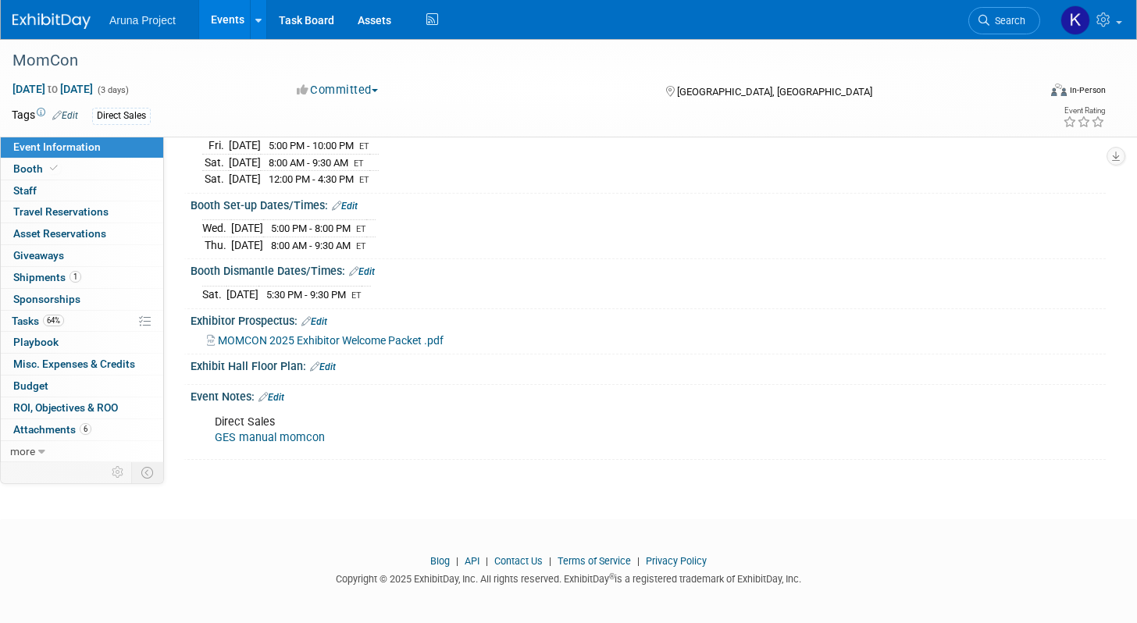
scroll to position [251, 0]
click at [81, 387] on link "Budget" at bounding box center [82, 386] width 162 height 21
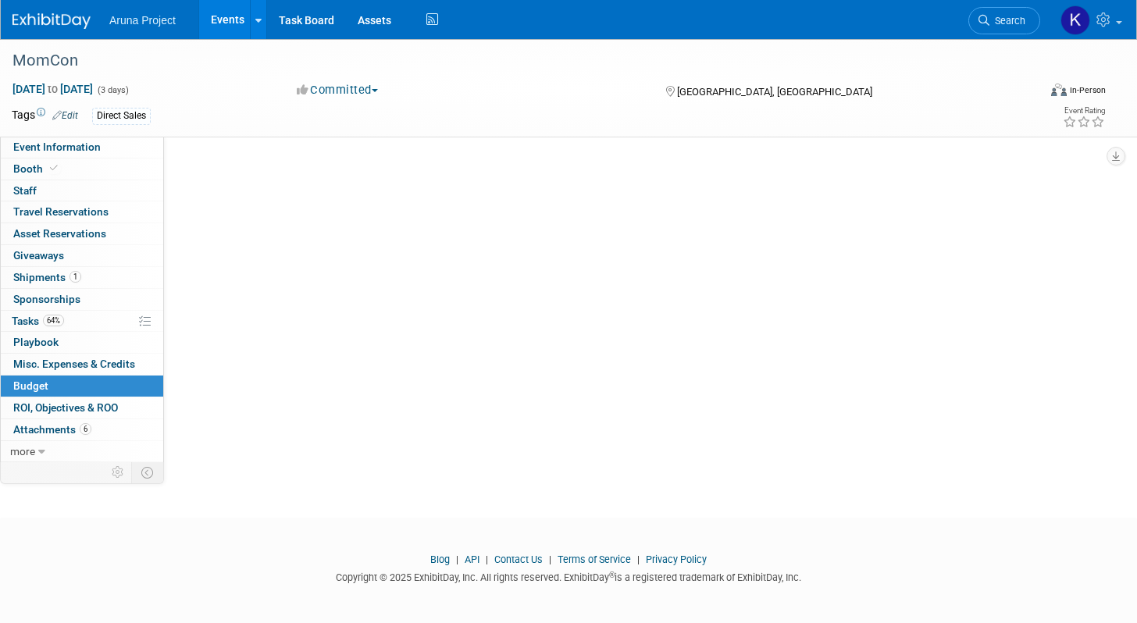
scroll to position [0, 0]
